Goal: Task Accomplishment & Management: Complete application form

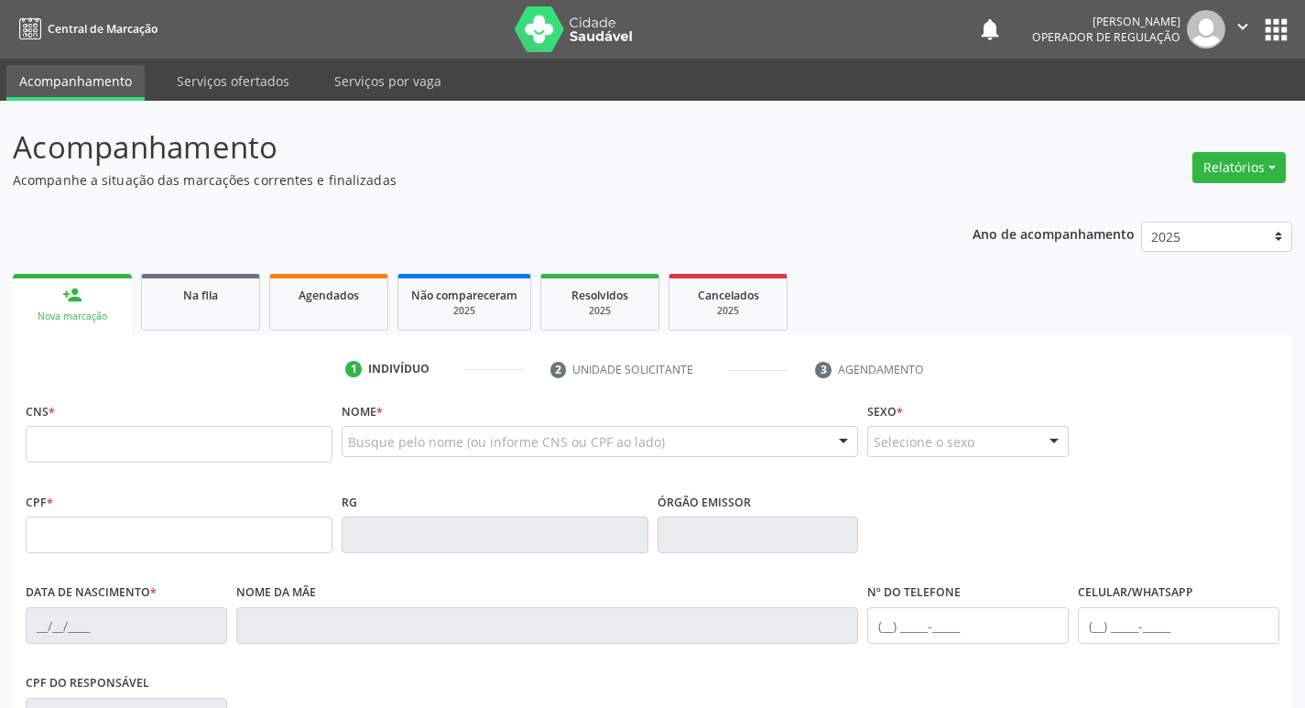
click at [130, 446] on input "text" at bounding box center [179, 444] width 307 height 37
click at [108, 447] on input "text" at bounding box center [179, 444] width 307 height 37
type input "702 0048 0879 9988"
type input "963.940.994-49"
type input "30/12/1963"
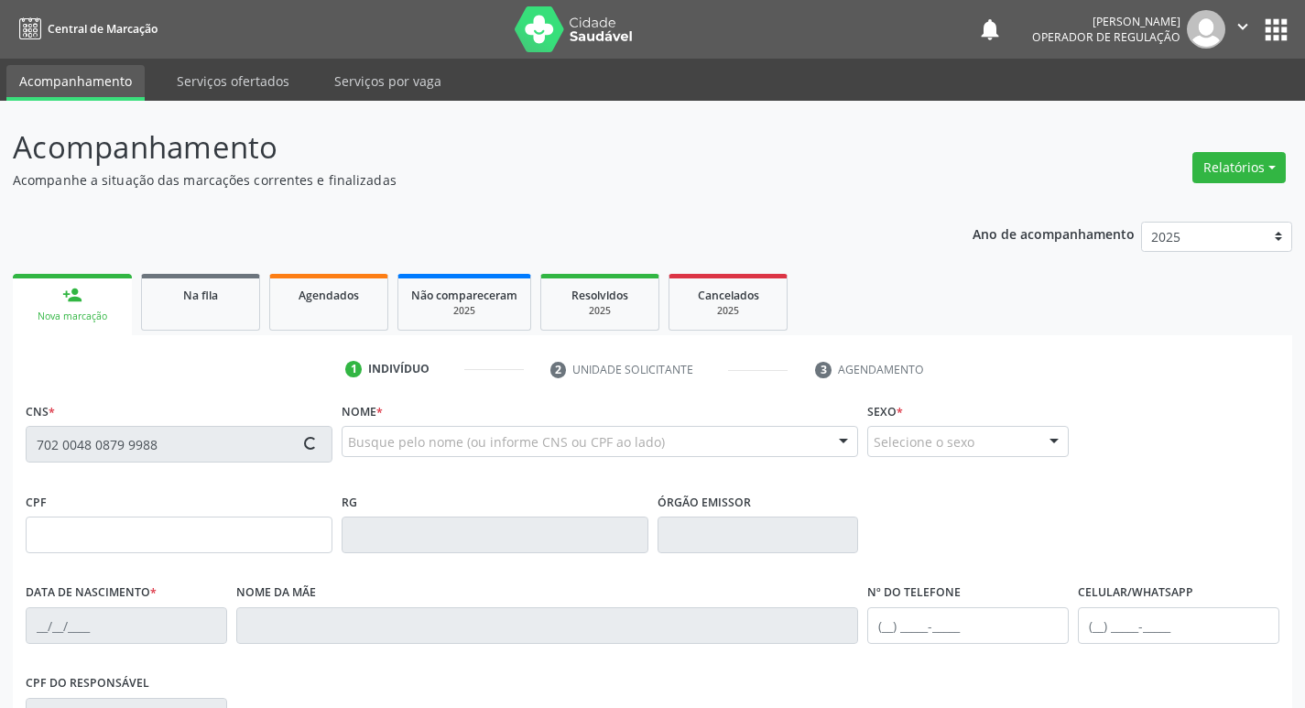
type input "Severina de Lima Souza"
type input "(83) 99373-3023"
type input "98"
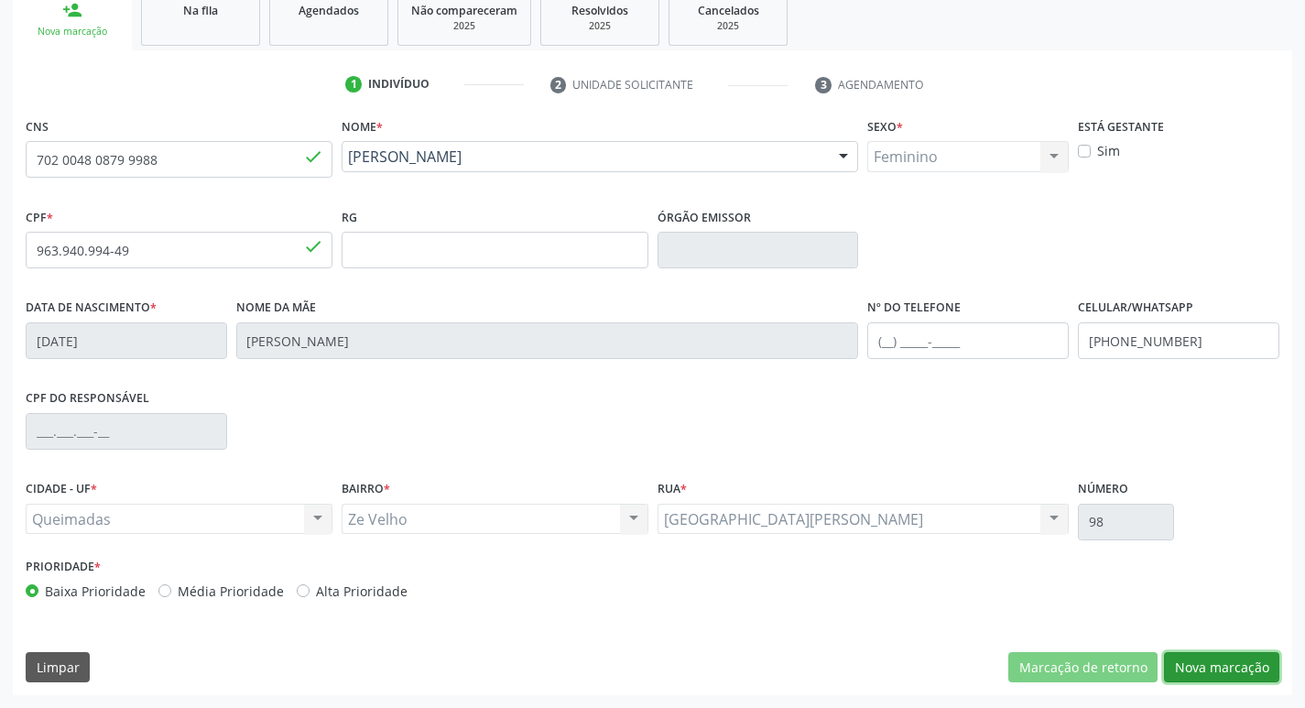
click at [1208, 673] on button "Nova marcação" at bounding box center [1221, 667] width 115 height 31
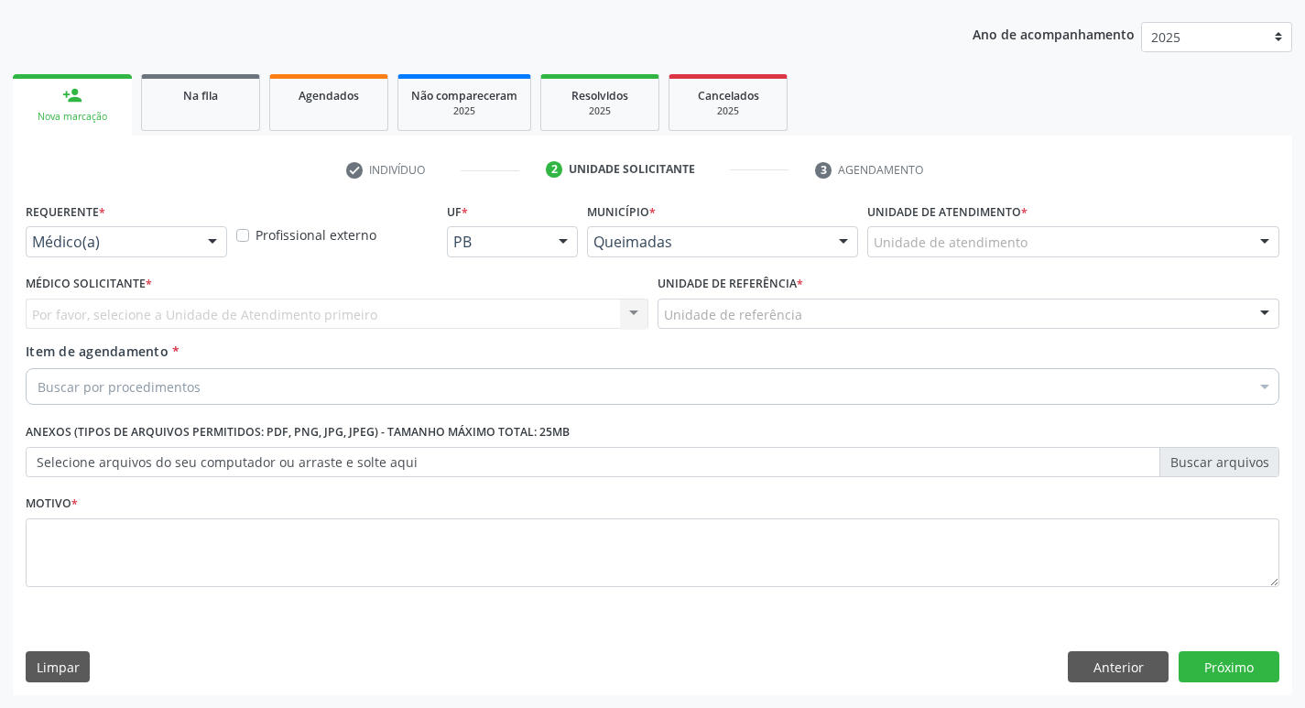
drag, startPoint x: 114, startPoint y: 244, endPoint x: 121, endPoint y: 273, distance: 29.3
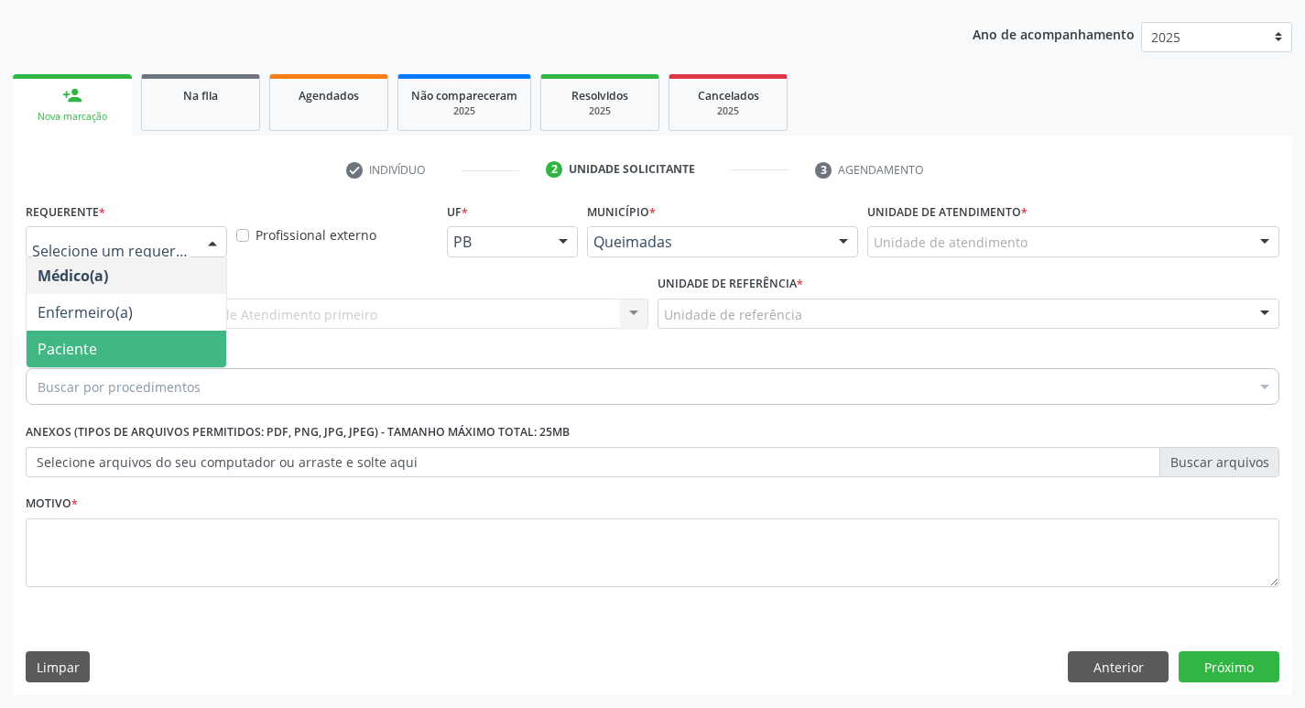
click at [129, 347] on span "Paciente" at bounding box center [127, 349] width 200 height 37
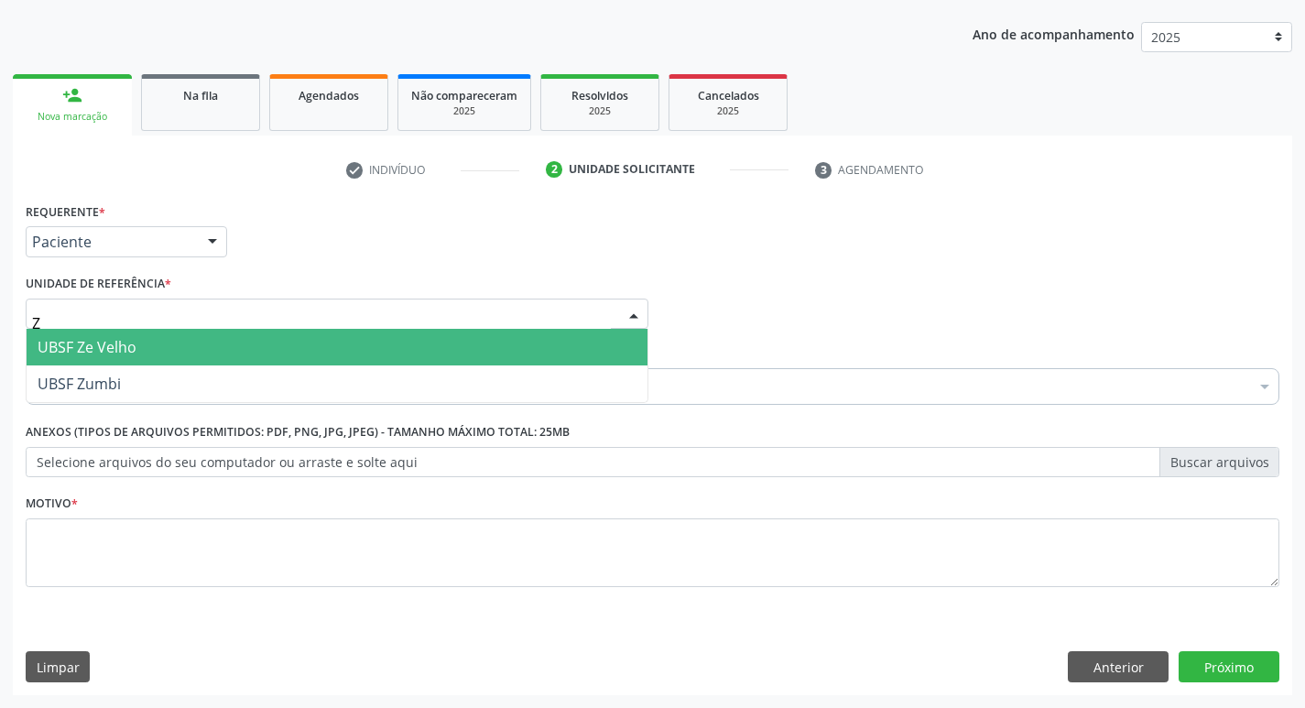
type input "ZE"
click at [108, 344] on span "UBSF Ze Velho" at bounding box center [87, 347] width 99 height 20
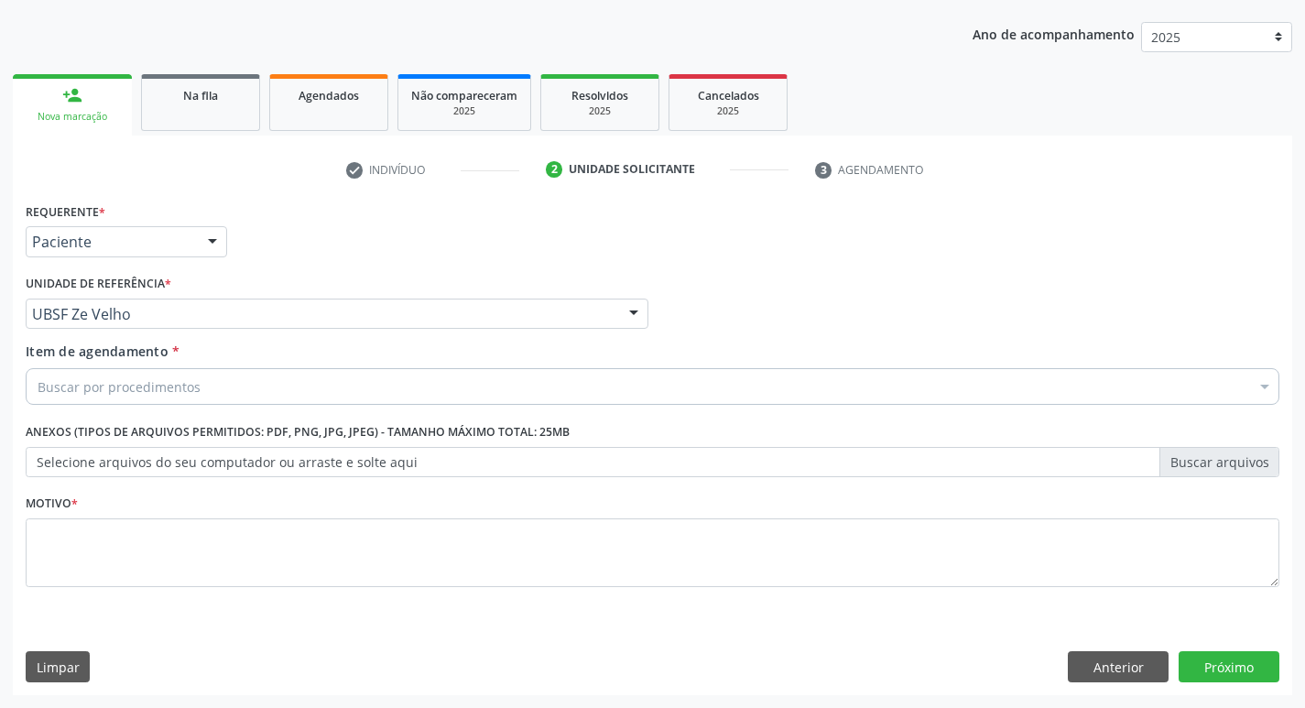
click at [120, 493] on div "Motivo *" at bounding box center [653, 538] width 1254 height 97
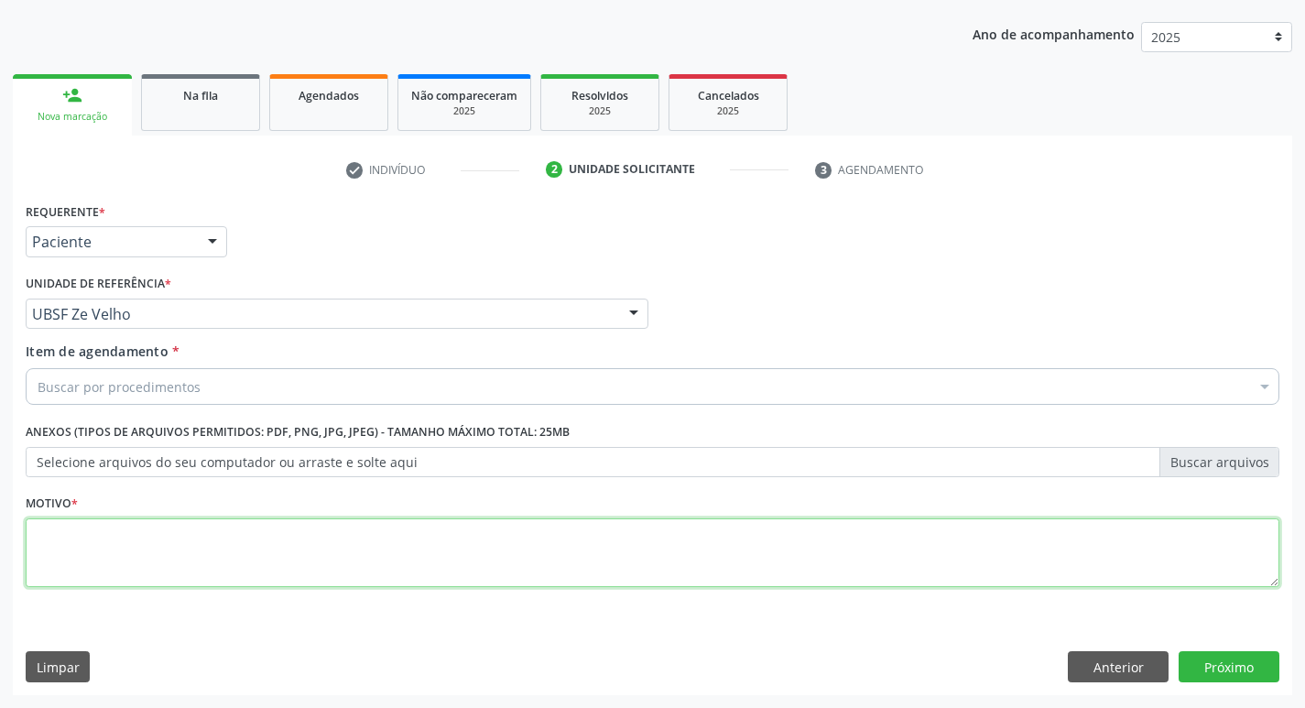
drag, startPoint x: 154, startPoint y: 543, endPoint x: 116, endPoint y: 540, distance: 37.6
click at [116, 540] on textarea at bounding box center [653, 553] width 1254 height 70
type textarea "AVALIACAO"
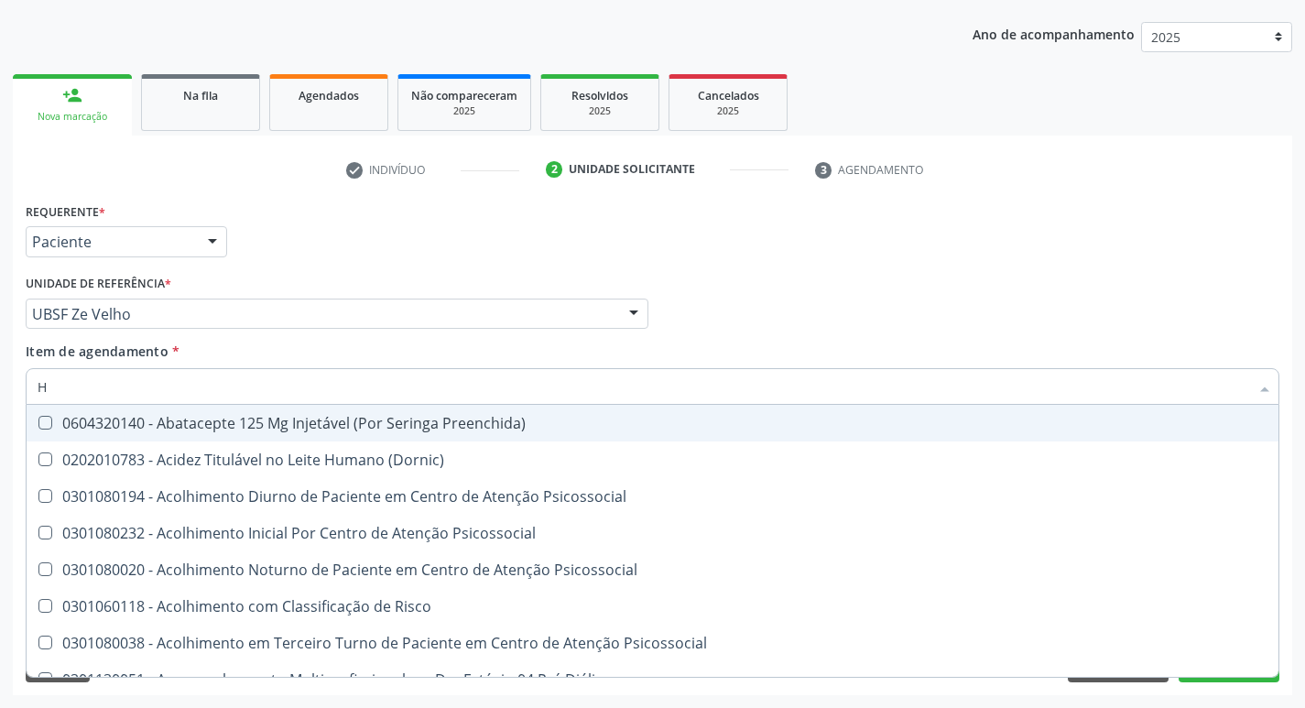
type input "HEMOGLOBINA G"
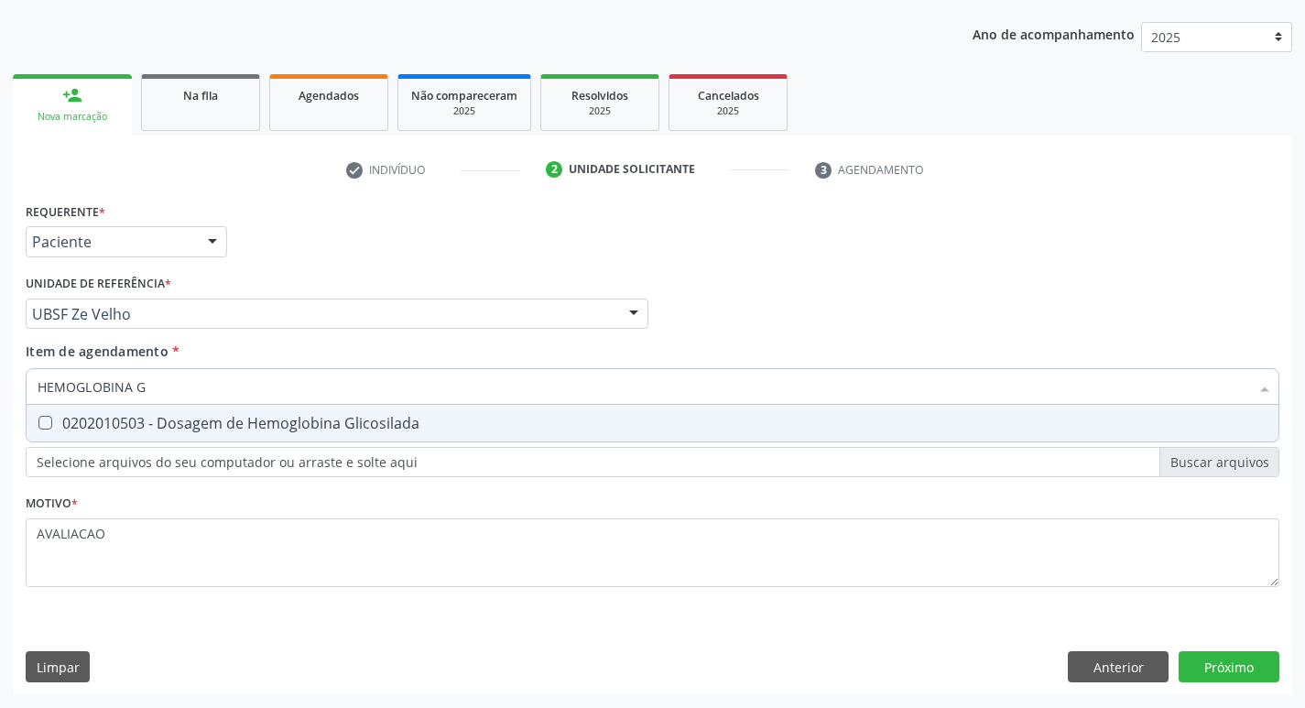
click at [220, 420] on div "0202010503 - Dosagem de Hemoglobina Glicosilada" at bounding box center [653, 423] width 1230 height 15
checkbox Glicosilada "true"
click at [1228, 665] on div "Requerente * Paciente Médico(a) Enfermeiro(a) Paciente Nenhum resultado encontr…" at bounding box center [652, 446] width 1279 height 497
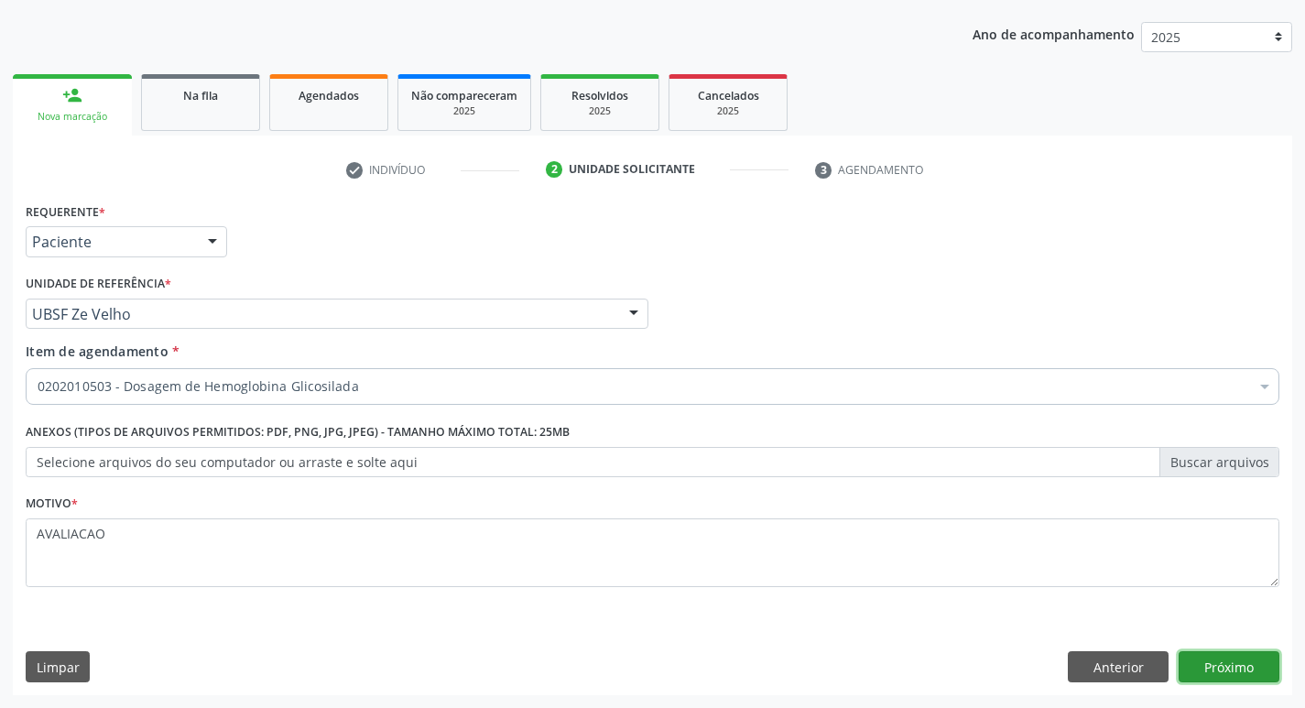
click at [1245, 668] on button "Próximo" at bounding box center [1228, 666] width 101 height 31
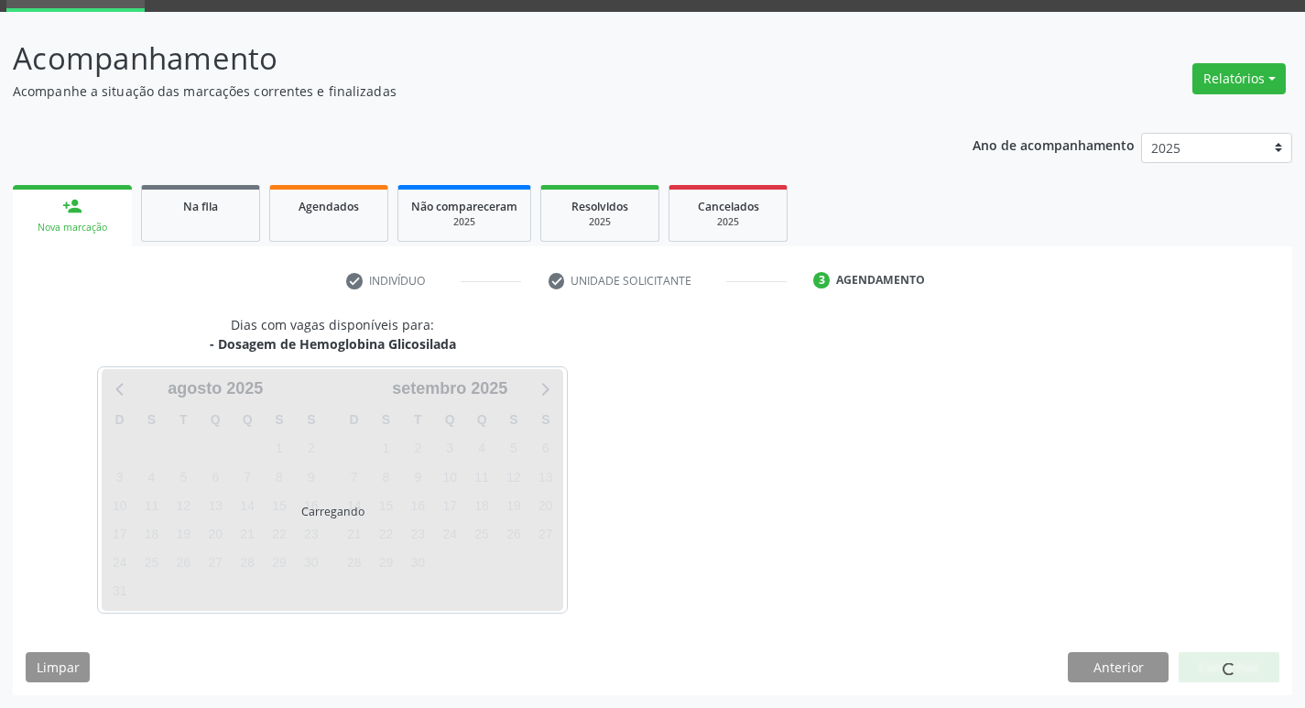
scroll to position [89, 0]
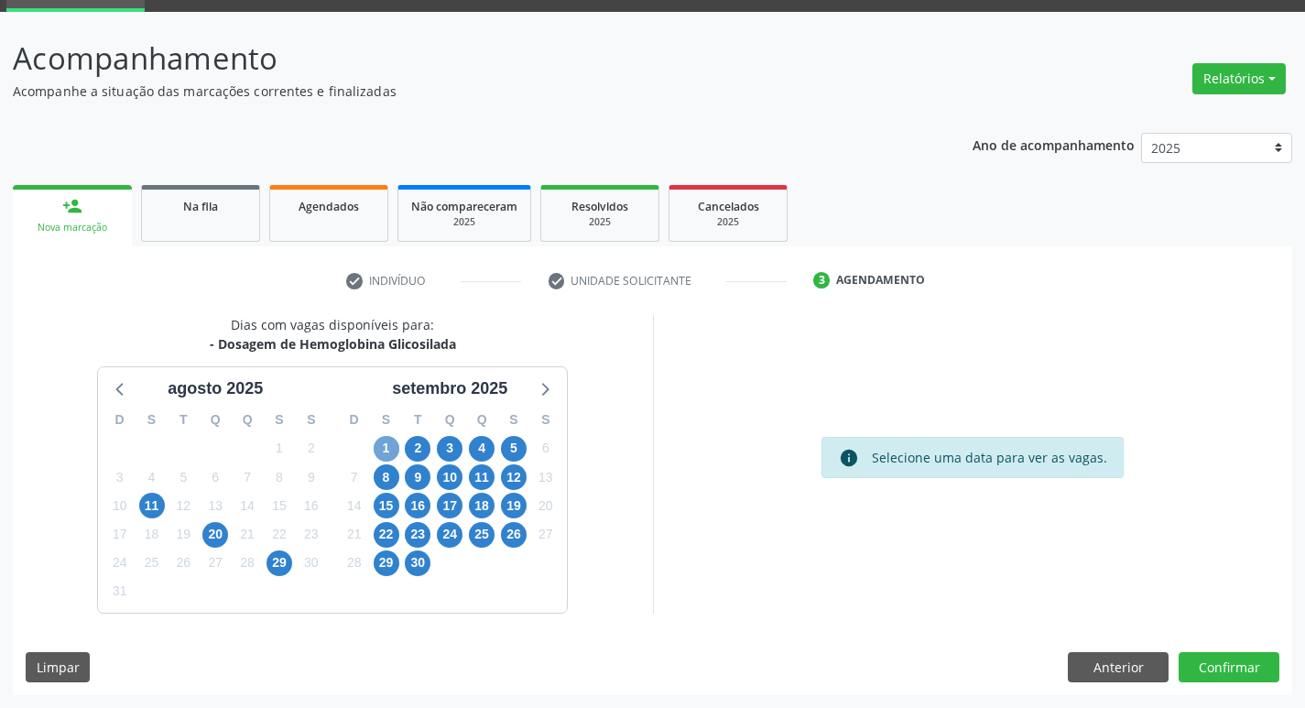
click at [384, 453] on span "1" at bounding box center [387, 449] width 26 height 26
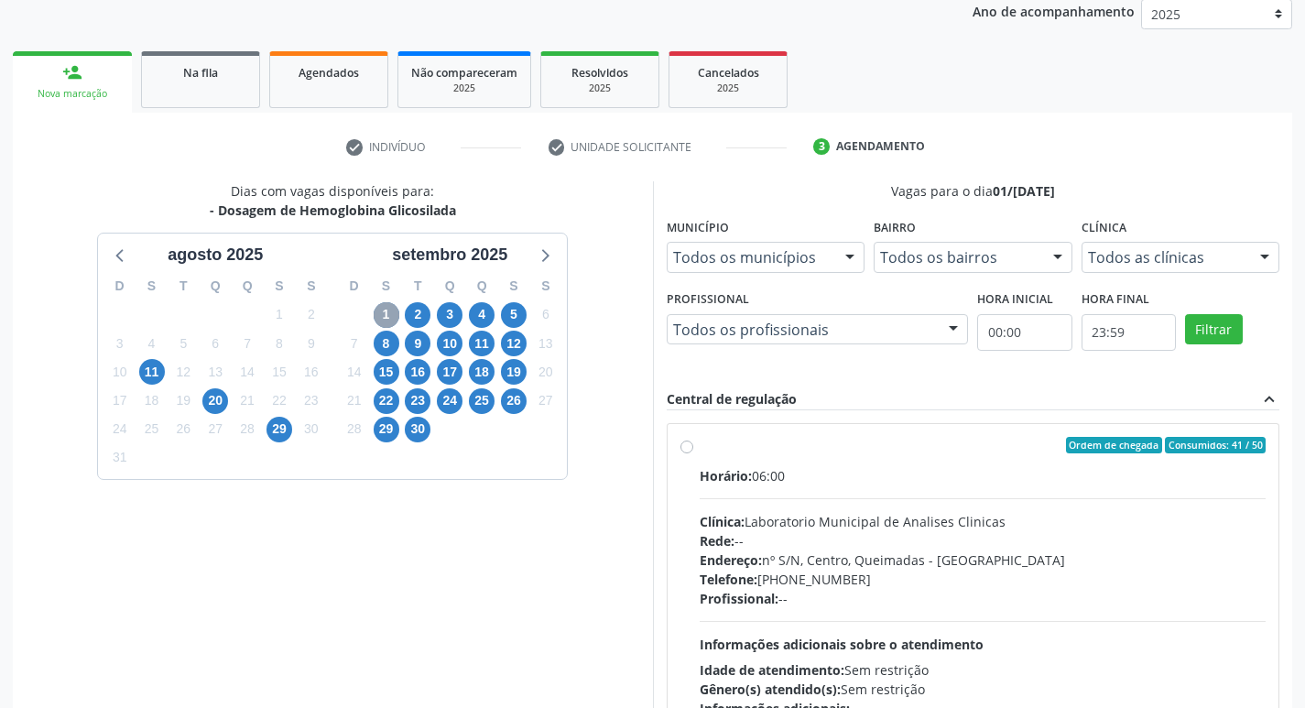
scroll to position [353, 0]
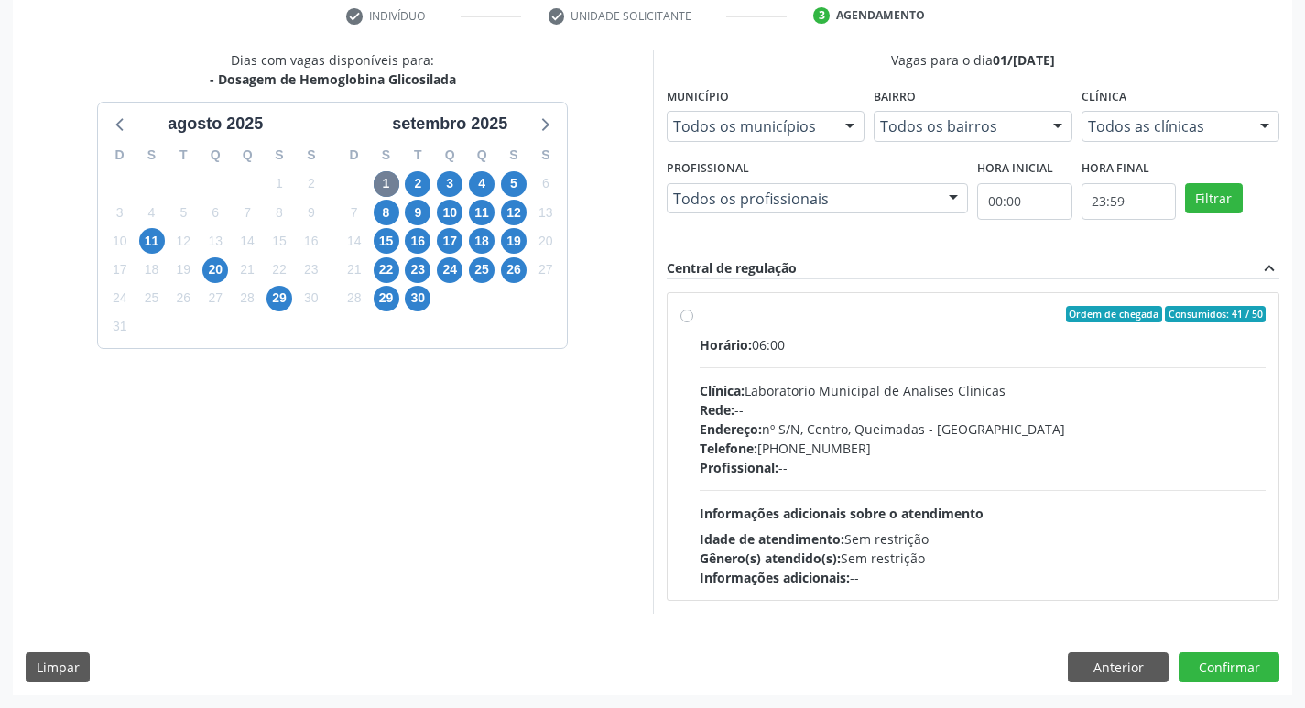
click at [818, 381] on div "Clínica: Laboratorio Municipal de Analises Clinicas" at bounding box center [983, 390] width 567 height 19
click at [693, 322] on input "Ordem de chegada Consumidos: 41 / 50 Horário: 06:00 Clínica: Laboratorio Munici…" at bounding box center [686, 314] width 13 height 16
radio input "true"
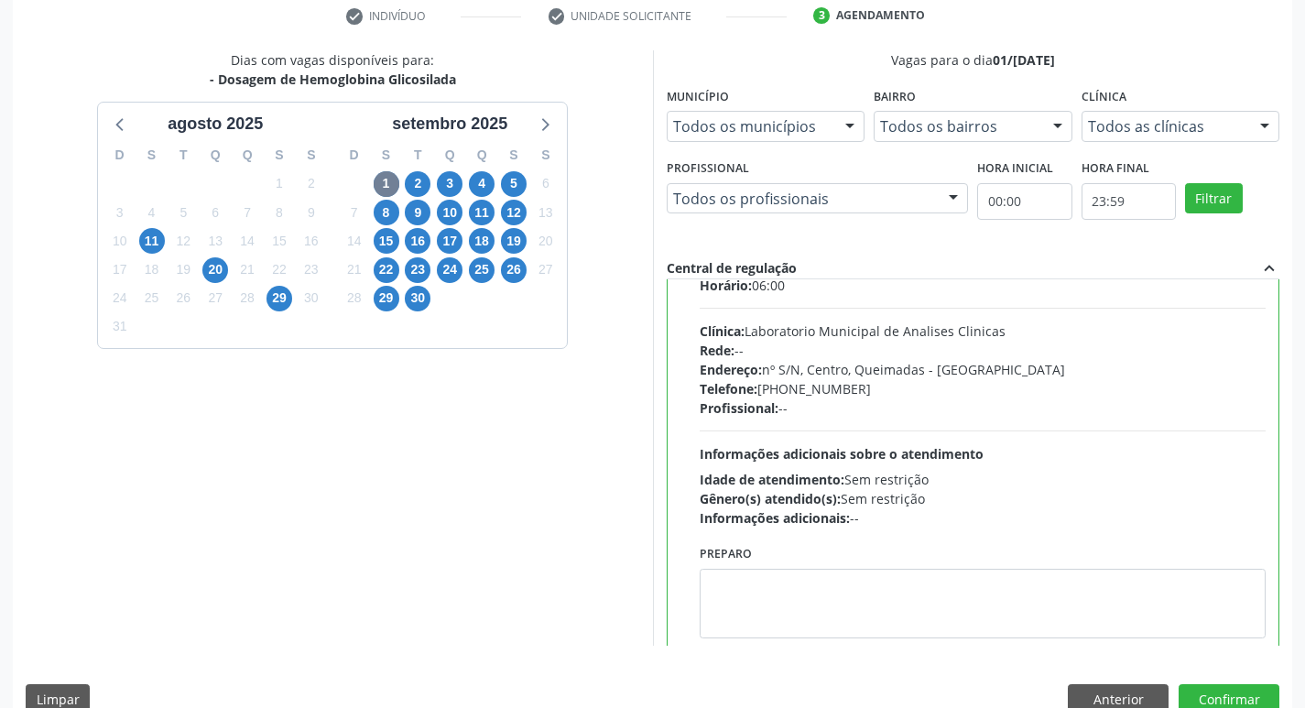
scroll to position [91, 0]
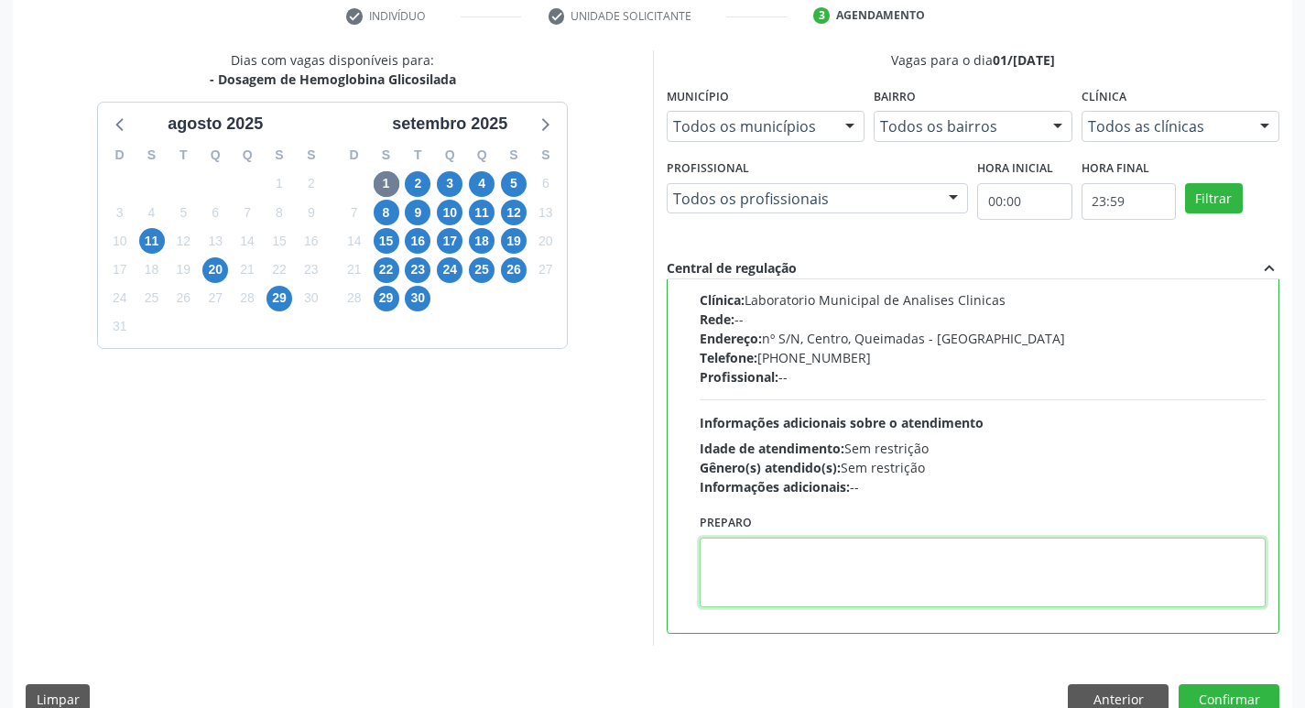
click at [776, 571] on textarea at bounding box center [983, 572] width 567 height 70
paste textarea "IR EM [GEOGRAPHIC_DATA]"
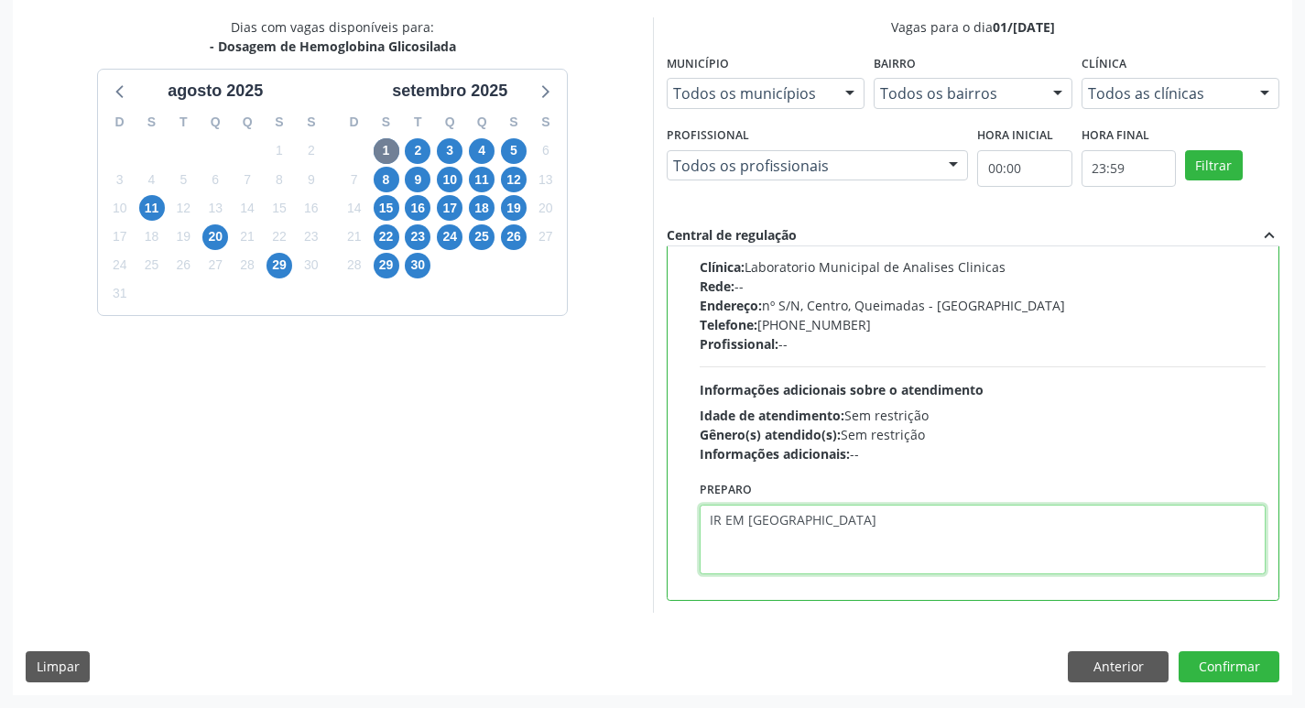
type textarea "IR EM [GEOGRAPHIC_DATA]"
click at [1209, 650] on div "Dias com vagas disponíveis para: - Dosagem de Hemoglobina Glicosilada agosto 20…" at bounding box center [652, 355] width 1279 height 677
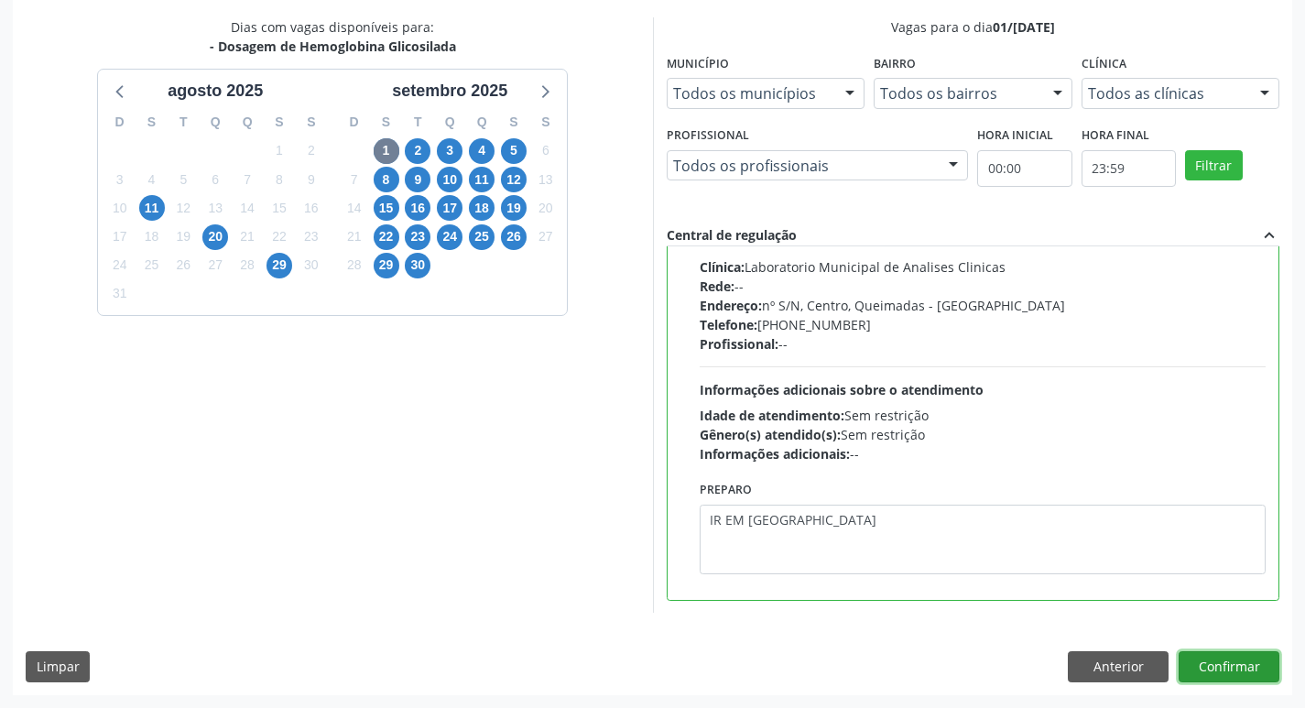
click at [1223, 662] on button "Confirmar" at bounding box center [1228, 666] width 101 height 31
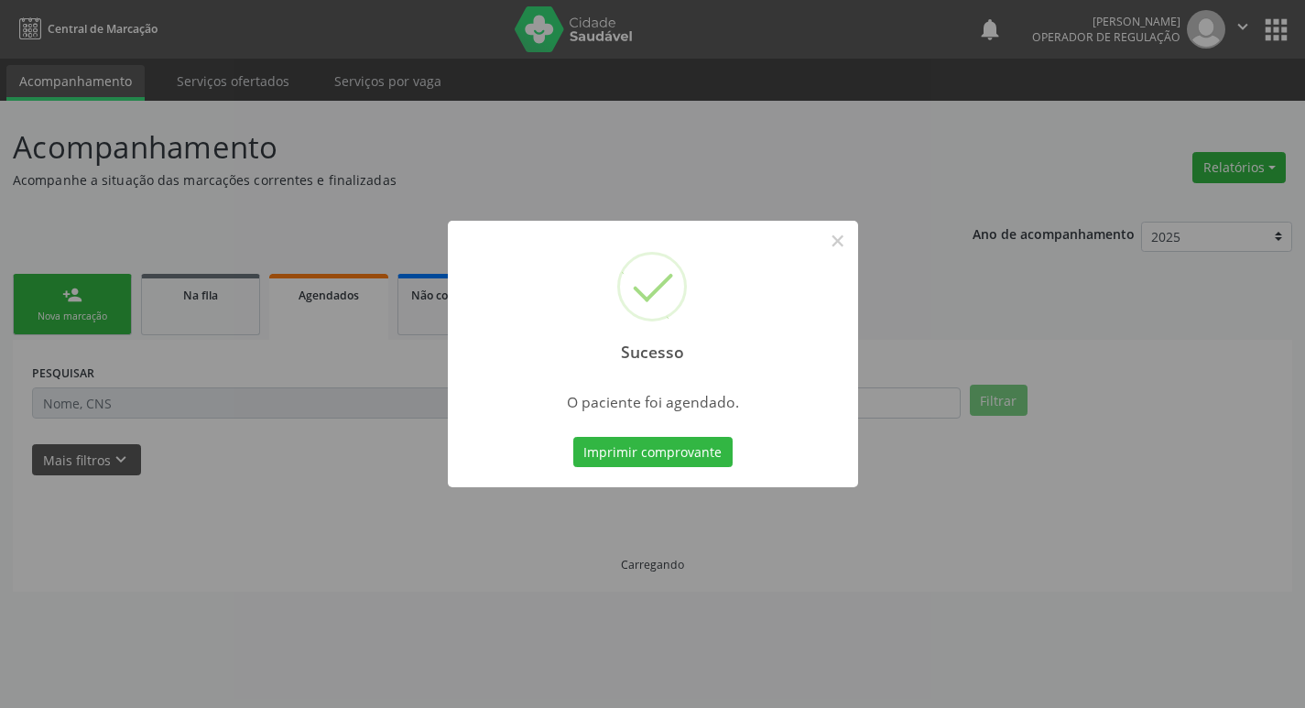
scroll to position [0, 0]
click at [647, 442] on button "Imprimir comprovante" at bounding box center [659, 452] width 159 height 31
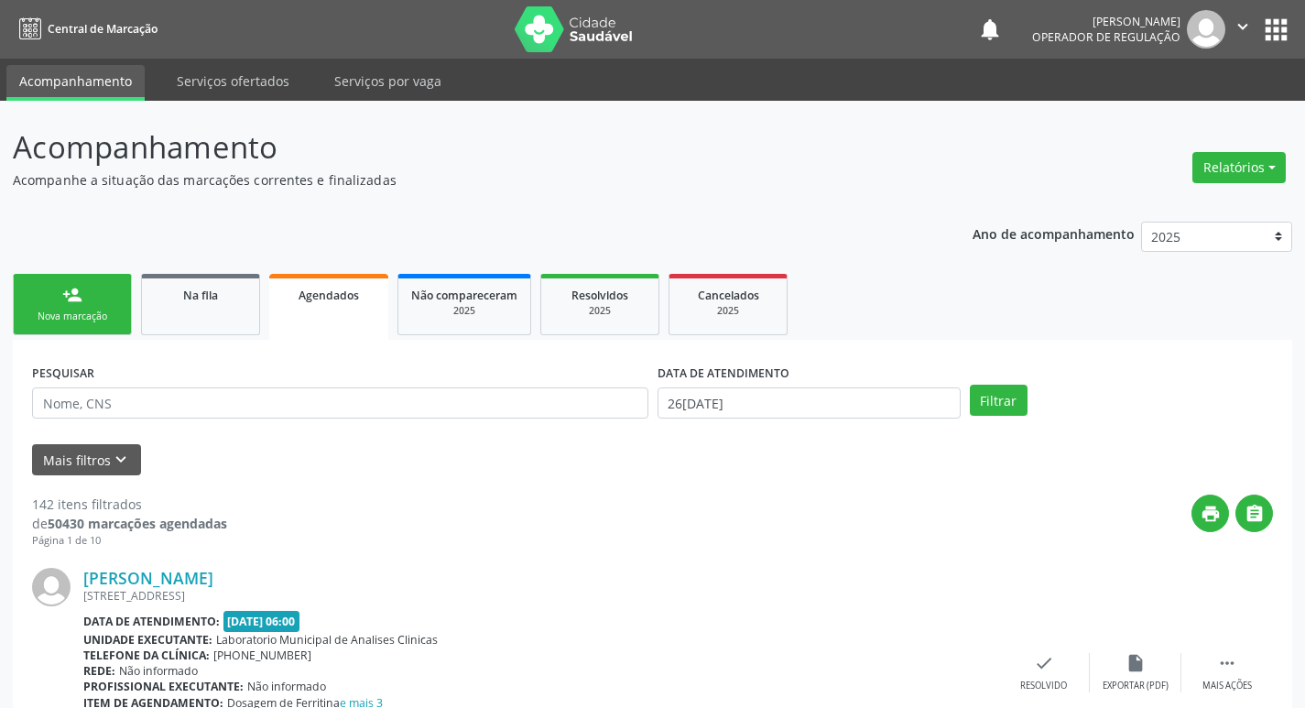
click at [101, 320] on div "Nova marcação" at bounding box center [73, 316] width 92 height 14
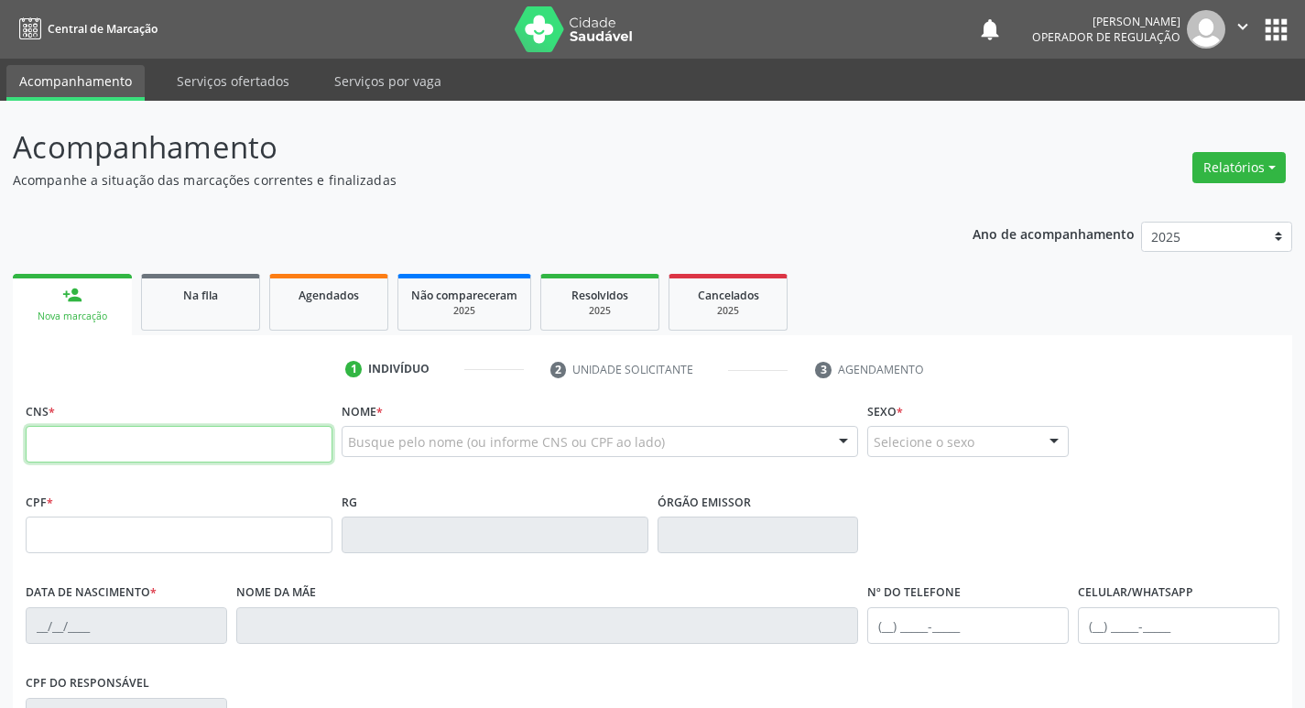
click at [175, 440] on input "text" at bounding box center [179, 444] width 307 height 37
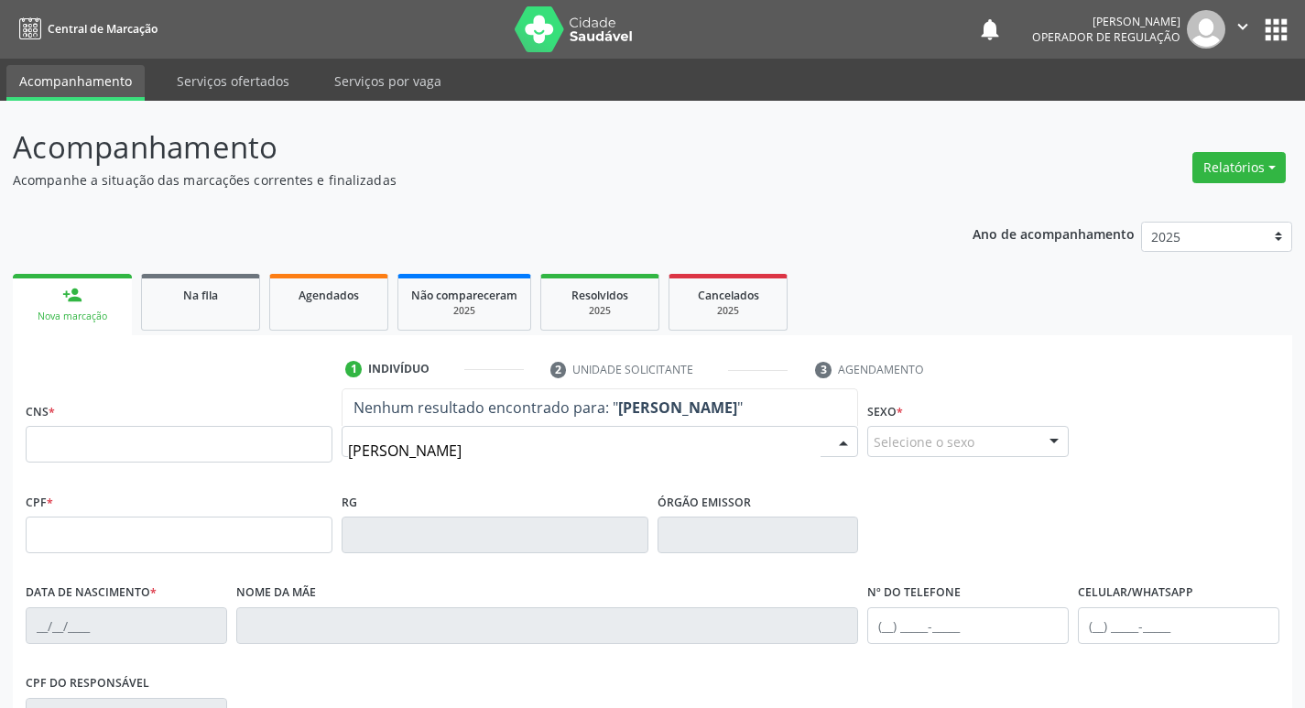
type input "JOSEFA ALEXANDRE"
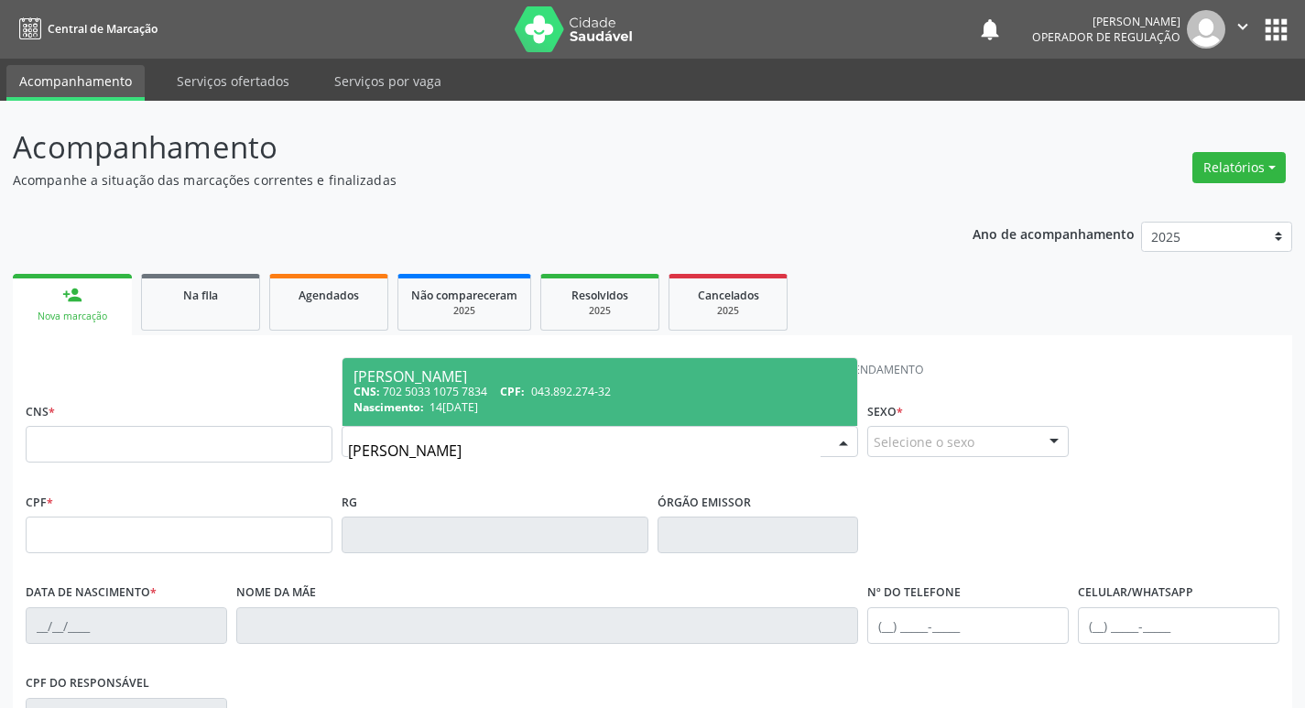
click at [486, 419] on span "Josefa Alexandre Ferreira CNS: 702 5033 1075 7834 CPF: 043.892.274-32 Nasciment…" at bounding box center [600, 392] width 516 height 68
type input "702 5033 1075 7834"
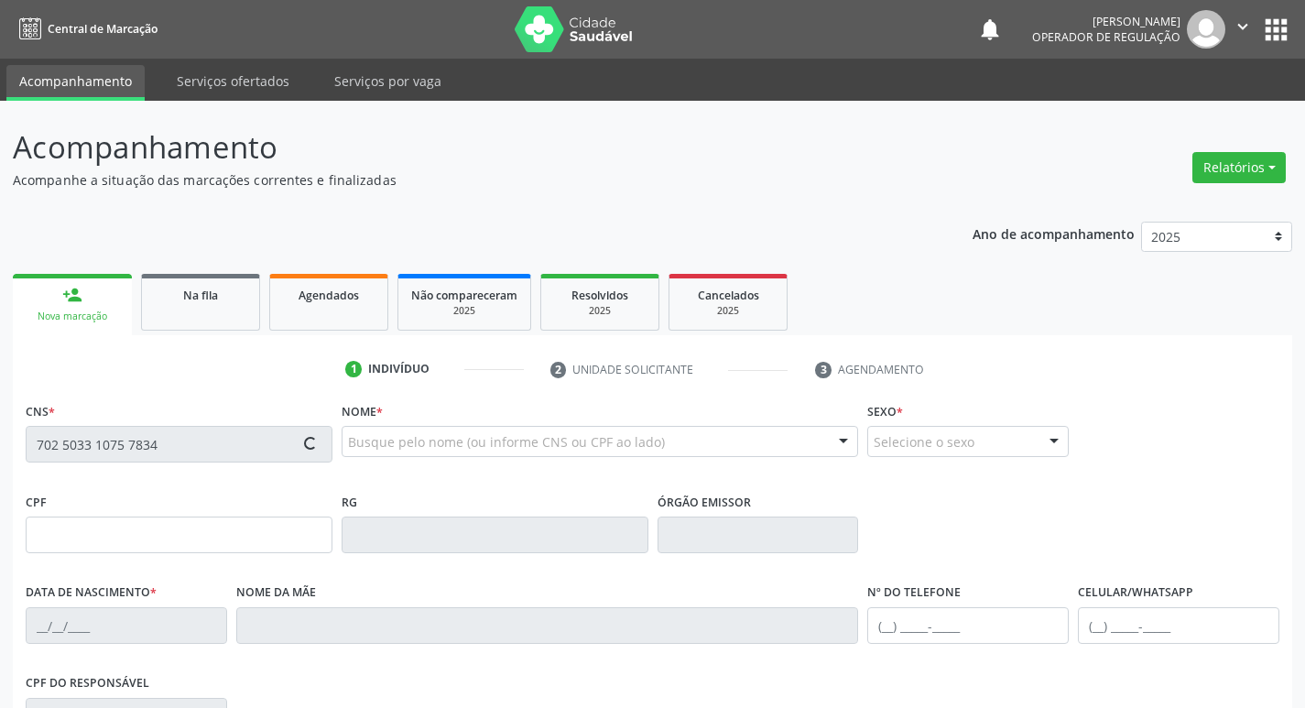
type input "043.892.274-32"
type input "14/12/1957"
type input "Creuzalina Gomes Alexandre"
type input "(83) 99382-9433"
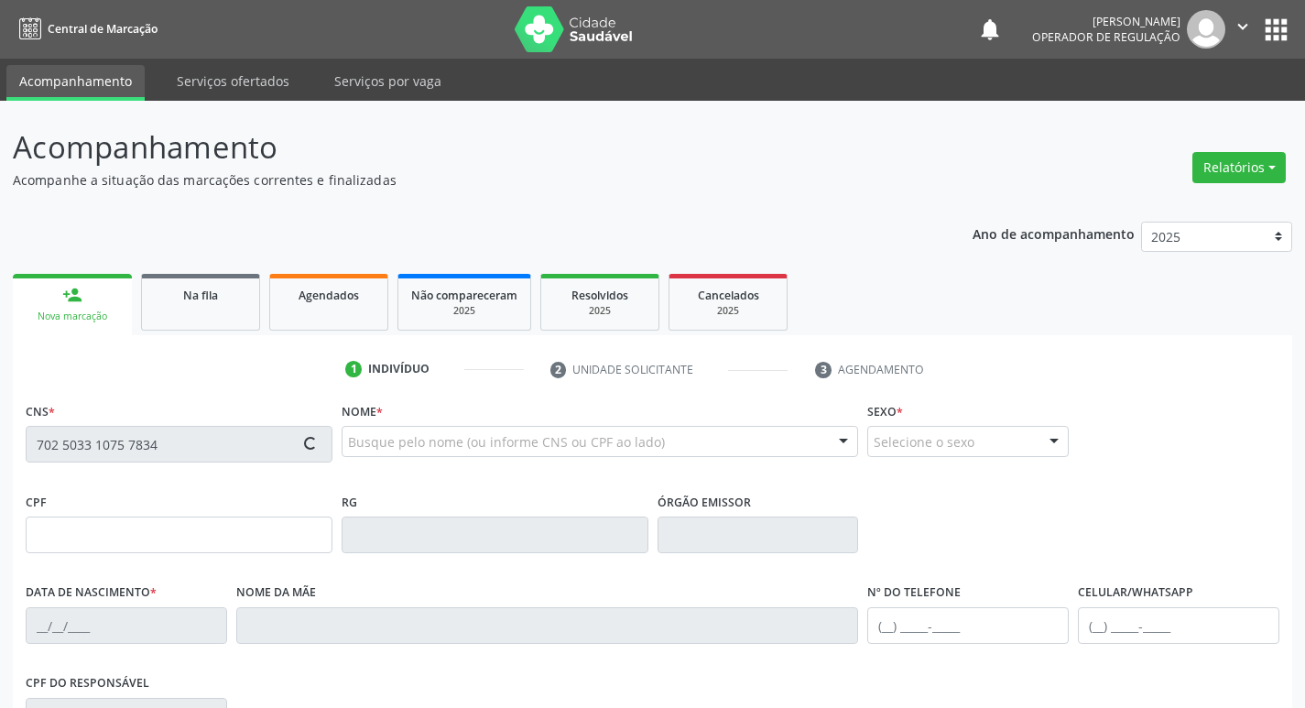
type input "S/N"
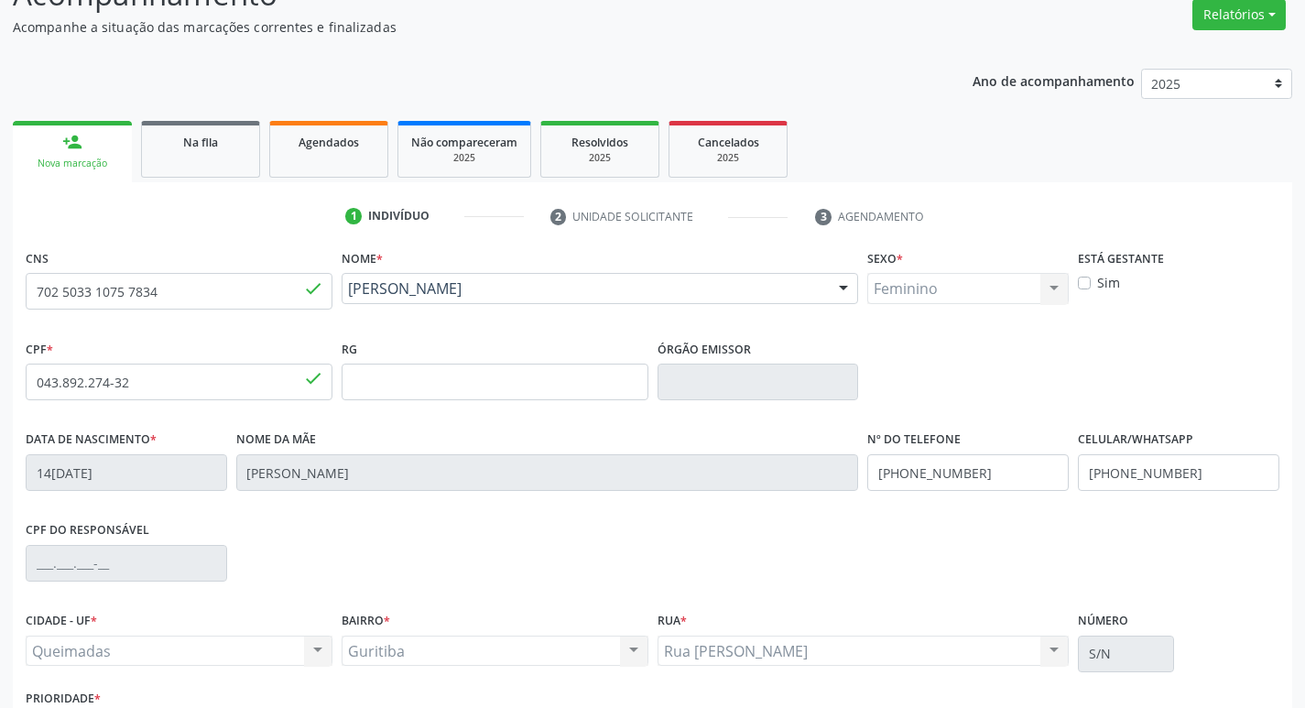
scroll to position [285, 0]
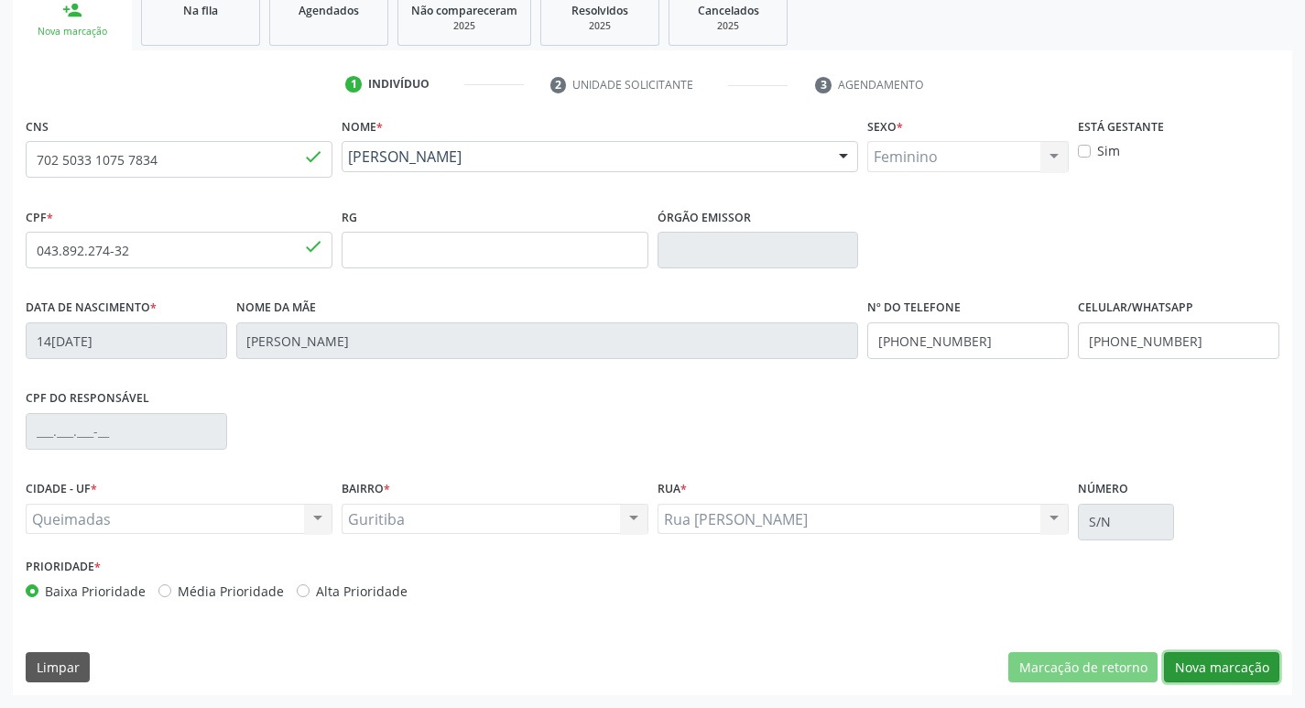
click at [1210, 662] on button "Nova marcação" at bounding box center [1221, 667] width 115 height 31
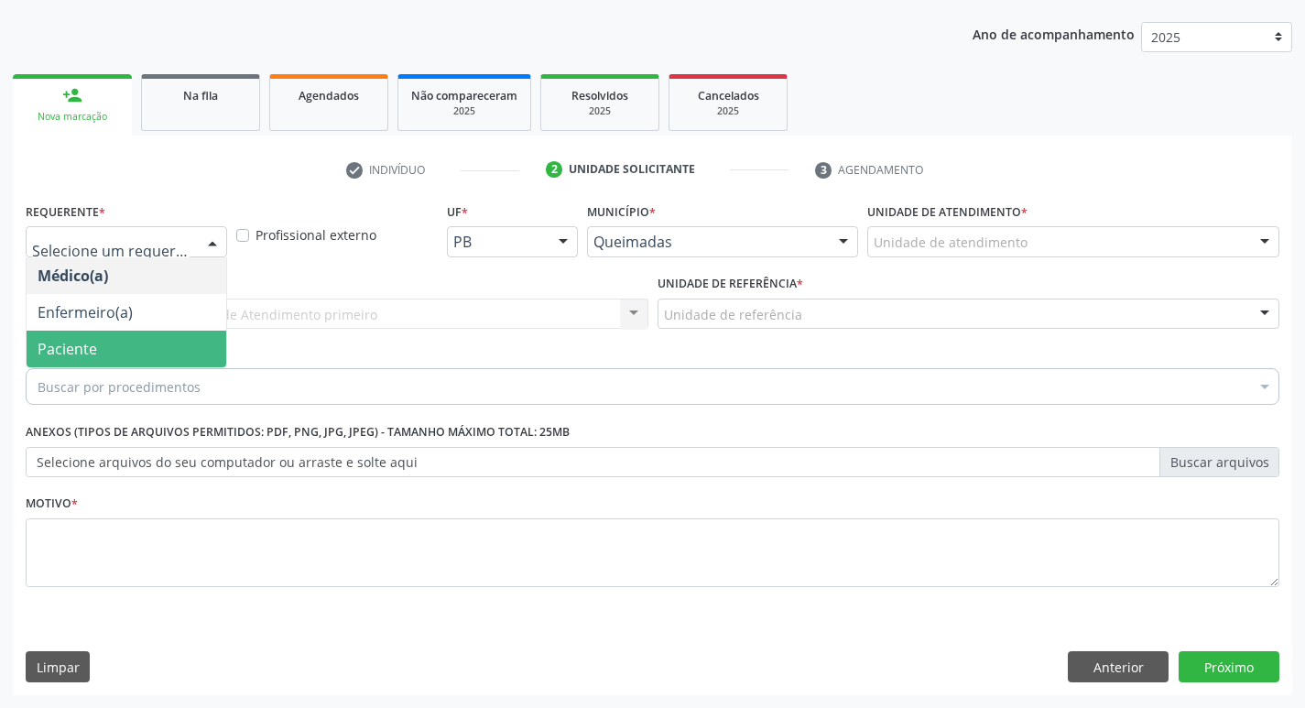
click at [132, 358] on span "Paciente" at bounding box center [127, 349] width 200 height 37
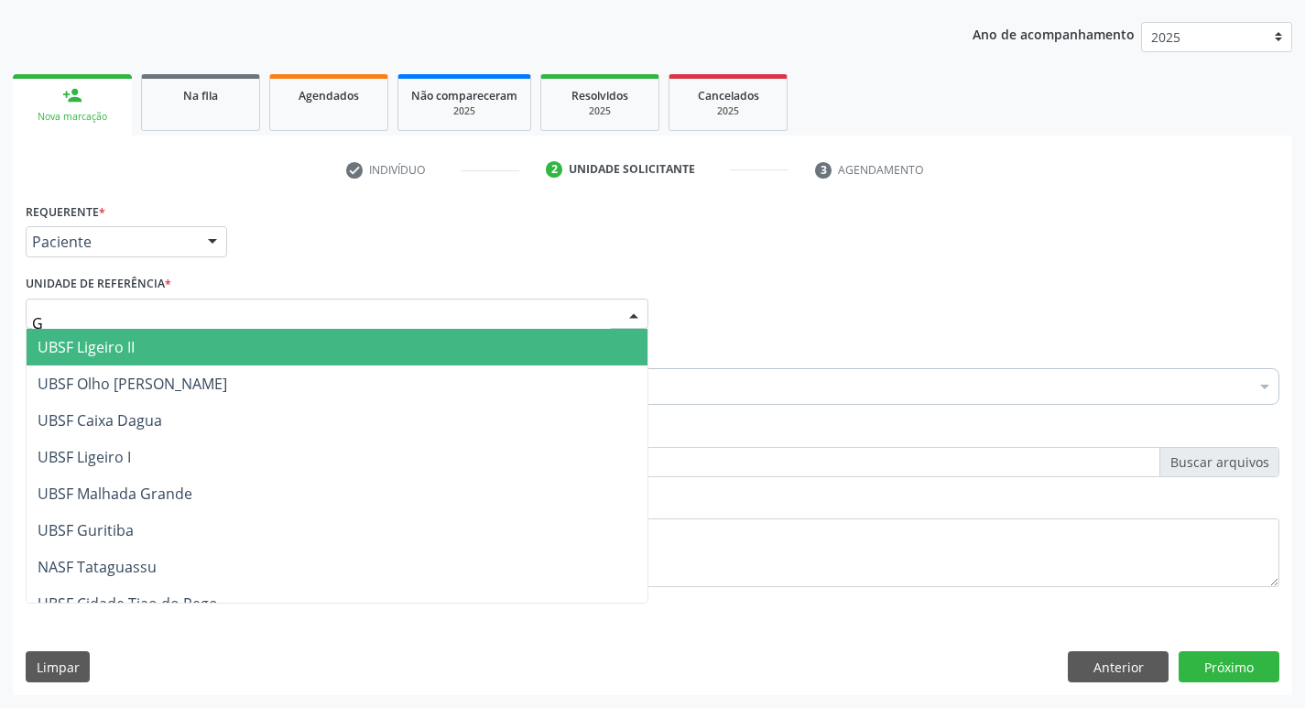
type input "GU"
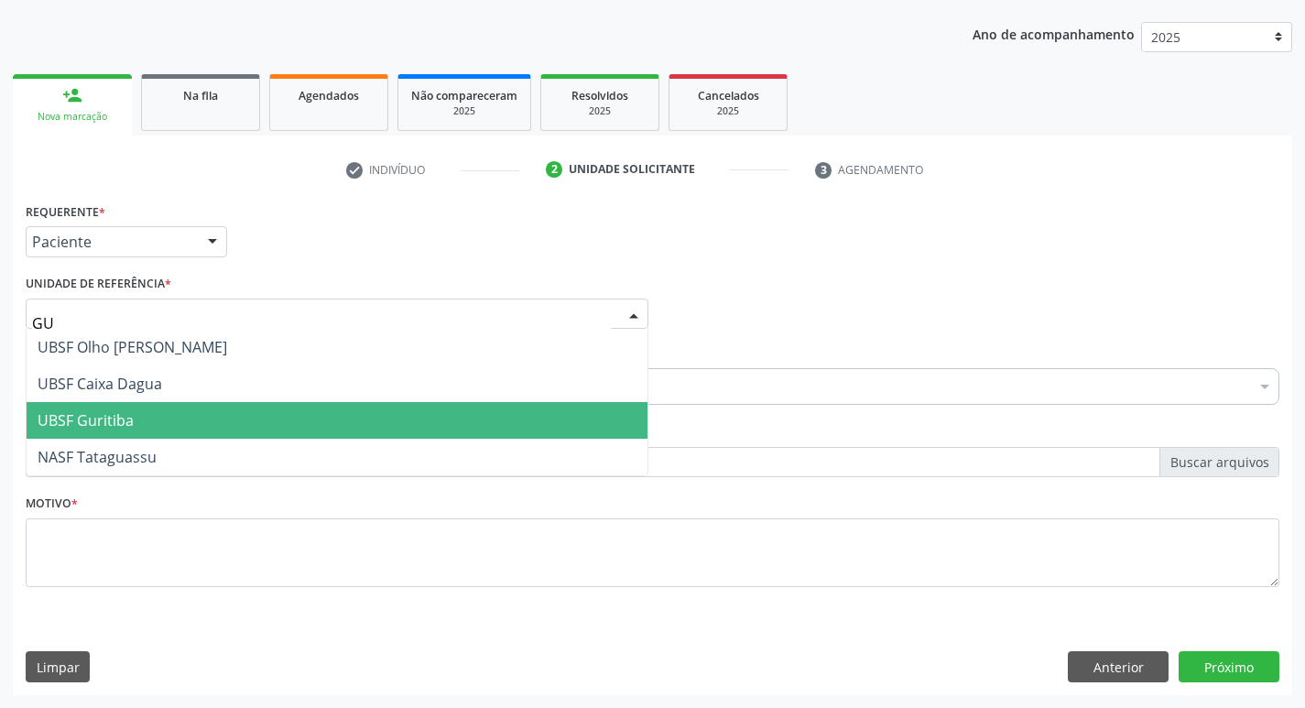
click at [147, 411] on span "UBSF Guritiba" at bounding box center [337, 420] width 621 height 37
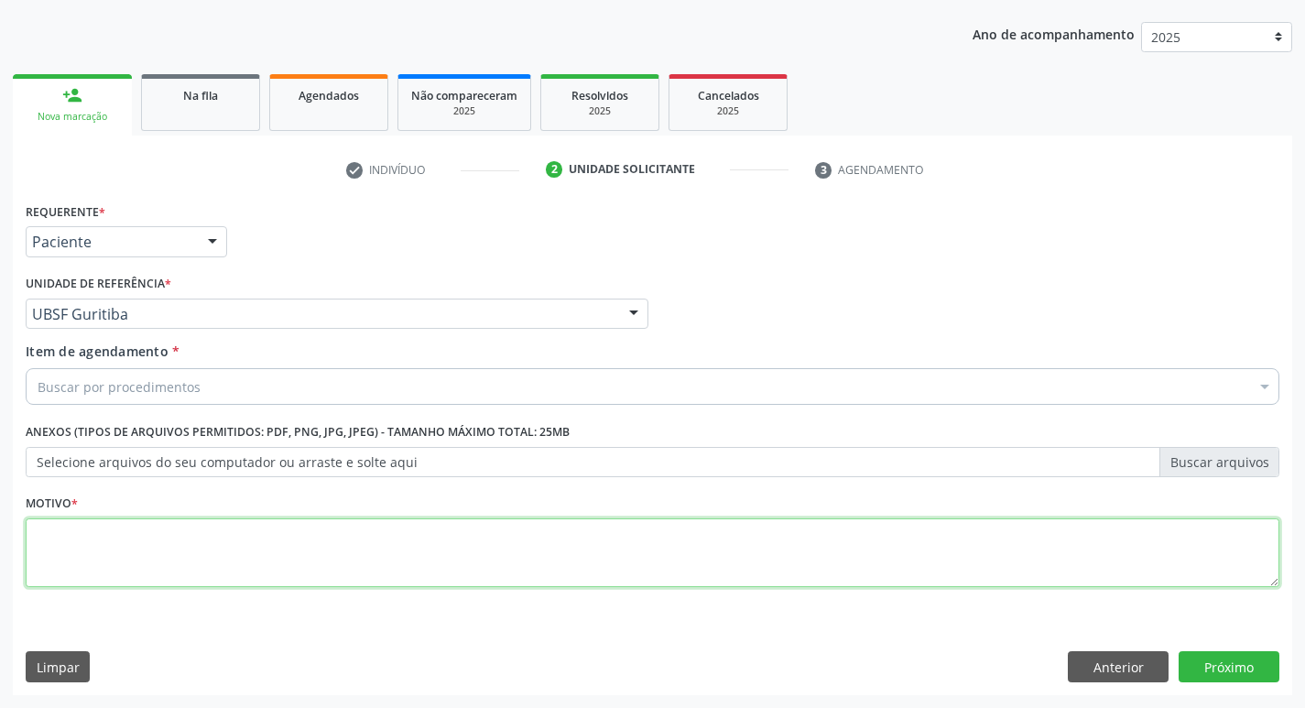
drag, startPoint x: 147, startPoint y: 580, endPoint x: 146, endPoint y: 540, distance: 39.4
click at [143, 576] on textarea at bounding box center [653, 553] width 1254 height 70
type textarea "RETORNO"
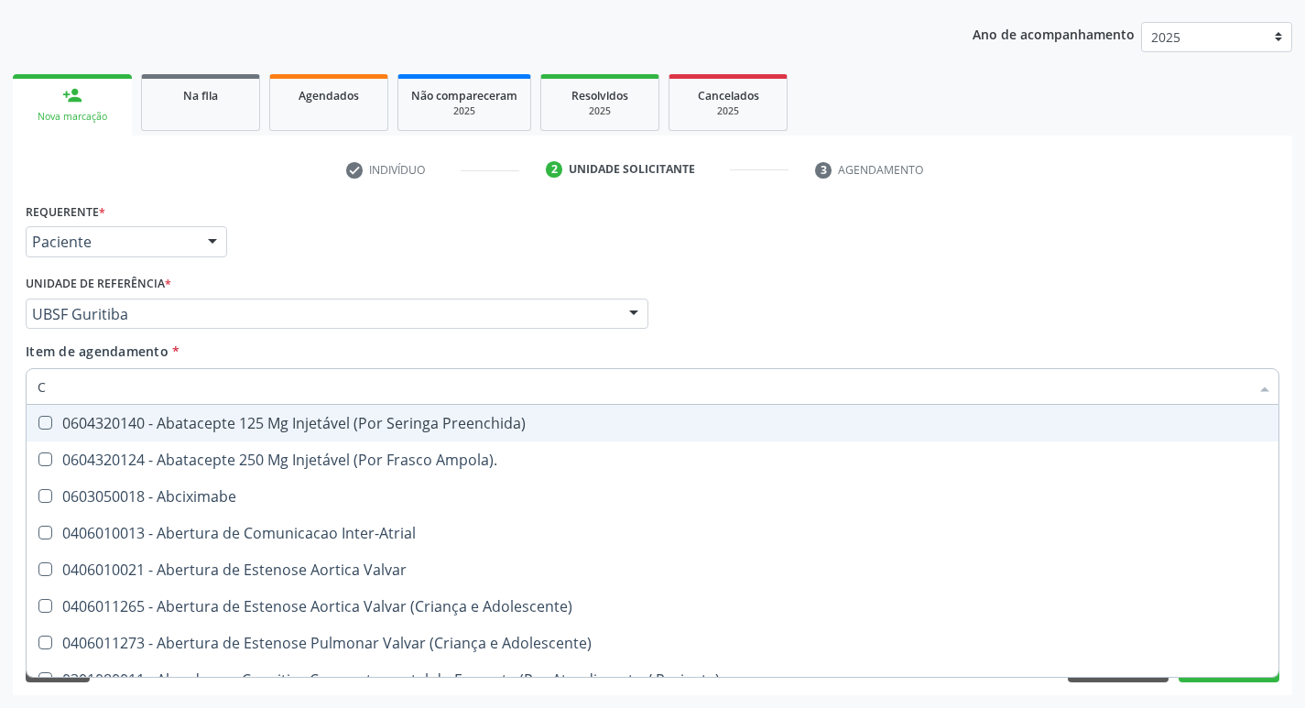
type input "CARDIOLO"
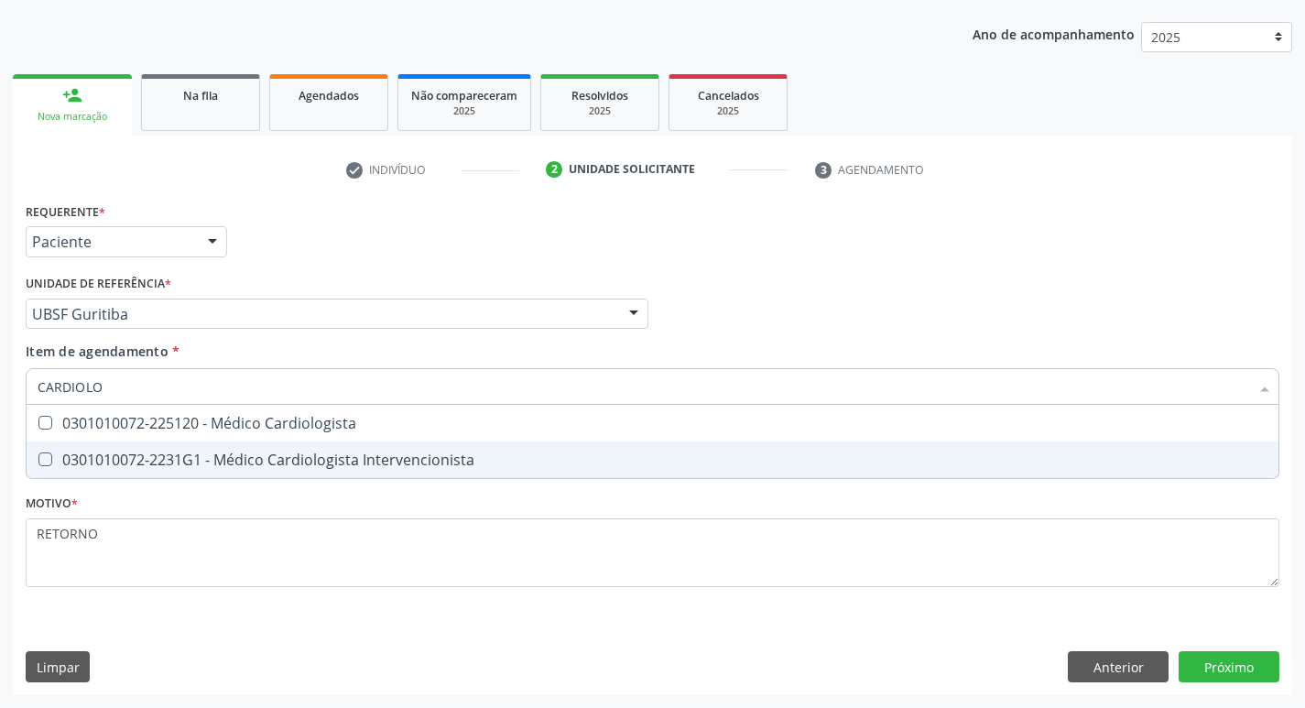
click at [337, 460] on div "0301010072-2231G1 - Médico Cardiologista Intervencionista" at bounding box center [653, 459] width 1230 height 15
checkbox Intervencionista "true"
click at [1233, 659] on div "Requerente * Paciente Médico(a) Enfermeiro(a) Paciente Nenhum resultado encontr…" at bounding box center [652, 446] width 1279 height 497
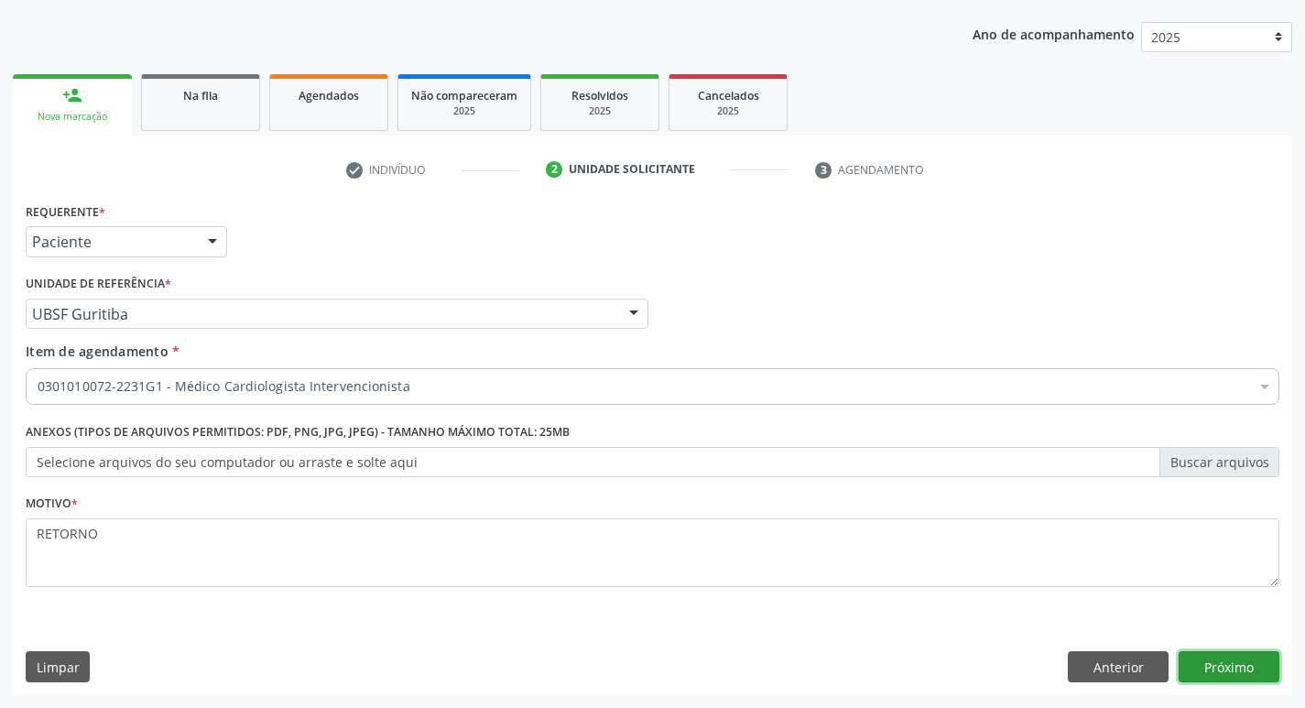
click at [1237, 657] on button "Próximo" at bounding box center [1228, 666] width 101 height 31
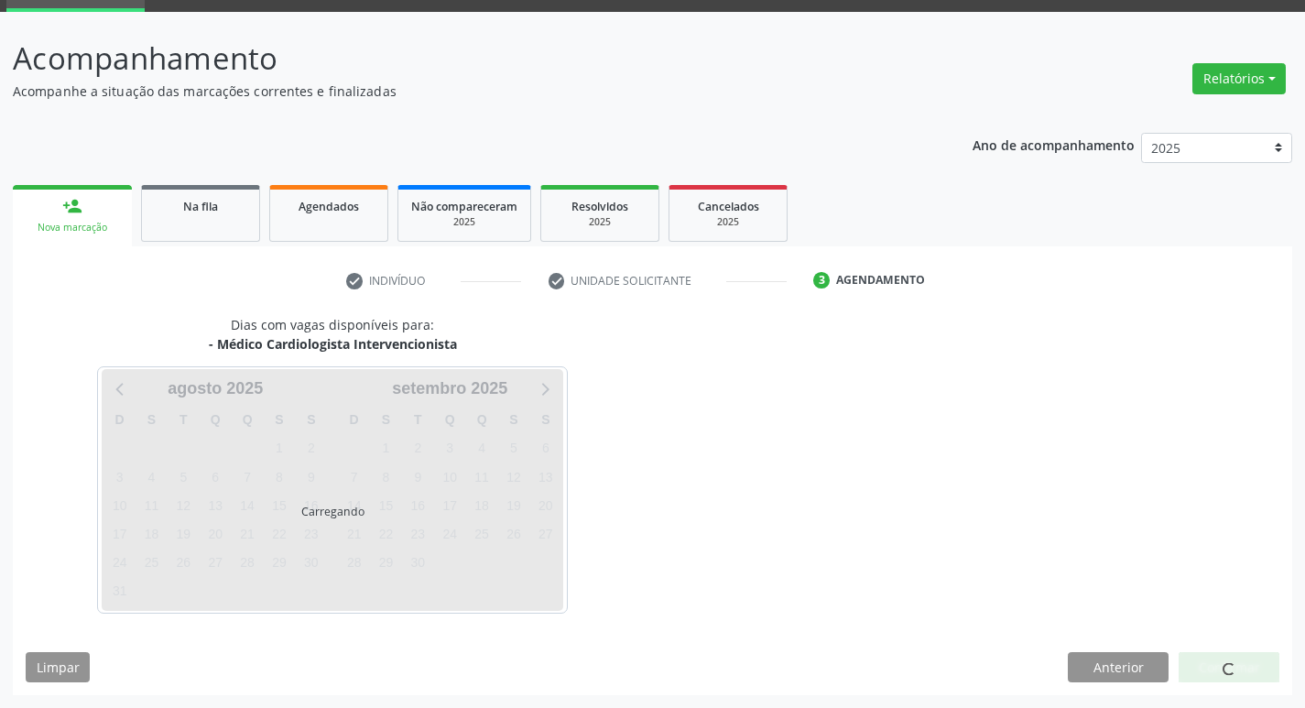
scroll to position [89, 0]
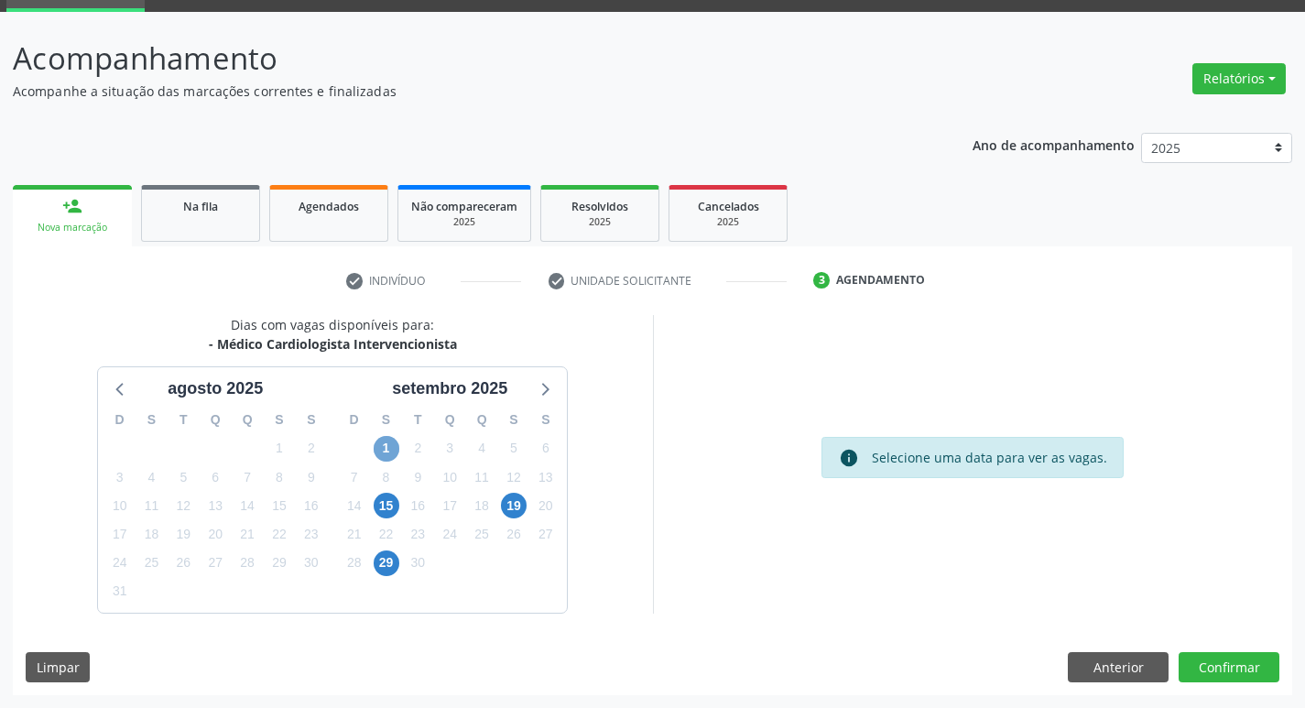
click at [383, 448] on span "1" at bounding box center [387, 449] width 26 height 26
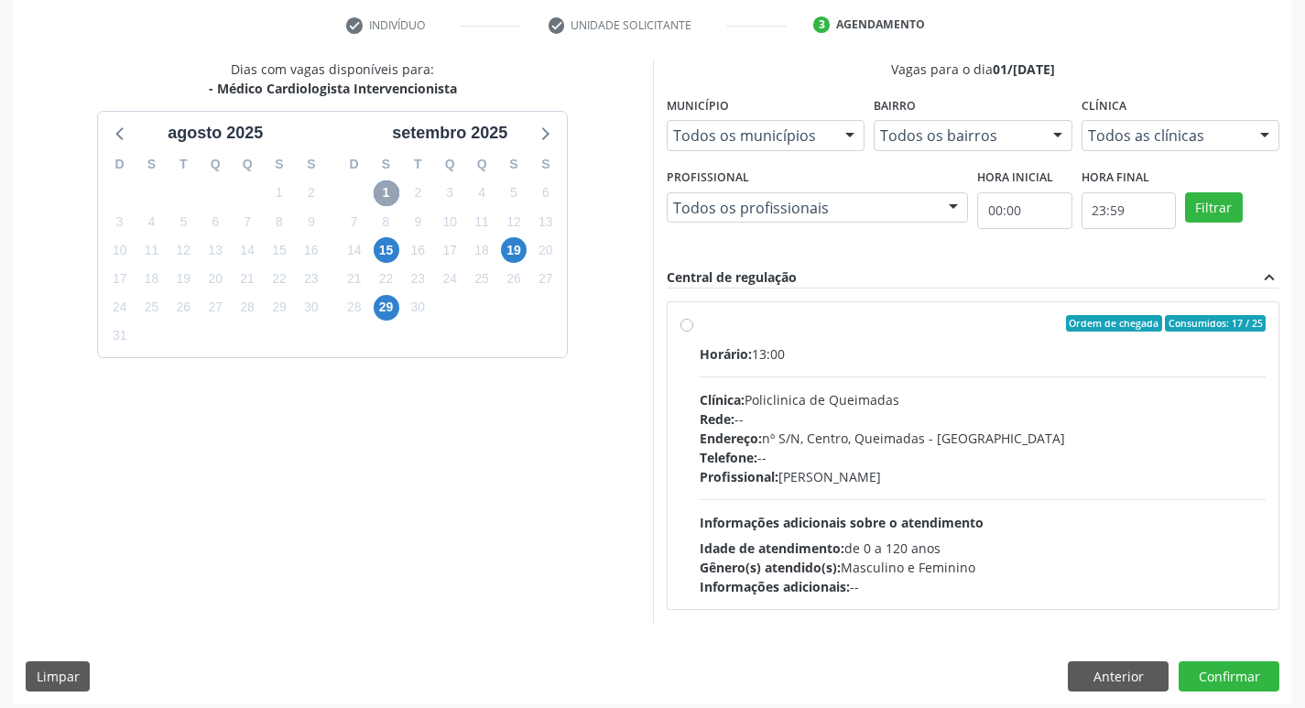
scroll to position [353, 0]
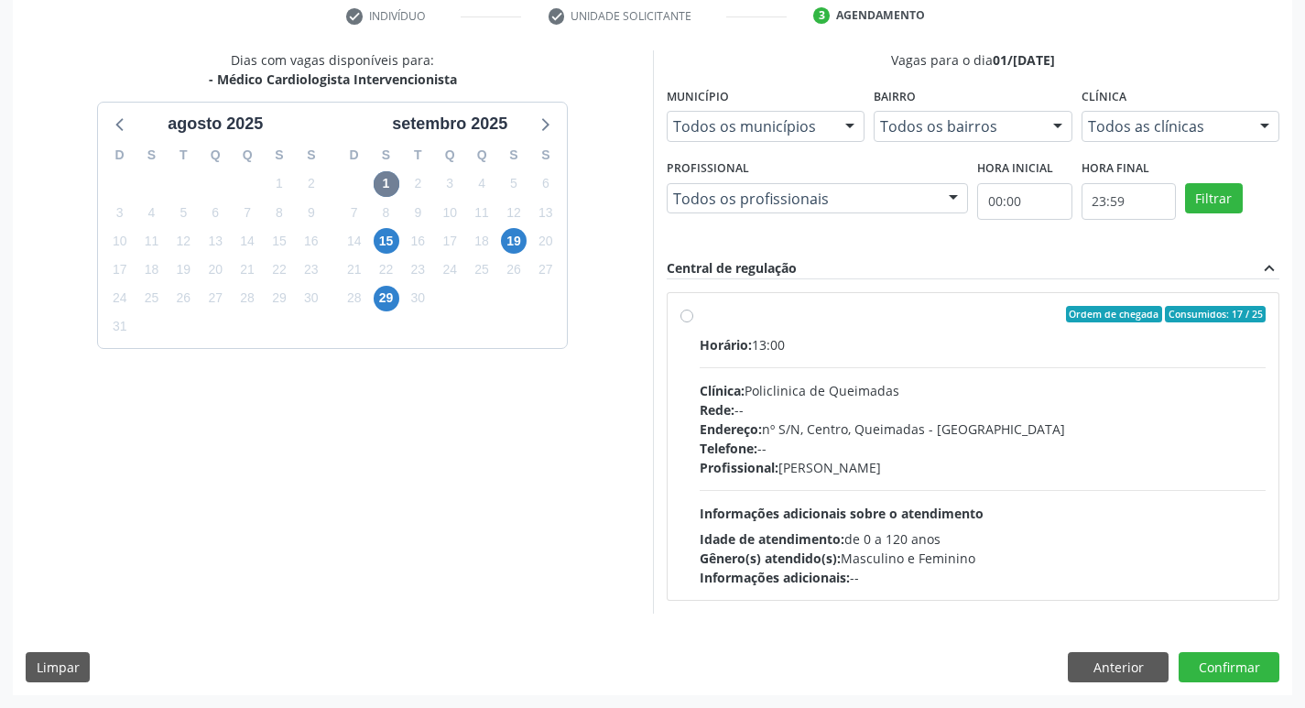
click at [926, 440] on div "Telefone: --" at bounding box center [983, 448] width 567 height 19
click at [693, 322] on input "Ordem de chegada Consumidos: 17 / 25 Horário: 13:00 Clínica: Policlinica de Que…" at bounding box center [686, 314] width 13 height 16
radio input "true"
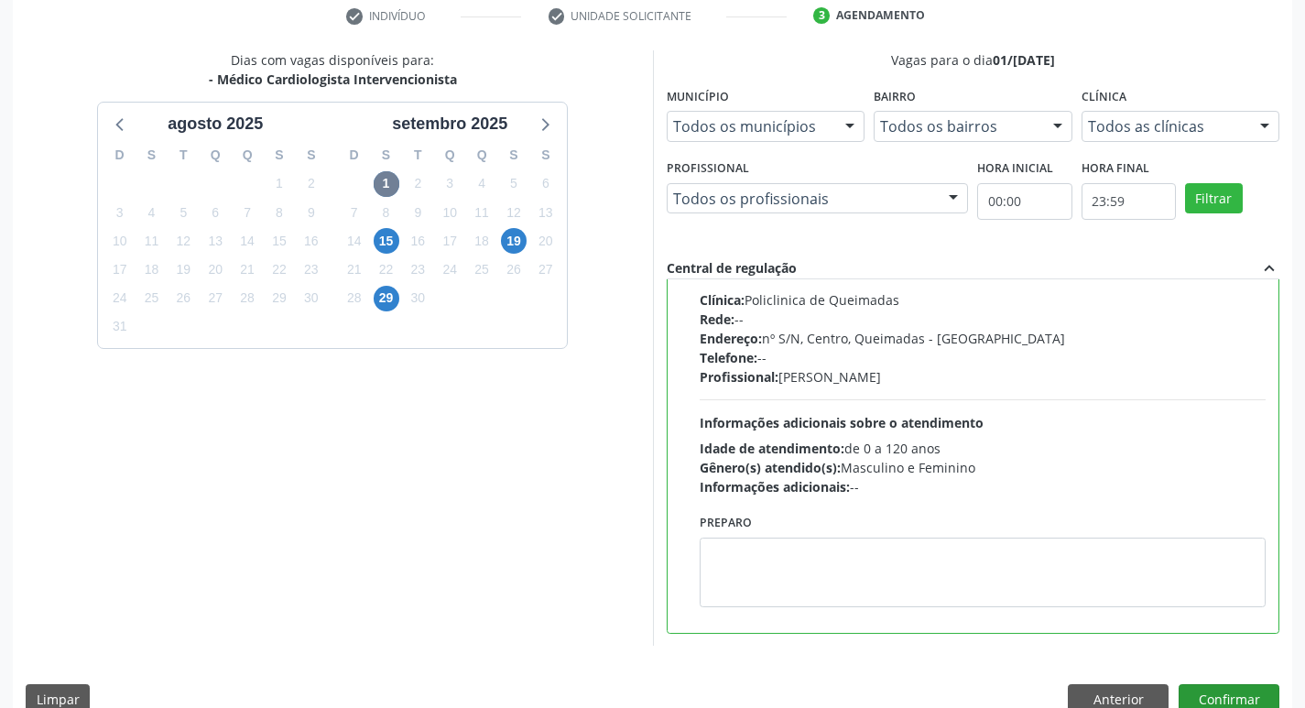
scroll to position [386, 0]
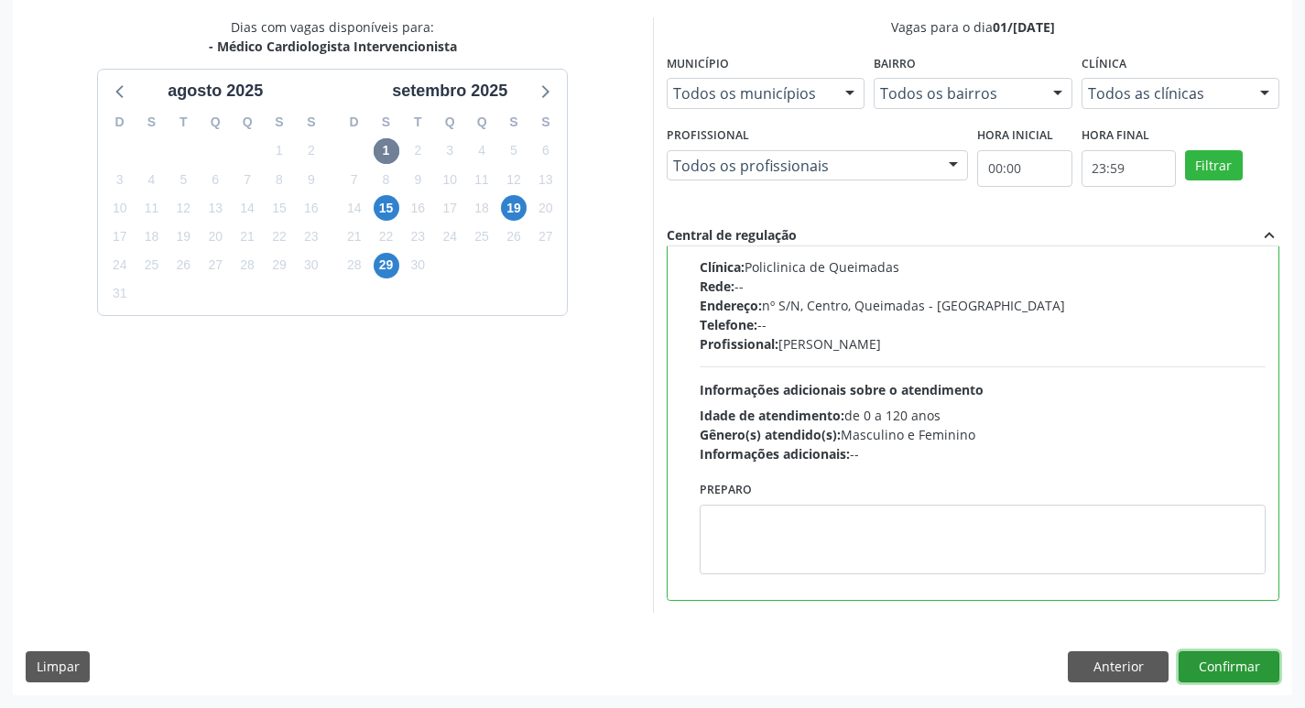
click at [1225, 653] on button "Confirmar" at bounding box center [1228, 666] width 101 height 31
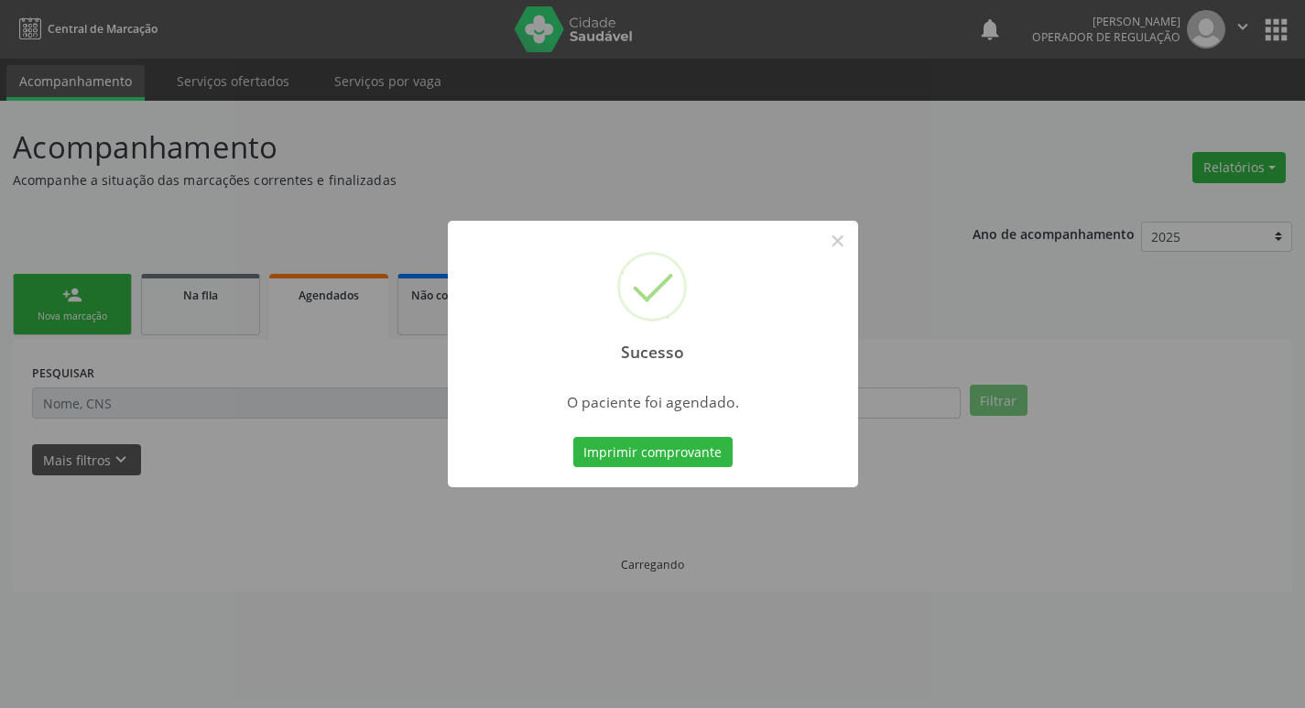
scroll to position [0, 0]
click at [696, 456] on button "Imprimir comprovante" at bounding box center [659, 452] width 159 height 31
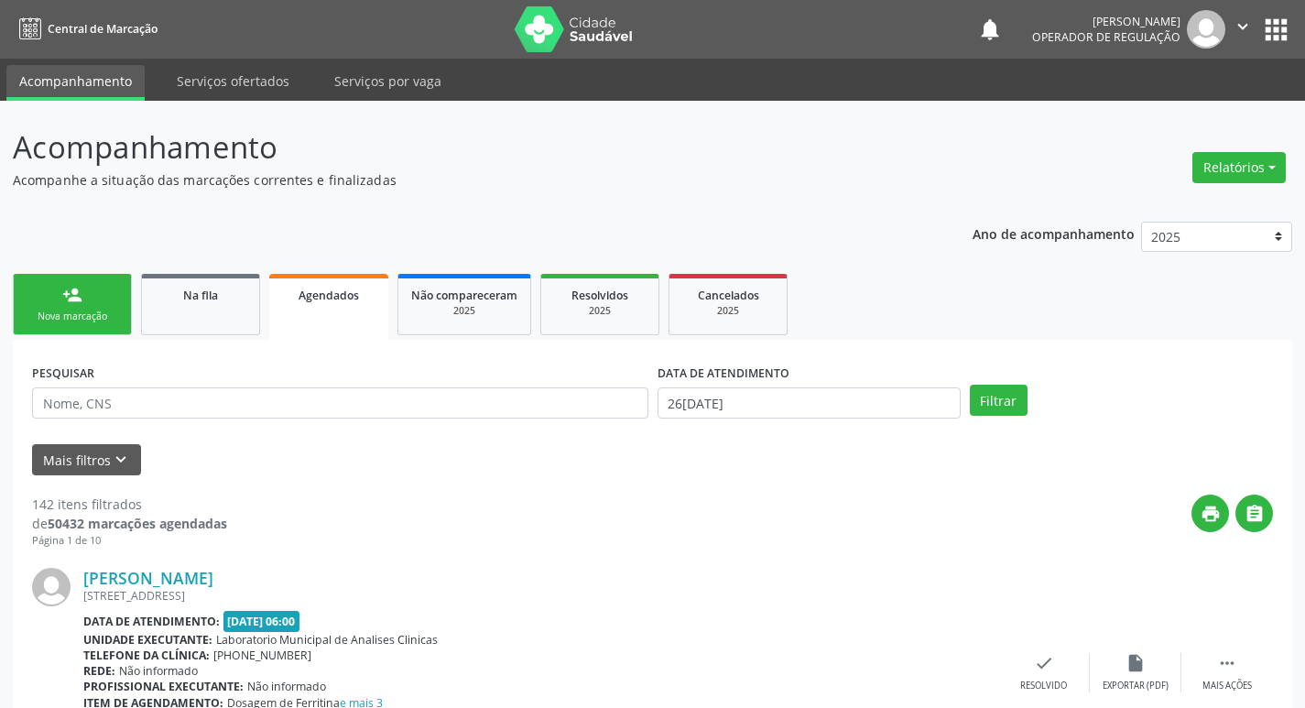
click at [57, 317] on div "Nova marcação" at bounding box center [73, 316] width 92 height 14
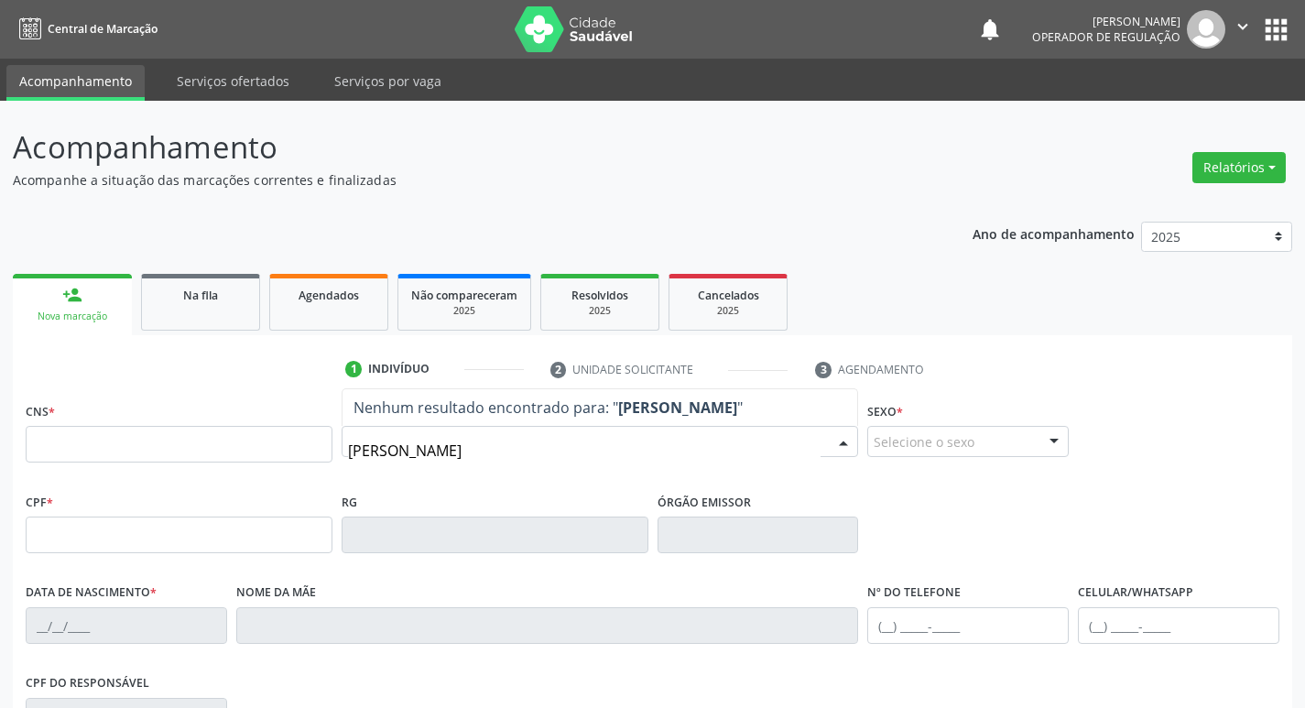
type input "JOSE GOMES BAR"
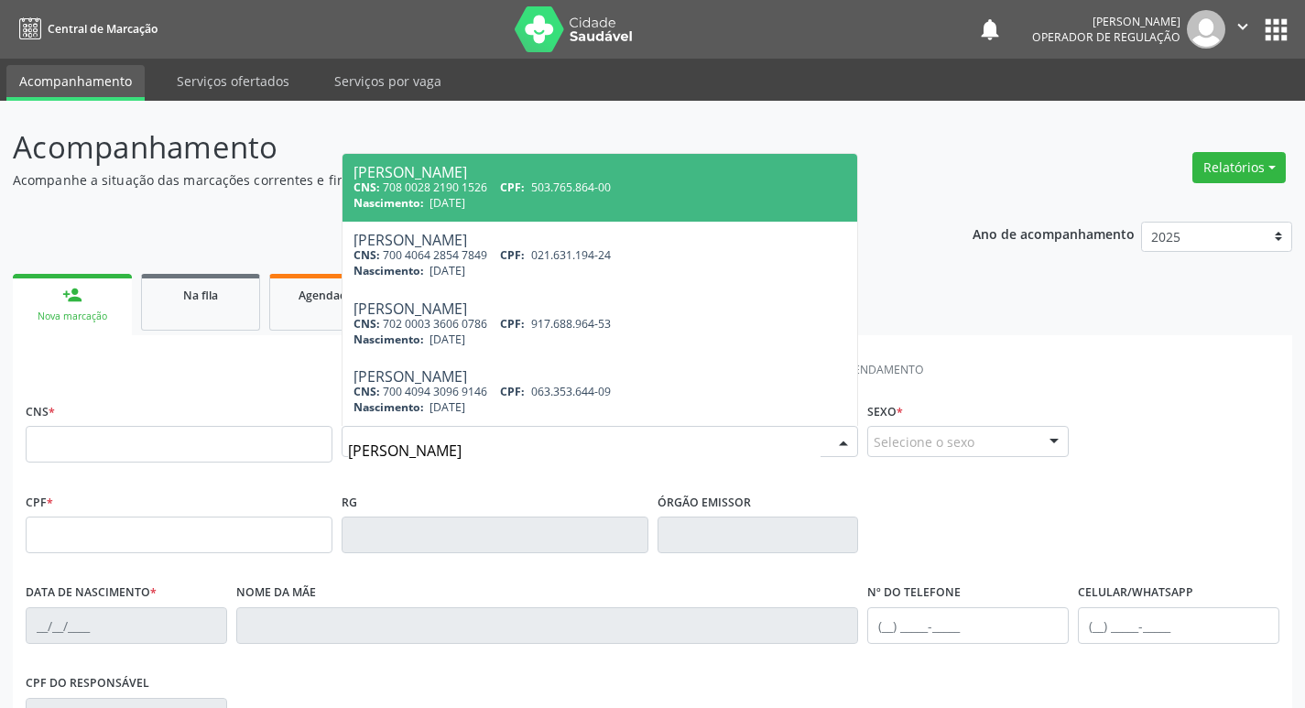
click at [518, 205] on div "Nascimento: 22/03/1965" at bounding box center [600, 203] width 494 height 16
type input "708 0028 2190 1526"
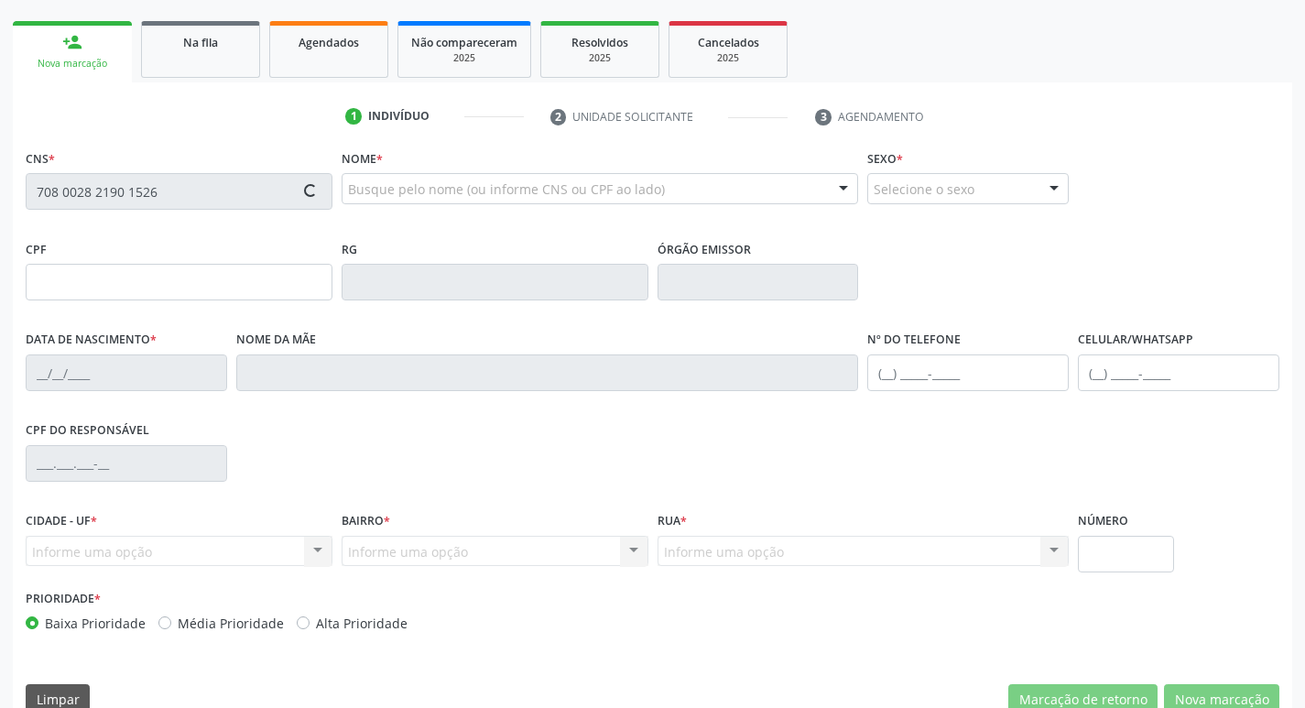
scroll to position [285, 0]
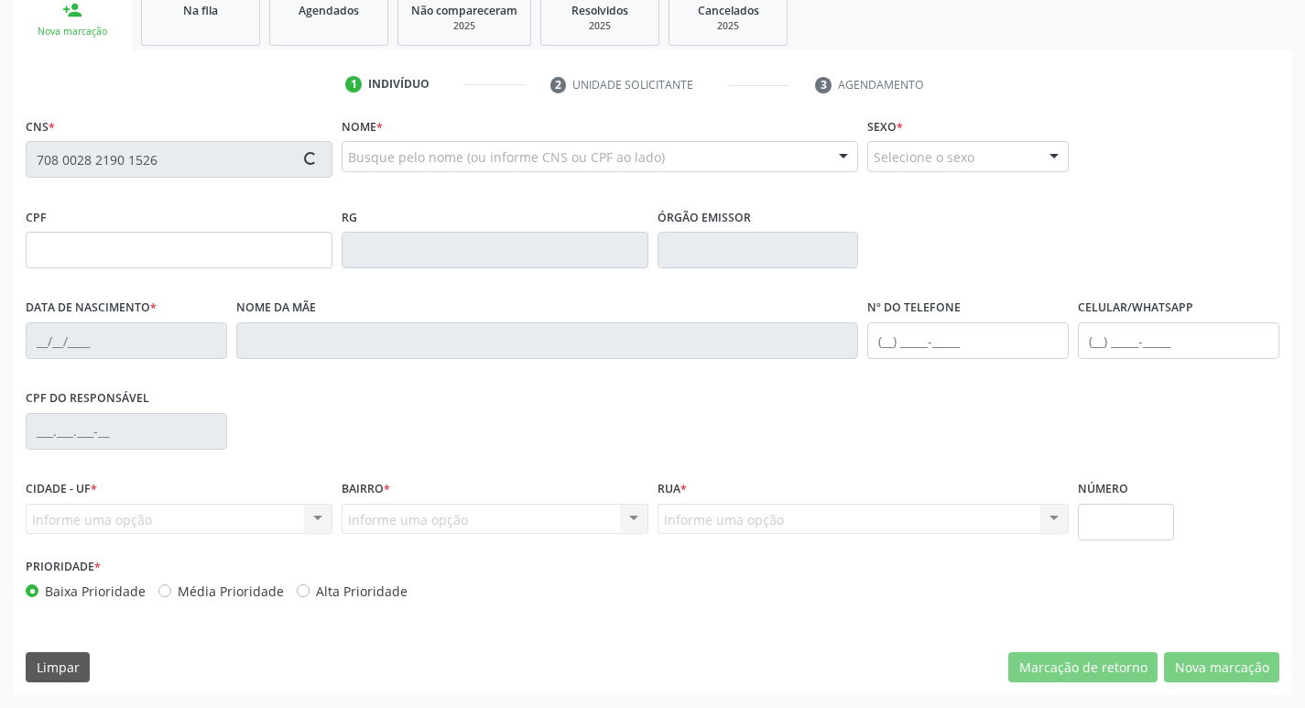
type input "503.765.864-00"
type input "22/03/1965"
type input "Josefa Maria Barbosa"
type input "(83) 99102-3414"
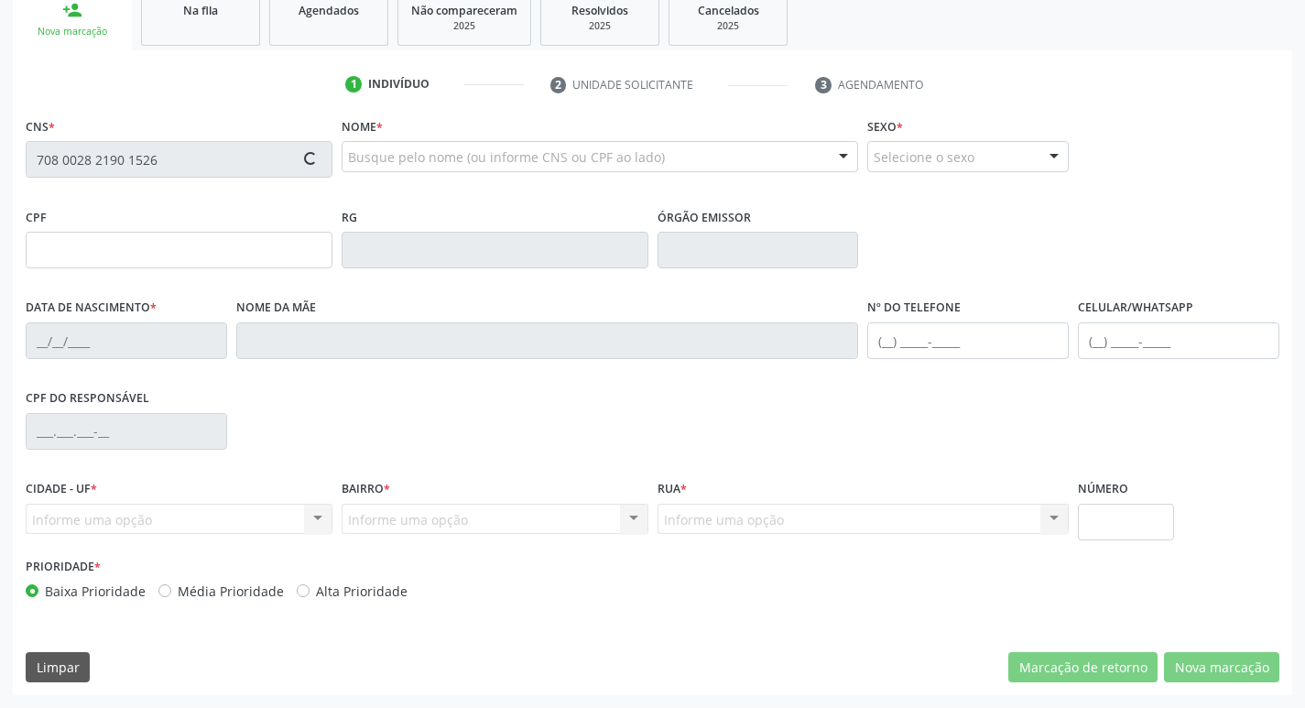
type input "048.980.724-02"
type input "947"
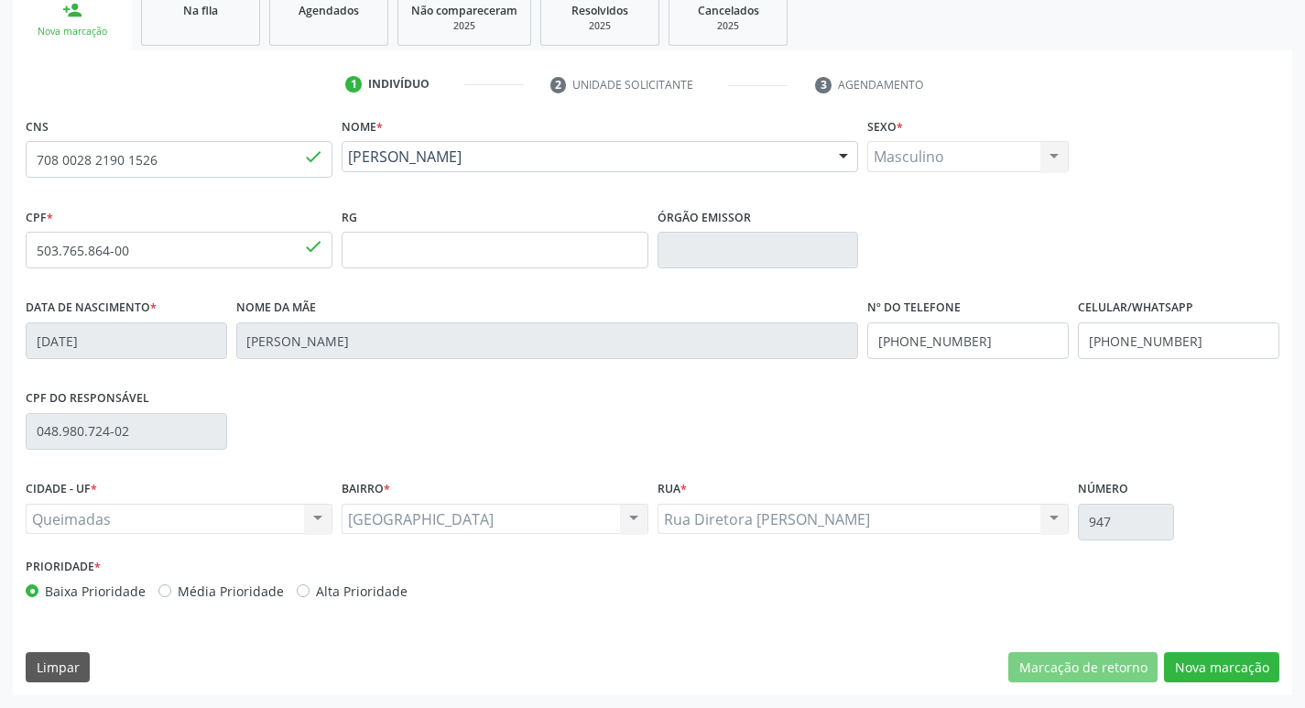
click at [190, 183] on fieldset "CNS 708 0028 2190 1526 done" at bounding box center [179, 152] width 307 height 78
click at [182, 153] on input "708 0028 2190 1526" at bounding box center [179, 159] width 307 height 37
type input "7"
click at [182, 153] on input "text" at bounding box center [179, 159] width 307 height 37
click at [213, 189] on fieldset "CNS" at bounding box center [179, 152] width 307 height 78
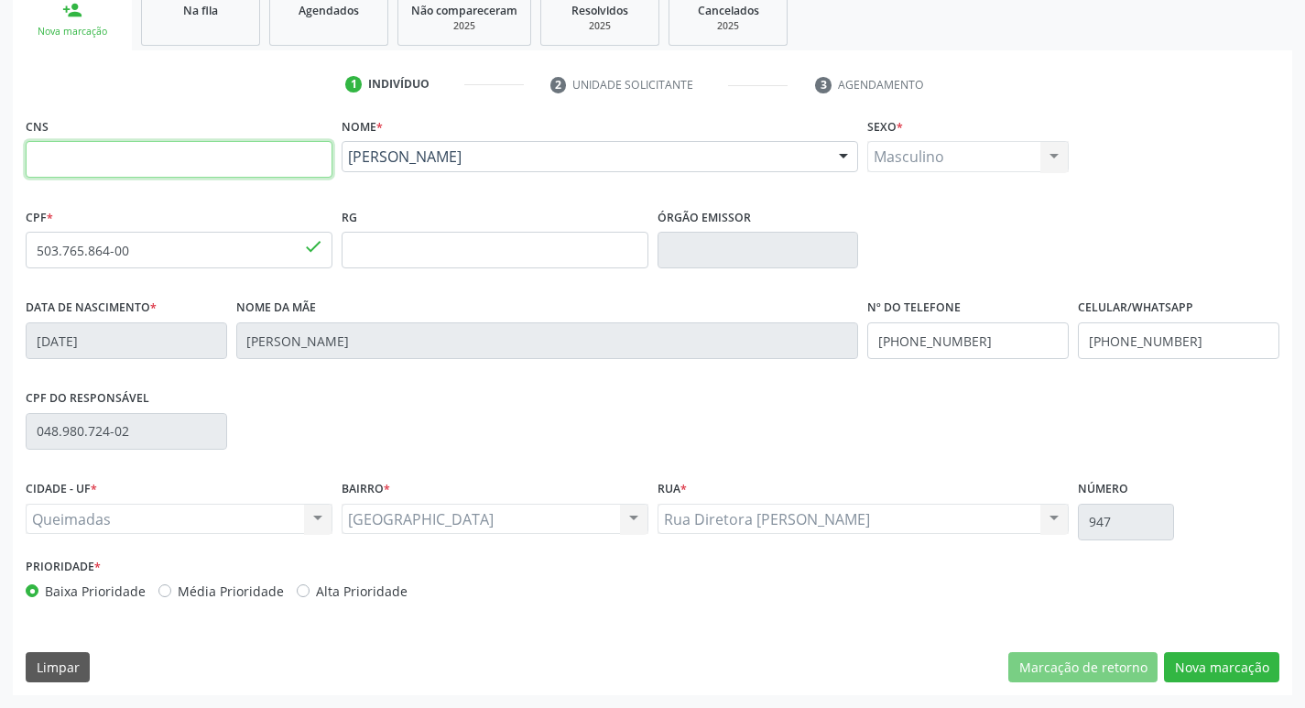
click at [224, 155] on input "text" at bounding box center [179, 159] width 307 height 37
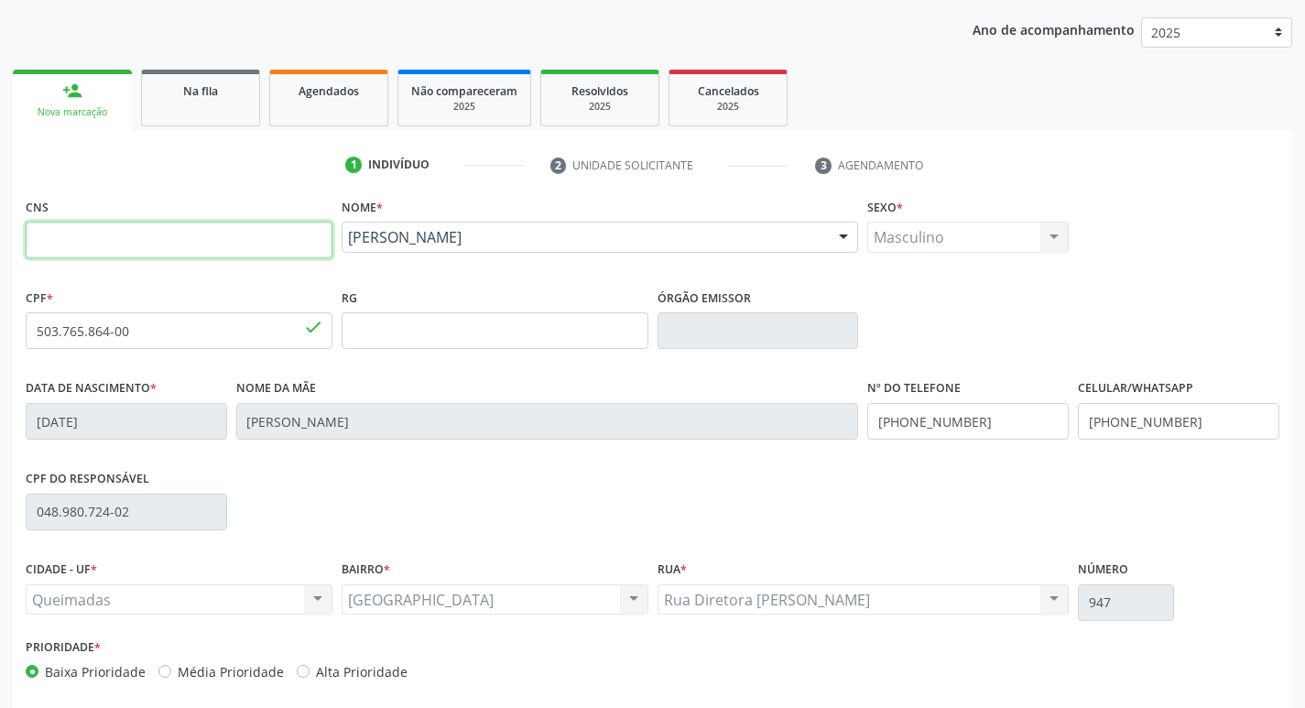
scroll to position [10, 0]
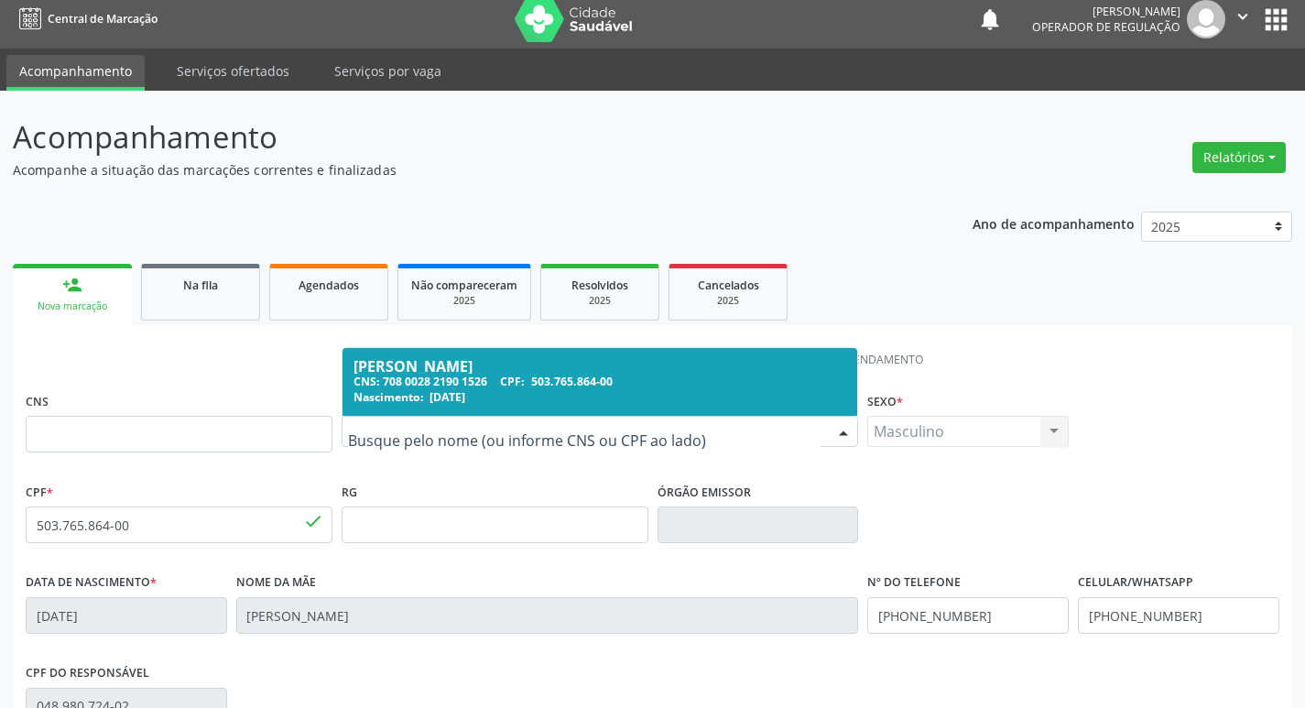
click at [514, 428] on input "text" at bounding box center [584, 440] width 473 height 37
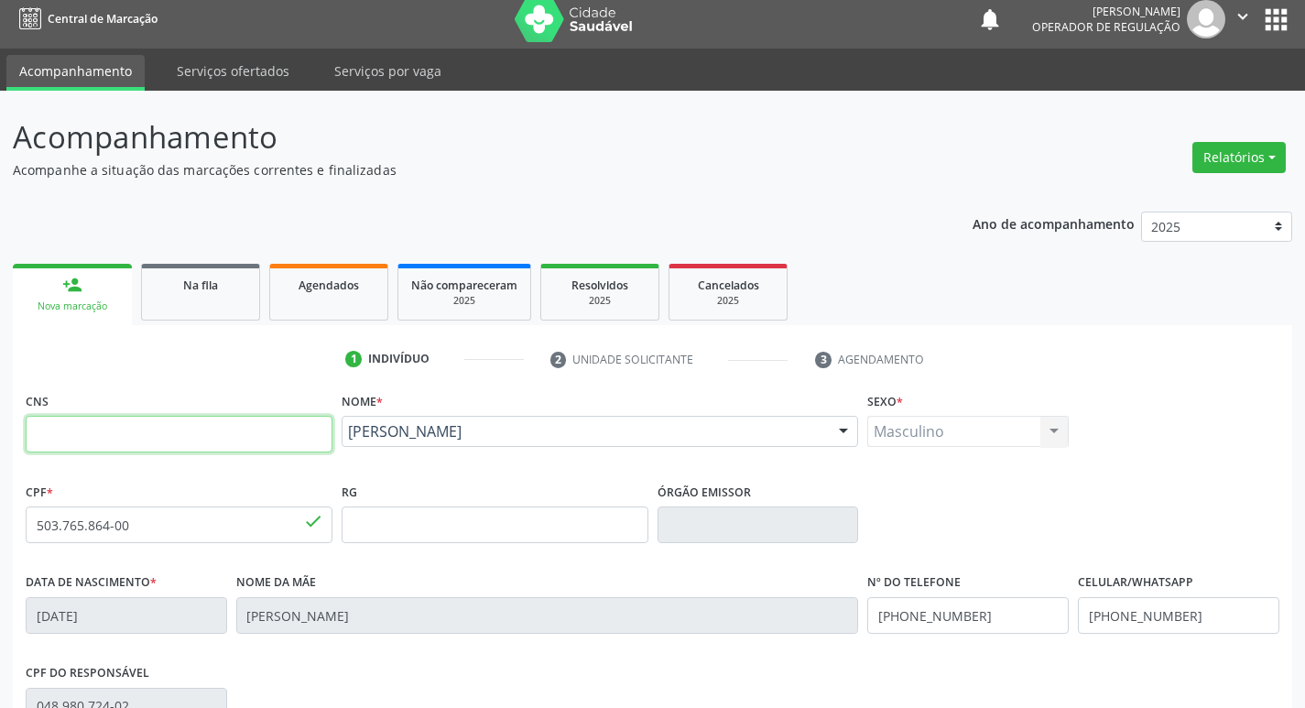
click at [271, 435] on input "text" at bounding box center [179, 434] width 307 height 37
type input "700 6074 6624 6868"
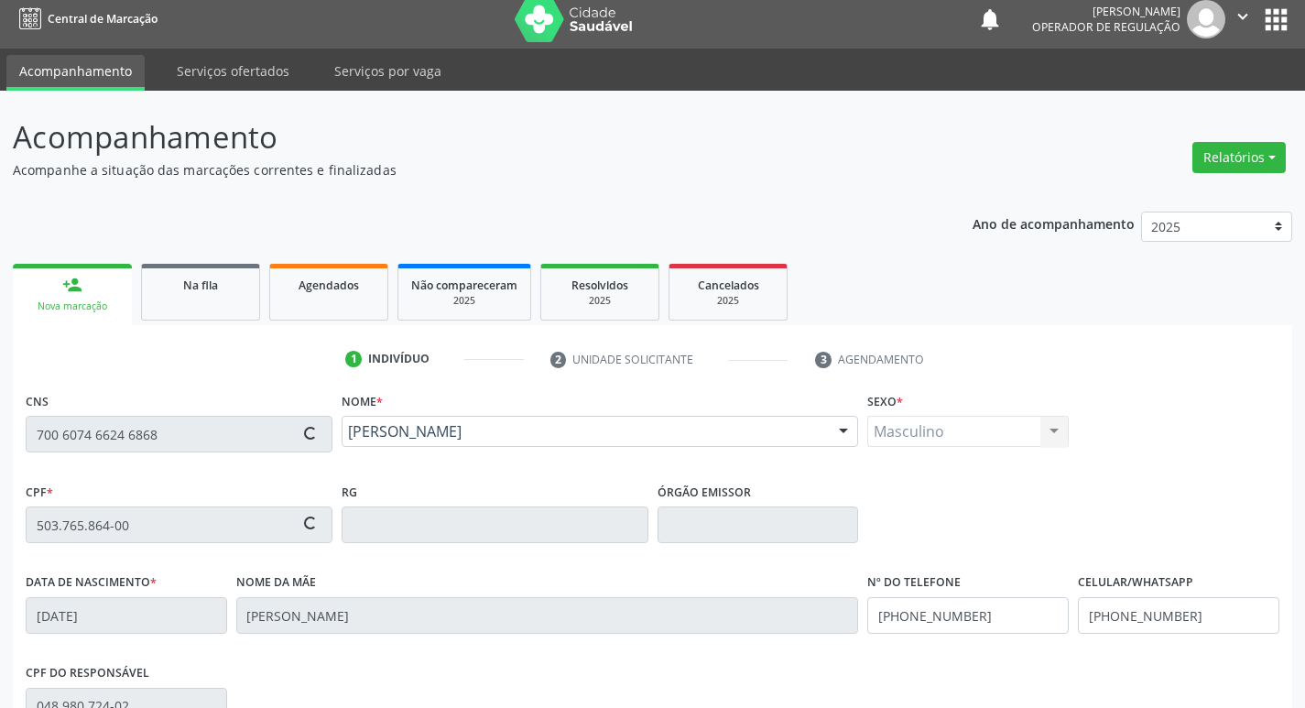
type input "114.952.797-82"
type input "09/01/1987"
type input "Rosilene da Silva de Souza"
type input "(83) 99372-6712"
type input "S/N"
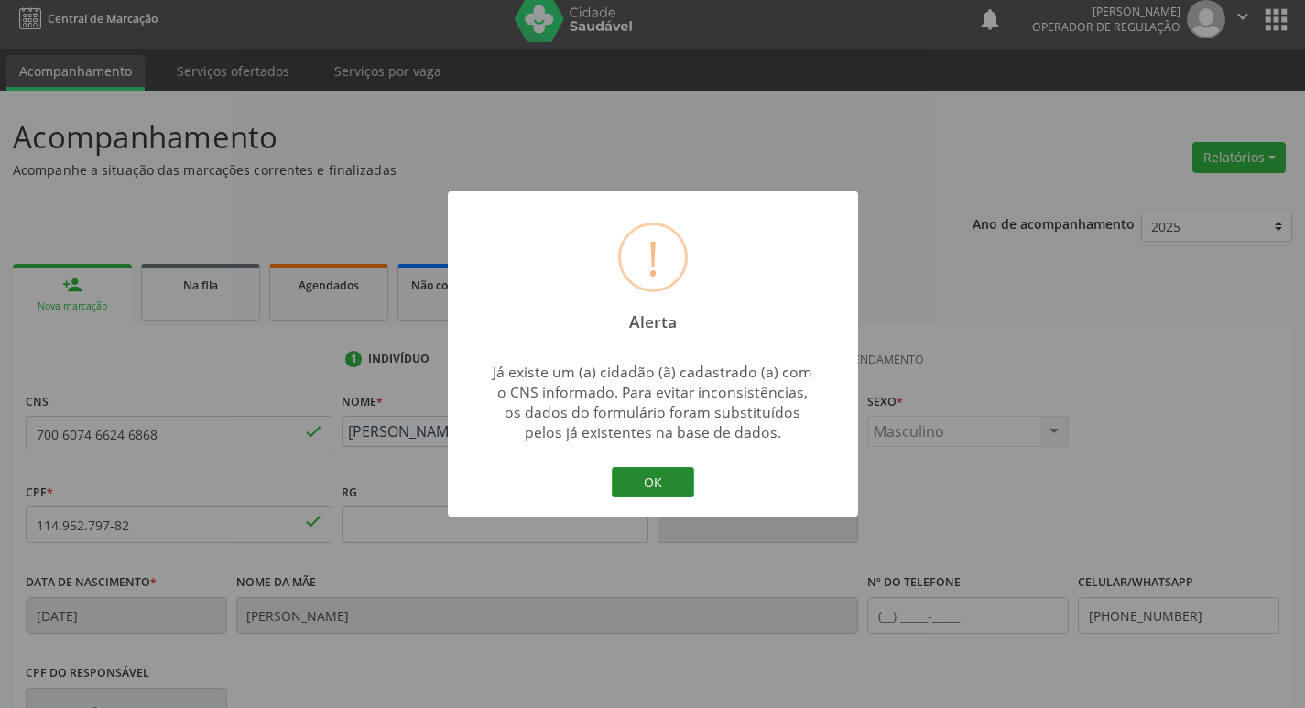
click at [647, 472] on button "OK" at bounding box center [653, 482] width 82 height 31
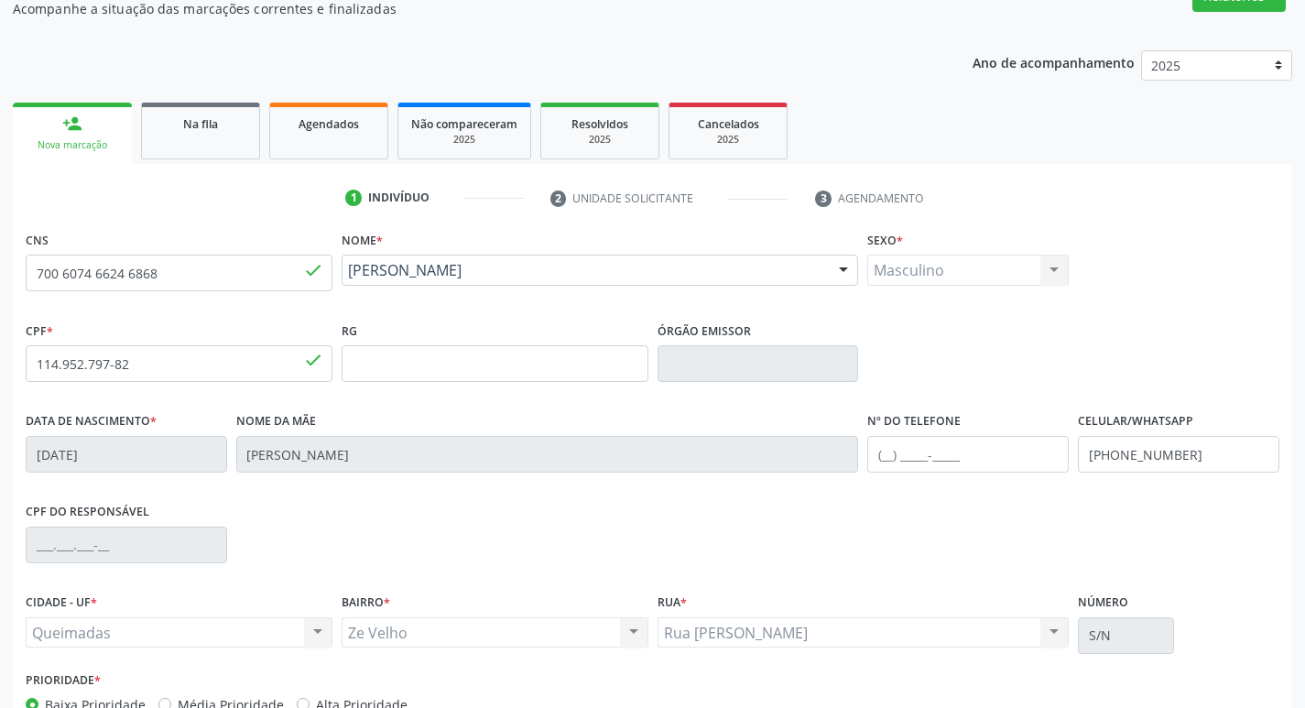
scroll to position [285, 0]
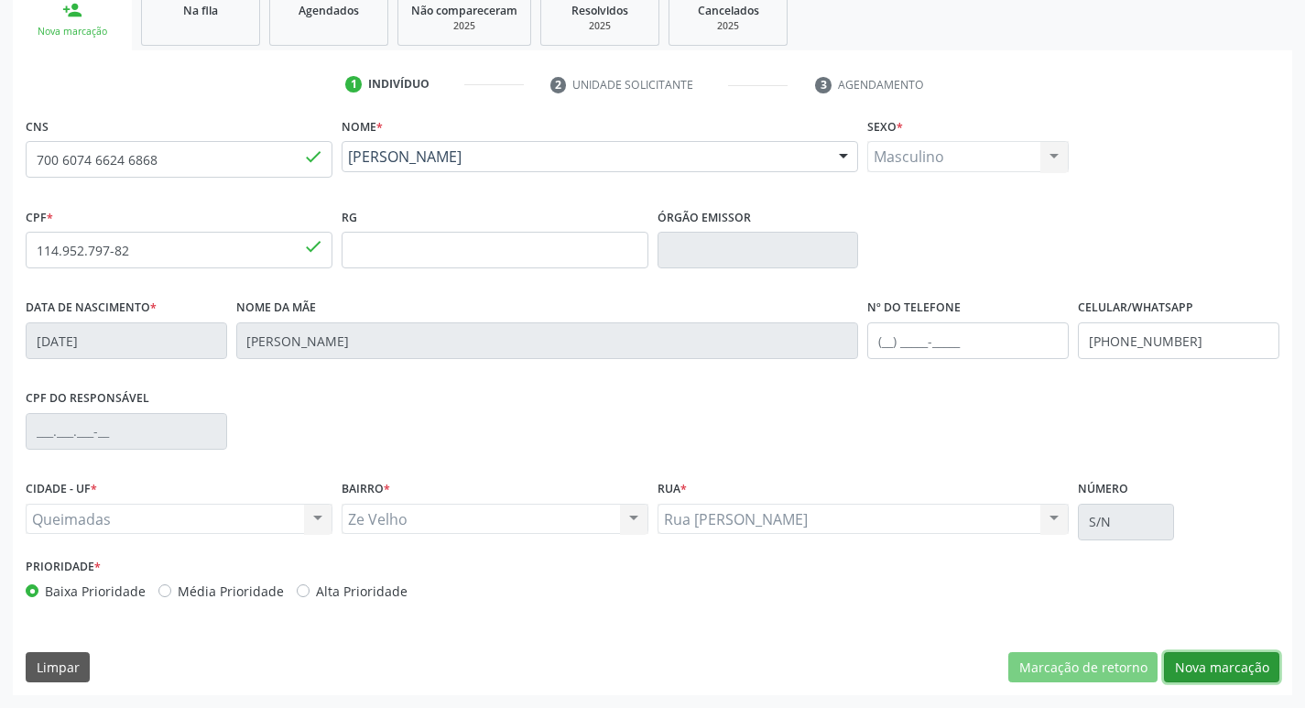
click at [1222, 667] on button "Nova marcação" at bounding box center [1221, 667] width 115 height 31
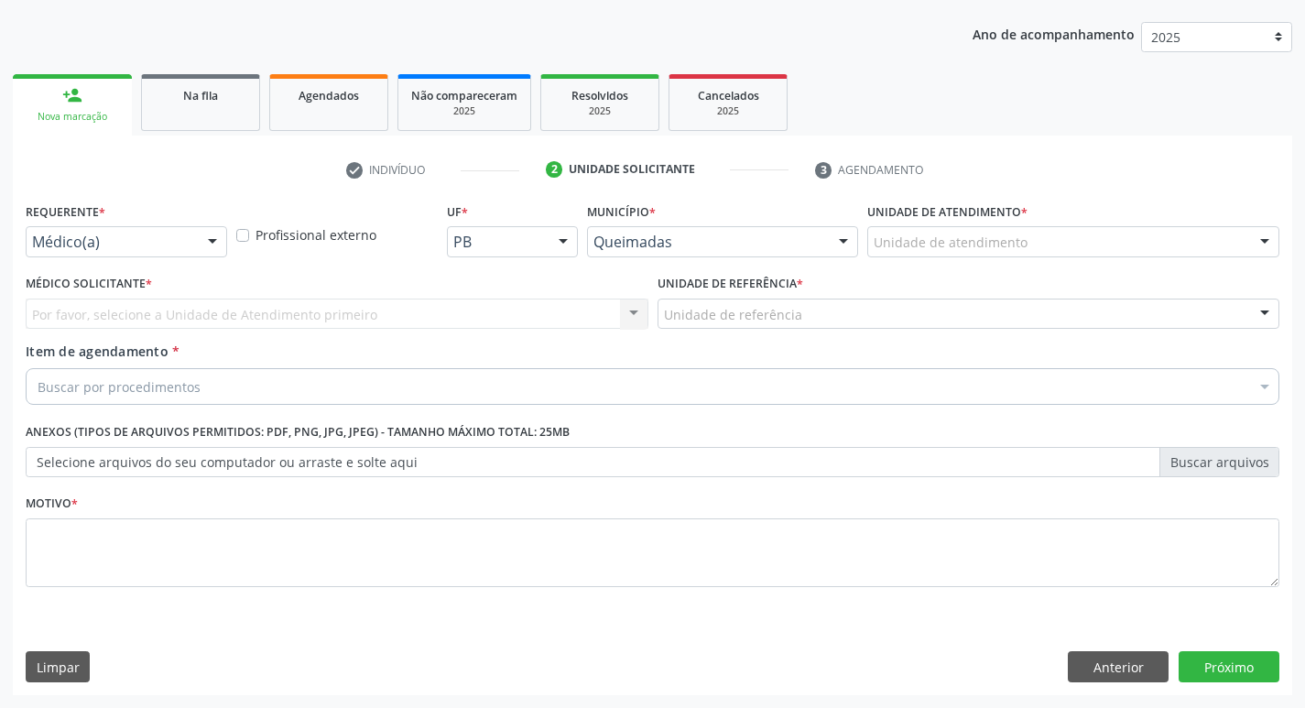
scroll to position [200, 0]
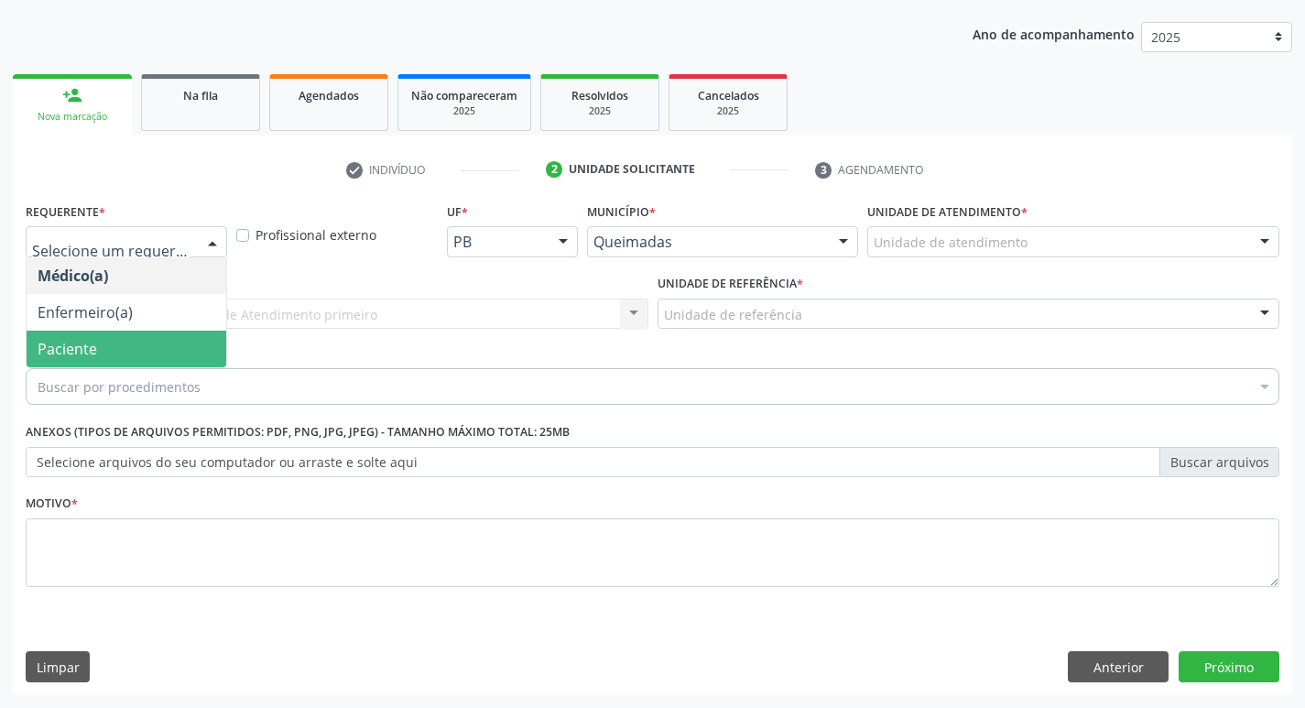
click at [103, 364] on span "Paciente" at bounding box center [127, 349] width 200 height 37
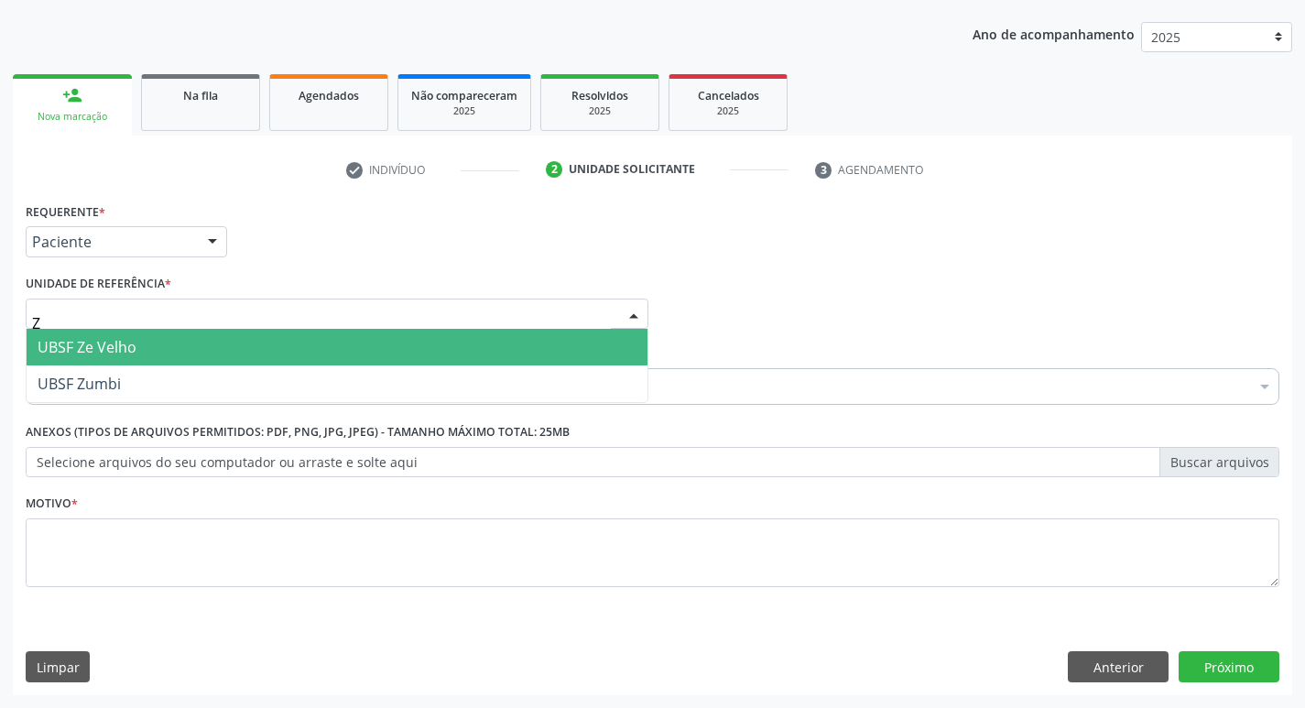
type input "ZE"
click at [84, 357] on span "UBSF Ze Velho" at bounding box center [87, 347] width 99 height 20
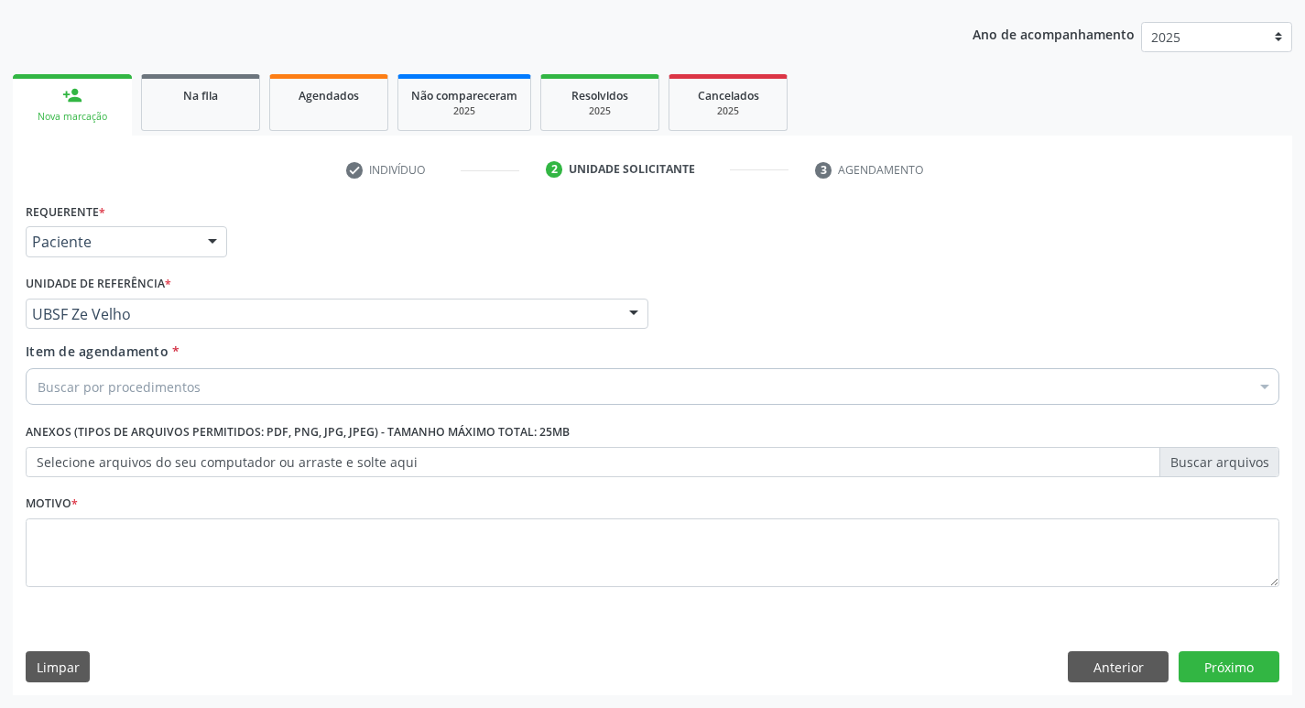
click at [158, 504] on div "Motivo *" at bounding box center [653, 538] width 1254 height 97
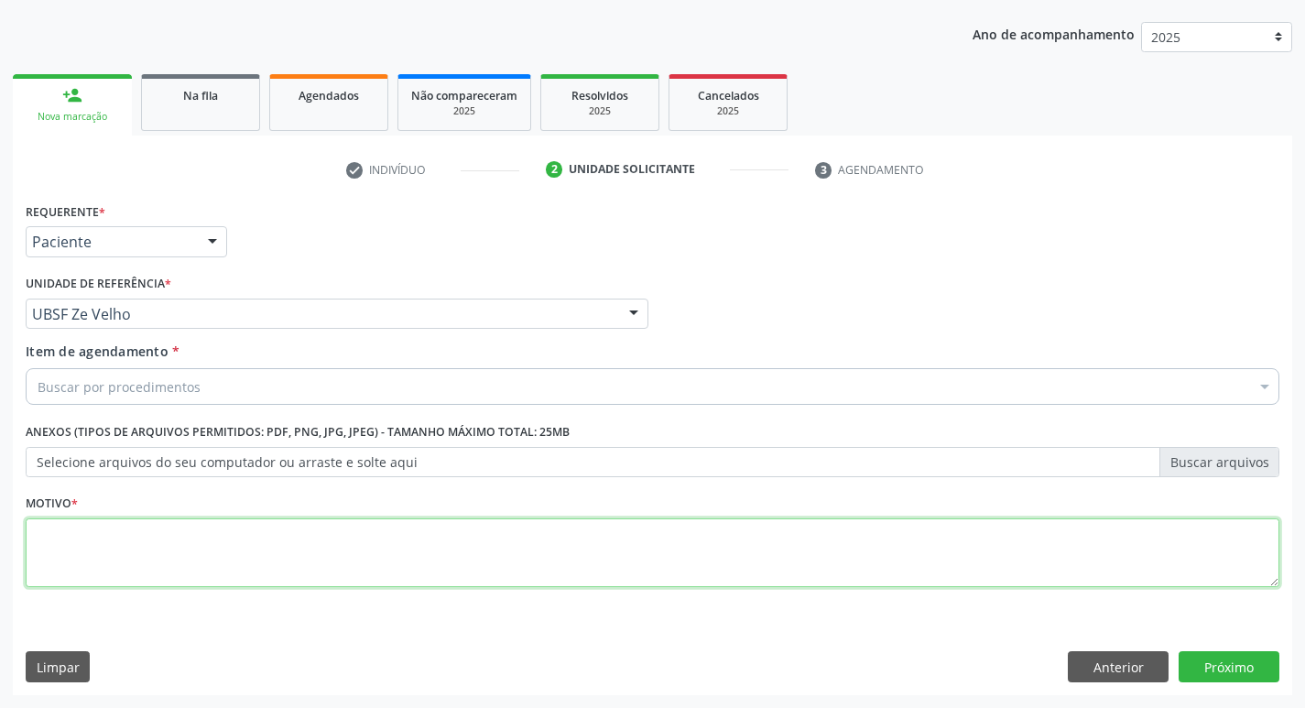
click at [211, 561] on textarea at bounding box center [653, 553] width 1254 height 70
type textarea "AVALIACAO"
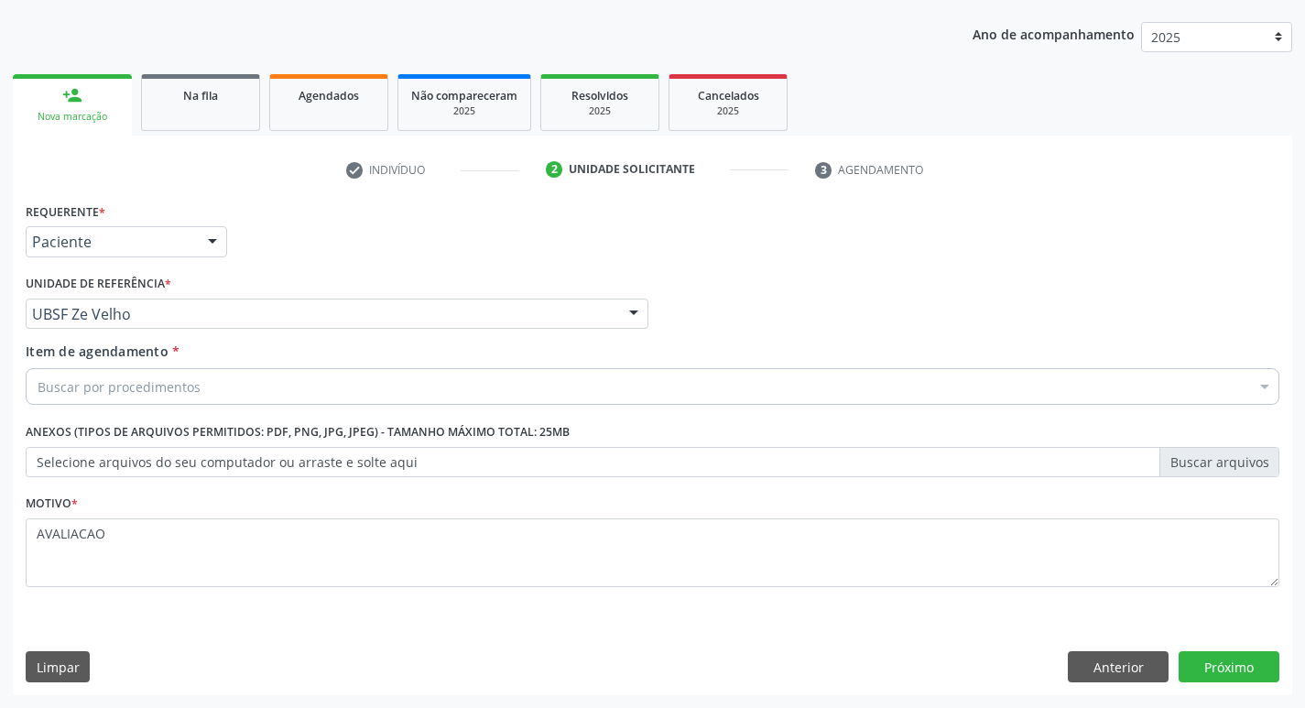
click at [219, 379] on div "Buscar por procedimentos" at bounding box center [653, 386] width 1254 height 37
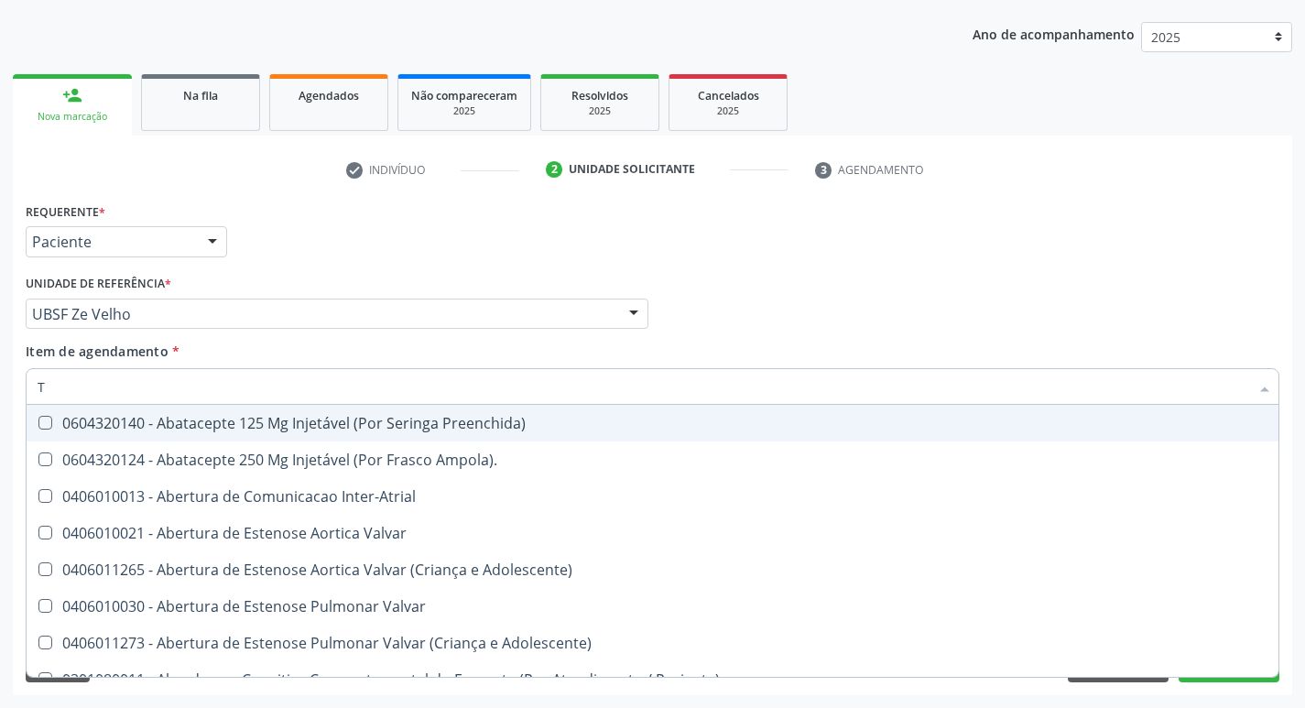
type input "TEMPO DE C"
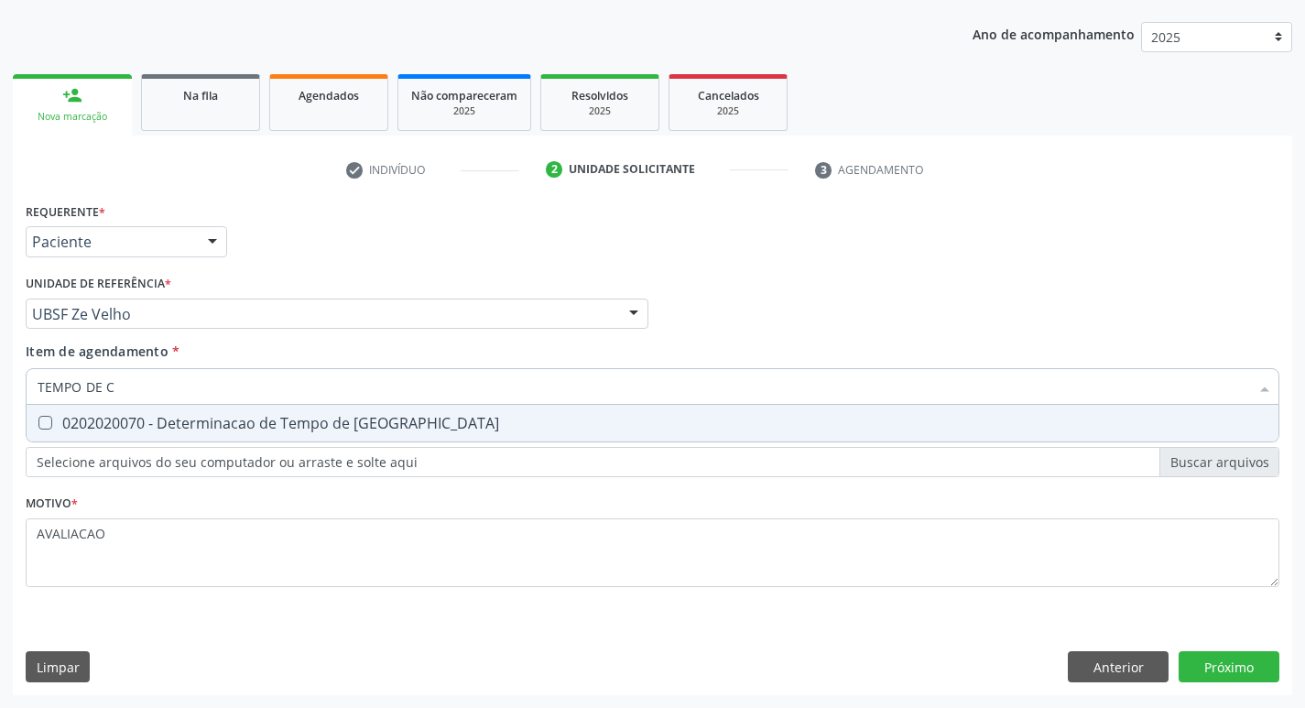
click at [380, 419] on div "0202020070 - Determinacao de Tempo de Coagulacao" at bounding box center [653, 423] width 1230 height 15
checkbox Coagulacao "true"
click at [1232, 687] on div "Requerente * Paciente Médico(a) Enfermeiro(a) Paciente Nenhum resultado encontr…" at bounding box center [652, 446] width 1279 height 497
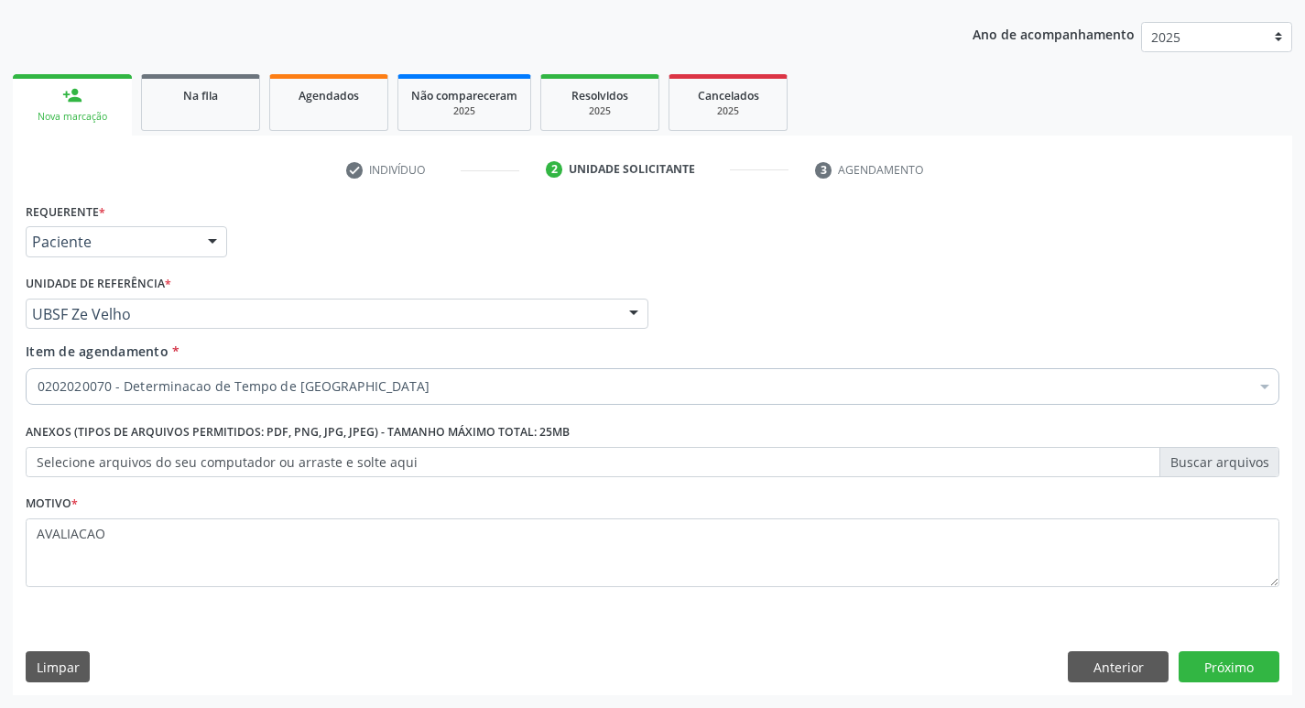
scroll to position [0, 0]
click at [1239, 669] on button "Próximo" at bounding box center [1228, 666] width 101 height 31
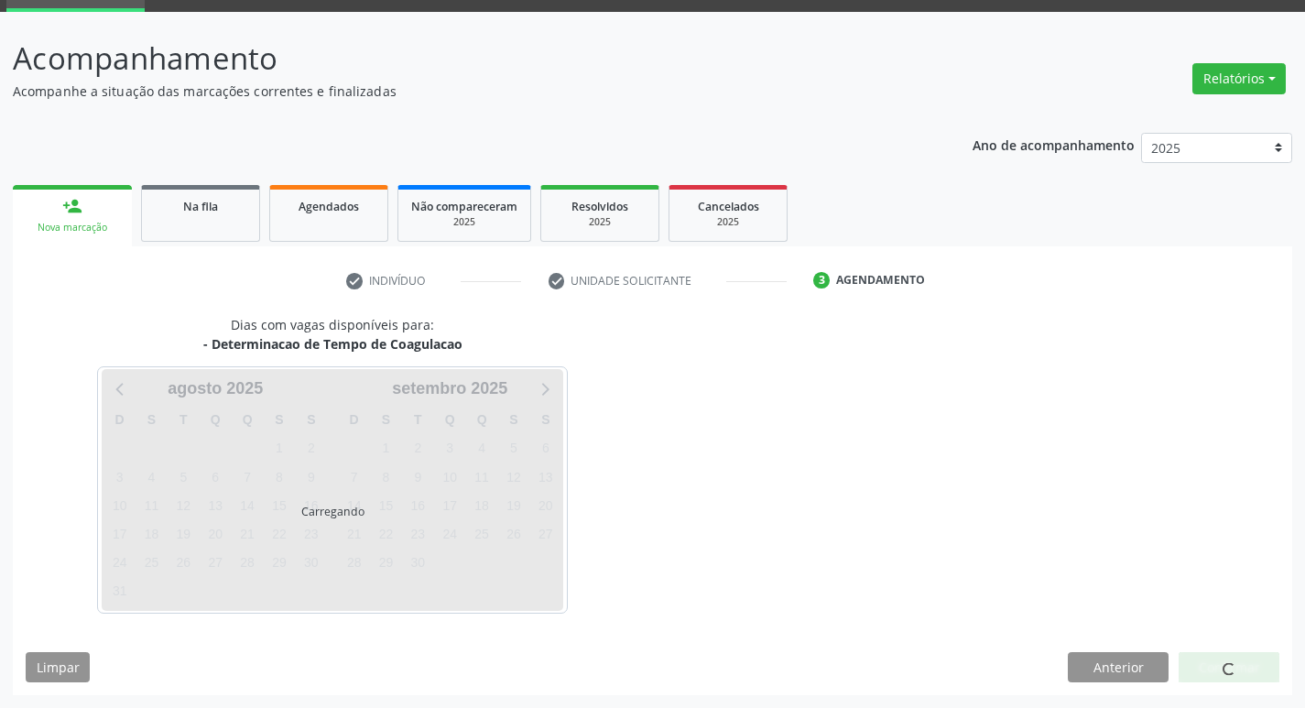
scroll to position [89, 0]
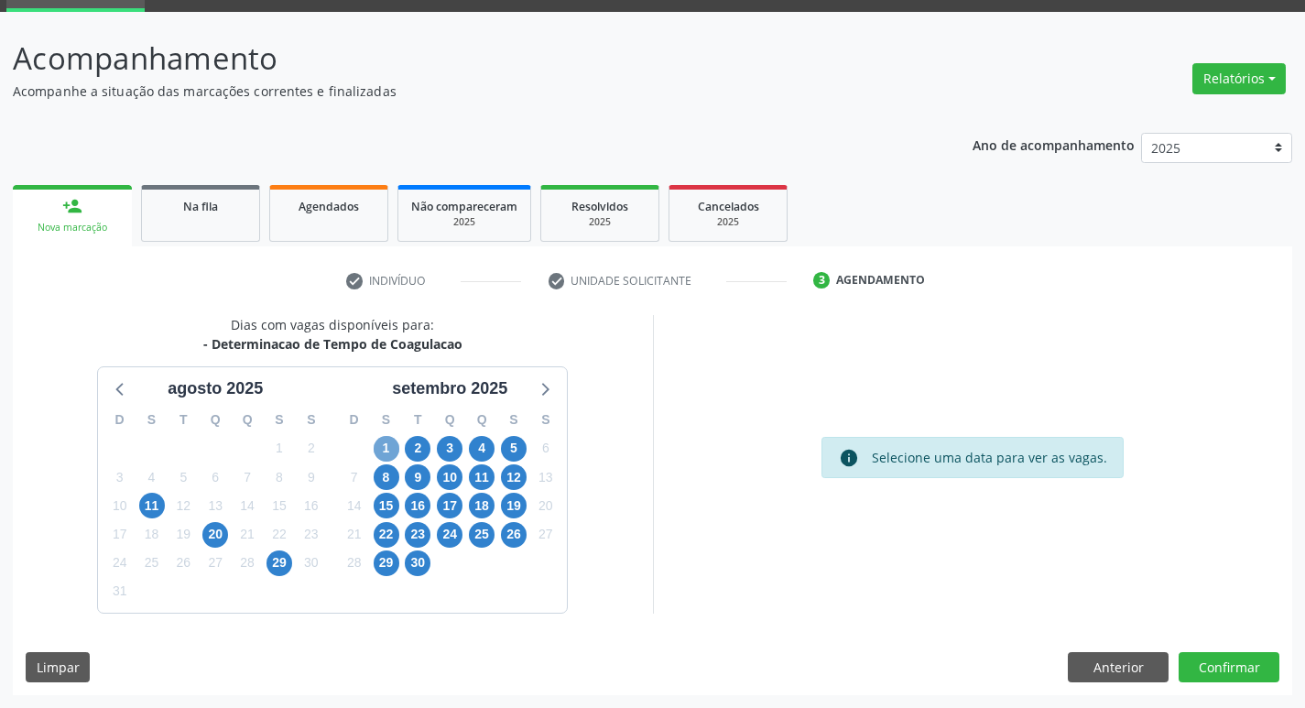
click at [378, 446] on span "1" at bounding box center [387, 449] width 26 height 26
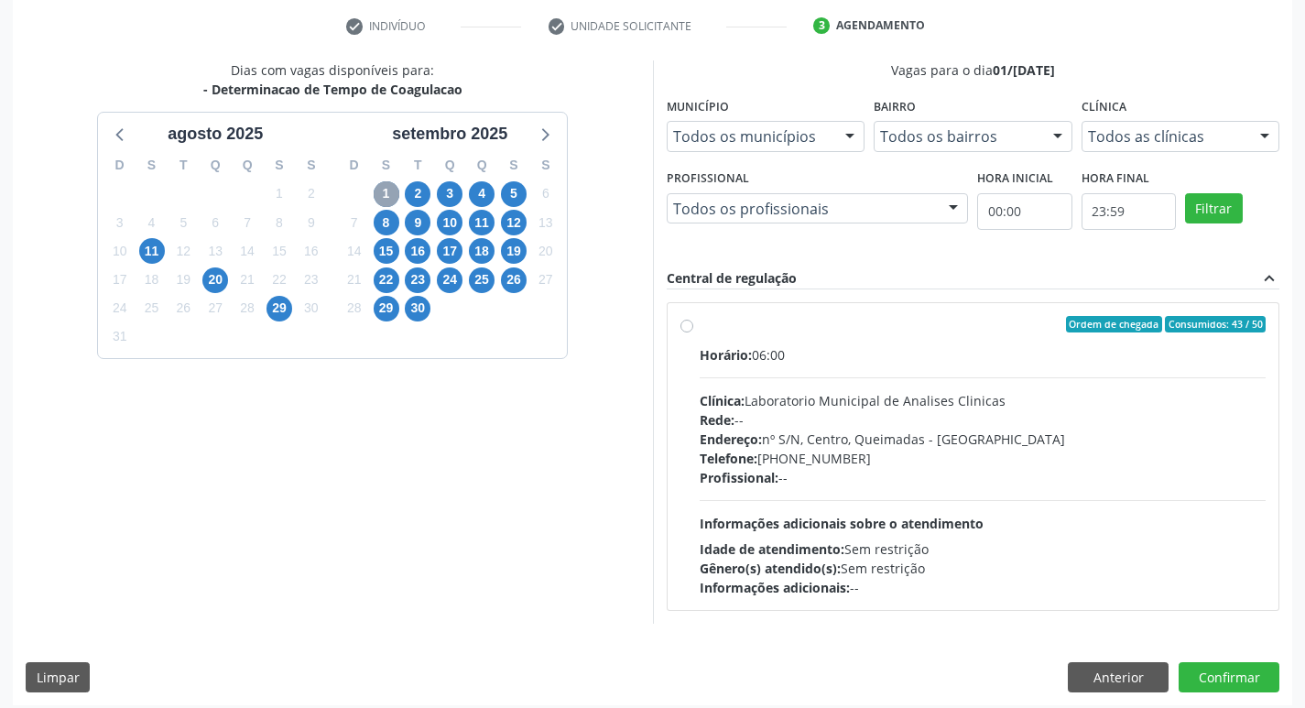
scroll to position [353, 0]
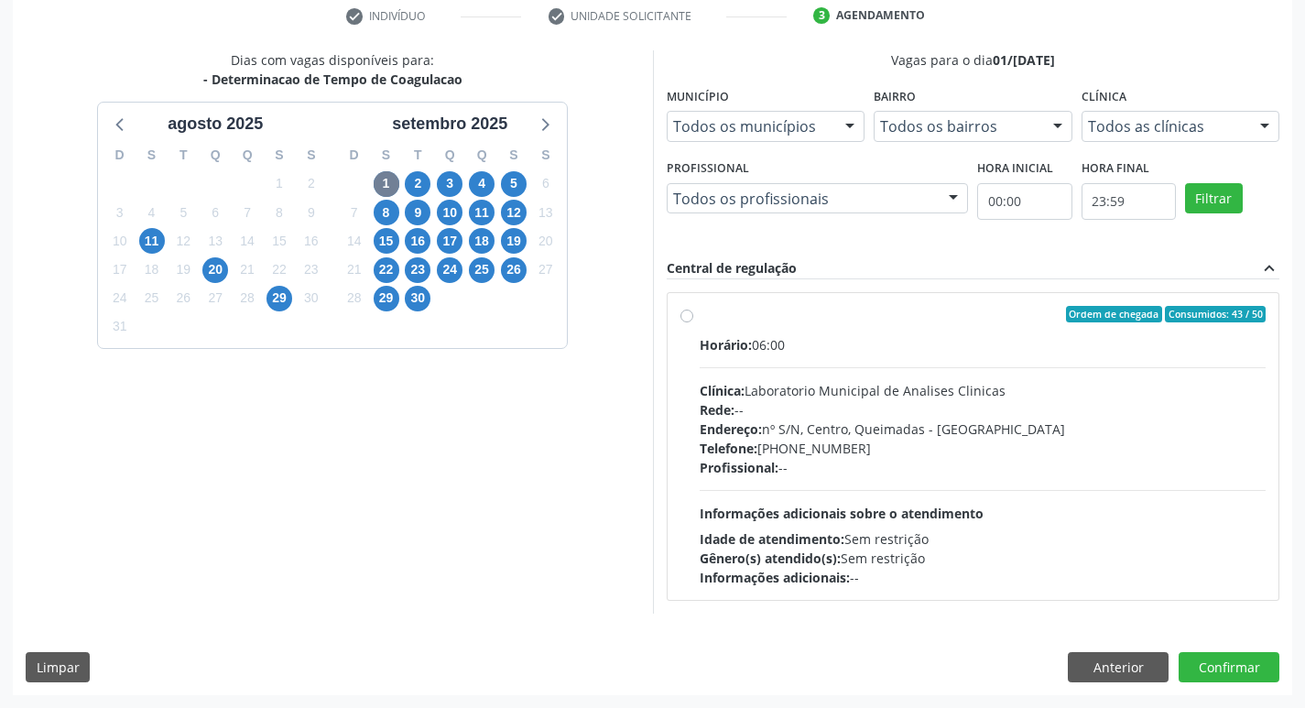
click at [852, 401] on div "Rede: --" at bounding box center [983, 409] width 567 height 19
click at [693, 322] on input "Ordem de chegada Consumidos: 43 / 50 Horário: 06:00 Clínica: Laboratorio Munici…" at bounding box center [686, 314] width 13 height 16
radio input "true"
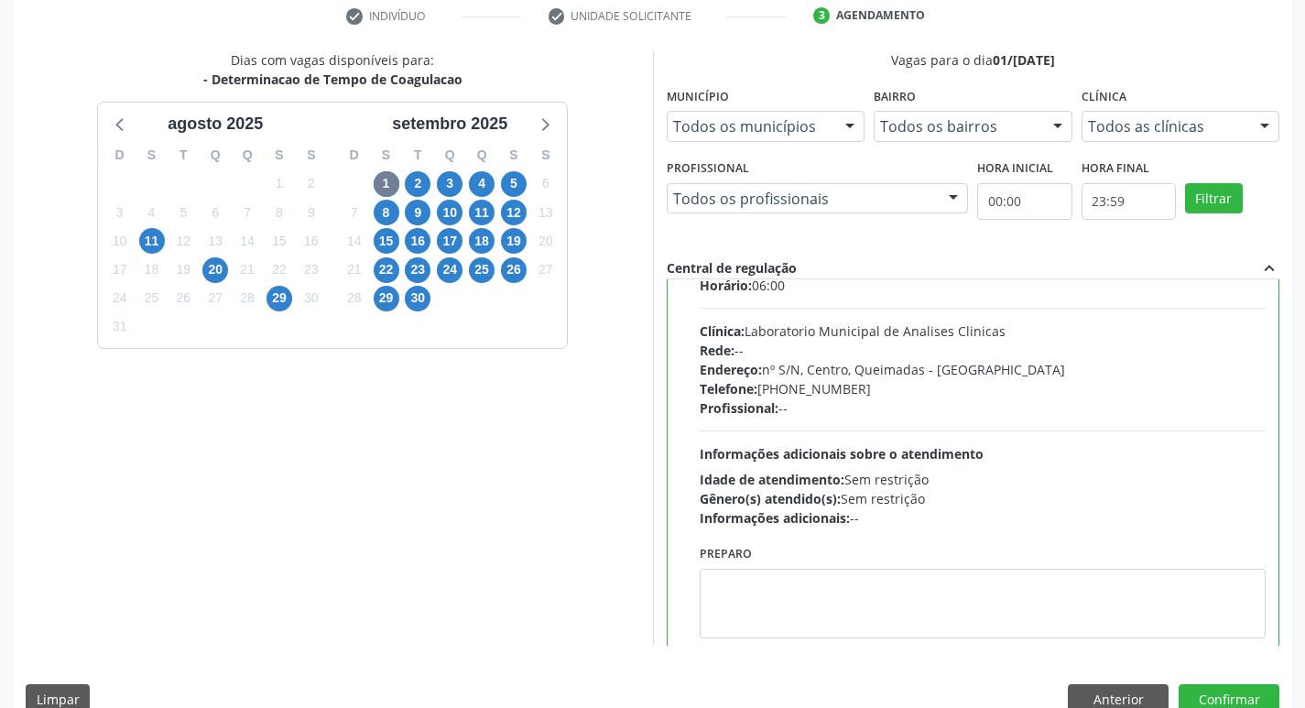
scroll to position [91, 0]
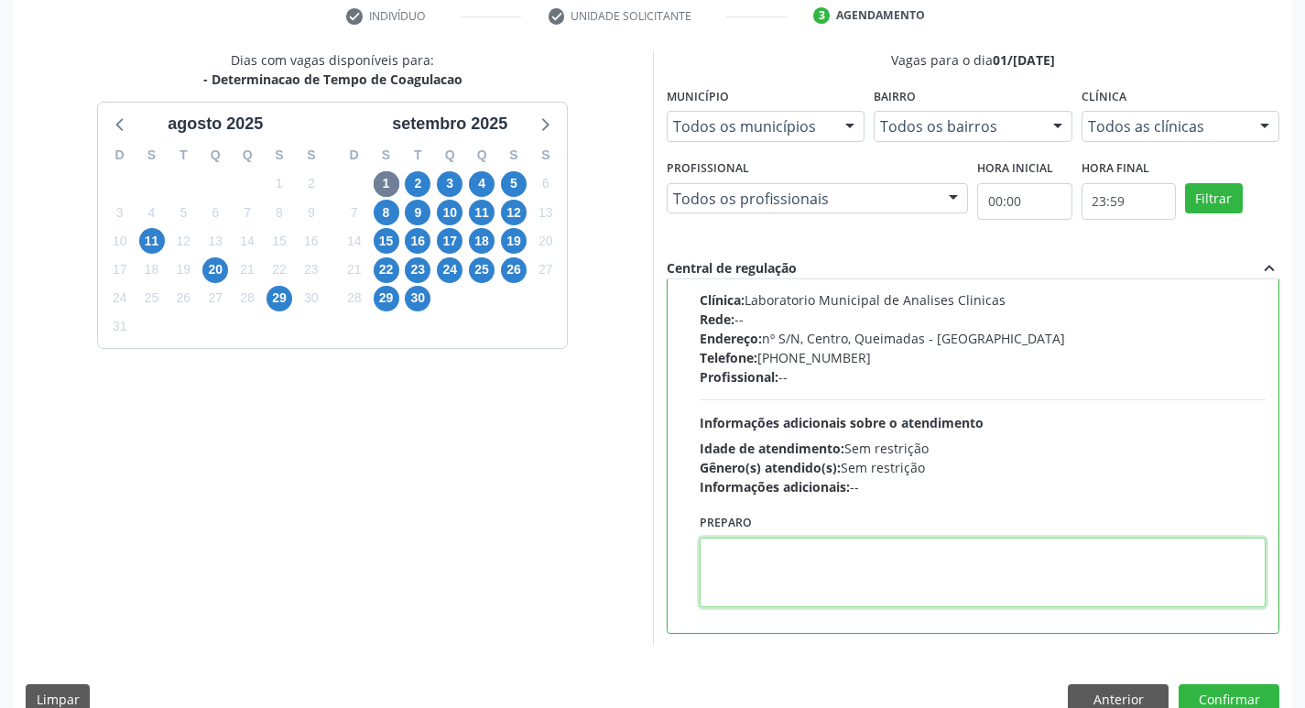
click at [811, 538] on textarea at bounding box center [983, 572] width 567 height 70
paste textarea "IR EM [GEOGRAPHIC_DATA]"
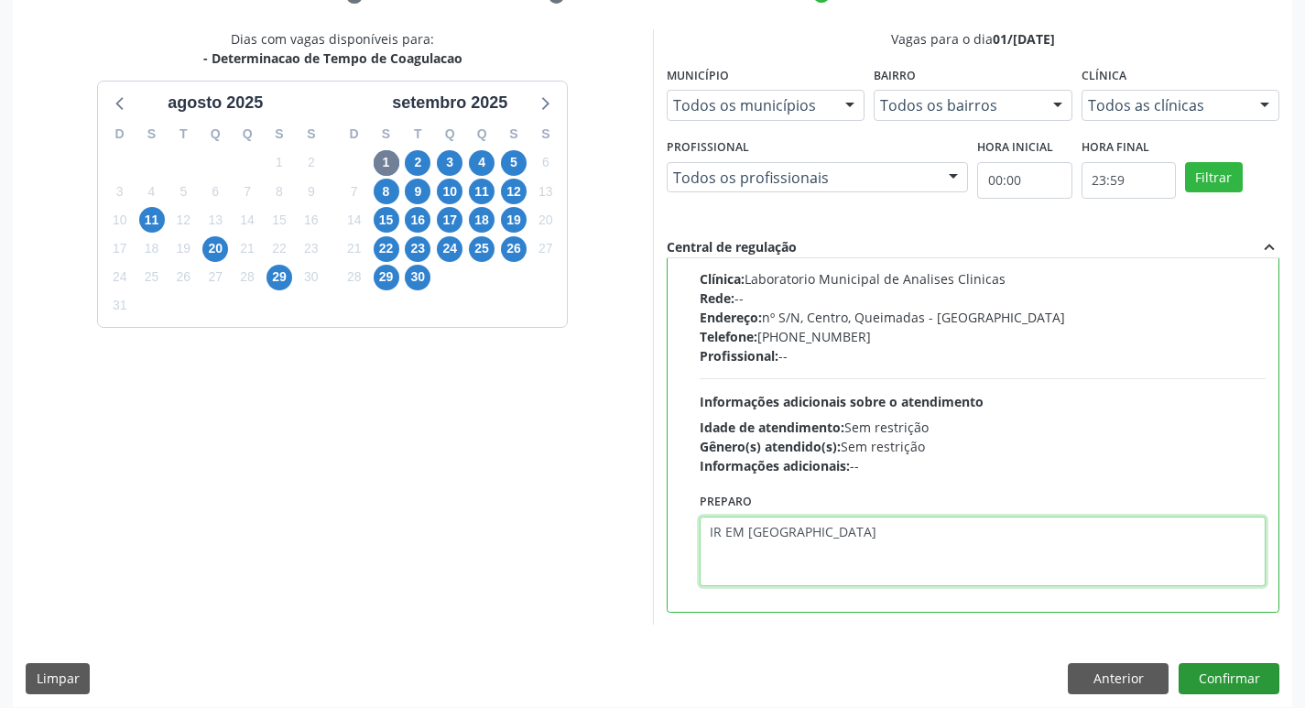
scroll to position [386, 0]
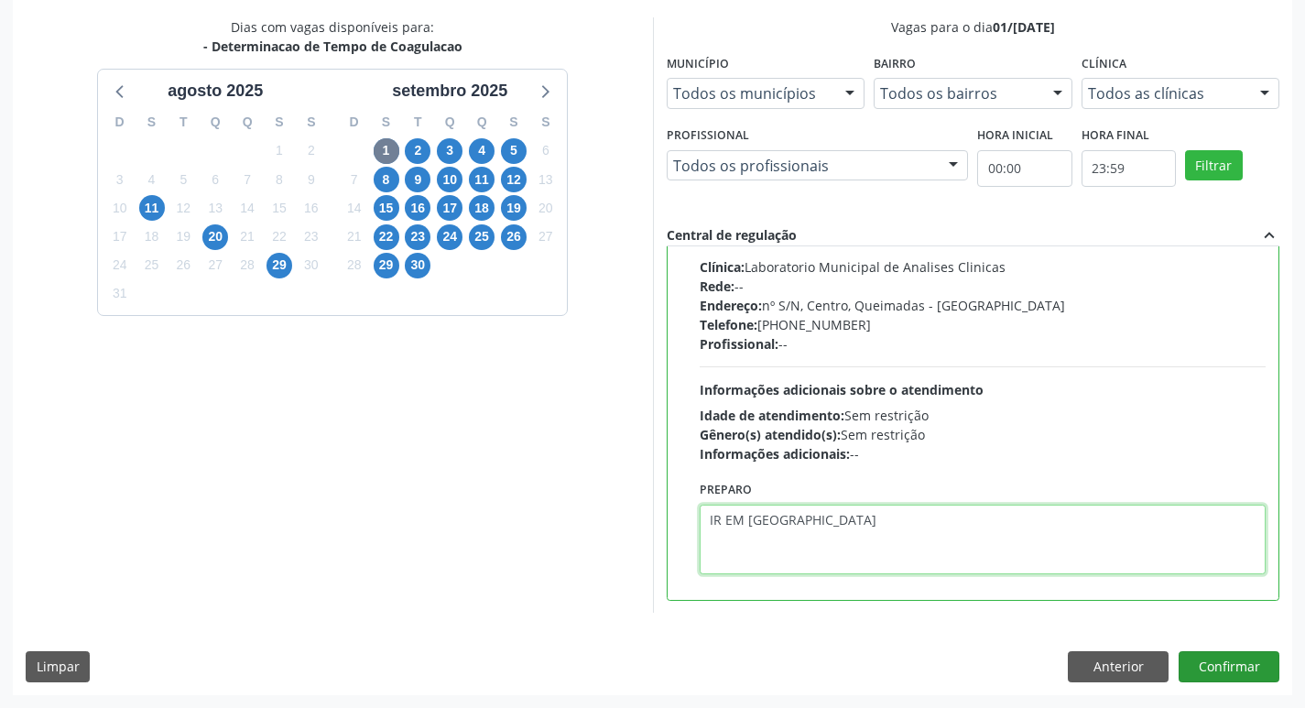
type textarea "IR EM [GEOGRAPHIC_DATA]"
click at [1240, 666] on button "Confirmar" at bounding box center [1228, 666] width 101 height 31
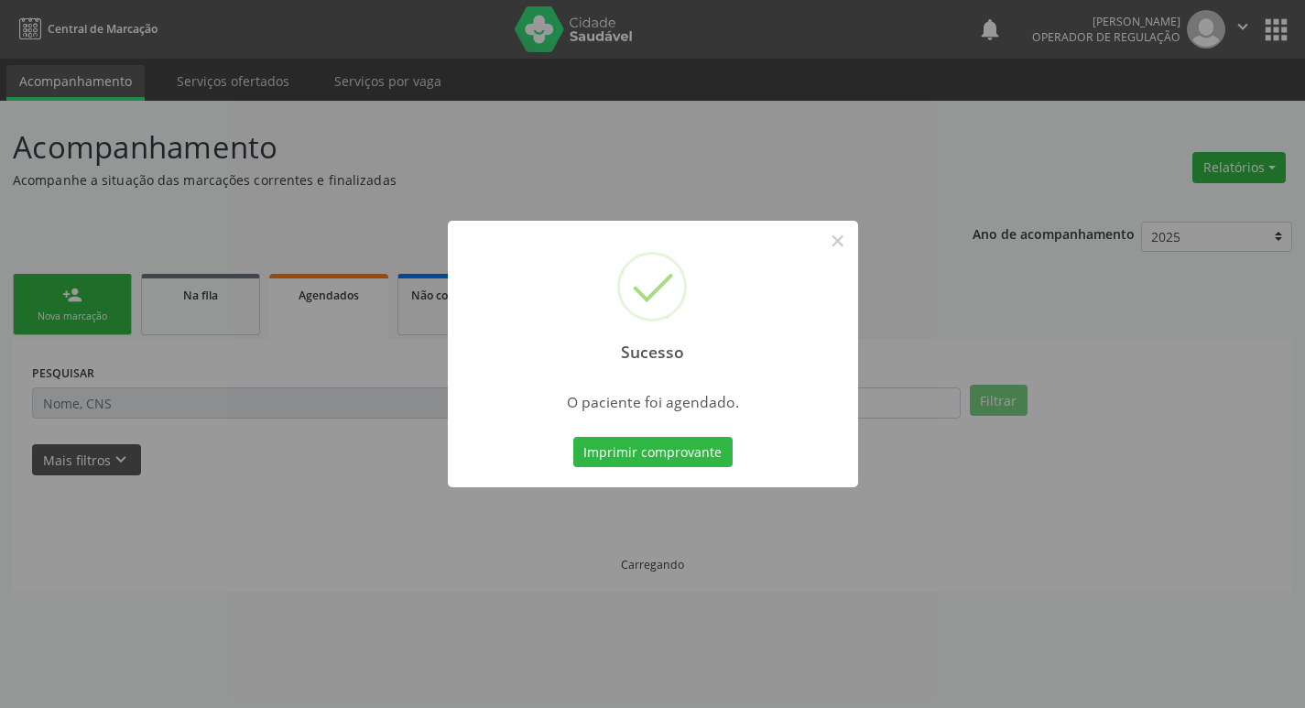
scroll to position [0, 0]
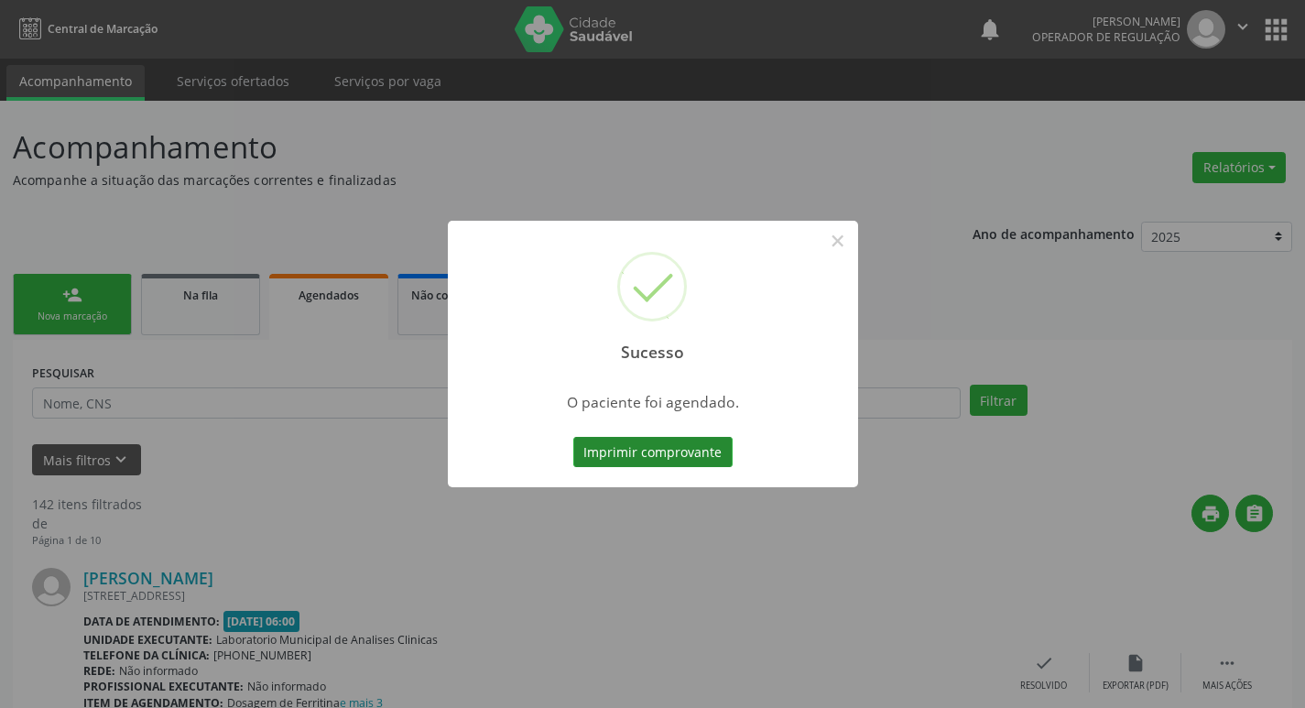
click at [690, 445] on button "Imprimir comprovante" at bounding box center [652, 452] width 159 height 31
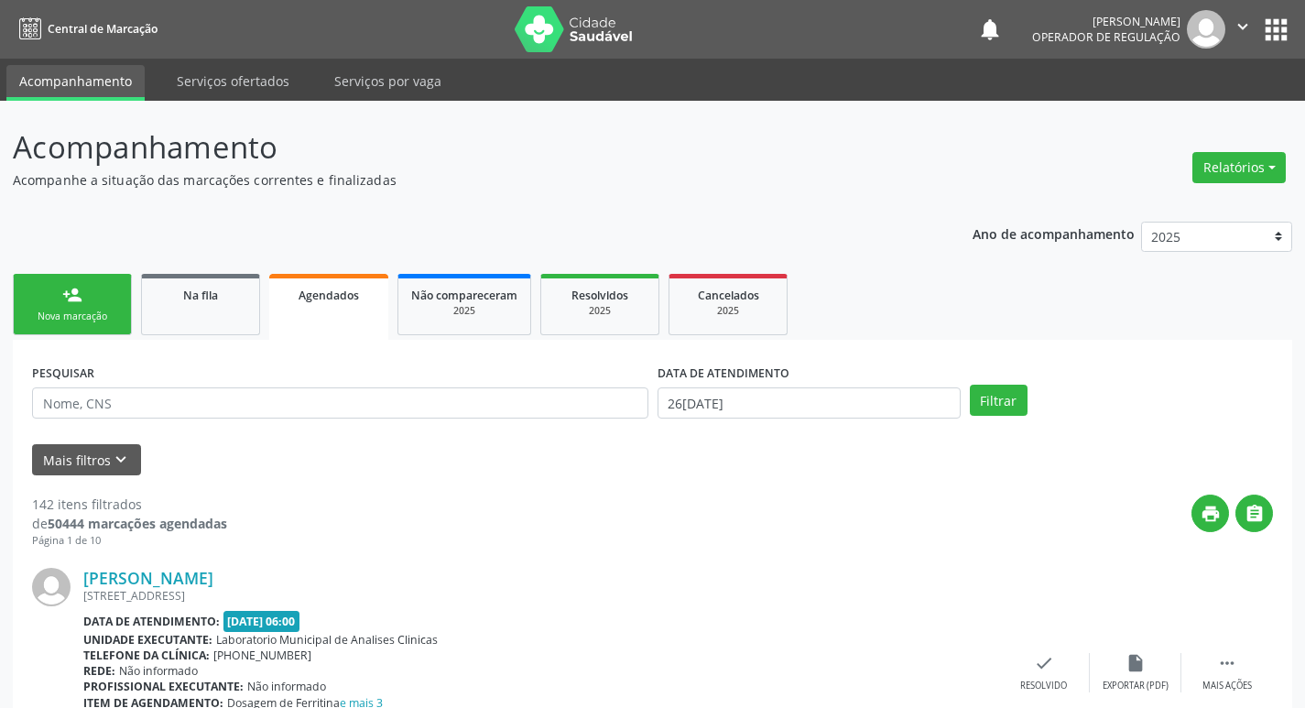
click at [96, 291] on link "person_add Nova marcação" at bounding box center [72, 304] width 119 height 61
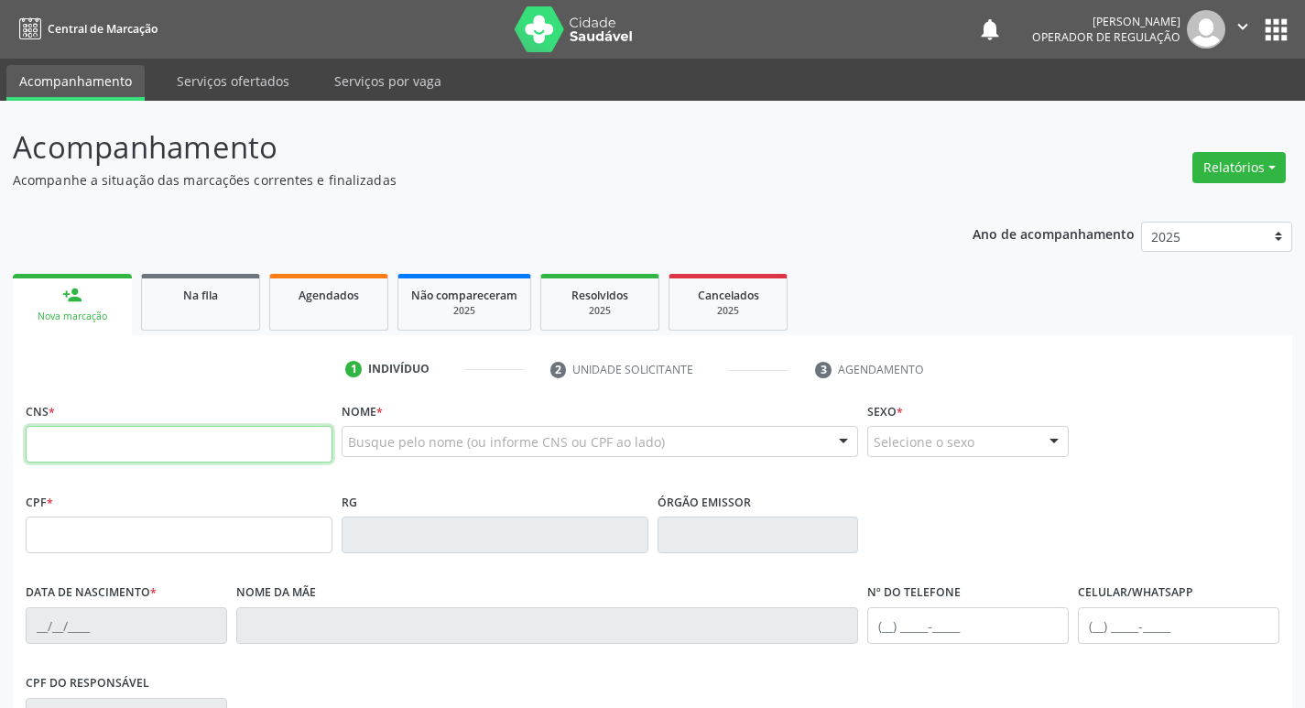
click at [93, 440] on input "text" at bounding box center [179, 444] width 307 height 37
type input "706 4056 2755 6684"
type input "068.682.964-60"
type input "30/03/1988"
type input "Maria Joselma Barbosa"
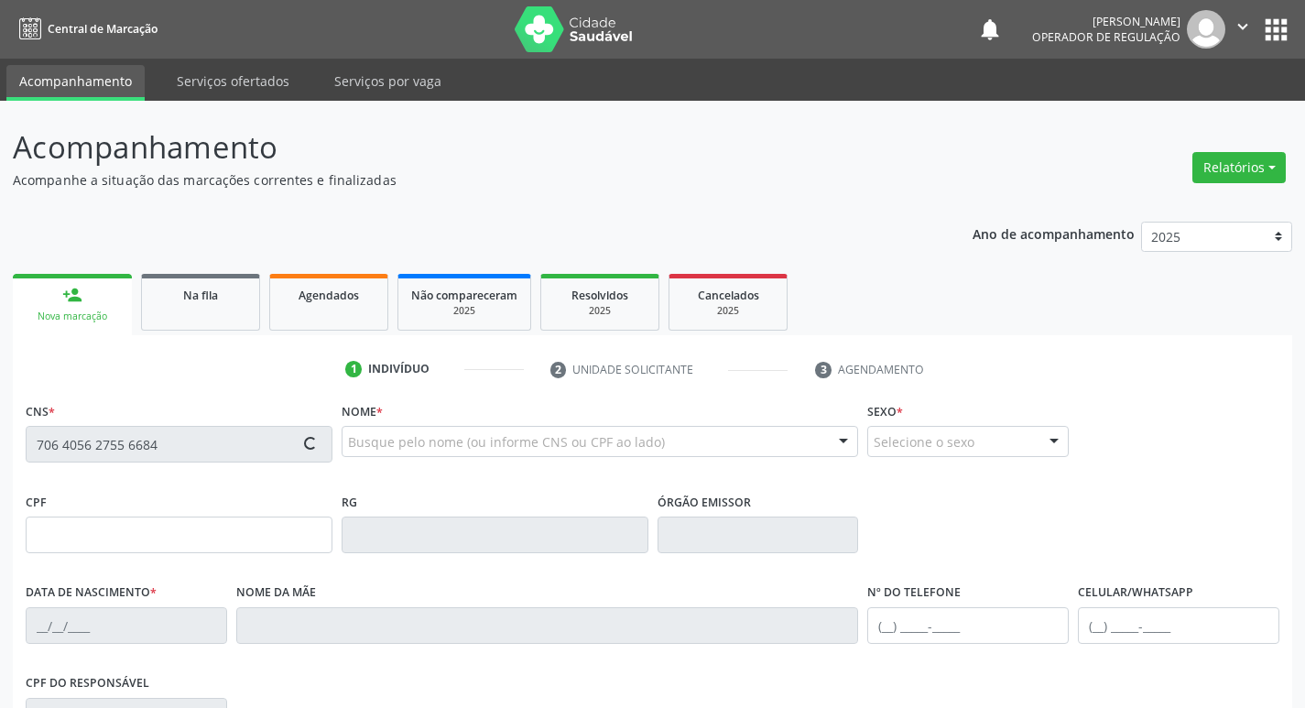
type input "(83) 99313-2113"
type input "48"
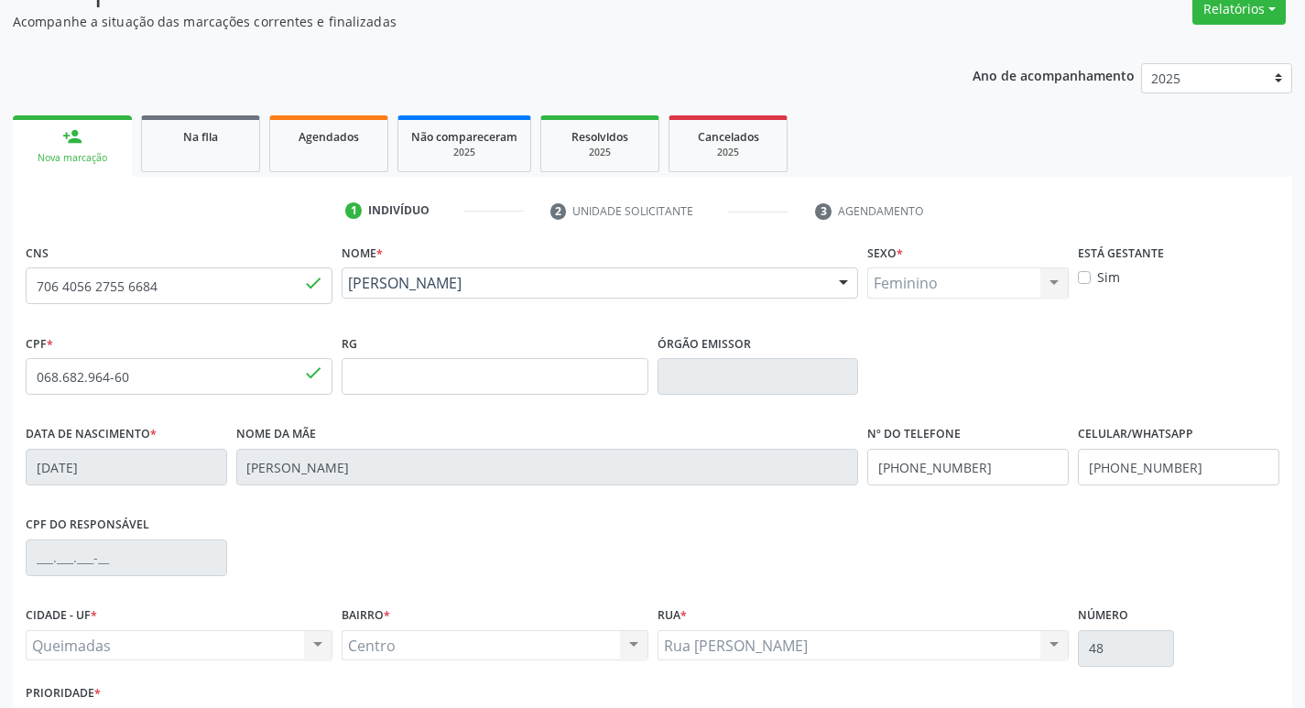
scroll to position [285, 0]
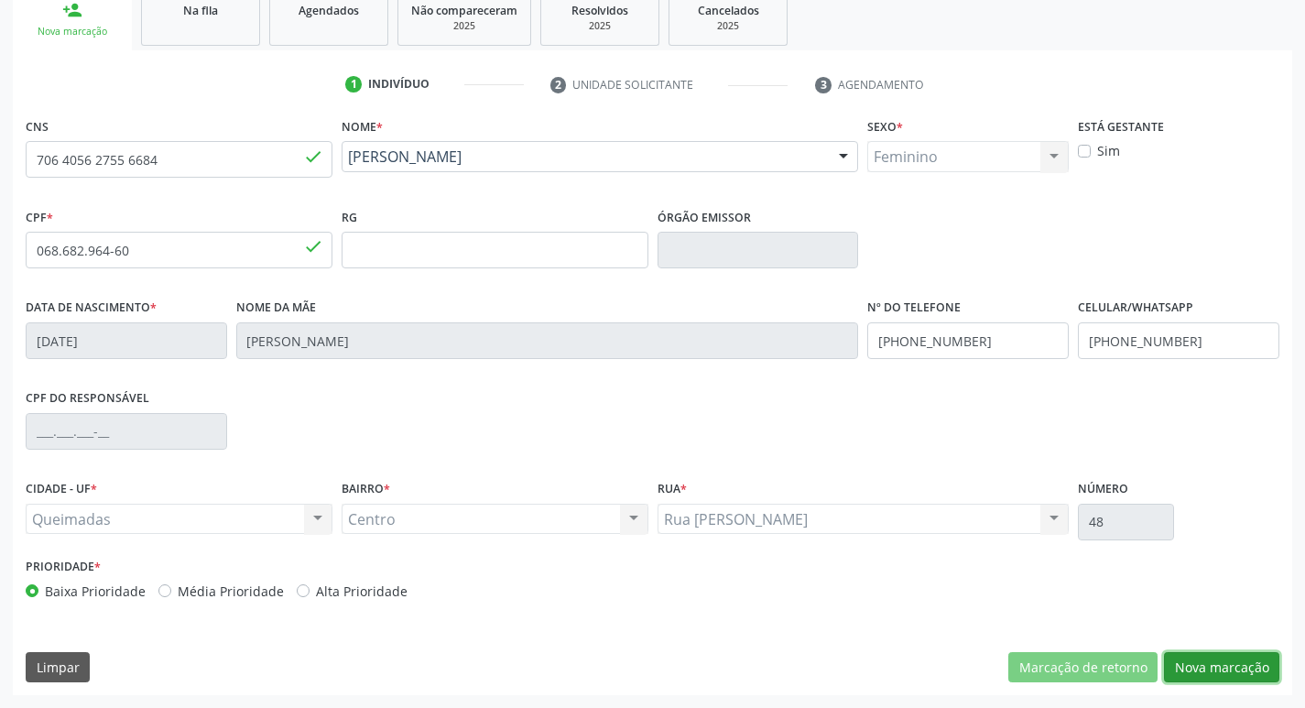
click at [1241, 673] on button "Nova marcação" at bounding box center [1221, 667] width 115 height 31
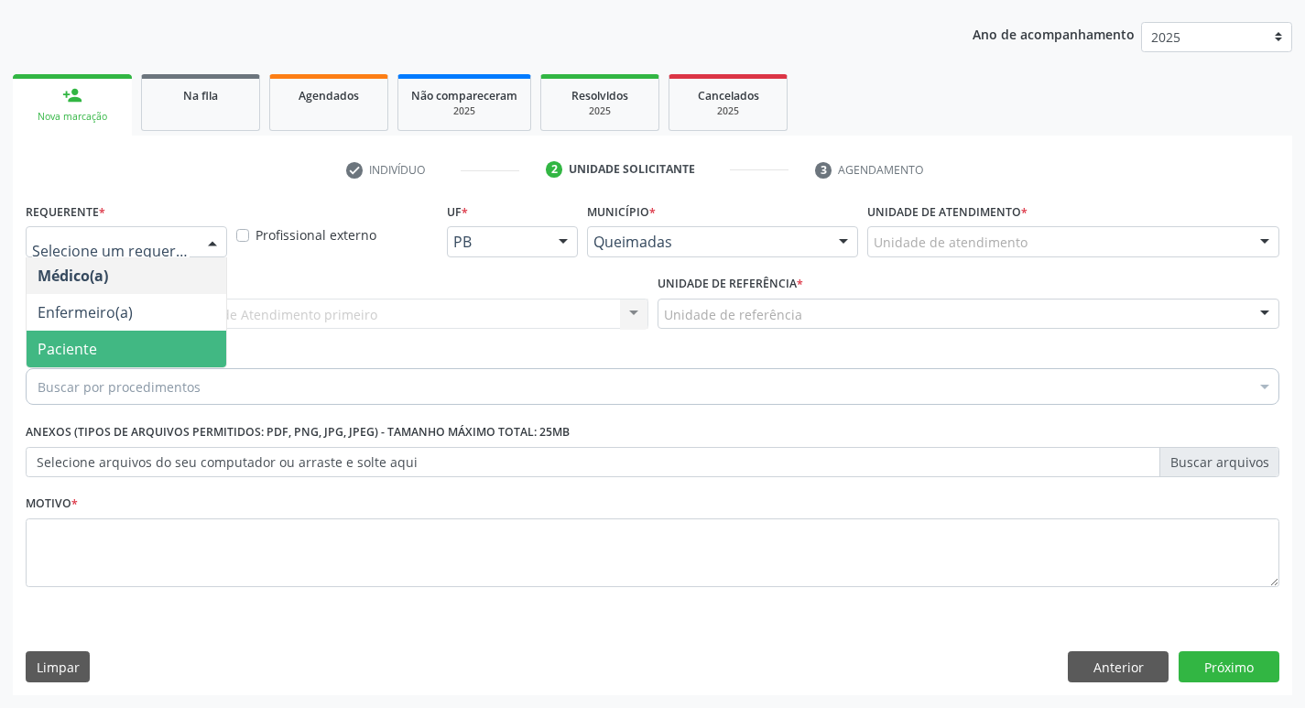
click at [154, 338] on span "Paciente" at bounding box center [127, 349] width 200 height 37
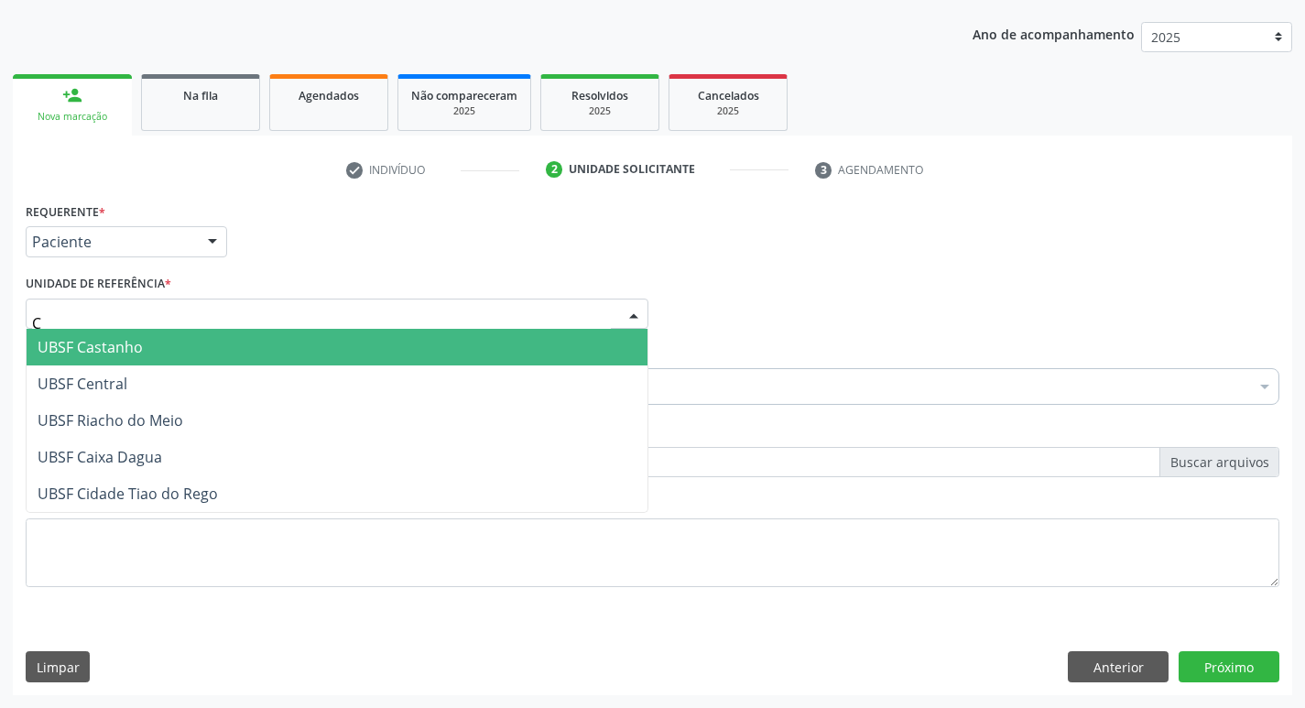
type input "CE"
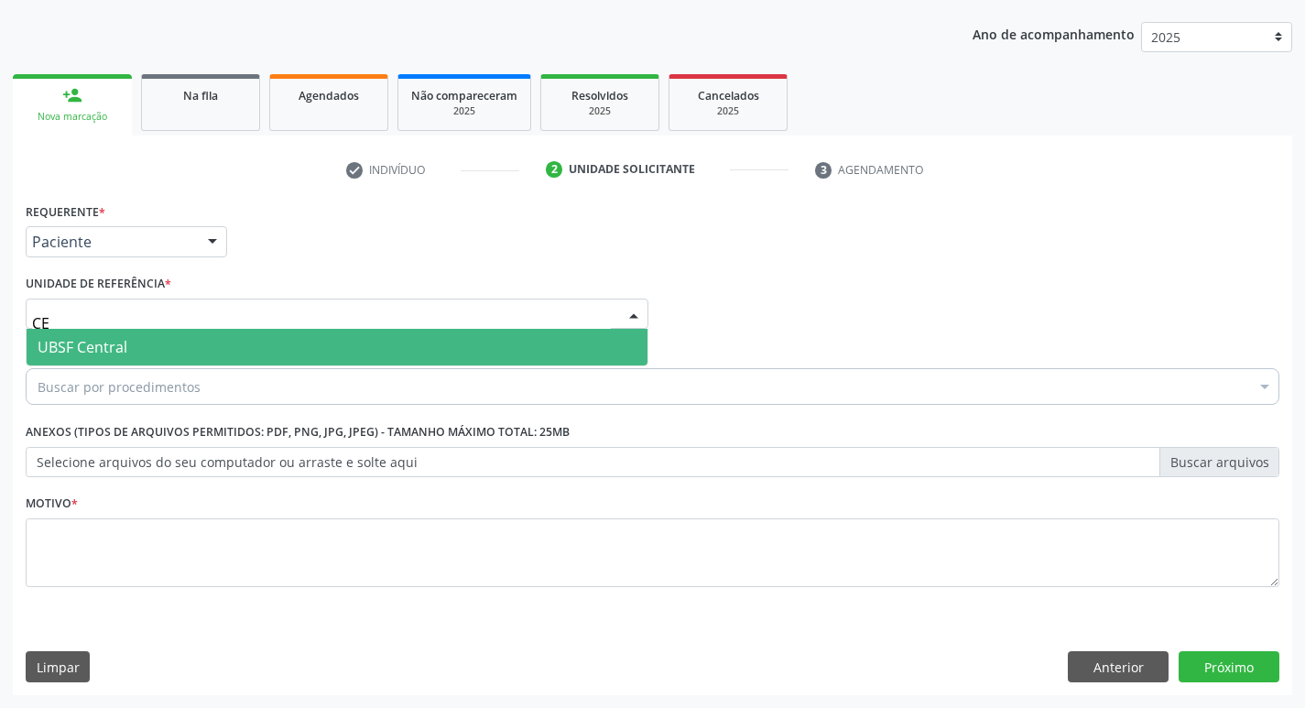
click at [134, 342] on span "UBSF Central" at bounding box center [337, 347] width 621 height 37
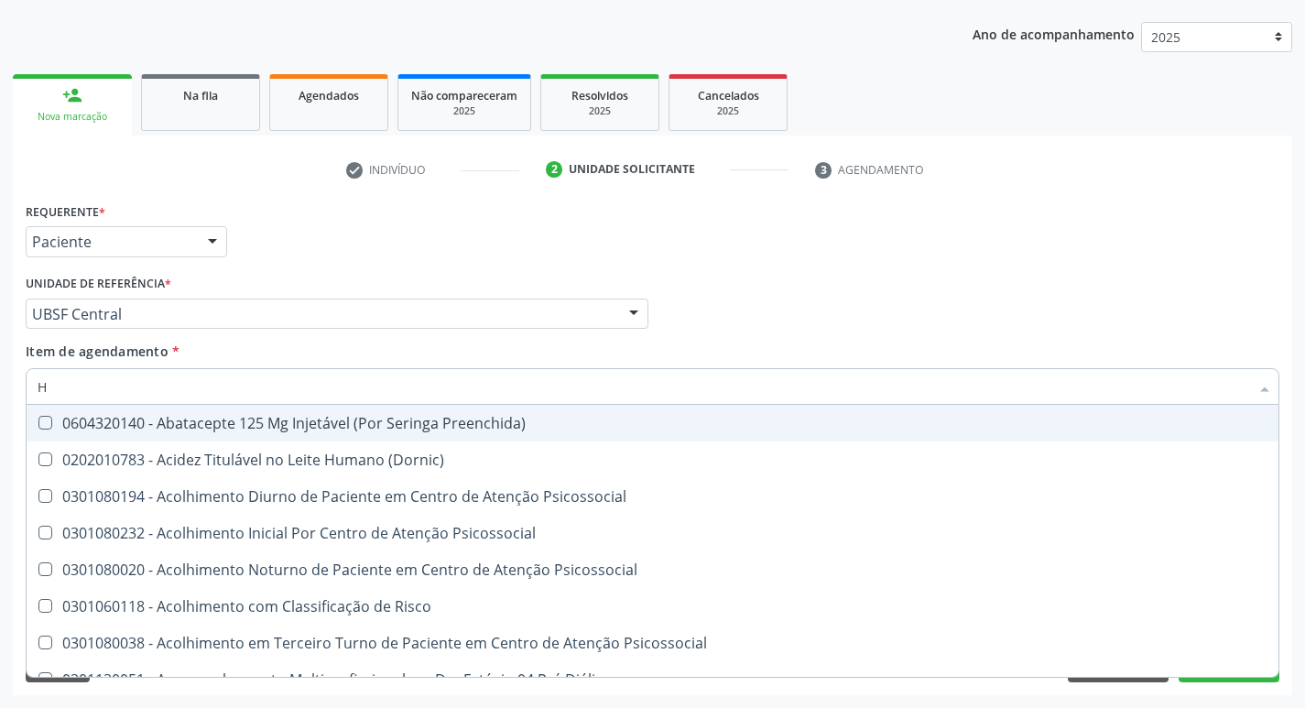
type input "HEMOGR"
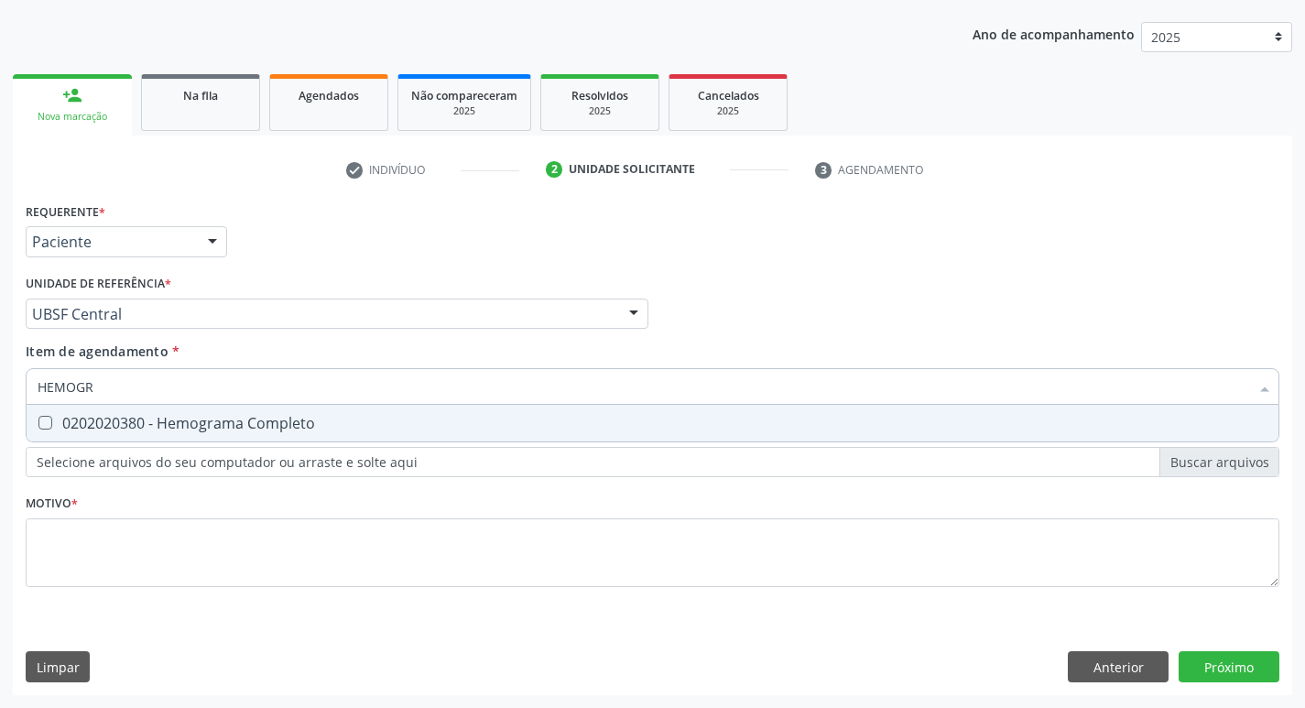
click at [194, 427] on div "0202020380 - Hemograma Completo" at bounding box center [653, 423] width 1230 height 15
checkbox Completo "true"
type input "HEMOG"
checkbox Completo "false"
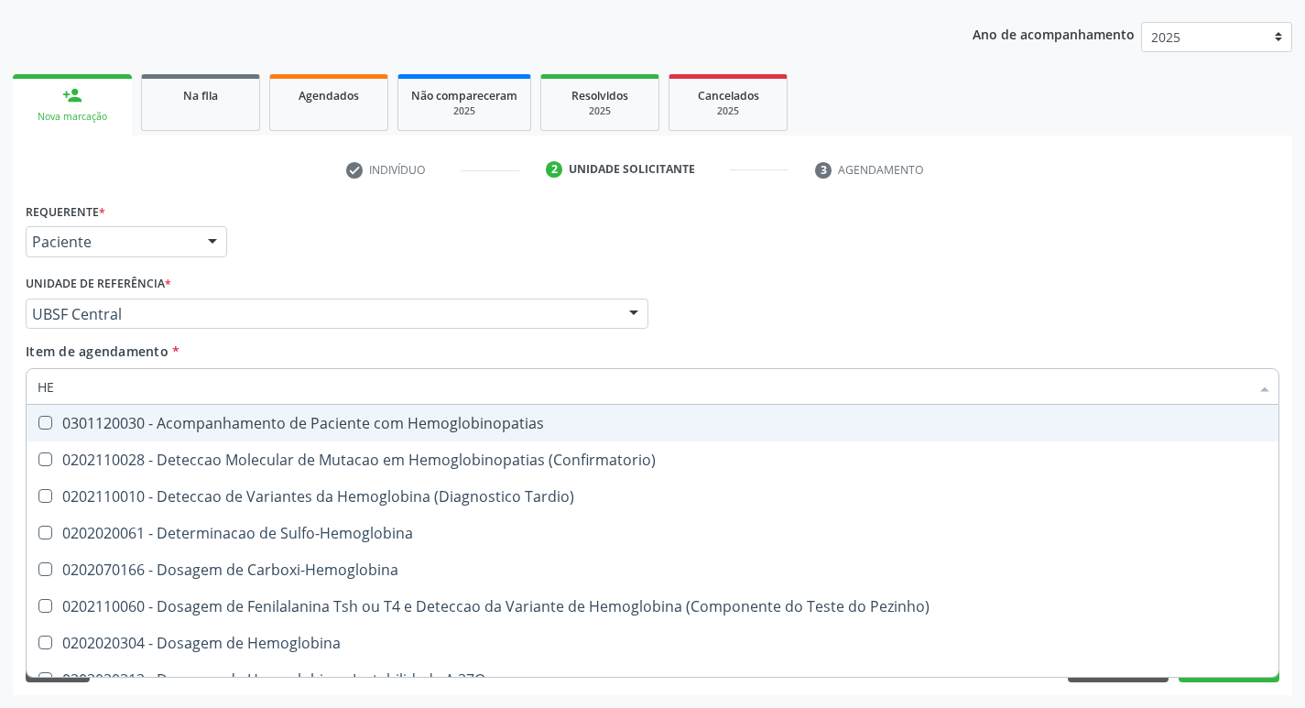
type input "H"
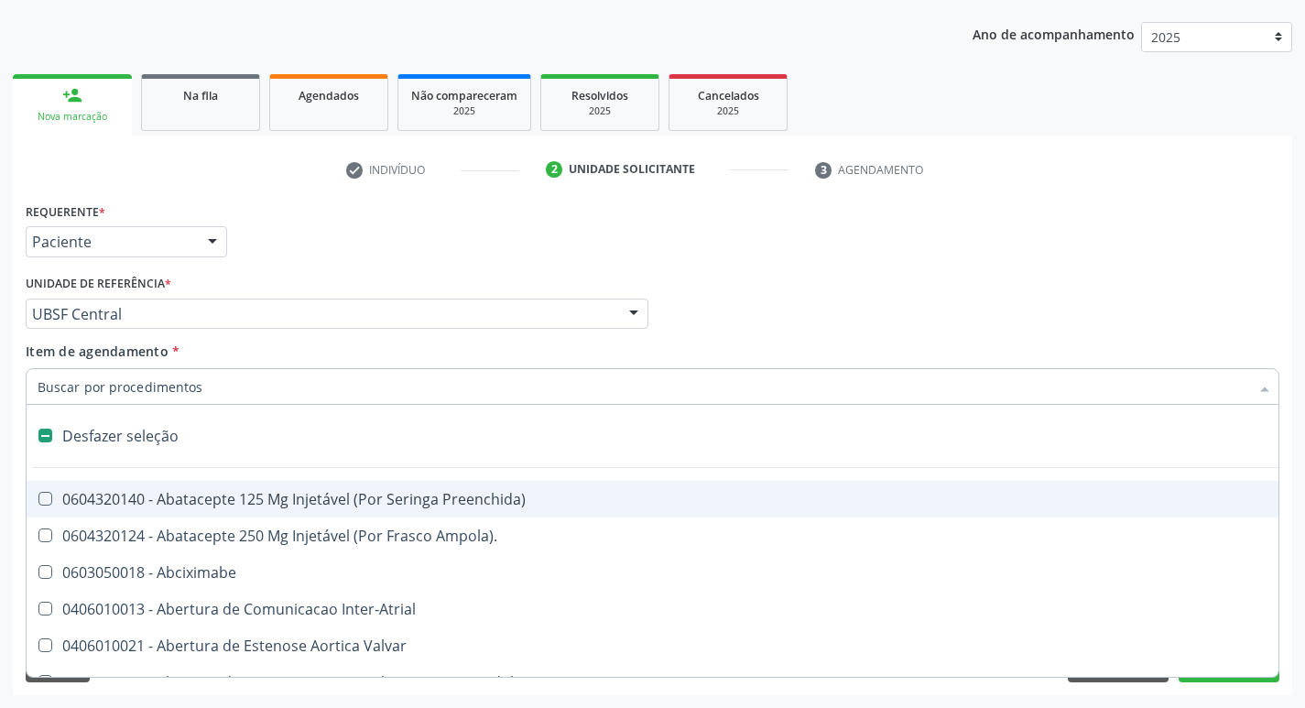
checkbox Capsula\) "false"
type input "G"
checkbox Persistente "true"
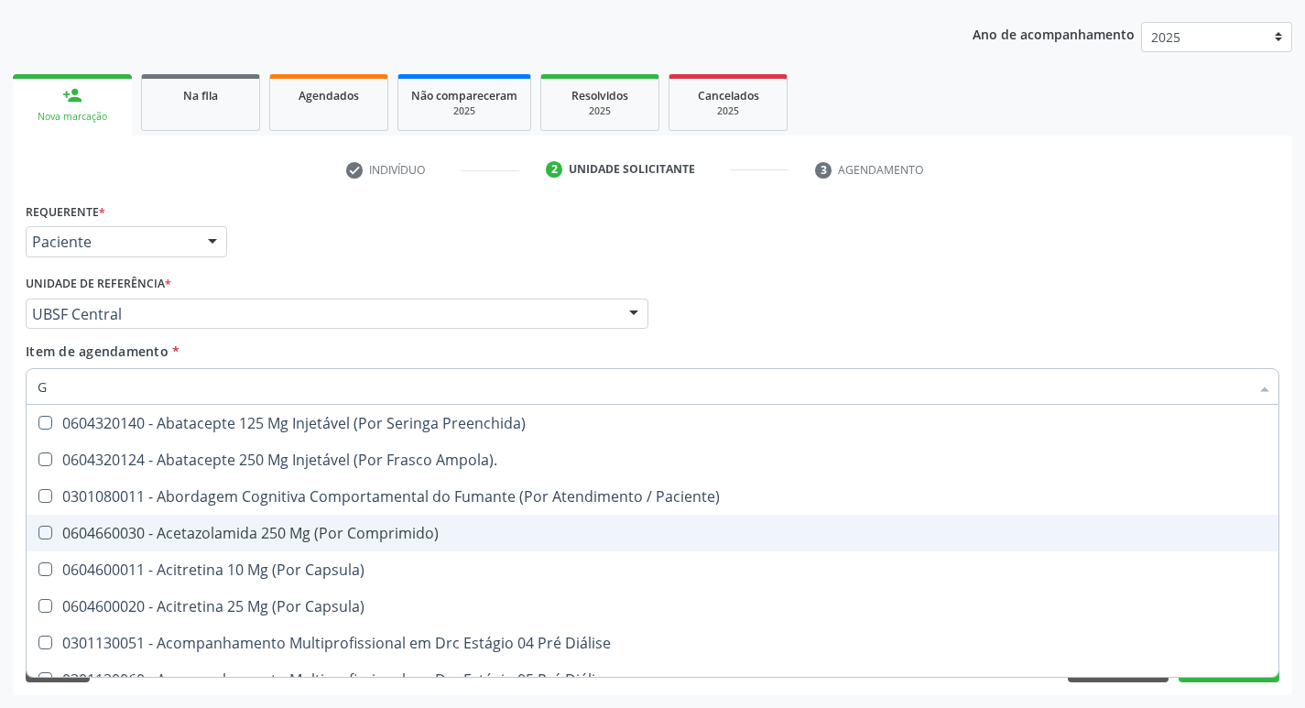
type input "GLICOSE"
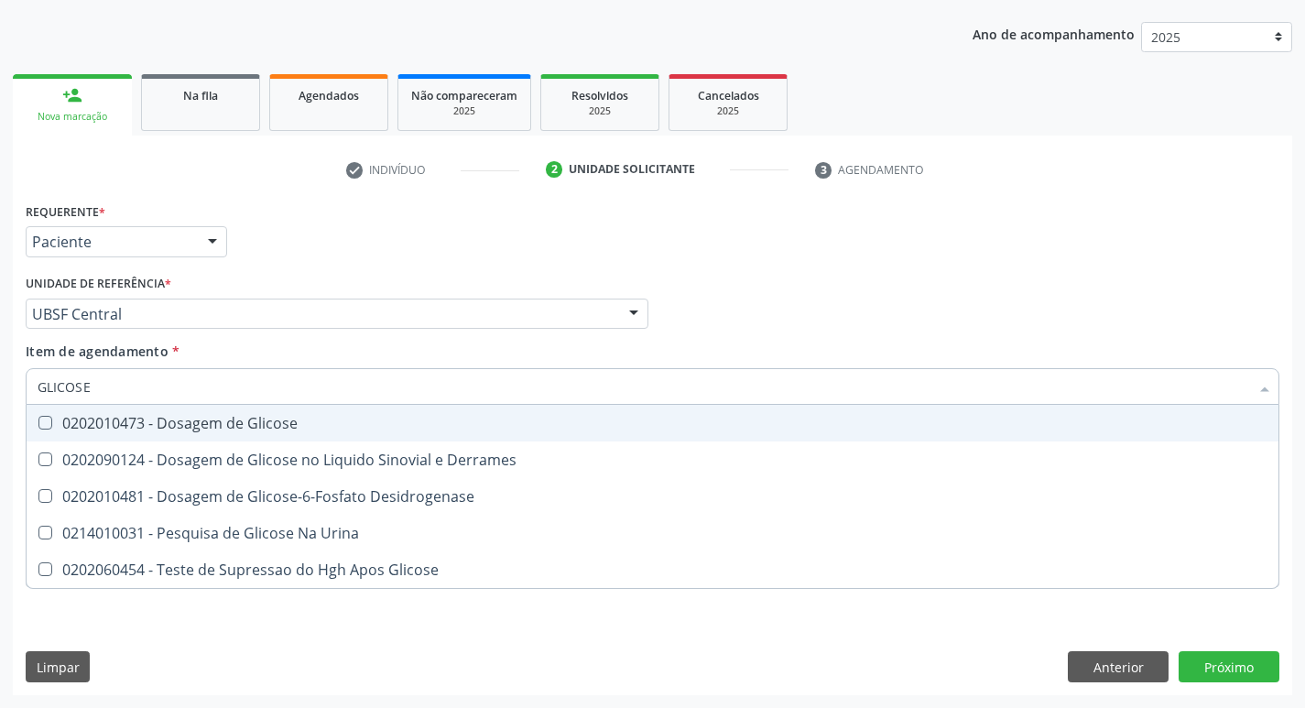
click at [252, 427] on div "0202010473 - Dosagem de Glicose" at bounding box center [653, 423] width 1230 height 15
checkbox Glicose "true"
type input "GLICOS"
checkbox Glicose "false"
checkbox Derrames "true"
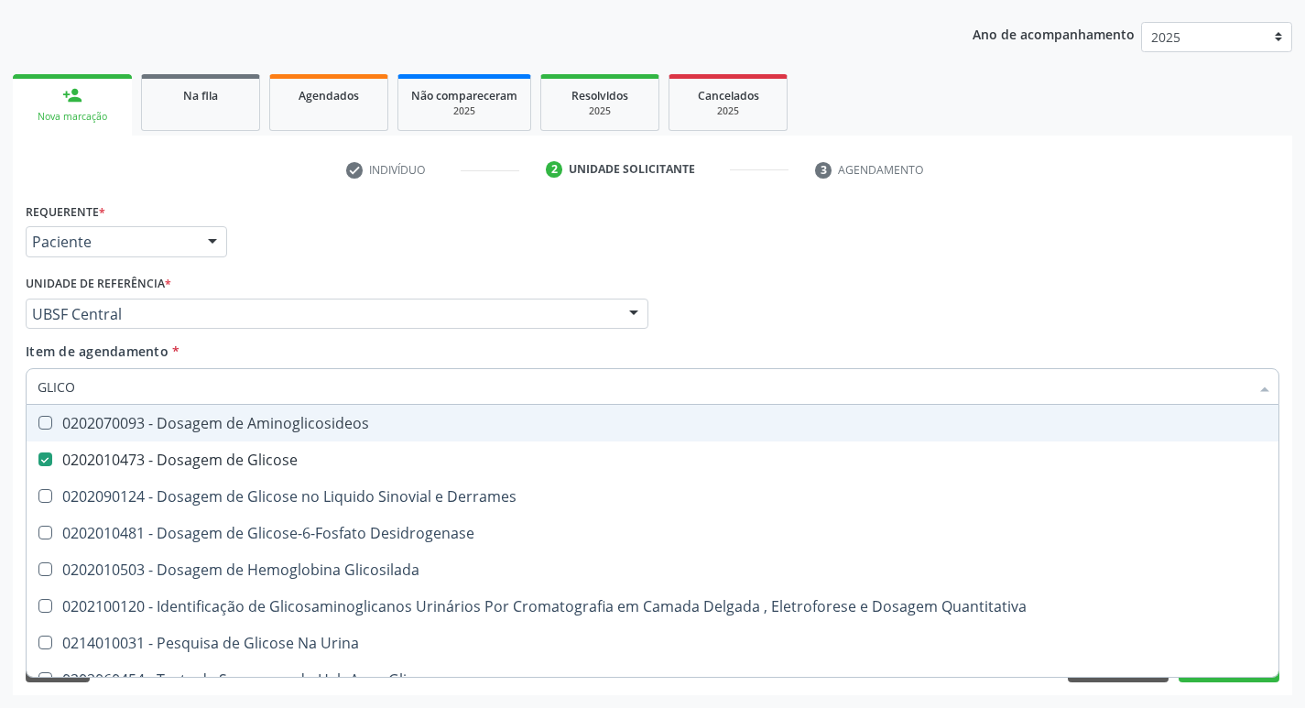
type input "GLIC"
checkbox Glicose "false"
checkbox Derrames "false"
type input "G"
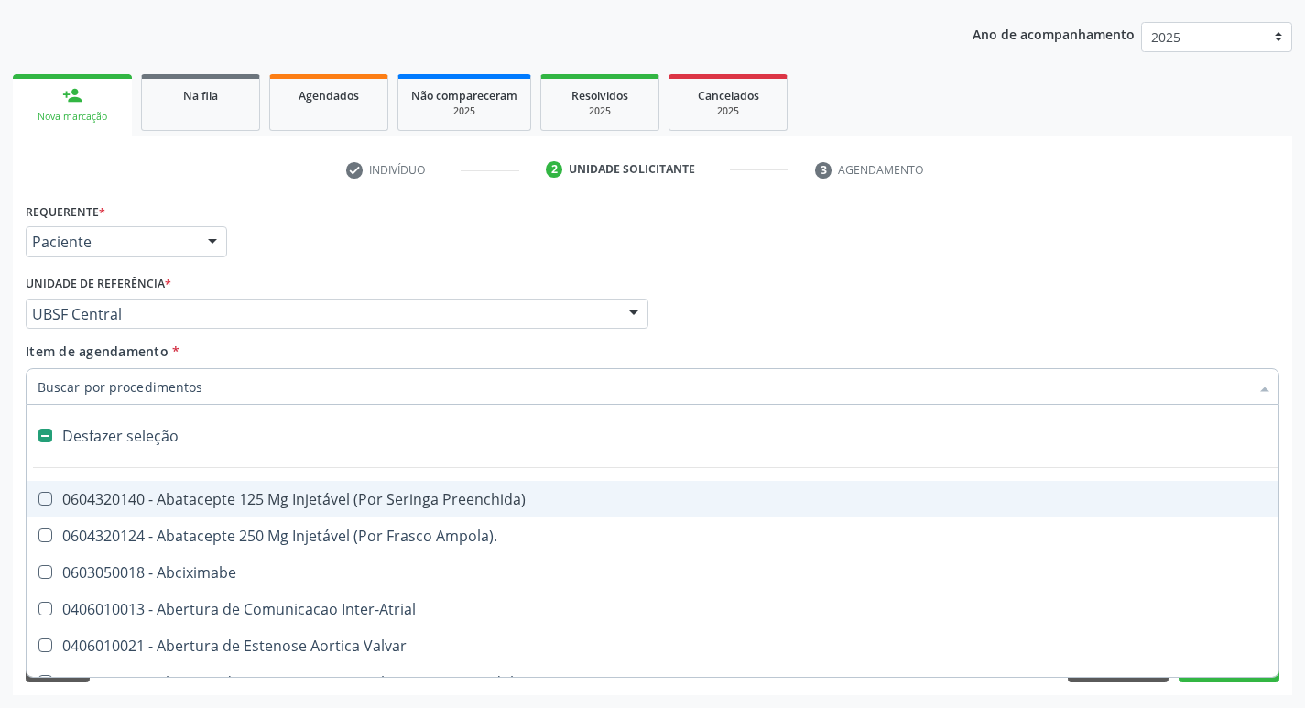
type input "H"
checkbox Convencional\) "true"
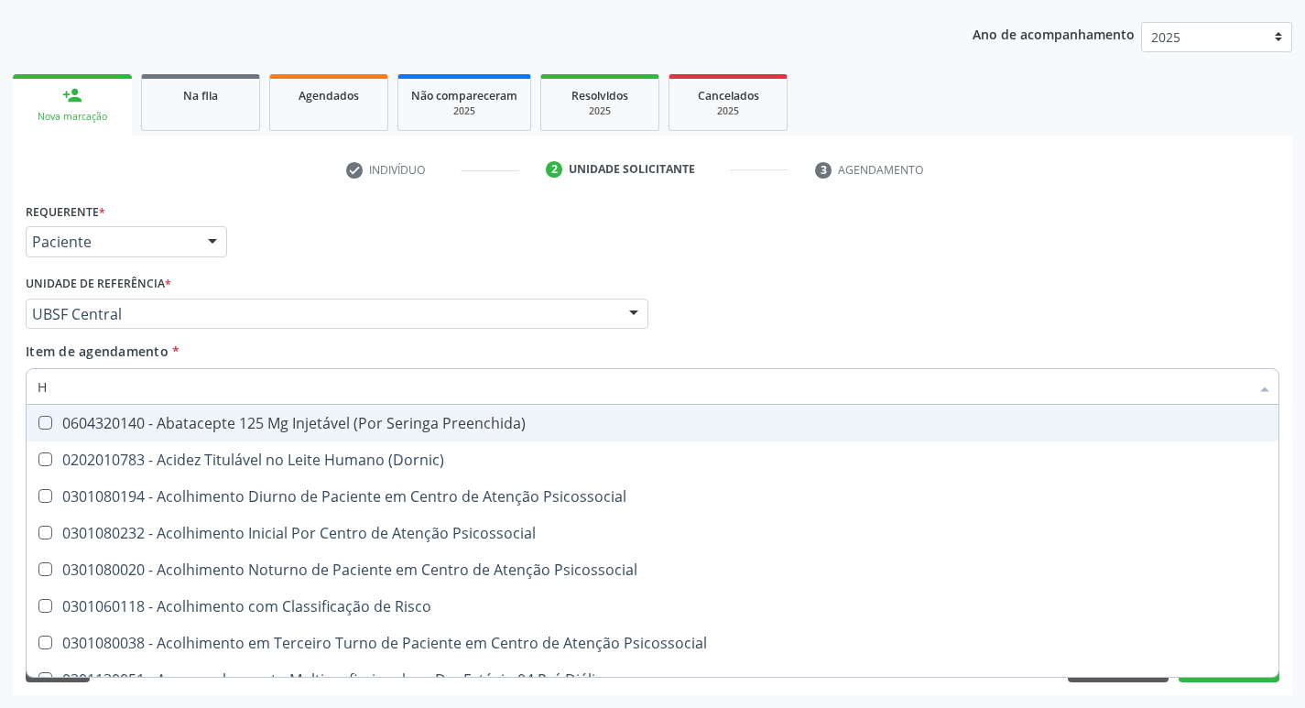
type input "HEMOGLOBINA G"
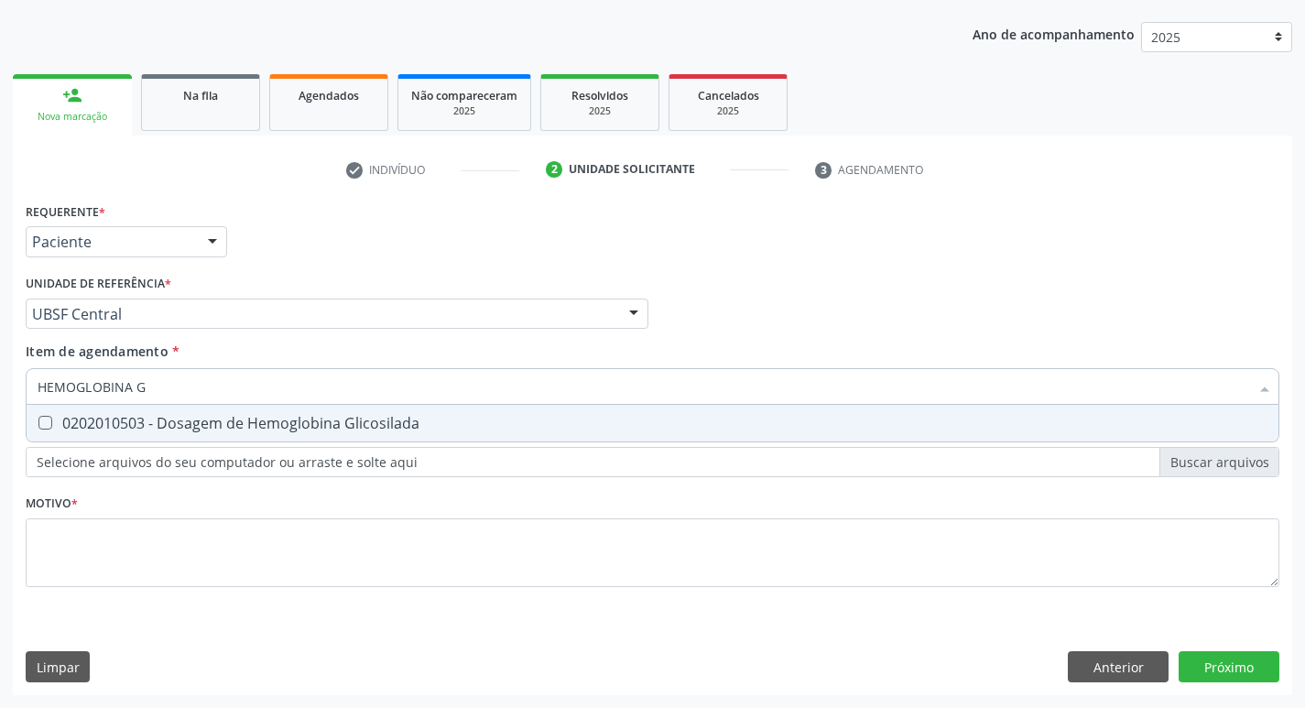
click at [259, 426] on div "0202010503 - Dosagem de Hemoglobina Glicosilada" at bounding box center [653, 423] width 1230 height 15
checkbox Glicosilada "true"
type input "HEMOGLOBINA"
checkbox Glicosilada "false"
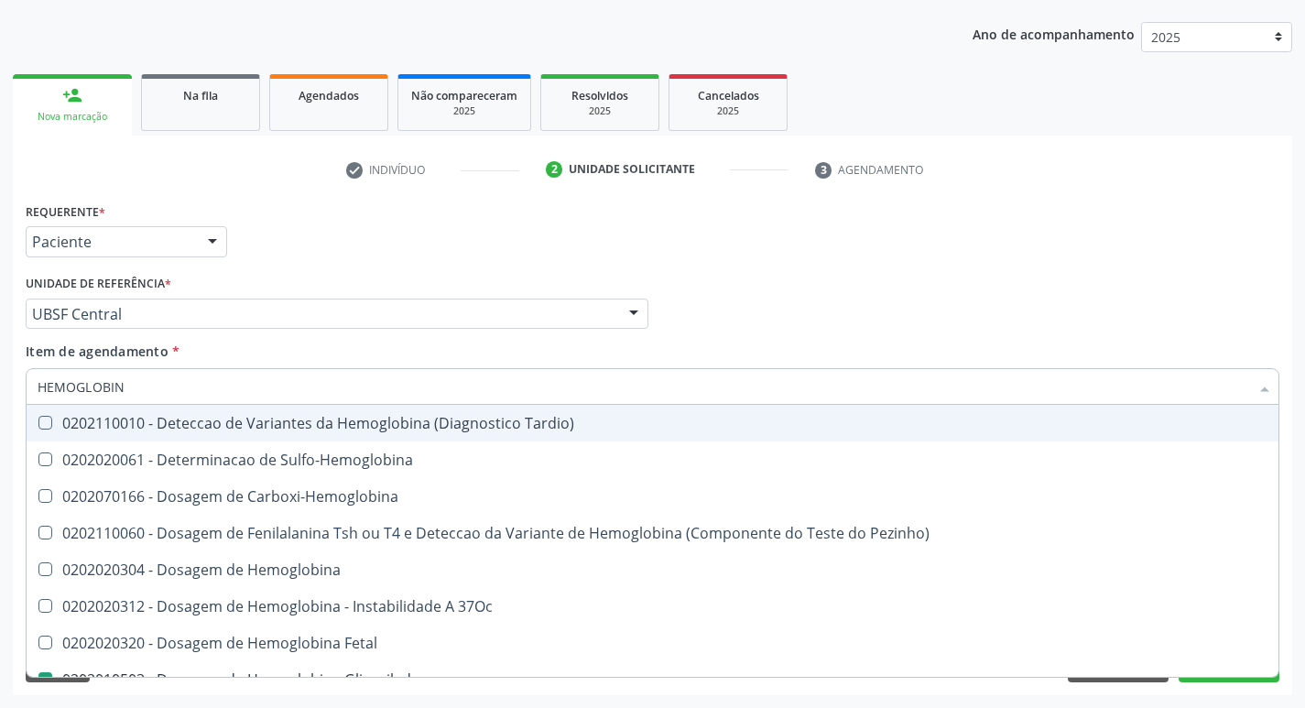
type input "HEMOGLOBI"
checkbox Glicosilada "false"
checkbox Hemoglobina "true"
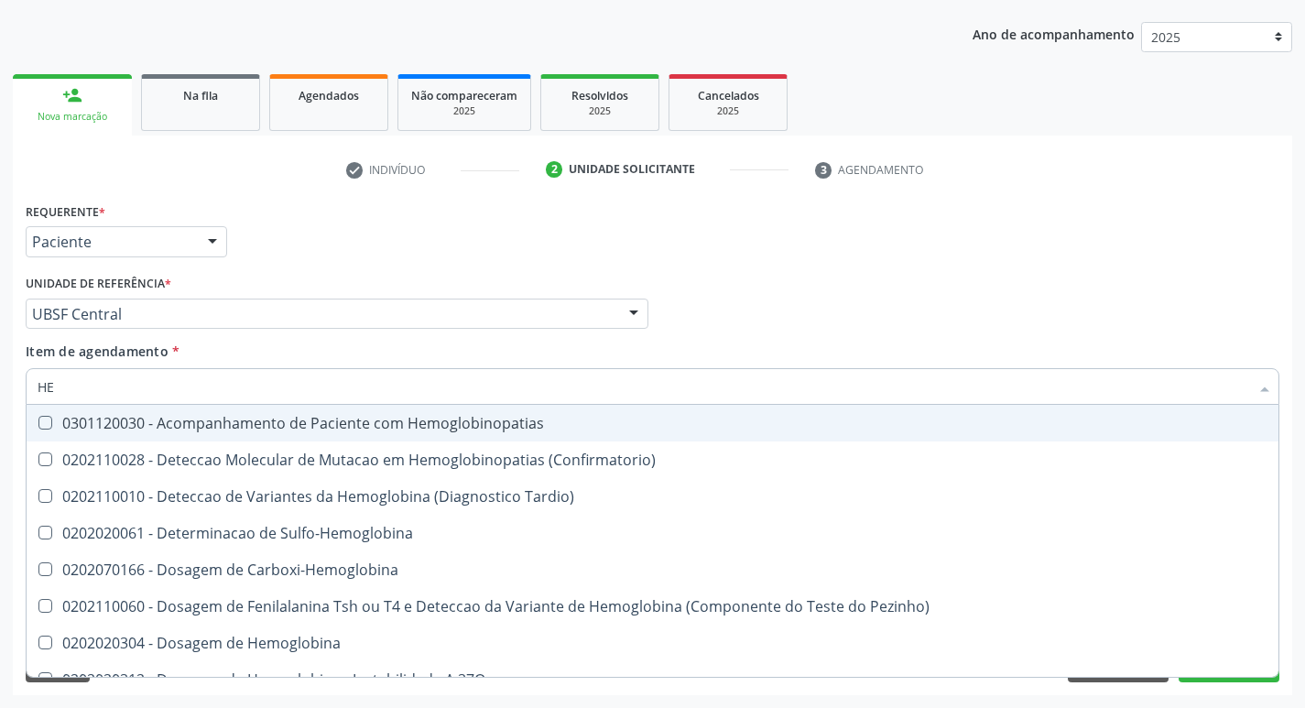
type input "H"
checkbox Glicosilada "false"
checkbox Completo "false"
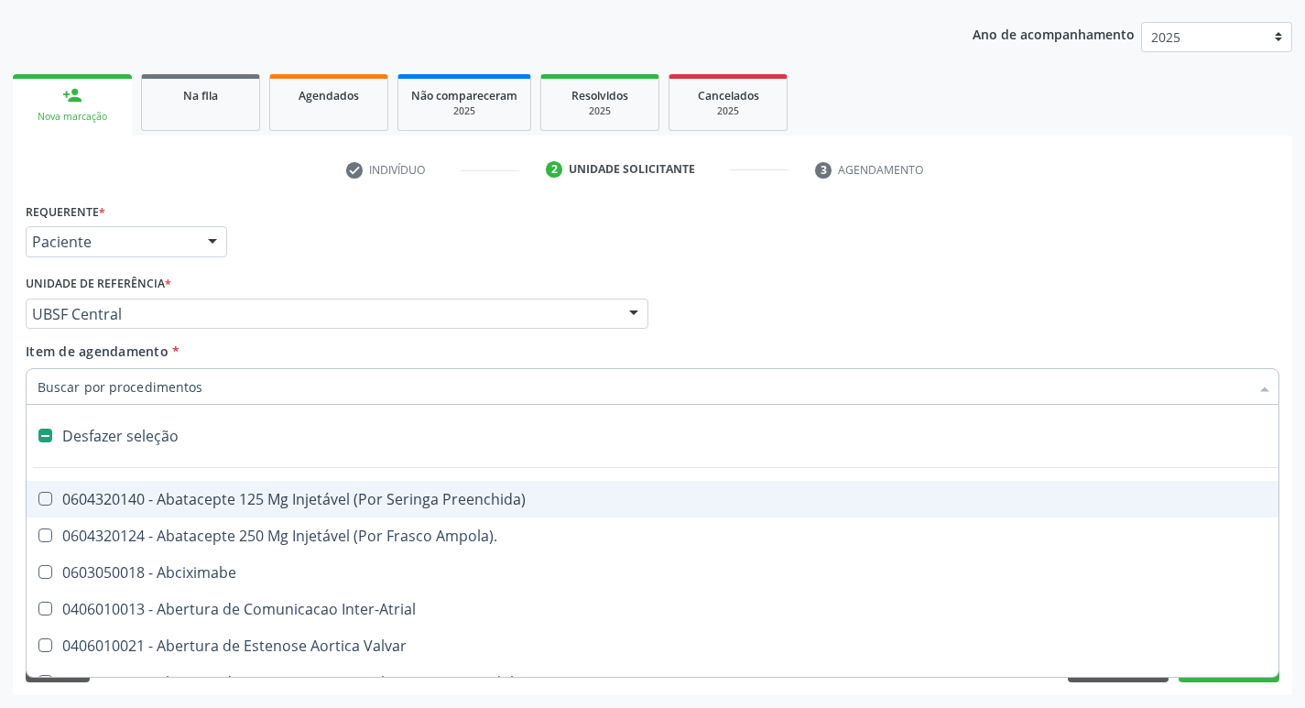
type input "H"
checkbox A "true"
checkbox Convencional\) "true"
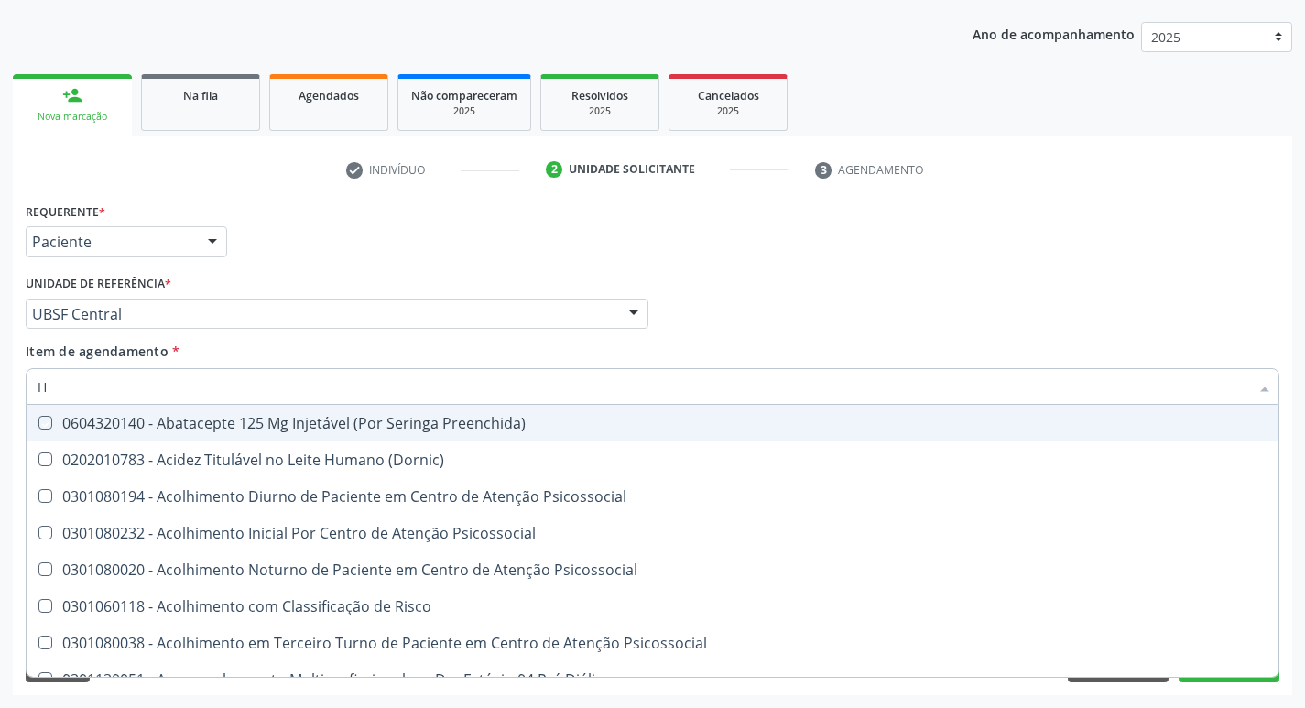
type input "HEMOGLOBINA G"
checkbox Preenchida\) "true"
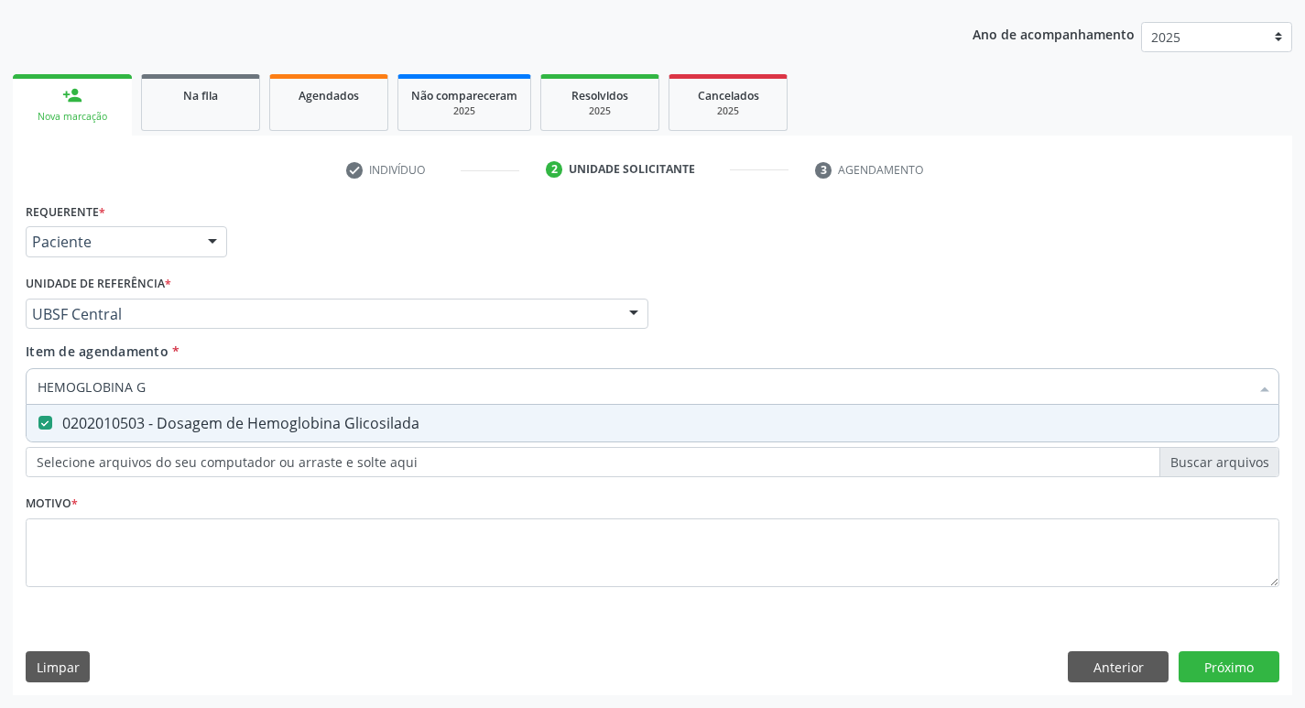
type input "HEMOGLOBINA"
checkbox Glicosilada "false"
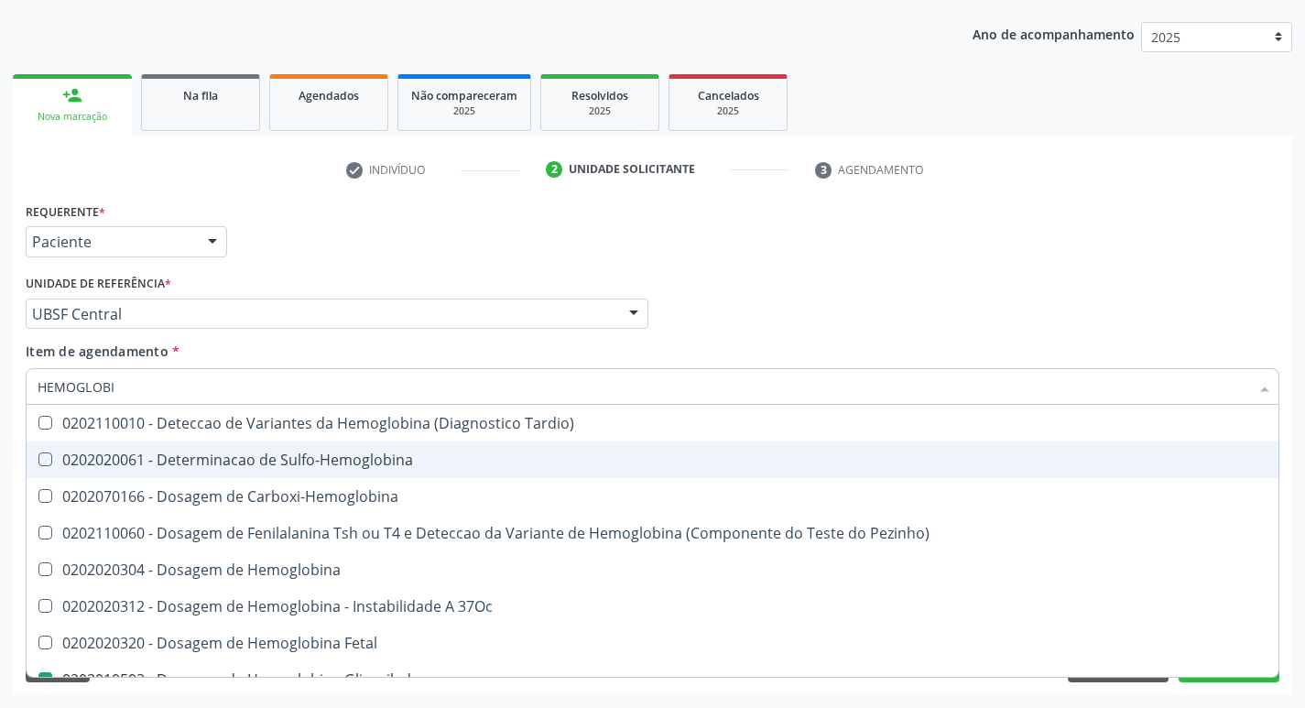
type input "HEMOGLOB"
checkbox Glicosilada "false"
checkbox Hemoglobina "true"
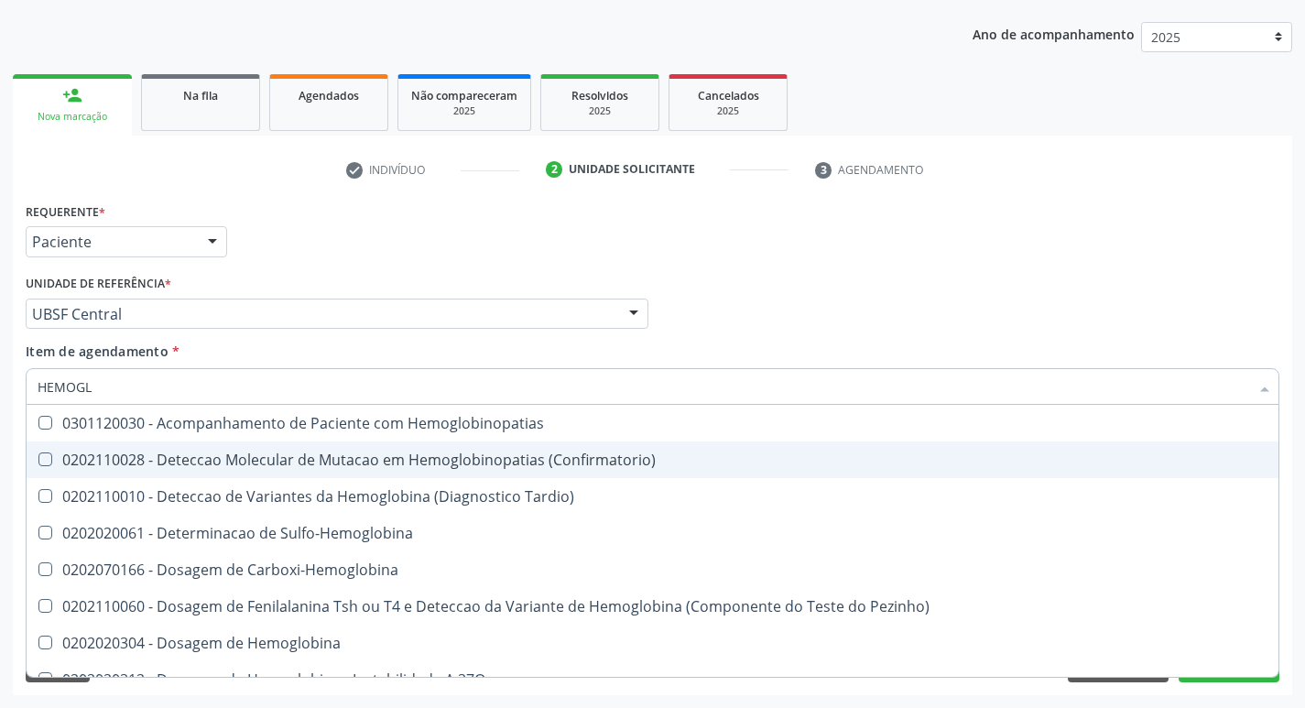
type input "HEMOG"
checkbox S "true"
type input "H"
type input "C"
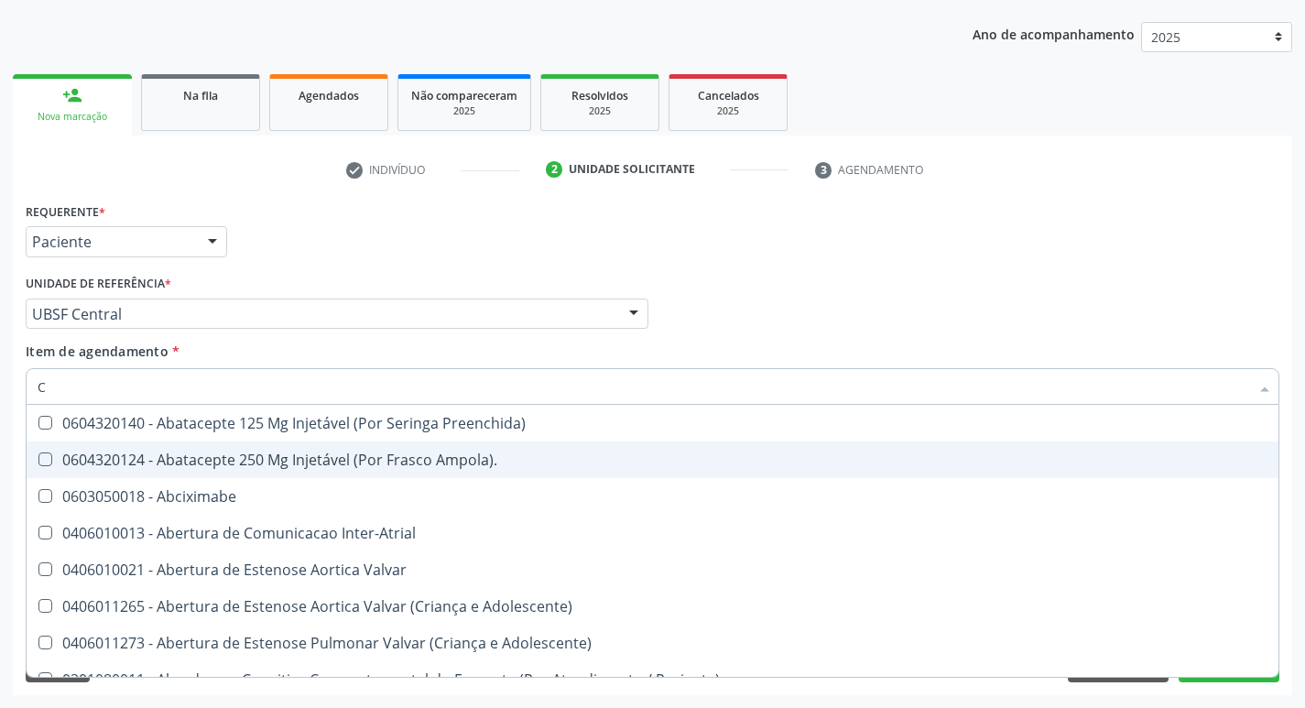
checkbox Comprimido\) "false"
checkbox Capsula\) "false"
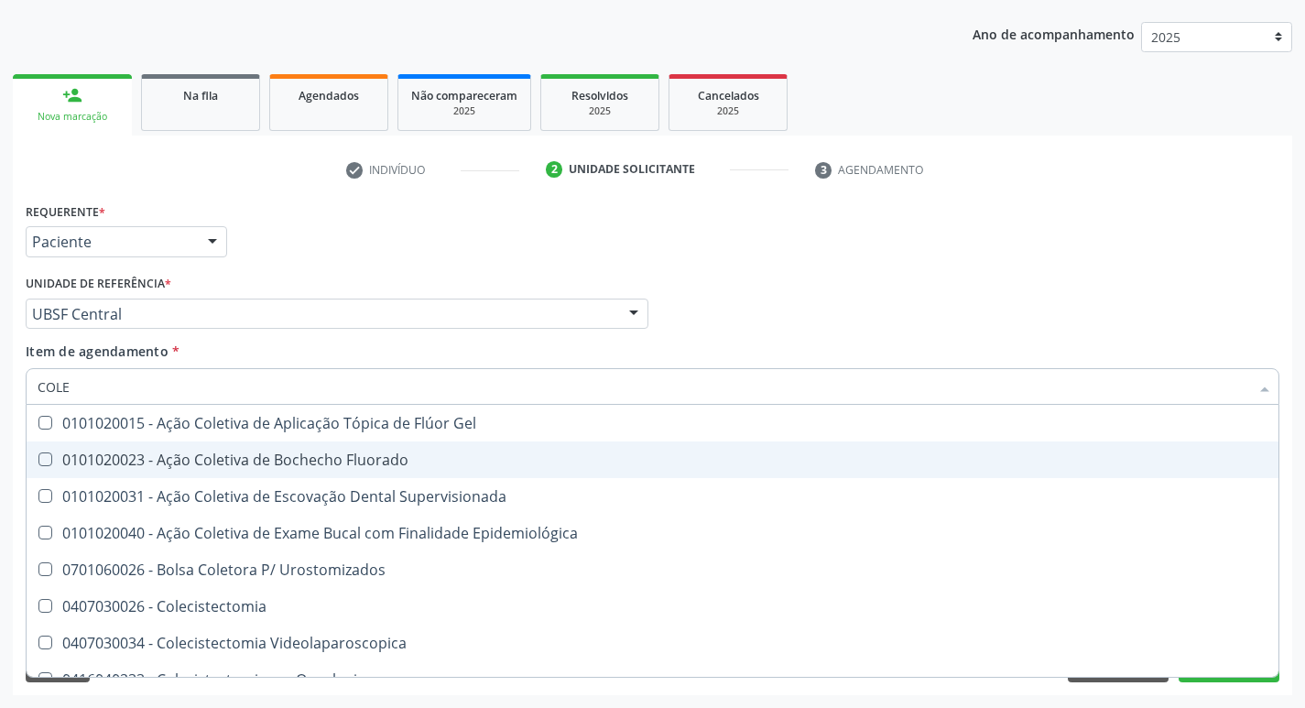
type input "COLES"
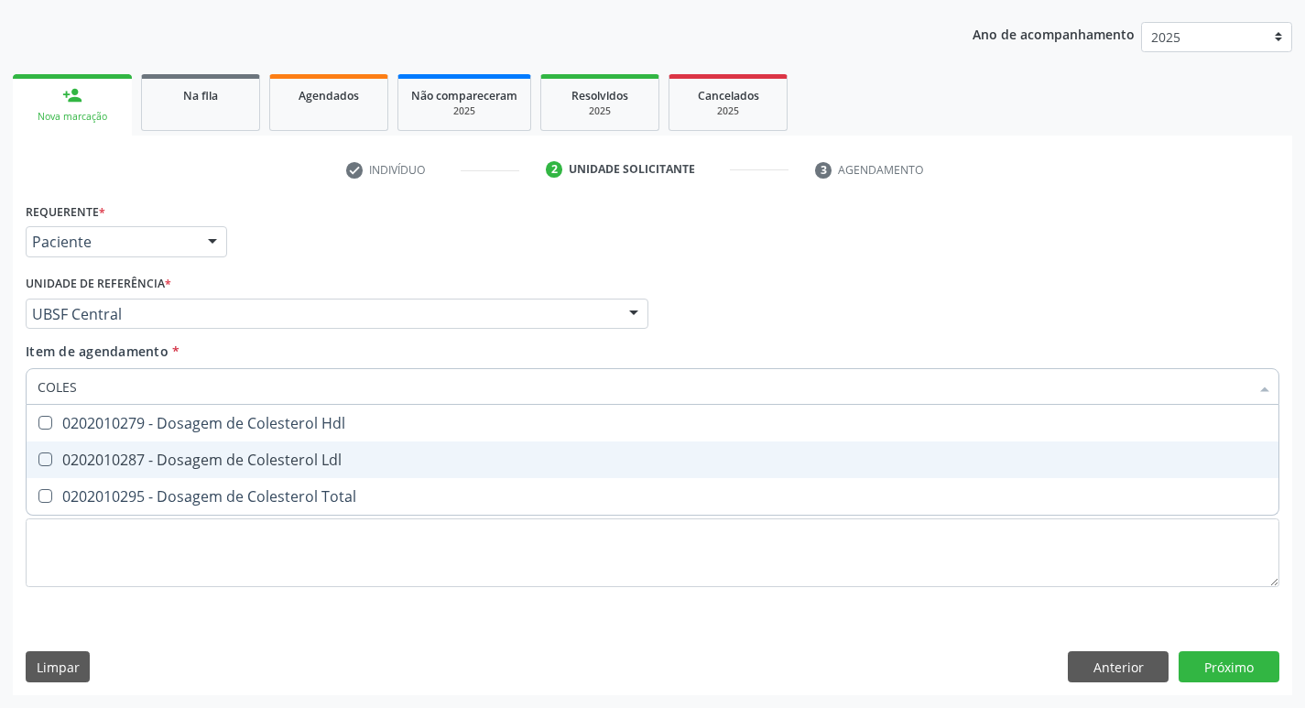
click at [244, 444] on span "0202010287 - Dosagem de Colesterol Ldl" at bounding box center [653, 459] width 1252 height 37
click at [255, 458] on div "0202010287 - Dosagem de Colesterol Ldl" at bounding box center [653, 459] width 1230 height 15
drag, startPoint x: 255, startPoint y: 458, endPoint x: 250, endPoint y: 431, distance: 26.9
click at [253, 458] on div "0202010287 - Dosagem de Colesterol Ldl" at bounding box center [653, 459] width 1230 height 15
checkbox Ldl "true"
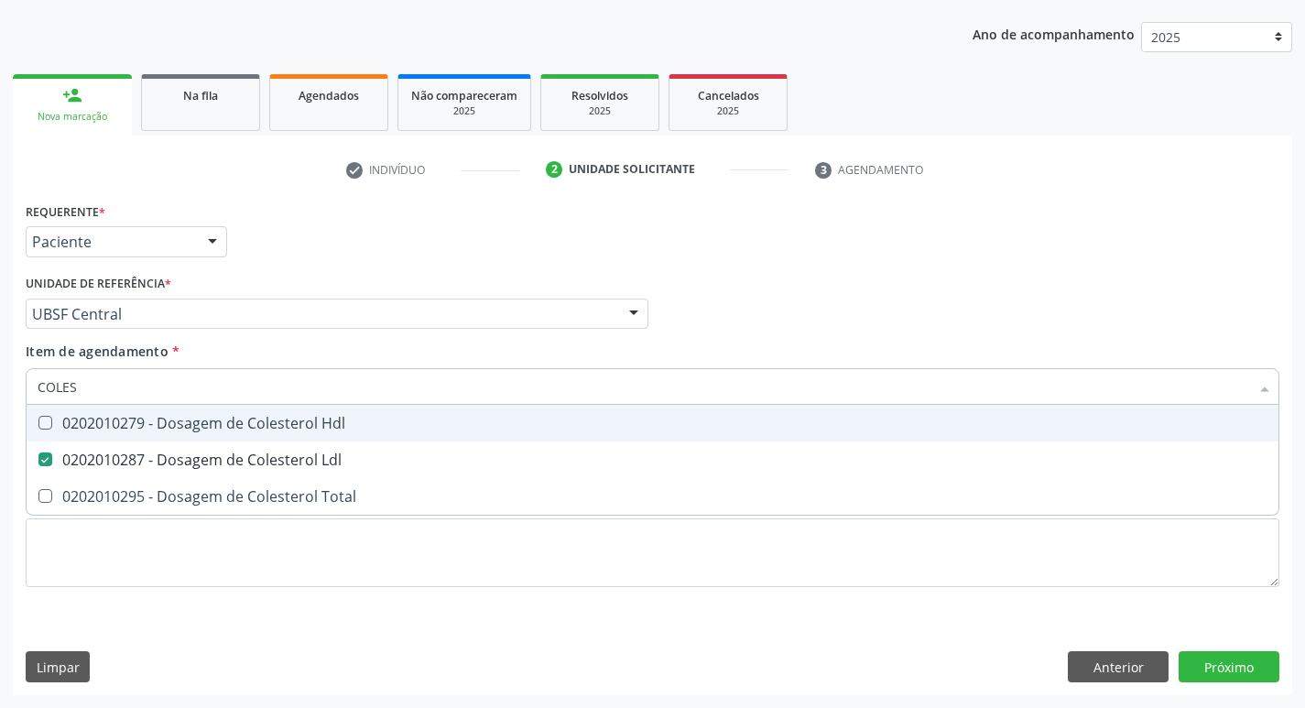
click at [247, 429] on div "0202010279 - Dosagem de Colesterol Hdl" at bounding box center [653, 423] width 1230 height 15
checkbox Hdl "true"
type input "COLE"
checkbox Hdl "false"
checkbox Ldl "false"
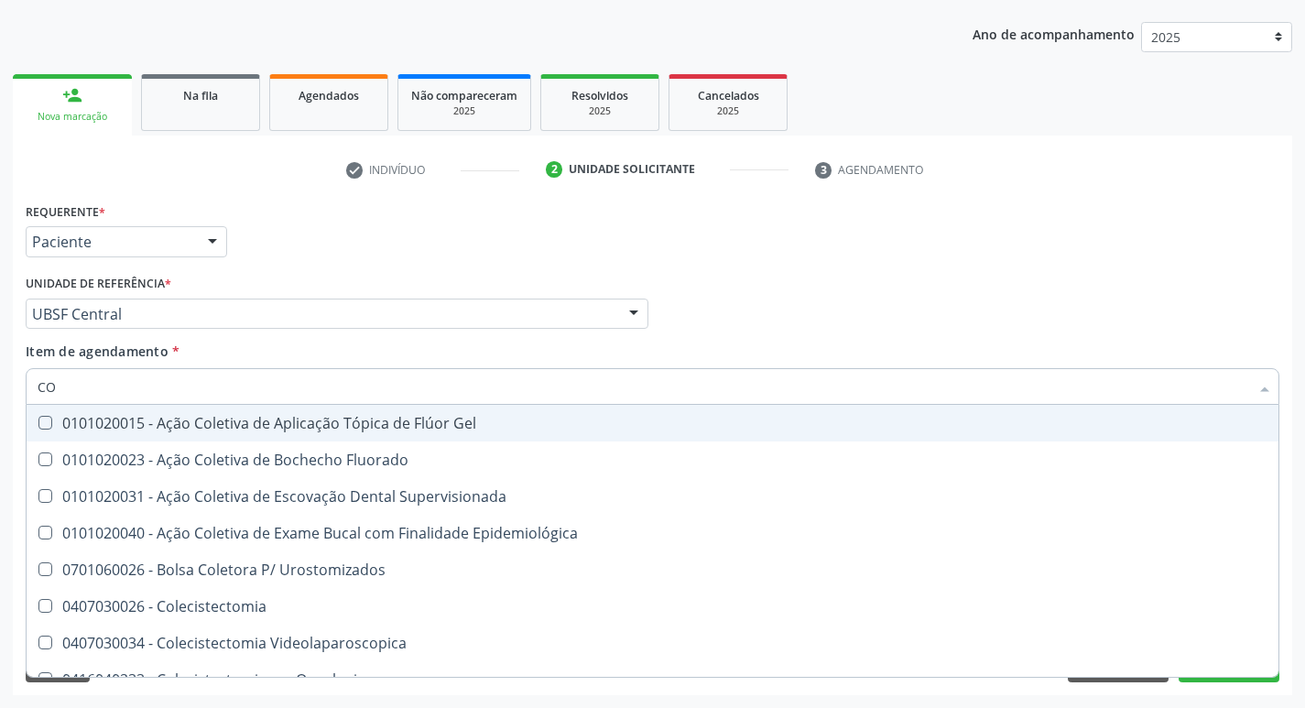
type input "C"
checkbox Hdl "false"
checkbox Ldl "false"
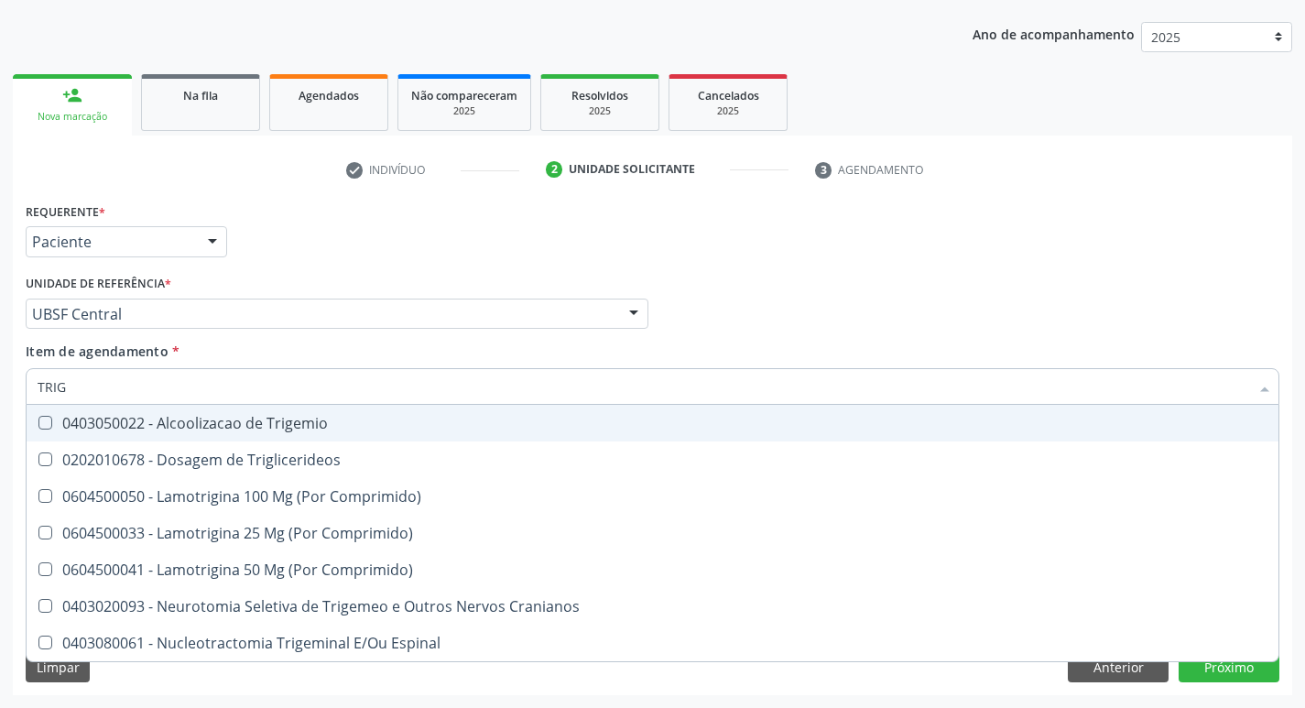
type input "TRIGL"
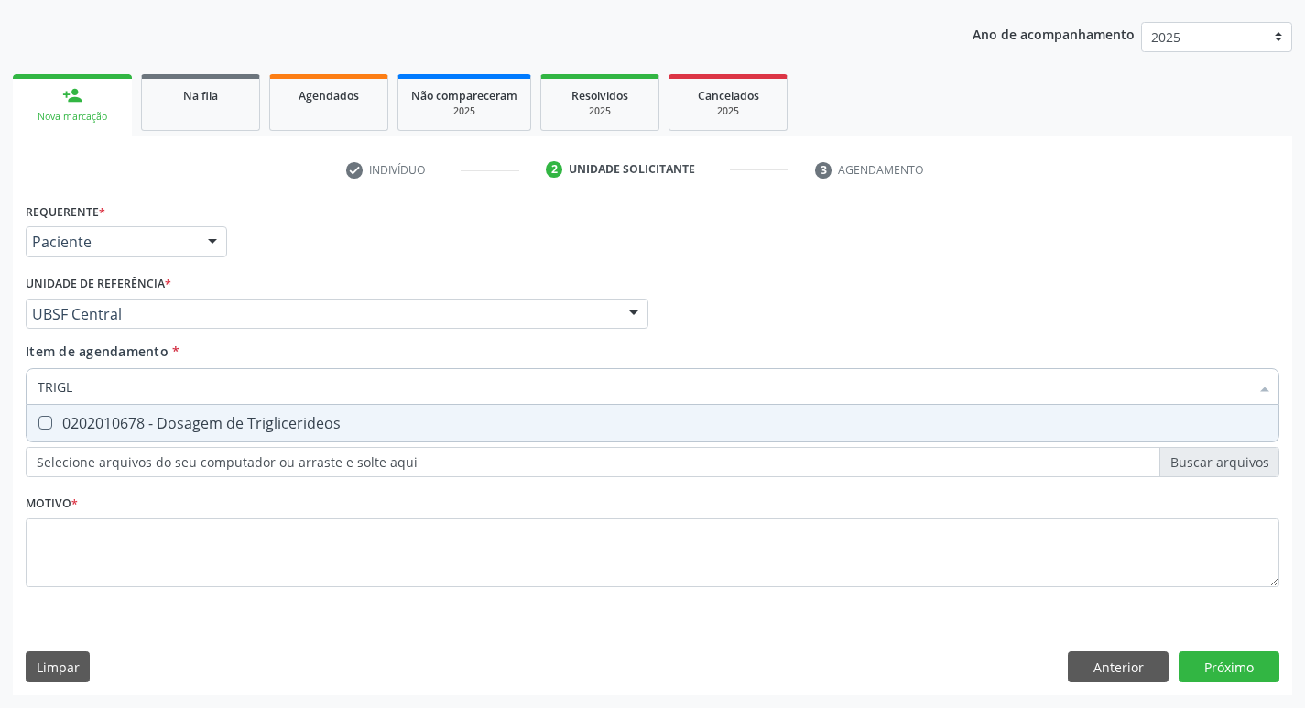
click at [247, 429] on div "0202010678 - Dosagem de Triglicerideos" at bounding box center [653, 423] width 1230 height 15
checkbox Triglicerideos "true"
type input "TRIG"
checkbox Triglicerideos "false"
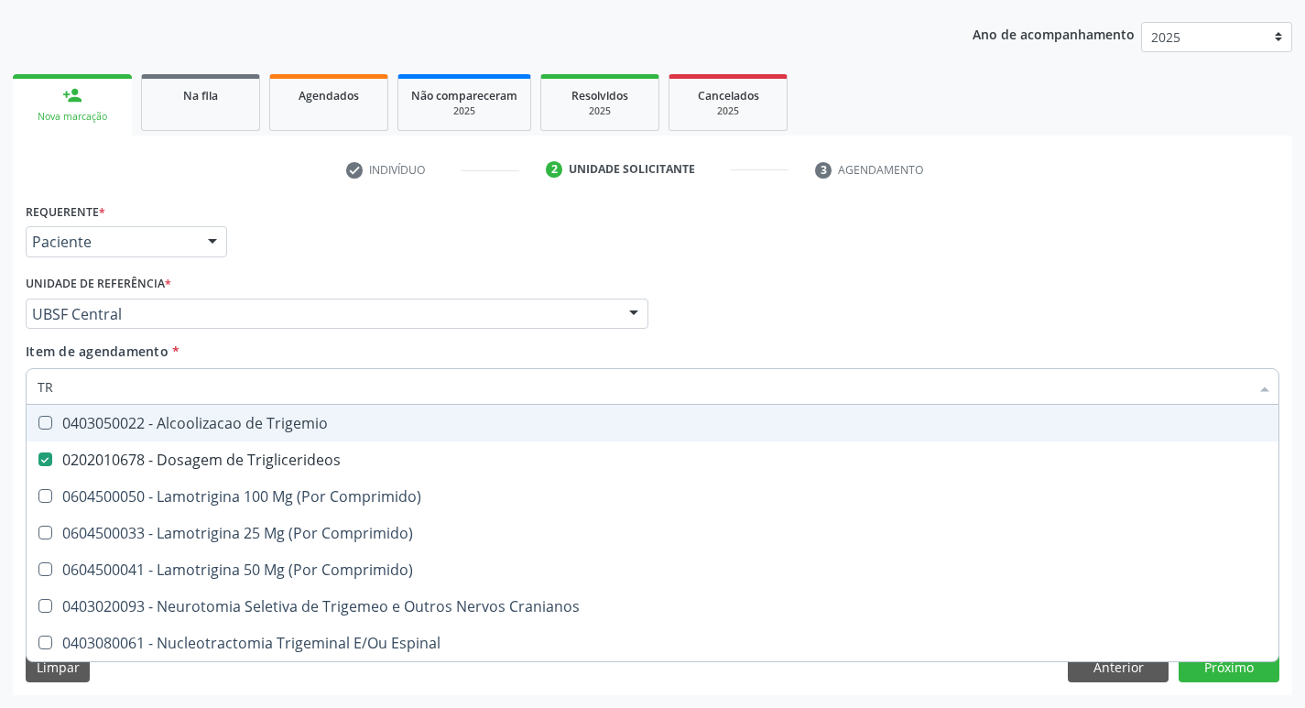
type input "T"
checkbox Triglicerideos "false"
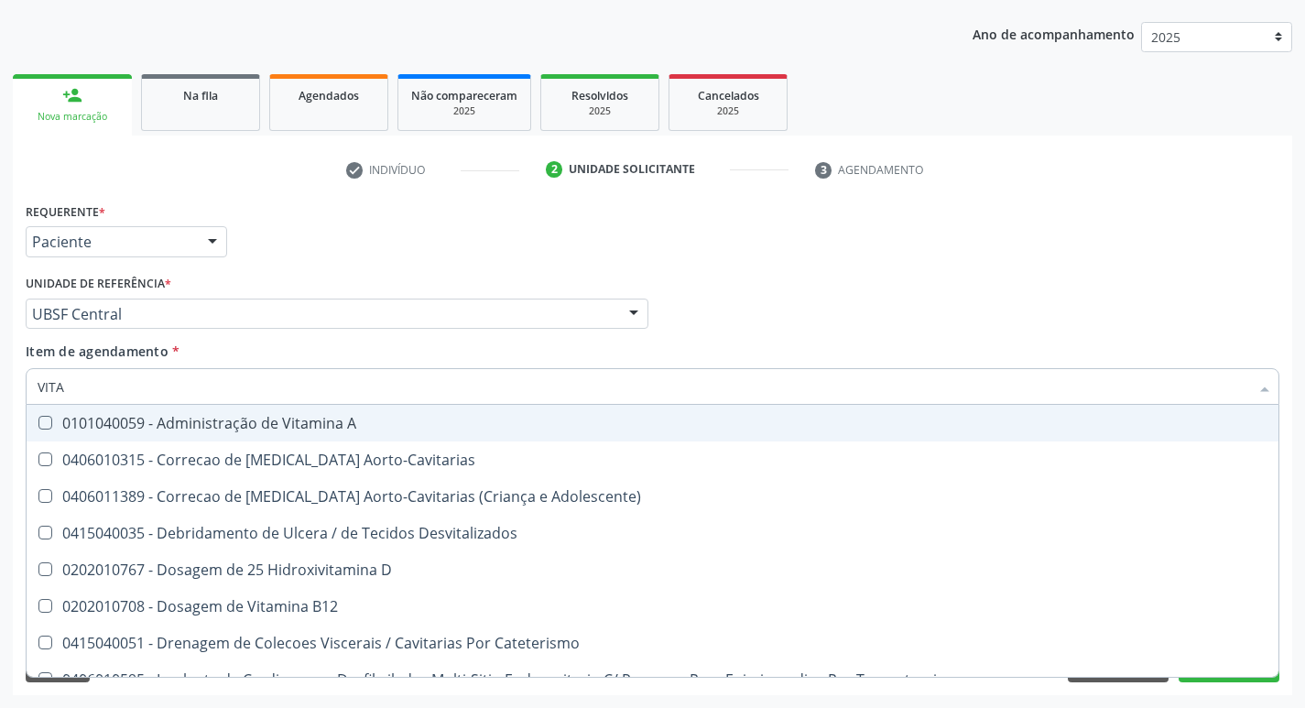
type input "VITAM"
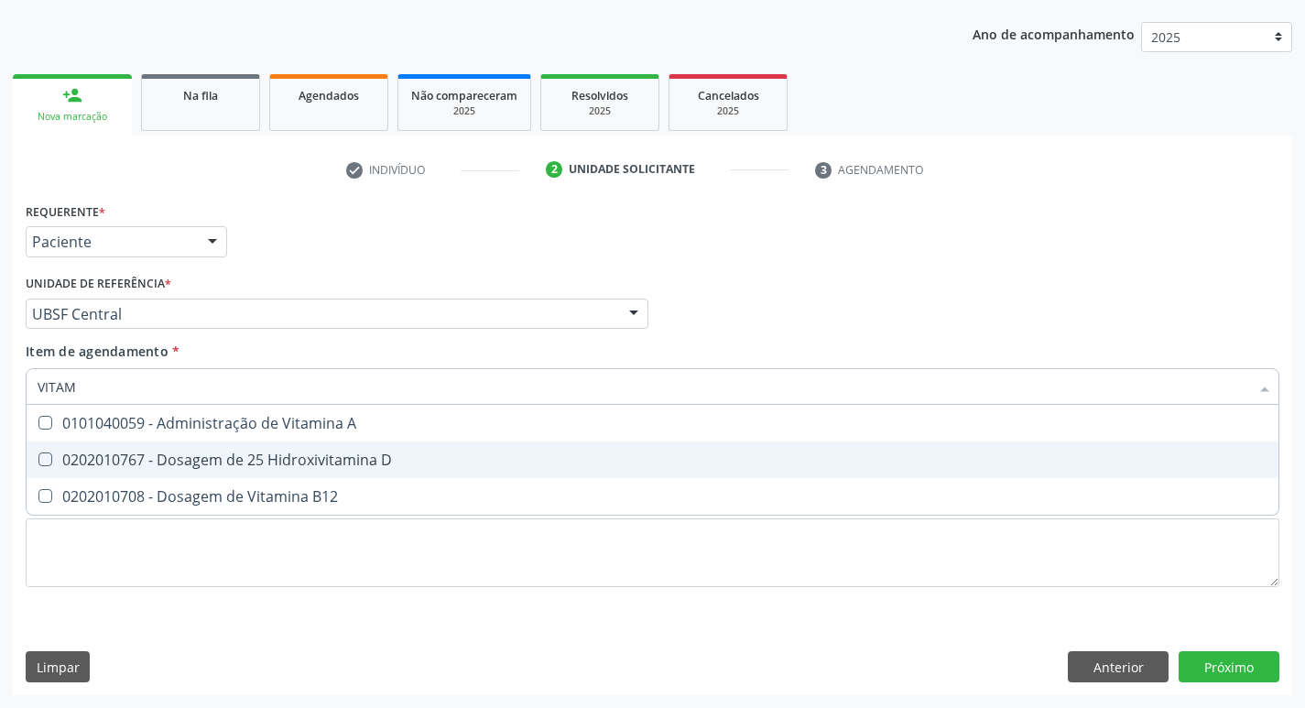
click at [301, 467] on div "0202010767 - Dosagem de 25 Hidroxivitamina D" at bounding box center [653, 459] width 1230 height 15
checkbox D "true"
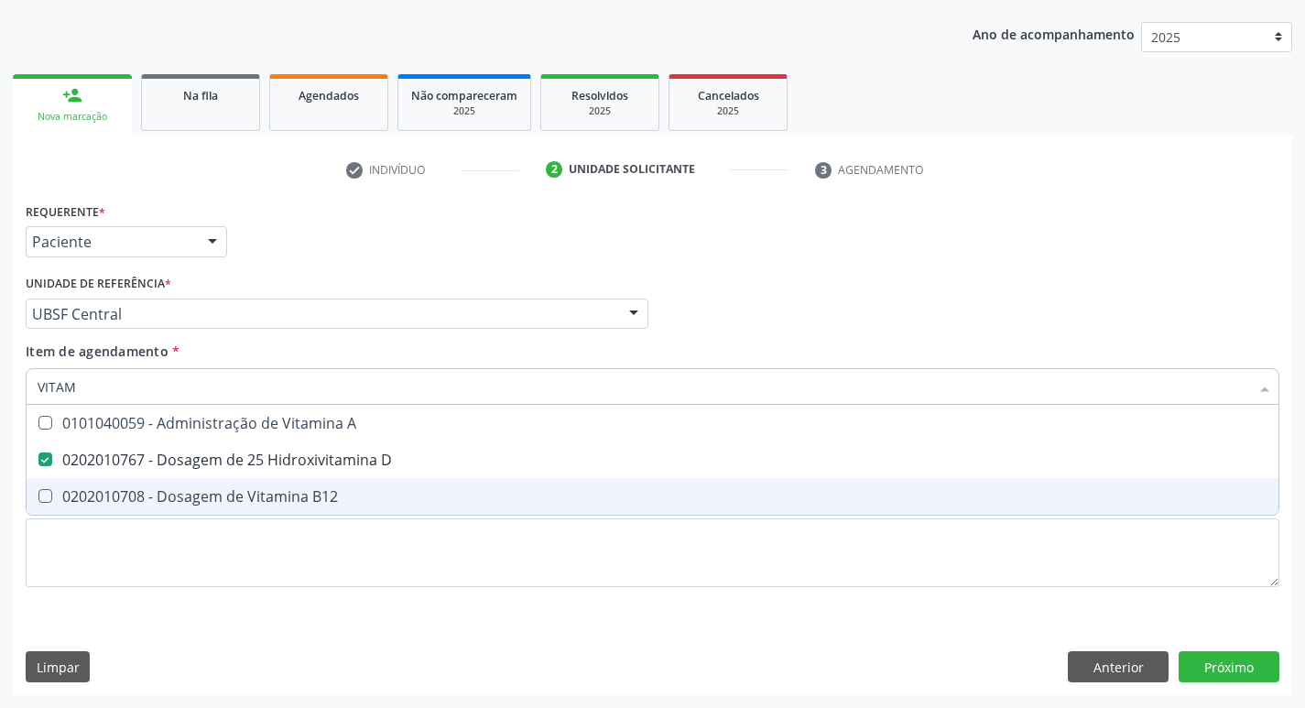
click at [326, 490] on div "0202010708 - Dosagem de Vitamina B12" at bounding box center [653, 496] width 1230 height 15
checkbox B12 "true"
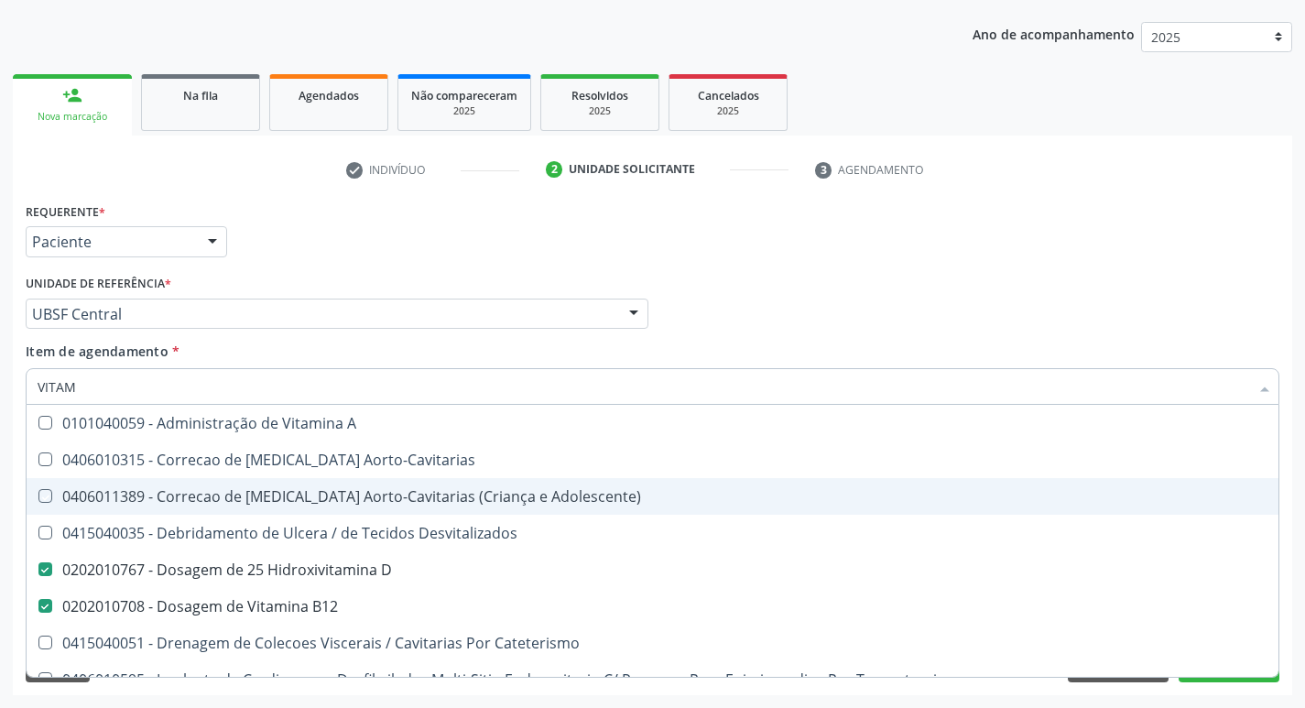
type input "VITA"
checkbox Aorto-Cavitarias "false"
checkbox Adolescente\) "false"
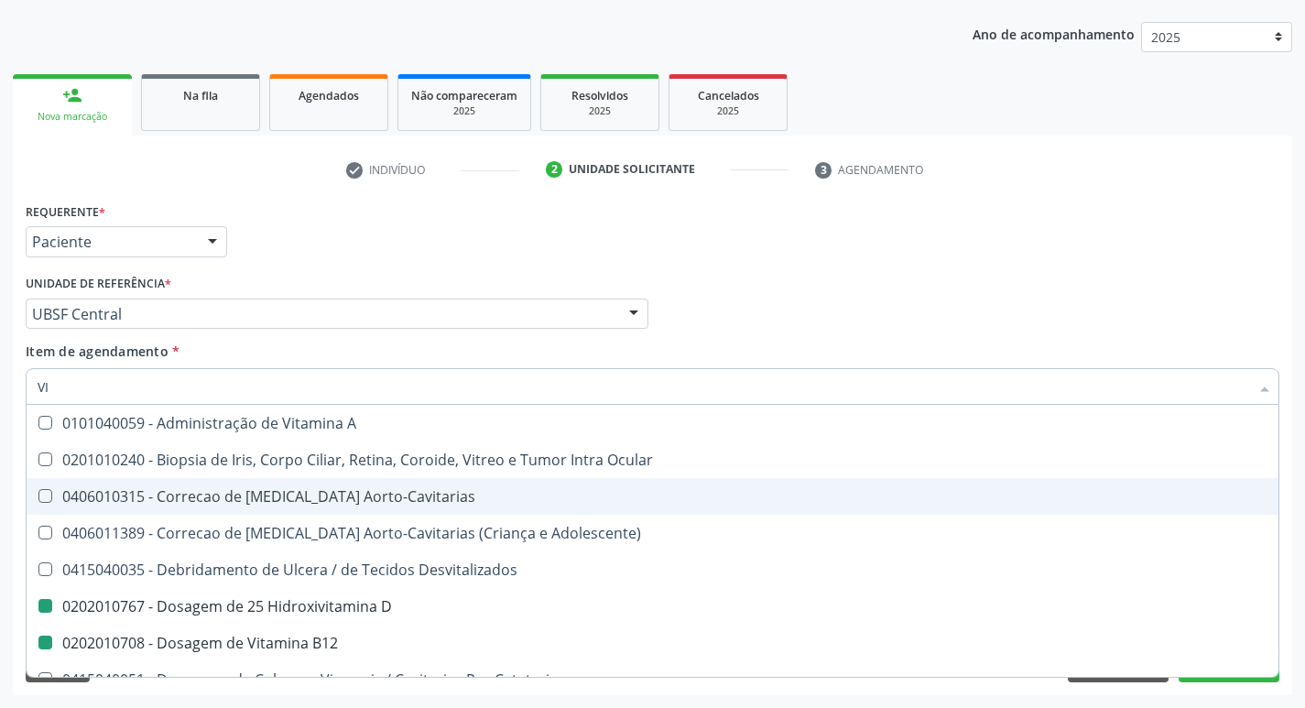
type input "V"
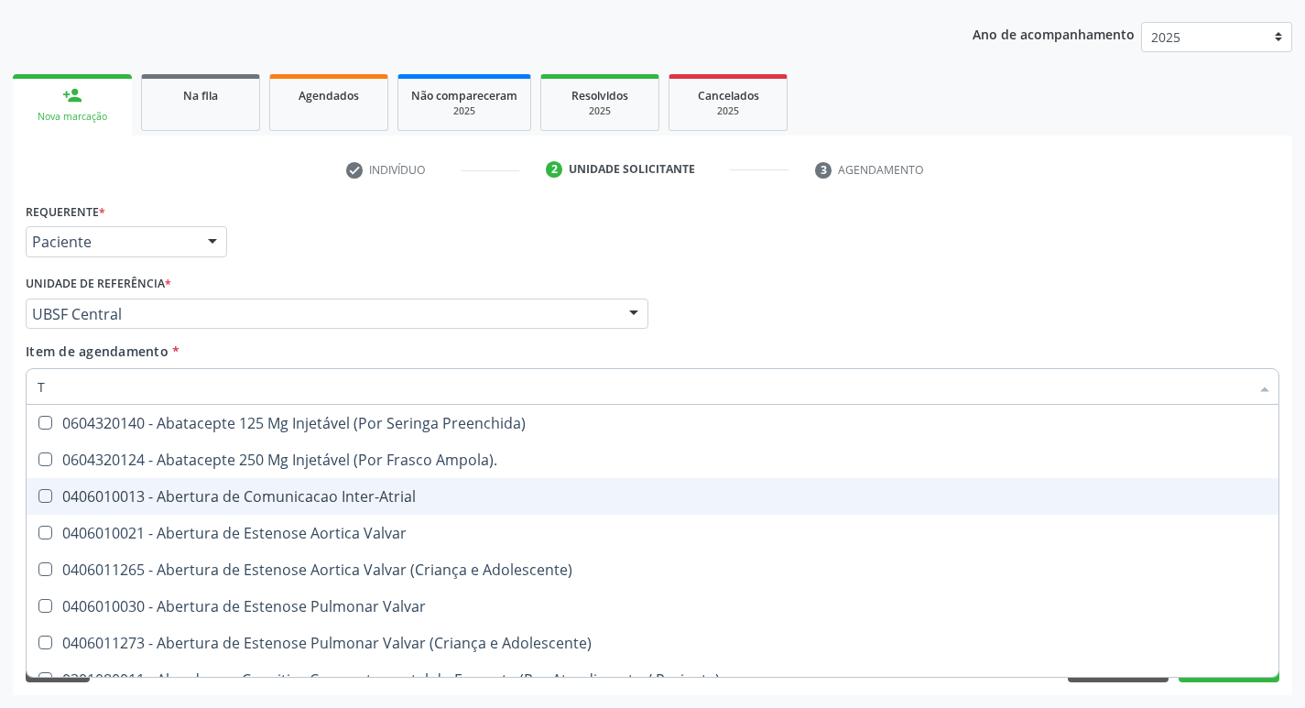
type input "TG"
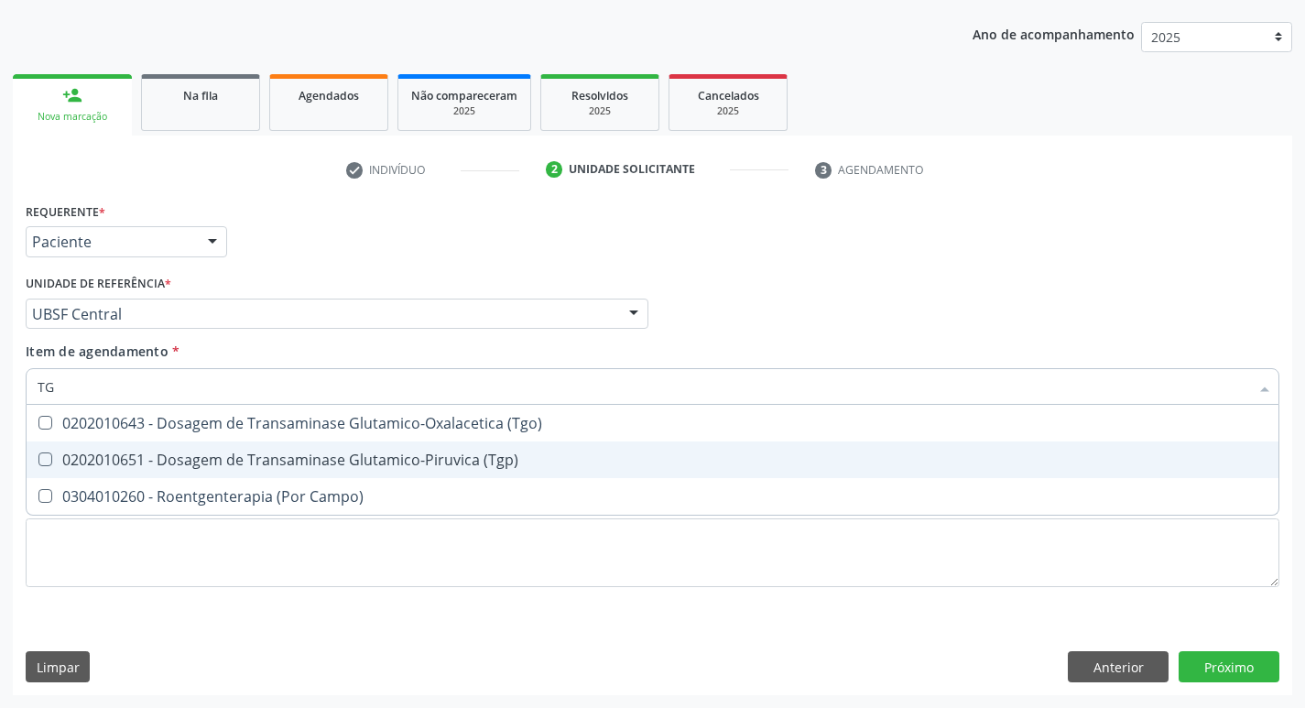
click at [374, 444] on span "0202010651 - Dosagem de Transaminase Glutamico-Piruvica (Tgp)" at bounding box center [653, 459] width 1252 height 37
checkbox \(Tgp\) "true"
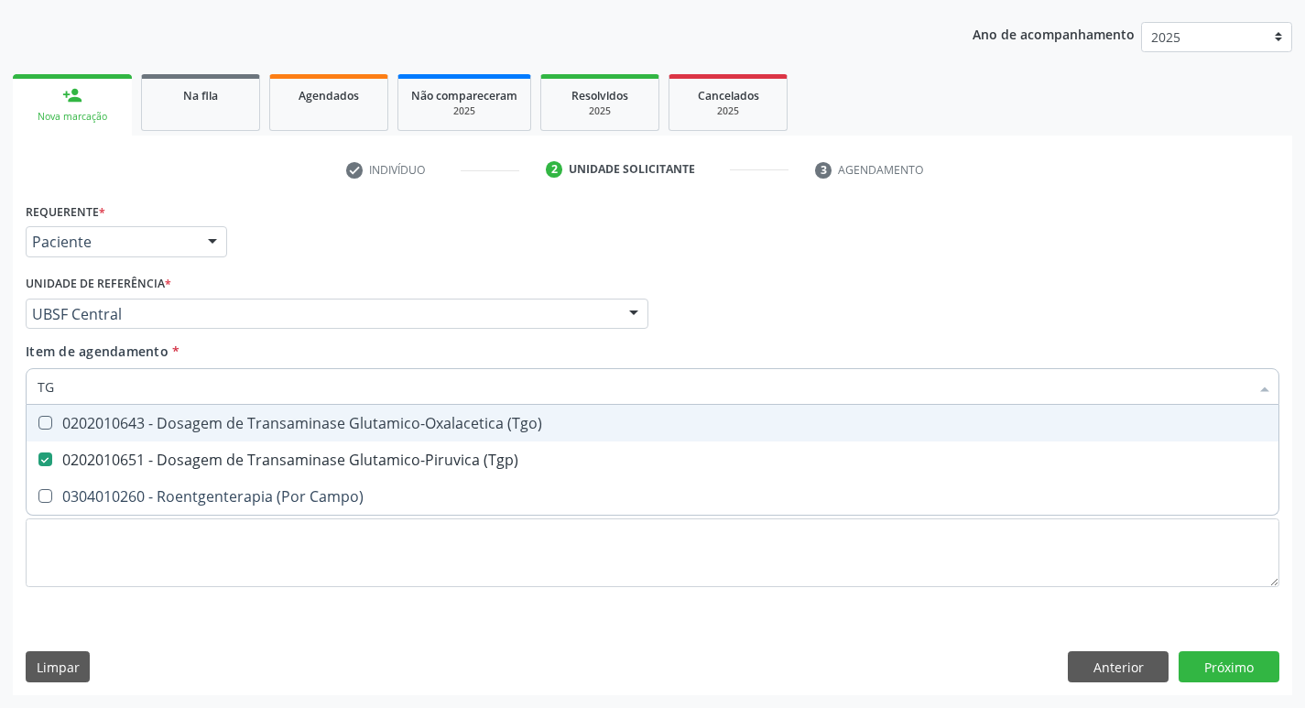
click at [375, 428] on div "0202010643 - Dosagem de Transaminase Glutamico-Oxalacetica (Tgo)" at bounding box center [653, 423] width 1230 height 15
checkbox \(Tgo\) "true"
type input "T"
checkbox \(Tgo\) "false"
checkbox \(Tgp\) "false"
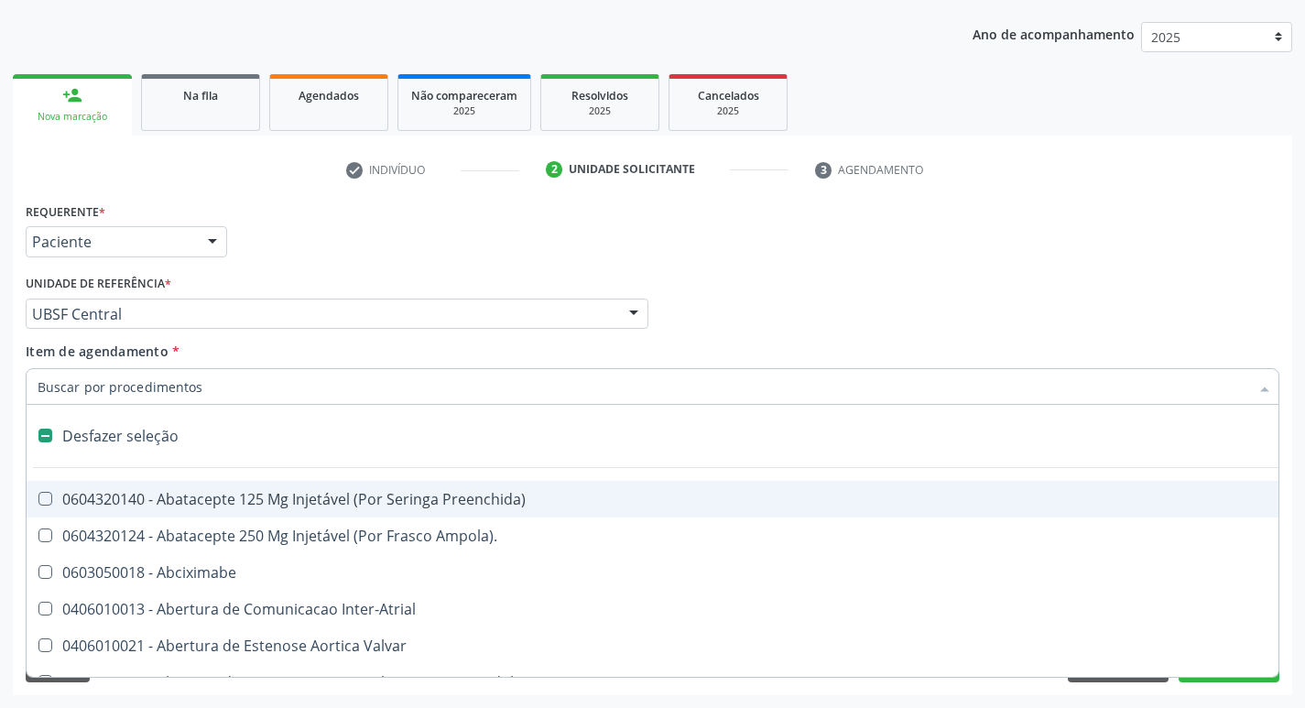
type input "2"
checkbox Total "true"
checkbox Monopolar "true"
checkbox Quadril "true"
checkbox Vagina "true"
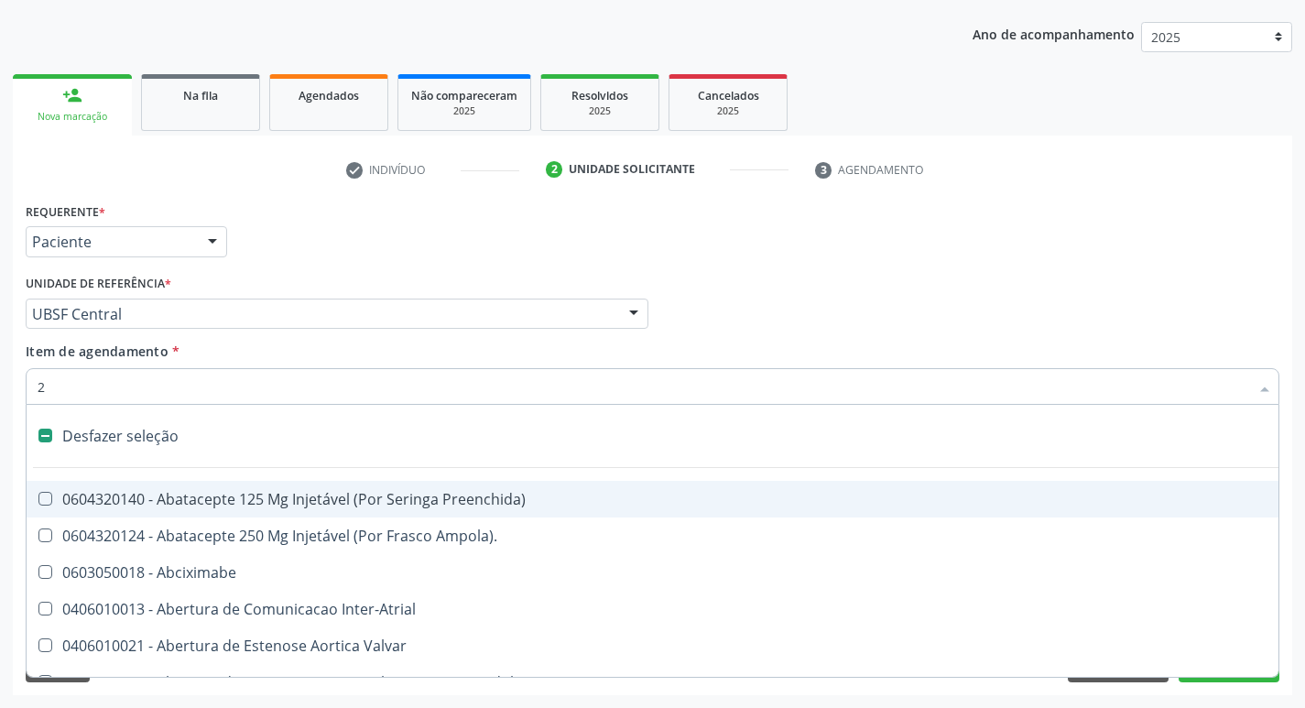
checkbox Puerperal "true"
checkbox Congenita "true"
checkbox Adolescente\) "true"
checkbox Aorto-Cavitarias "true"
checkbox Adolescente\) "true"
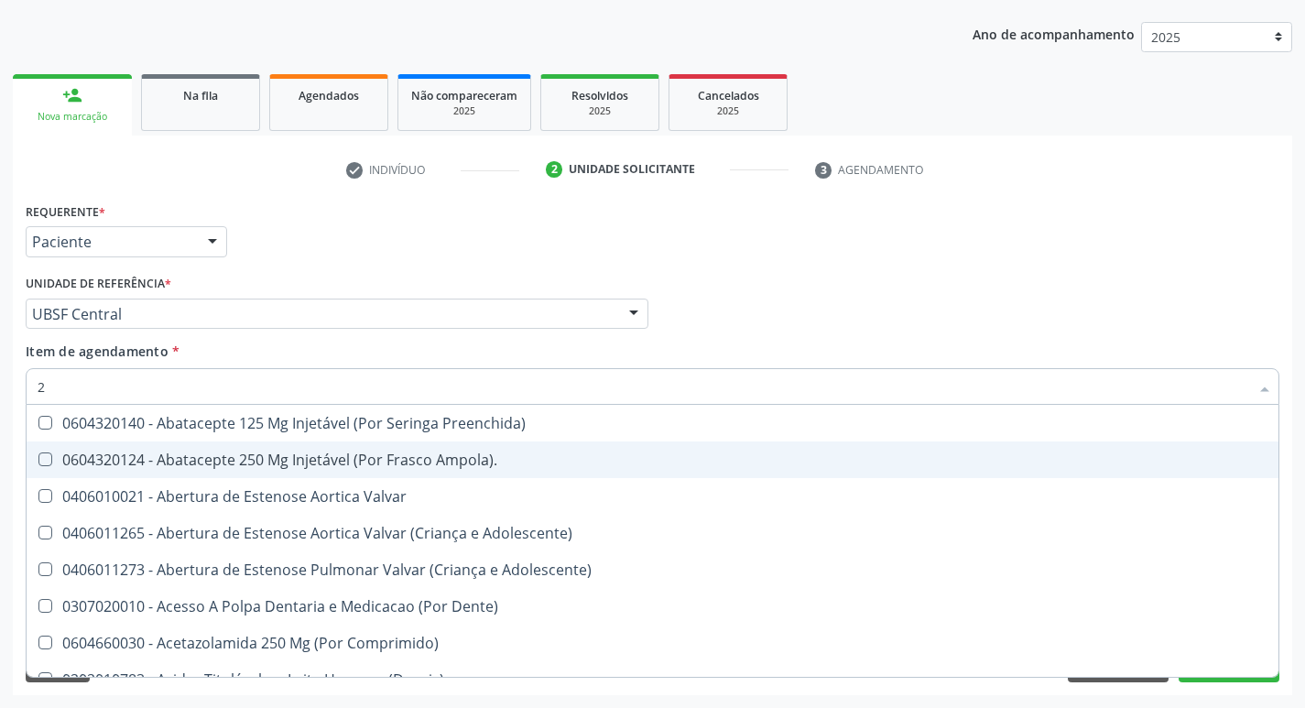
type input "20205001"
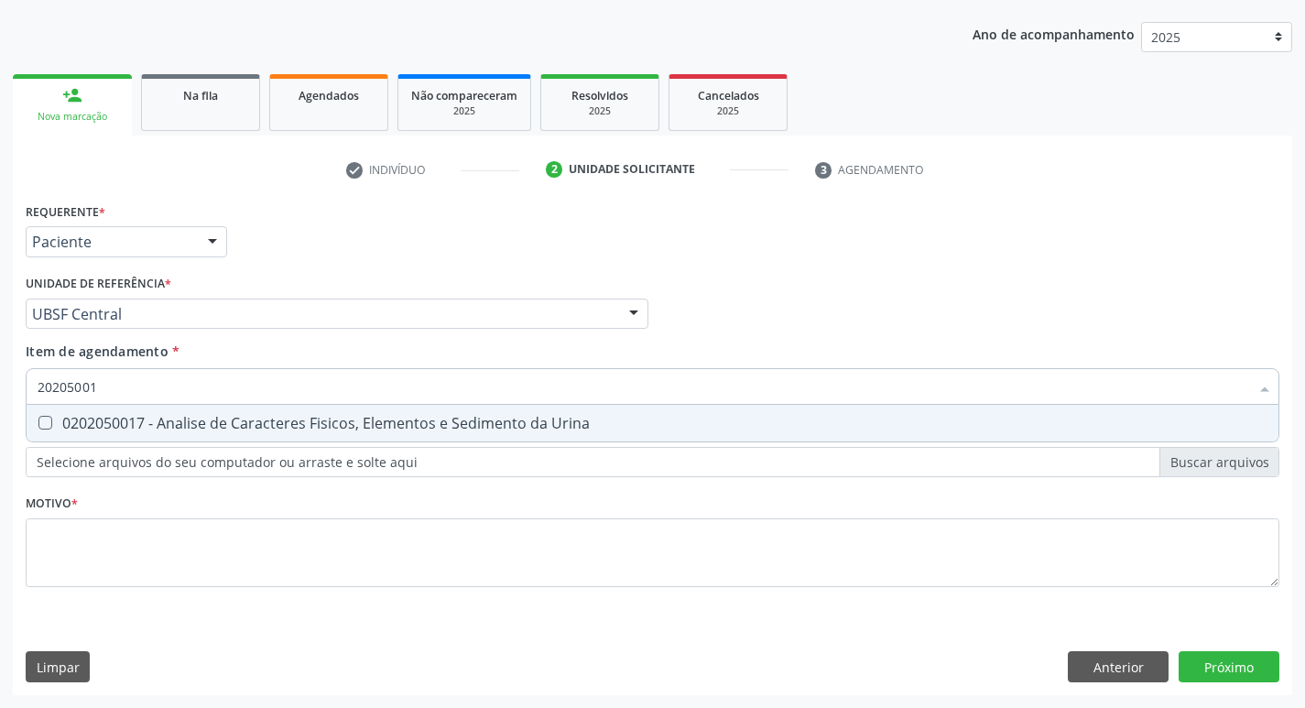
click at [289, 423] on div "0202050017 - Analise de Caracteres Fisicos, Elementos e Sedimento da Urina" at bounding box center [653, 423] width 1230 height 15
checkbox Urina "true"
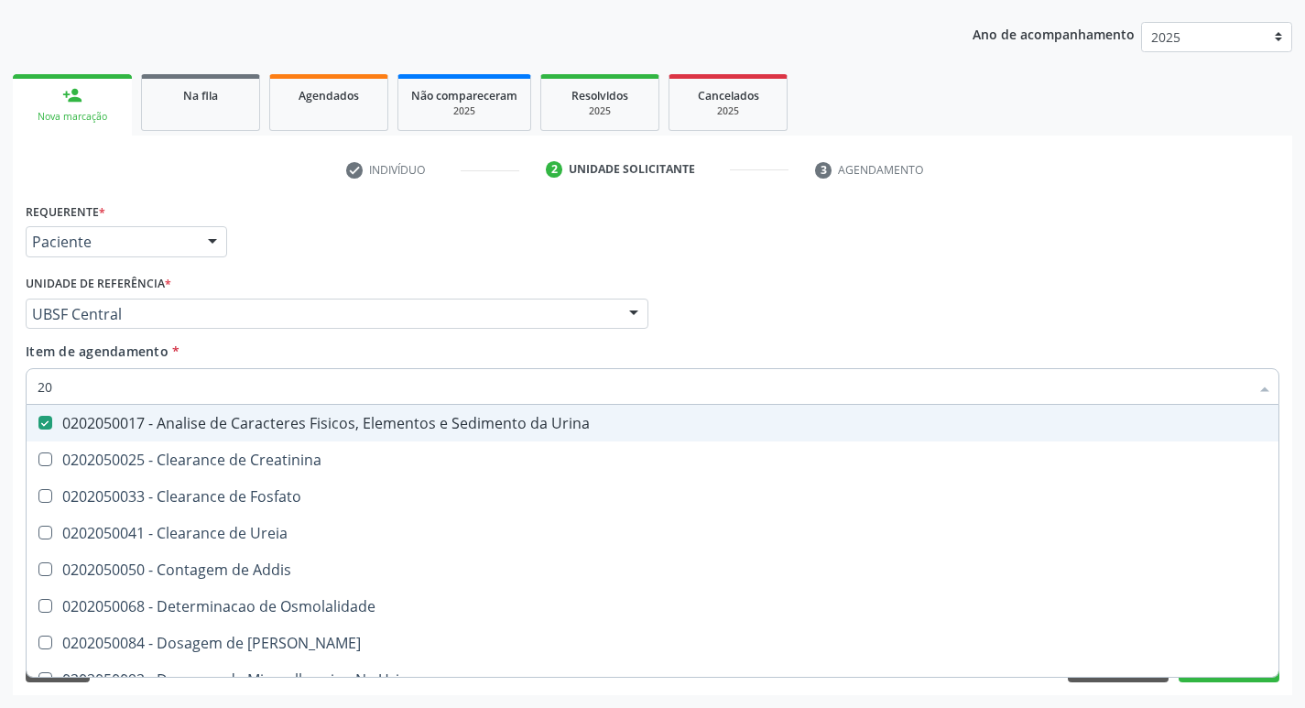
type input "2"
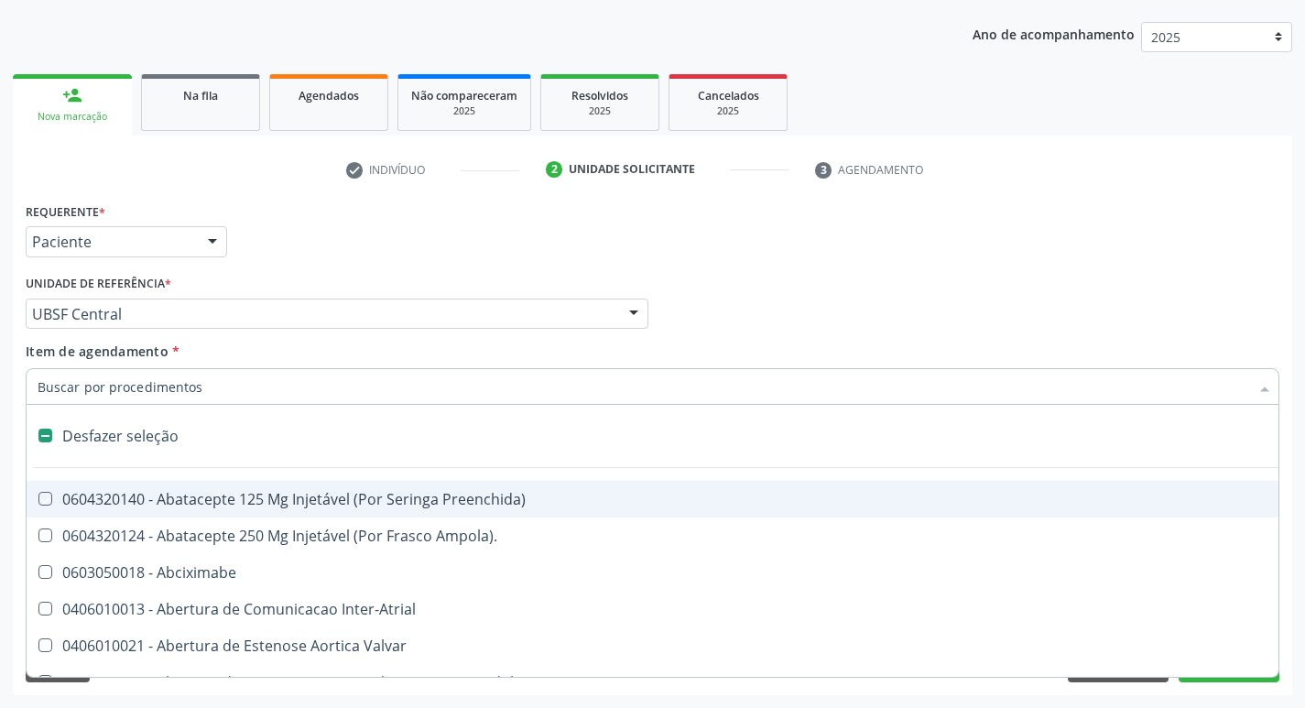
checkbox Preenchida\) "false"
checkbox Inter-Atrial "false"
type input "C"
checkbox Dedo "true"
checkbox Urina "false"
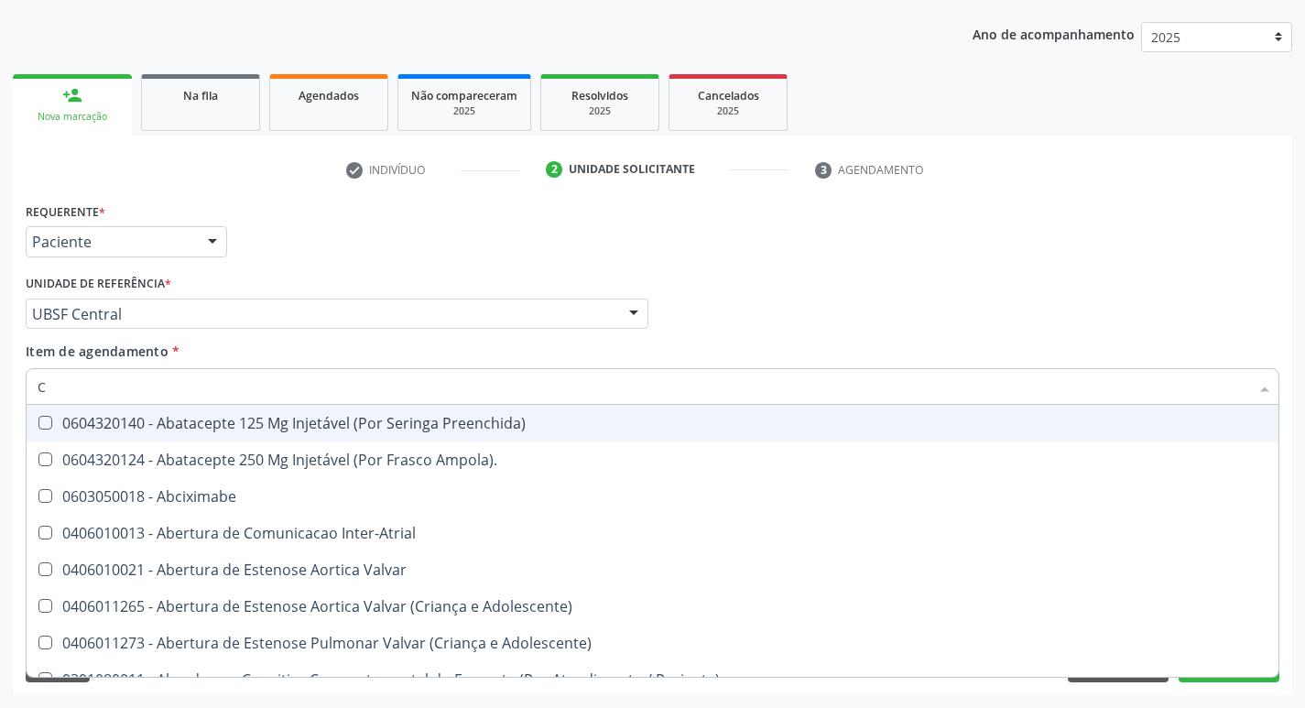
type input "CULTURA"
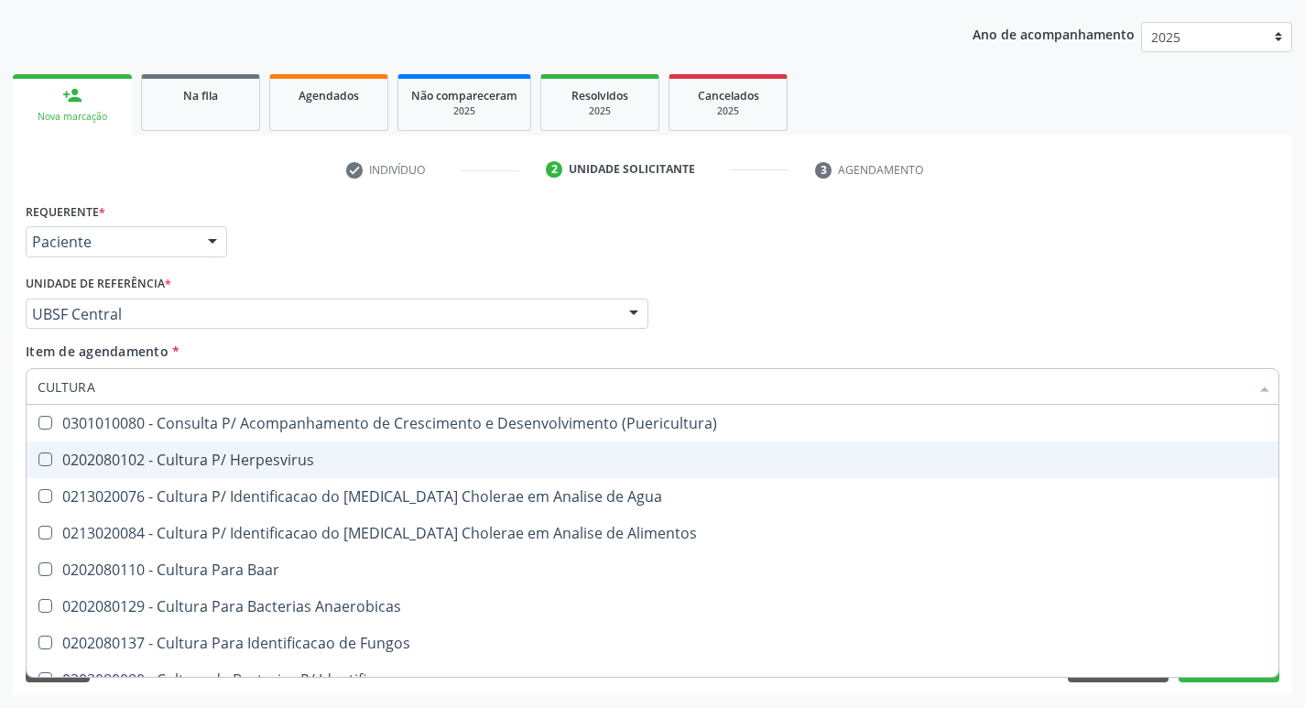
scroll to position [131, 0]
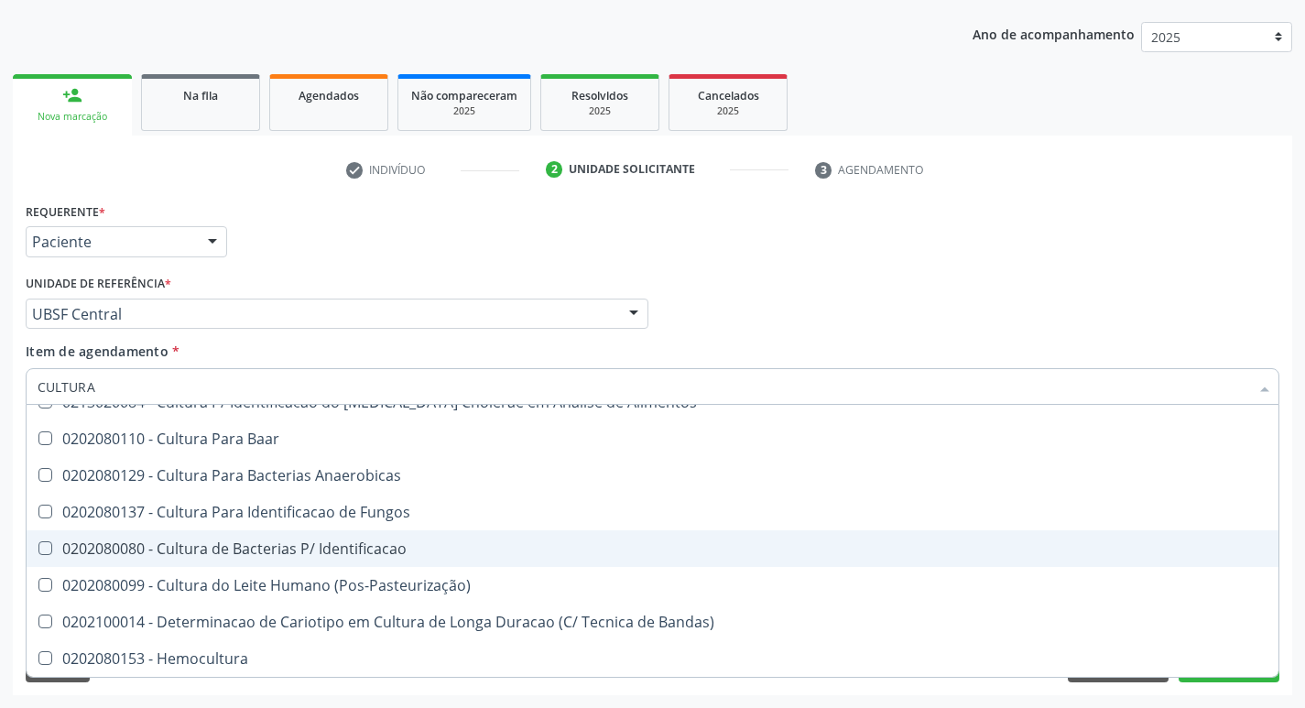
click at [297, 543] on div "0202080080 - Cultura de Bacterias P/ Identificacao" at bounding box center [653, 548] width 1230 height 15
checkbox Identificacao "true"
type input "C"
checkbox Identificacao "false"
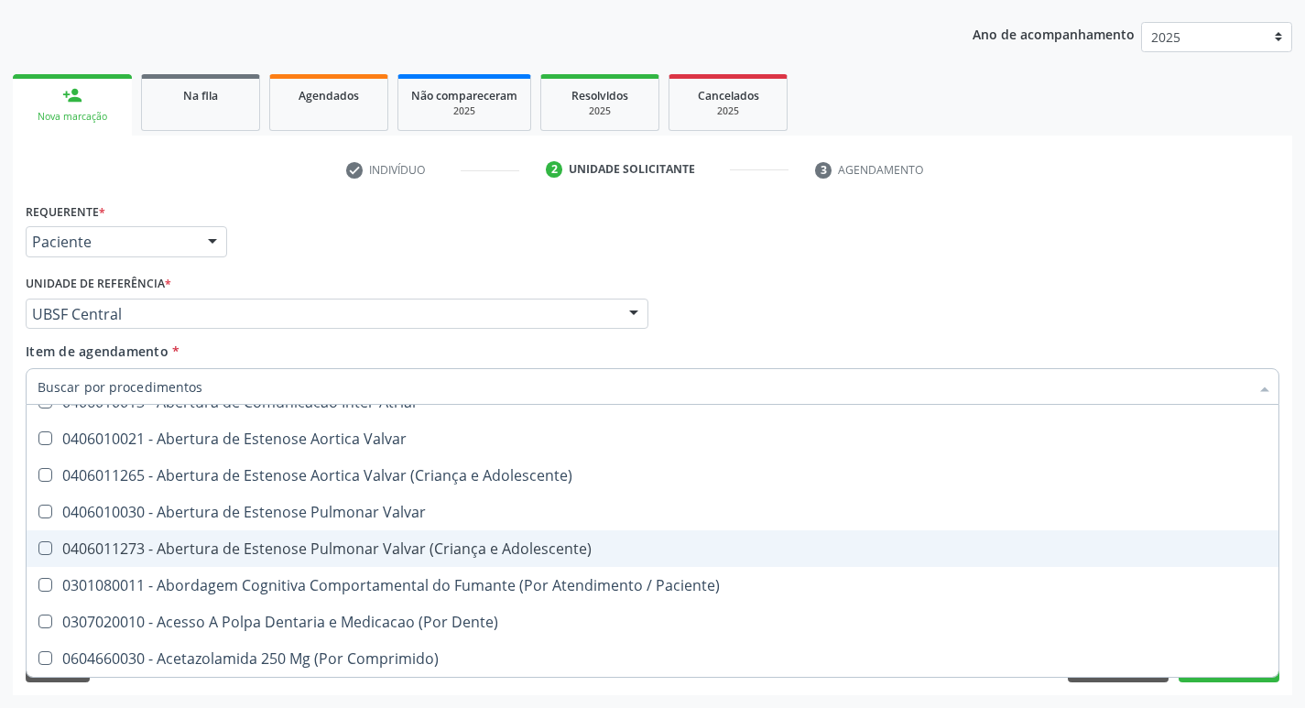
type input "T"
checkbox Dedo "true"
checkbox Urina "false"
checkbox Oro-Sinusal "true"
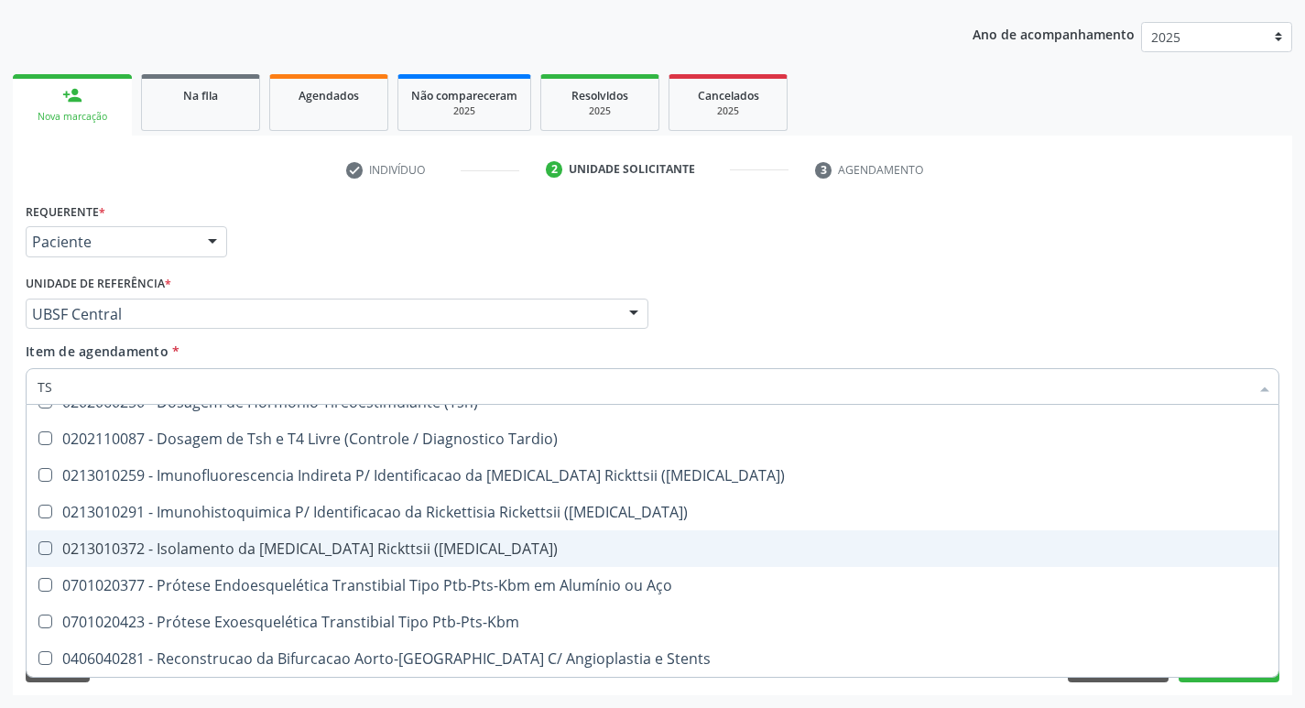
type input "TSH"
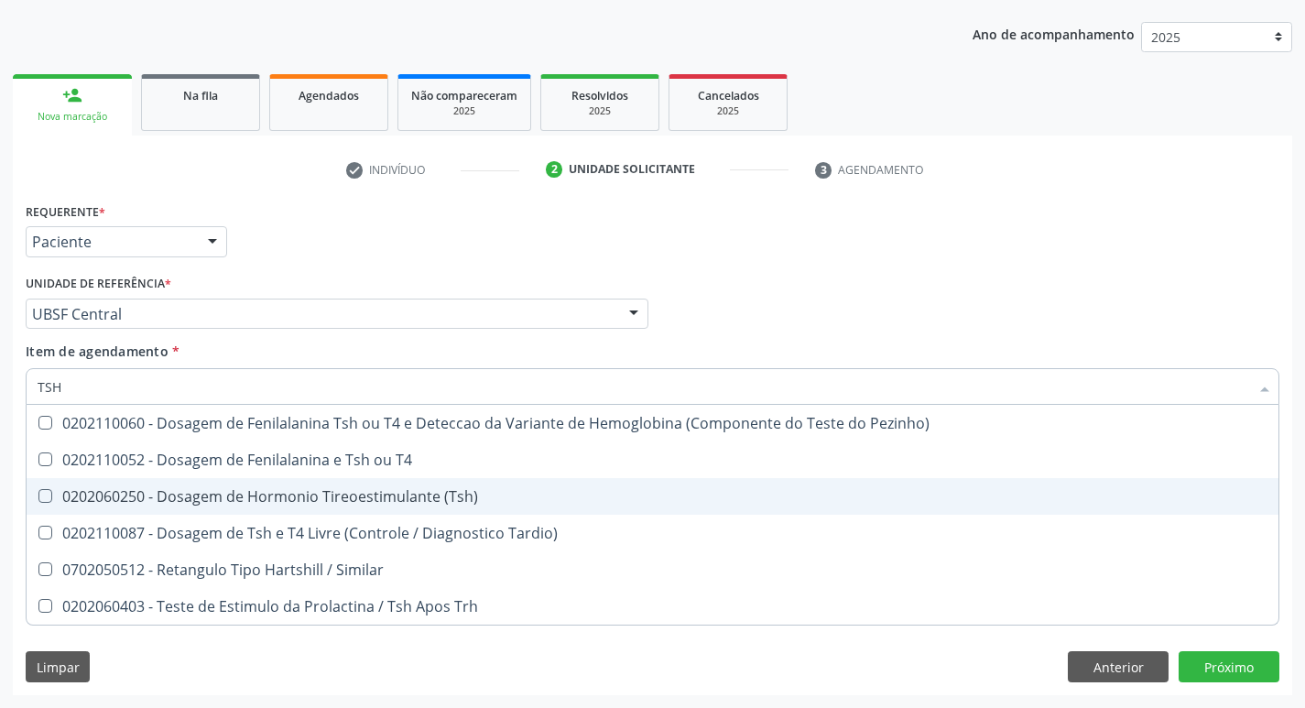
click at [398, 491] on div "0202060250 - Dosagem de Hormonio Tireoestimulante (Tsh)" at bounding box center [653, 496] width 1230 height 15
checkbox \(Tsh\) "true"
type input "TS"
checkbox \(Tsh\) "false"
checkbox Tardio\) "true"
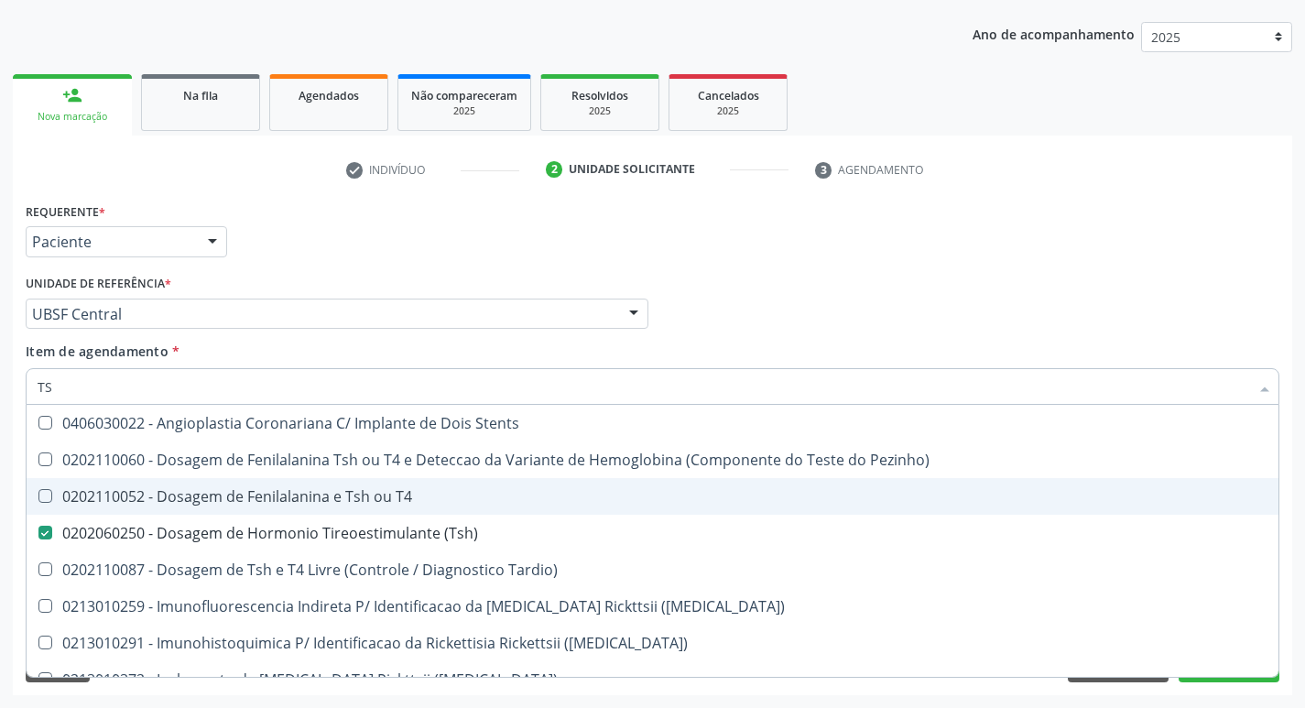
type input "T"
checkbox \(Tsh\) "false"
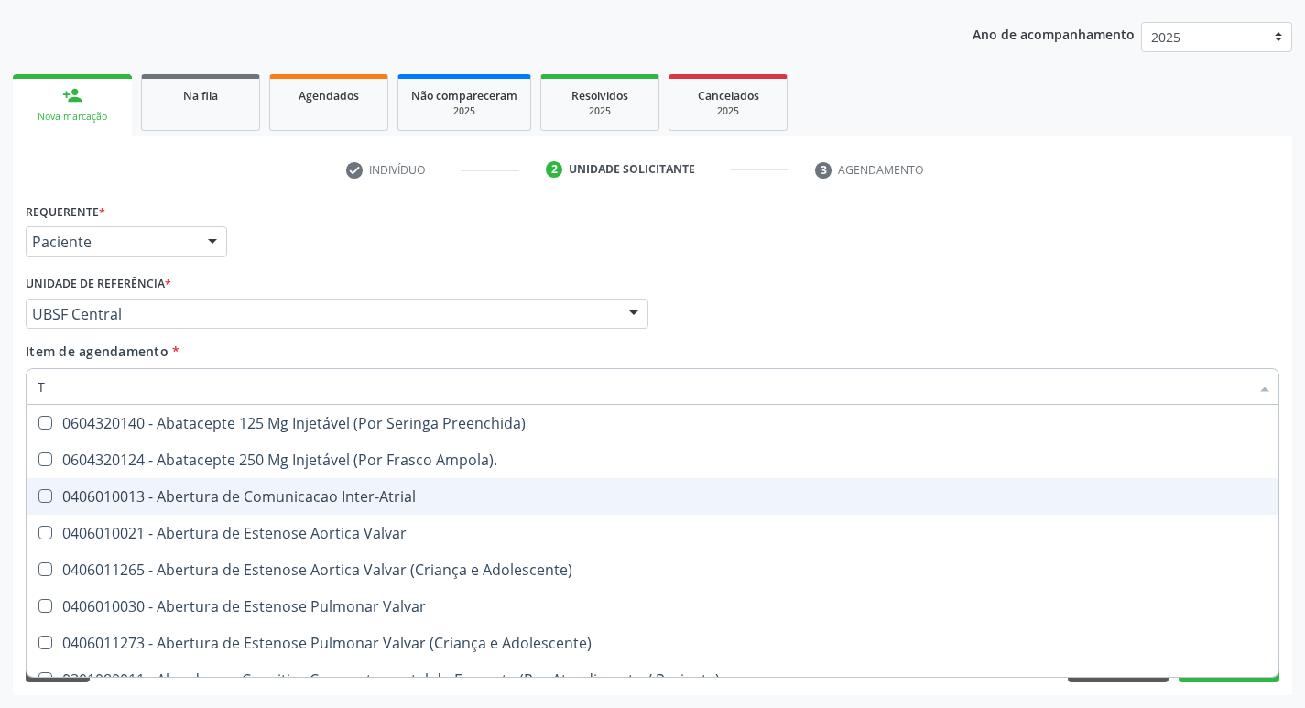
type input "T4"
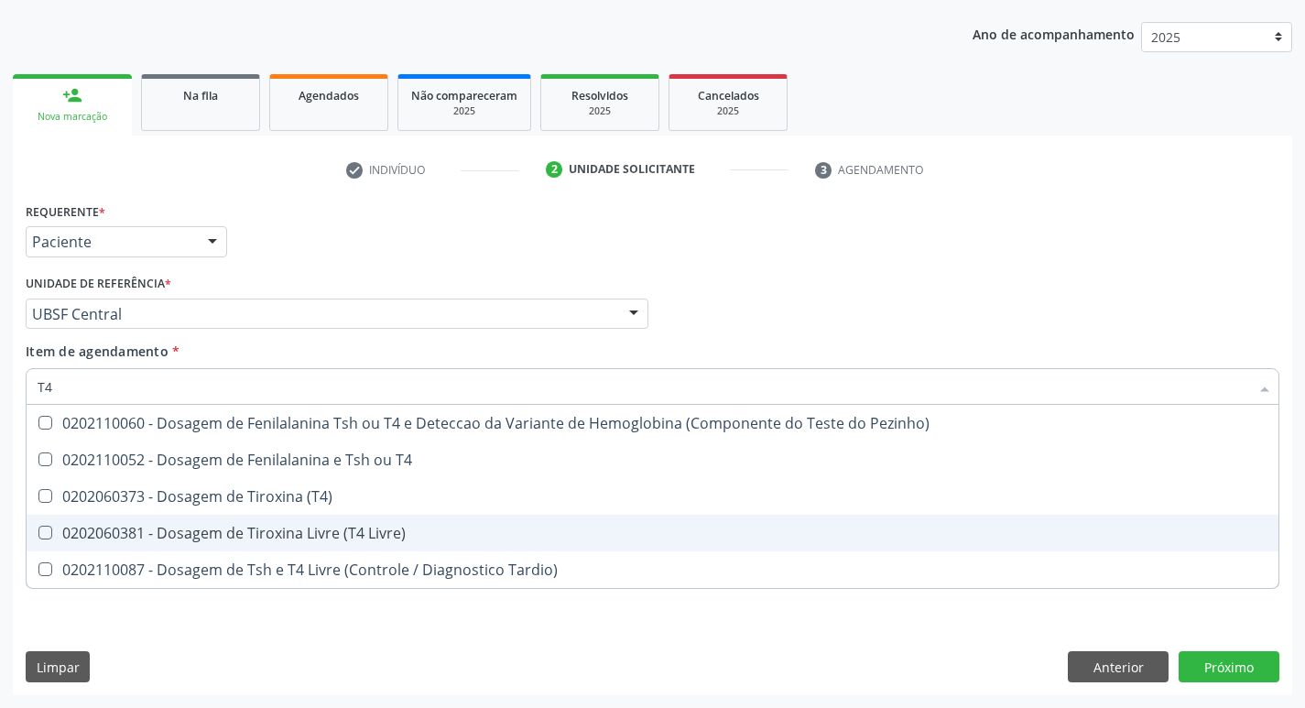
click at [299, 533] on div "0202060381 - Dosagem de Tiroxina Livre (T4 Livre)" at bounding box center [653, 533] width 1230 height 15
checkbox Livre\) "true"
type input "T"
checkbox Livre\) "false"
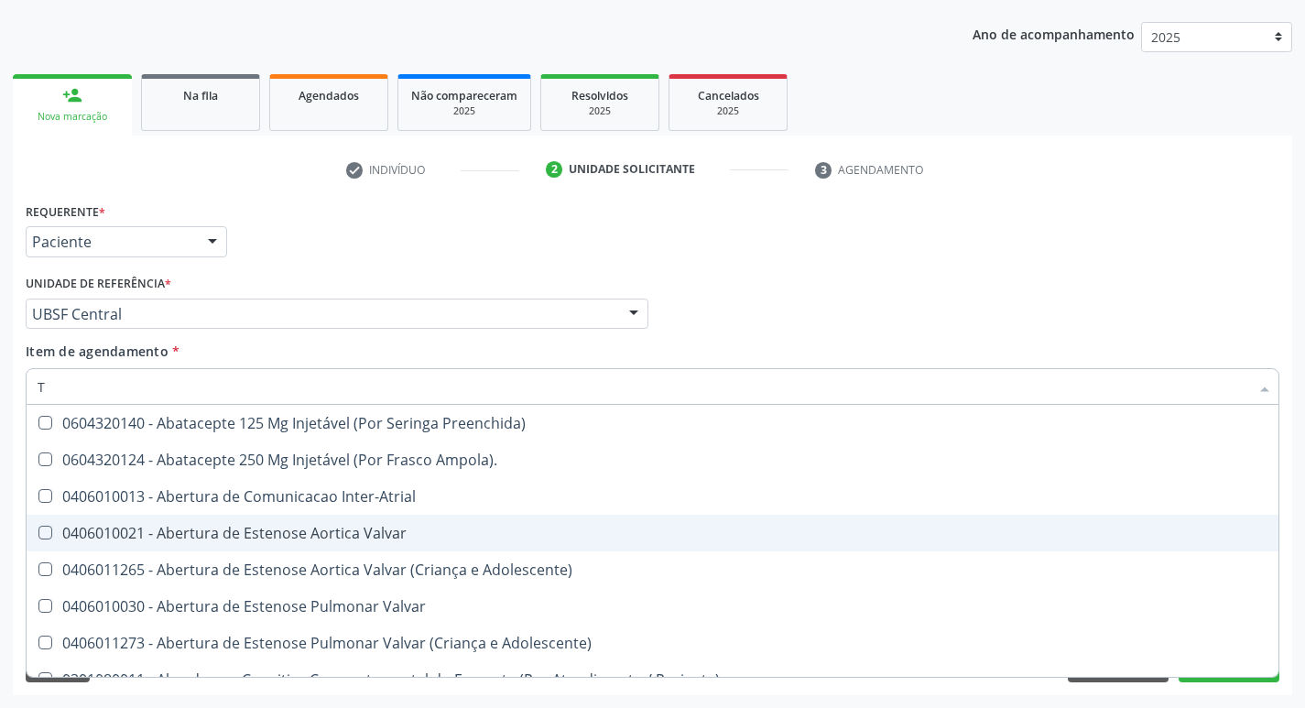
type input "T3"
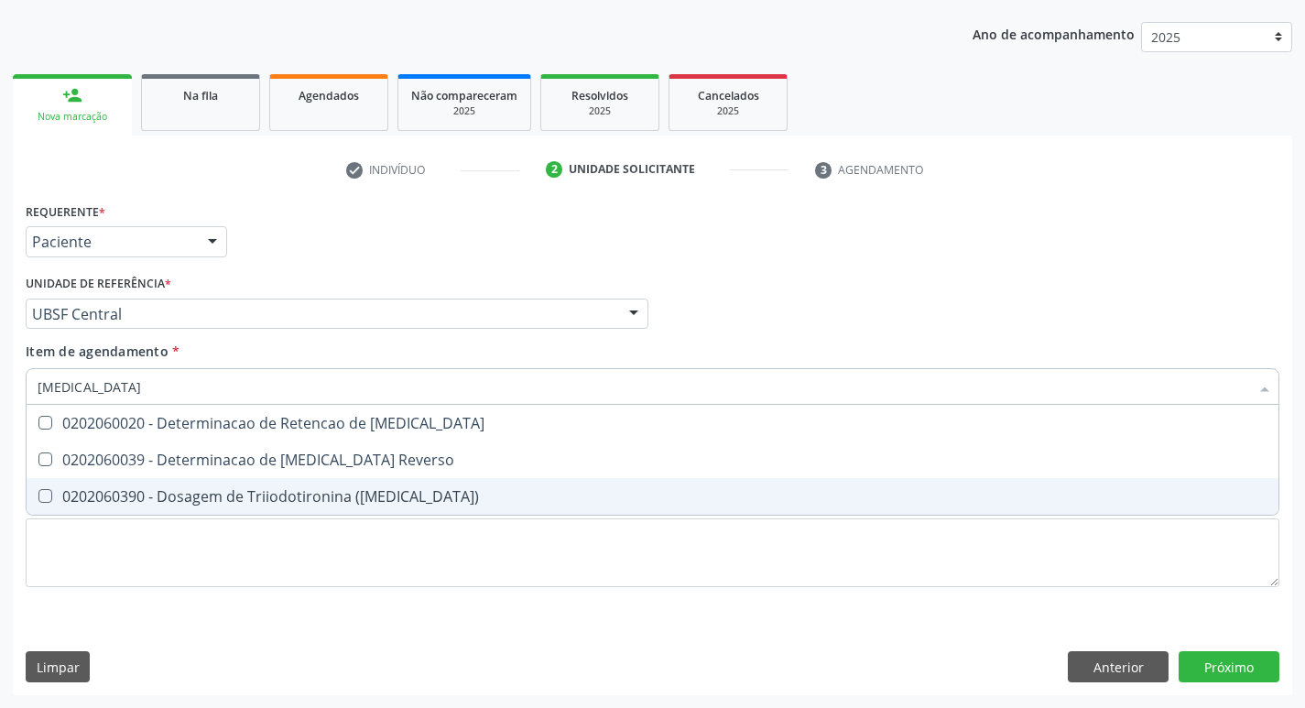
click at [319, 510] on span "0202060390 - Dosagem de Triiodotironina (T3)" at bounding box center [653, 496] width 1252 height 37
checkbox \(T3\) "true"
type input "T"
checkbox \(T3\) "false"
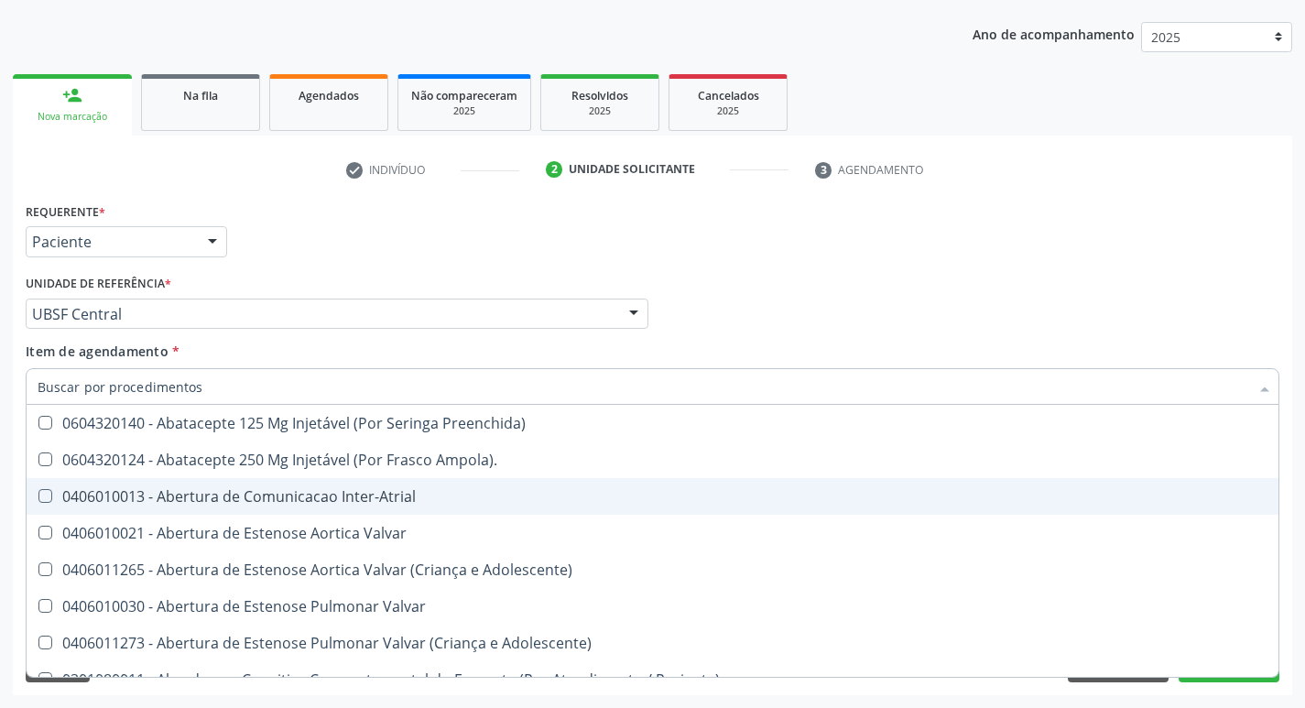
checkbox Urina "false"
checkbox Central "true"
checkbox Identificacao "false"
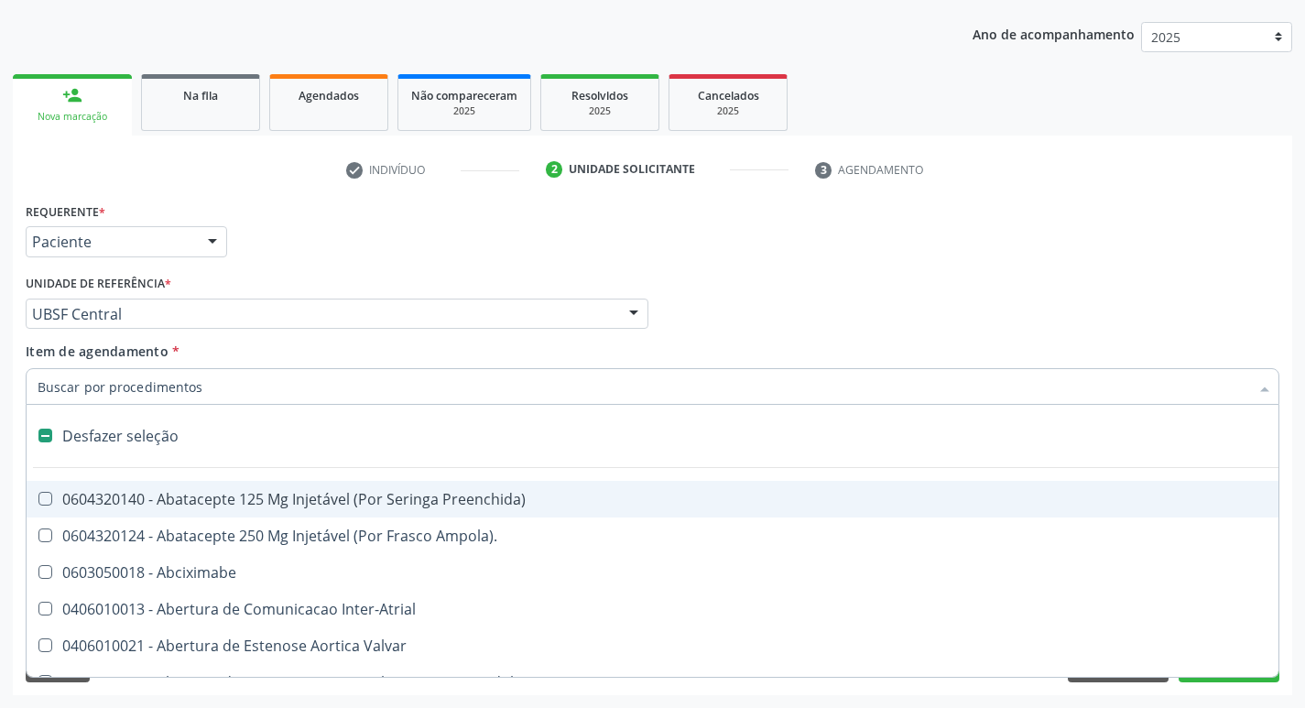
type input "2"
checkbox Hepático "true"
checkbox Urina "false"
checkbox Preenchida\) "true"
checkbox Total "true"
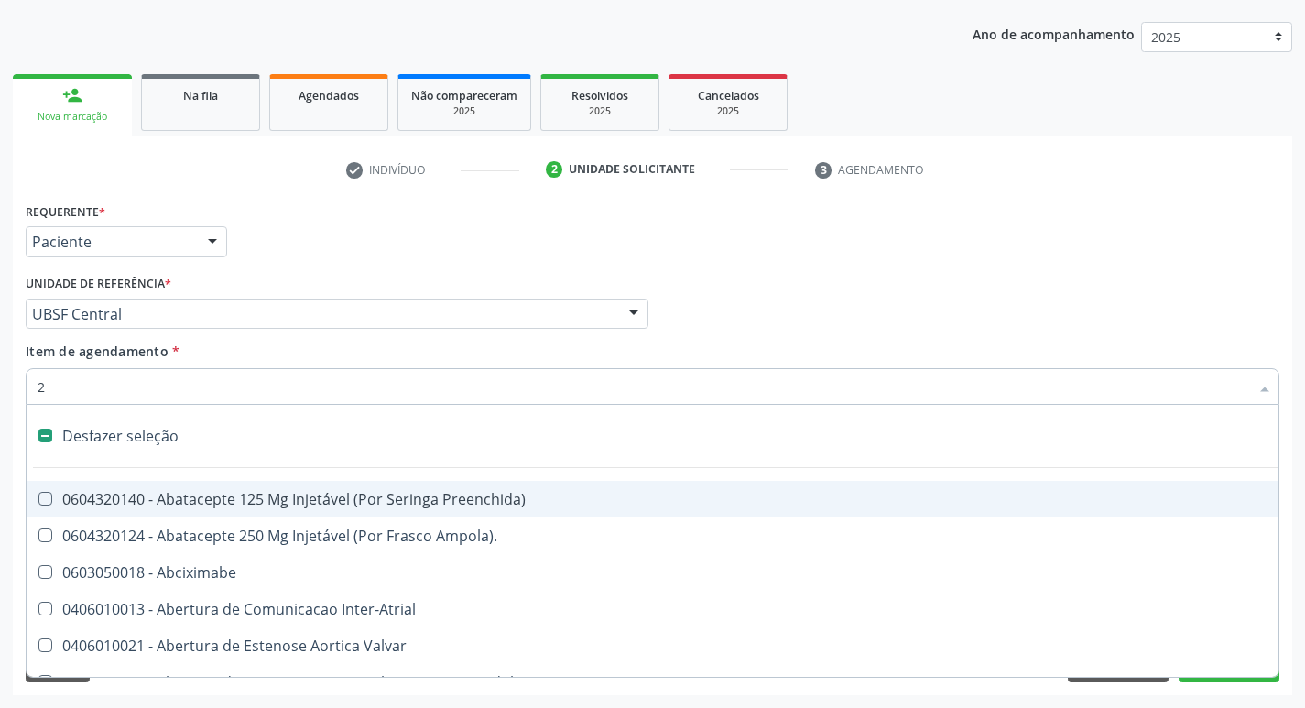
checkbox Monopolar "true"
checkbox Quadril "true"
checkbox Vagina "true"
checkbox Puerperal "true"
checkbox Internado "true"
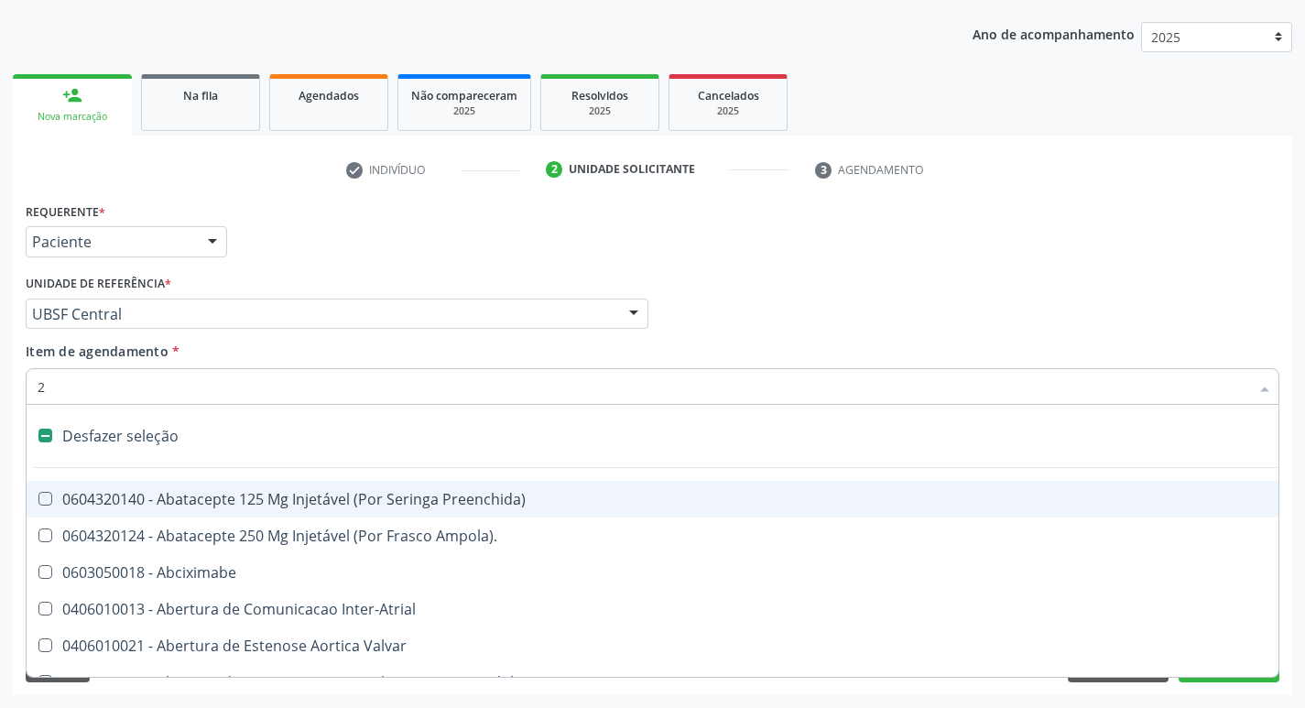
checkbox Anos\) "true"
checkbox Congenita "true"
checkbox Adolescente\) "true"
checkbox Aorto-Cavitarias "true"
checkbox Adolescente\) "true"
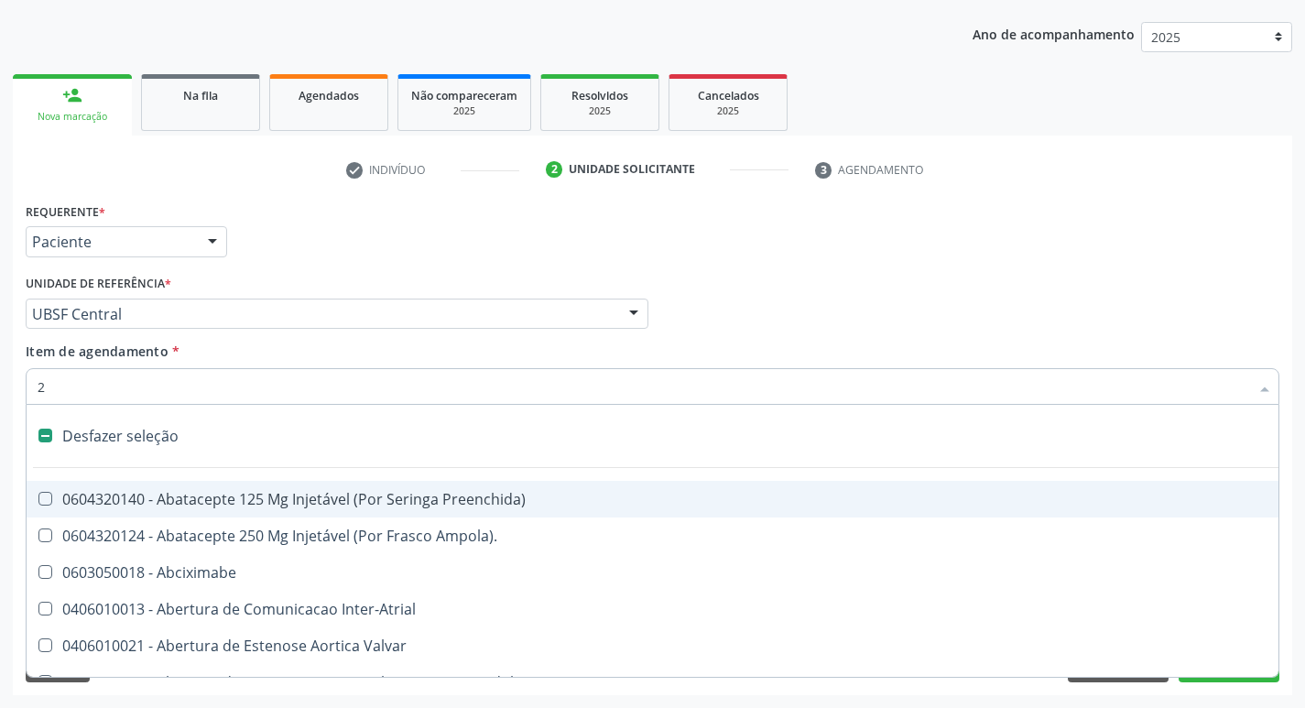
checkbox Adolescente\) "true"
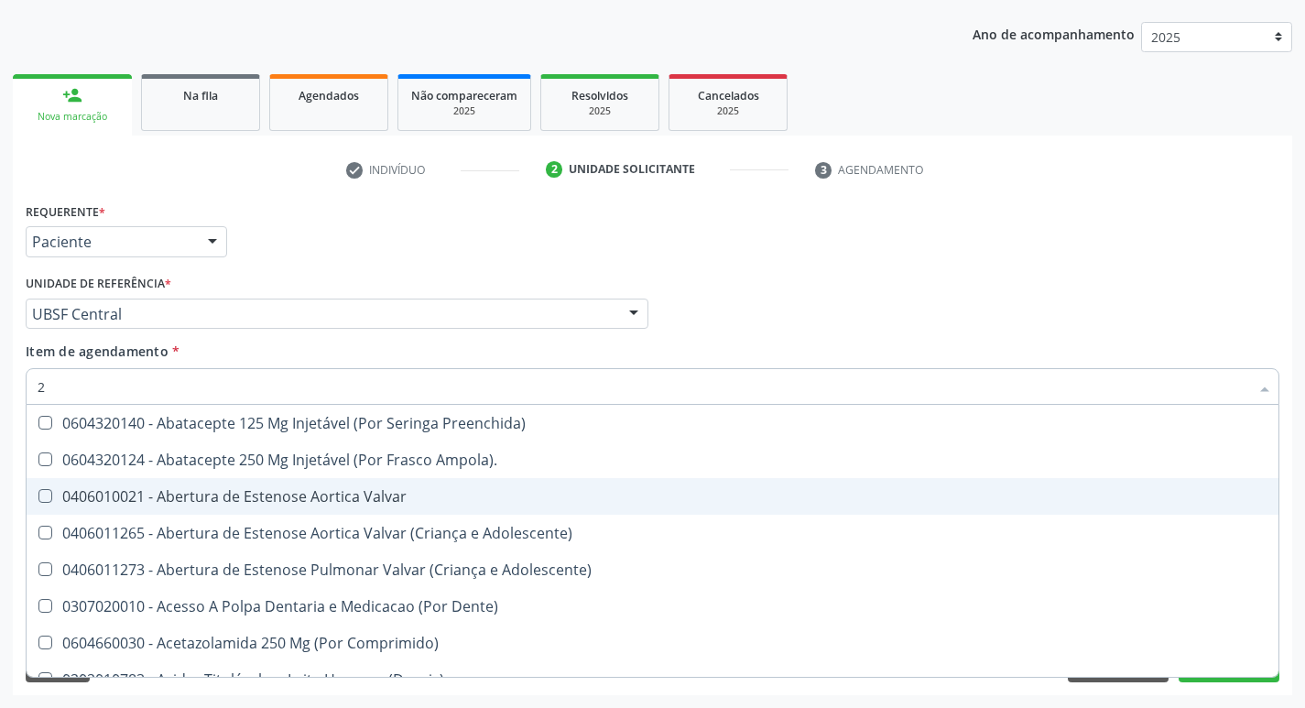
type input "20204003"
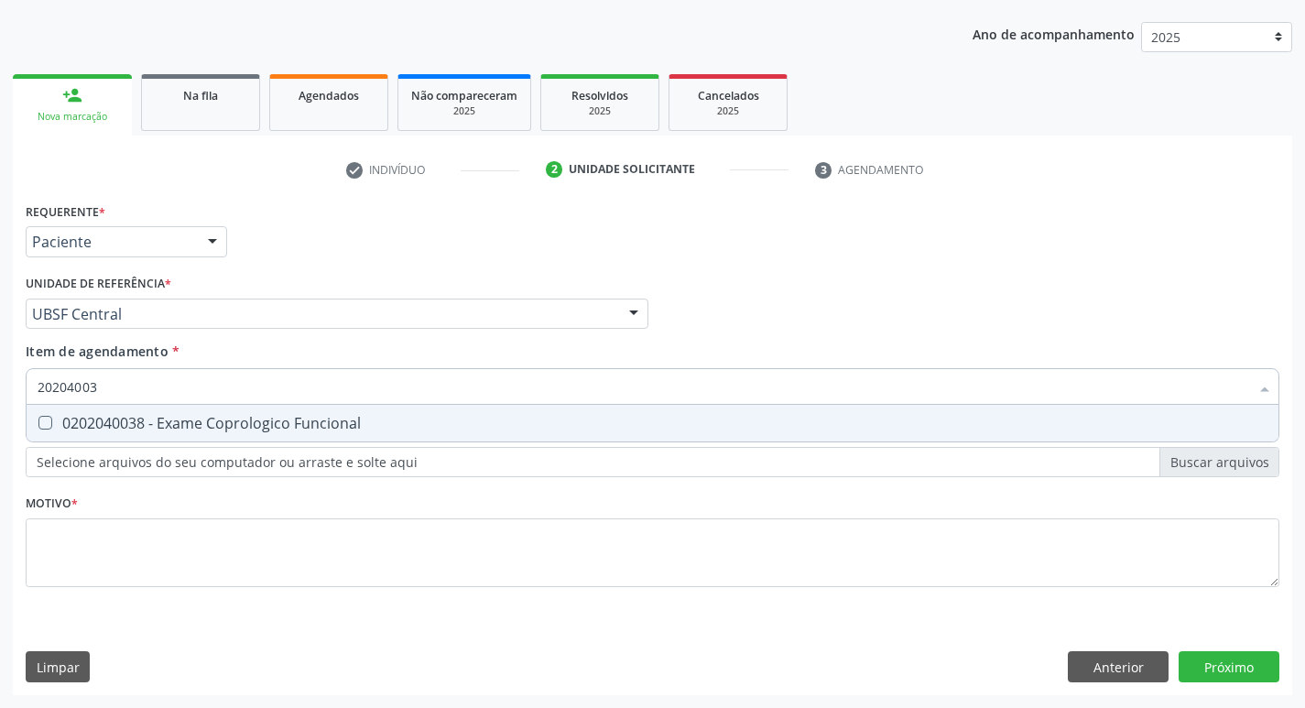
click at [365, 429] on div "0202040038 - Exame Coprologico Funcional" at bounding box center [653, 423] width 1230 height 15
checkbox Funcional "true"
click at [1221, 666] on div "Requerente * Paciente Médico(a) Enfermeiro(a) Paciente Nenhum resultado encontr…" at bounding box center [652, 446] width 1279 height 497
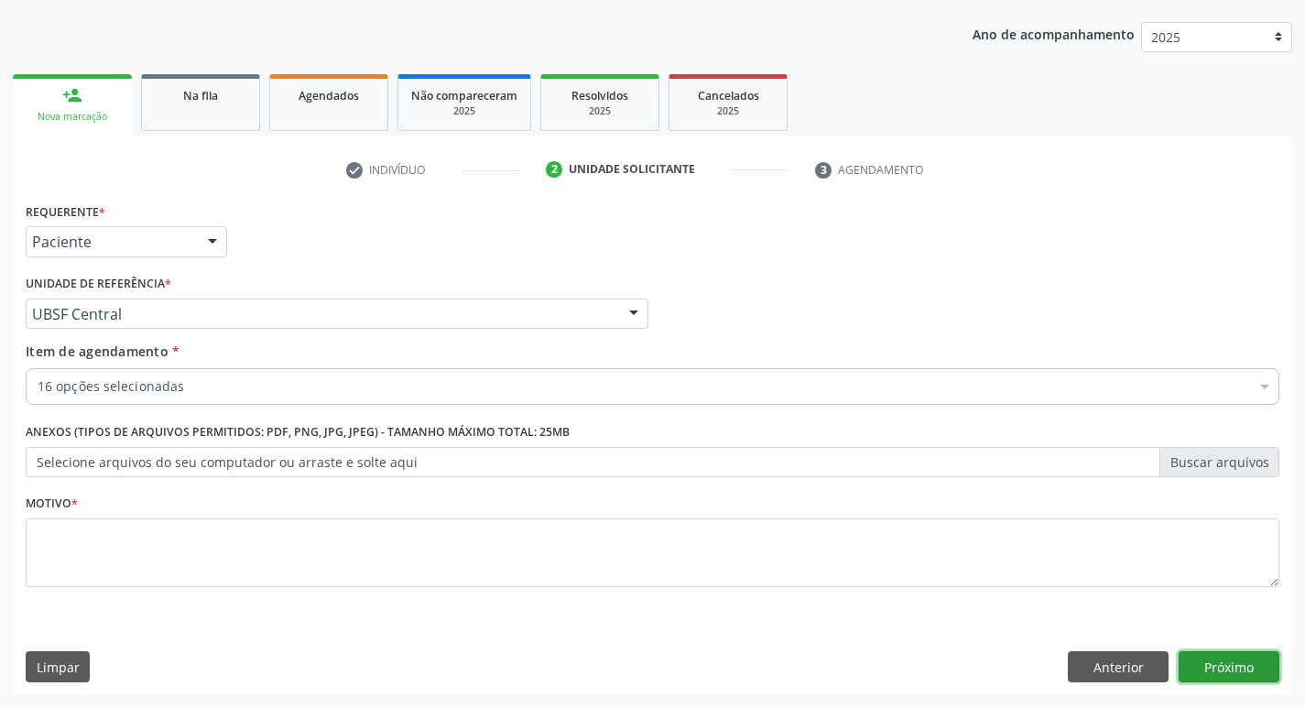
click at [1233, 662] on button "Próximo" at bounding box center [1228, 666] width 101 height 31
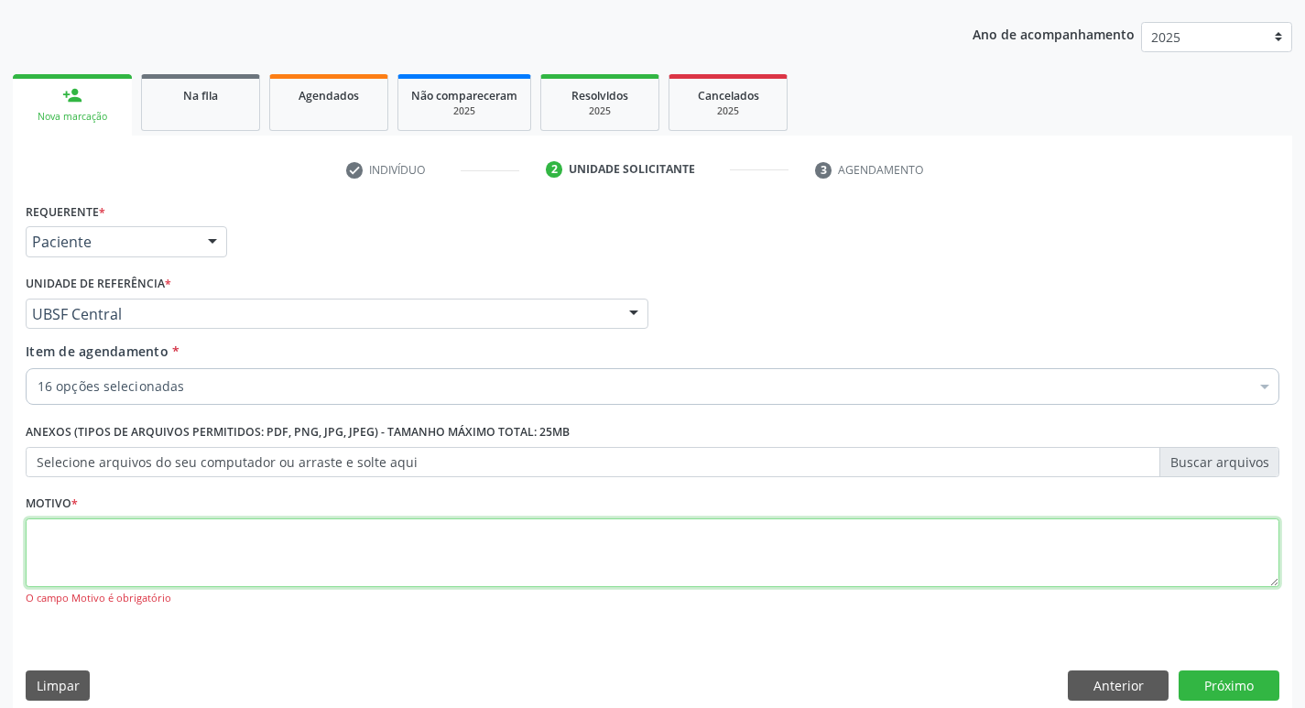
click at [178, 554] on textarea at bounding box center [653, 553] width 1254 height 70
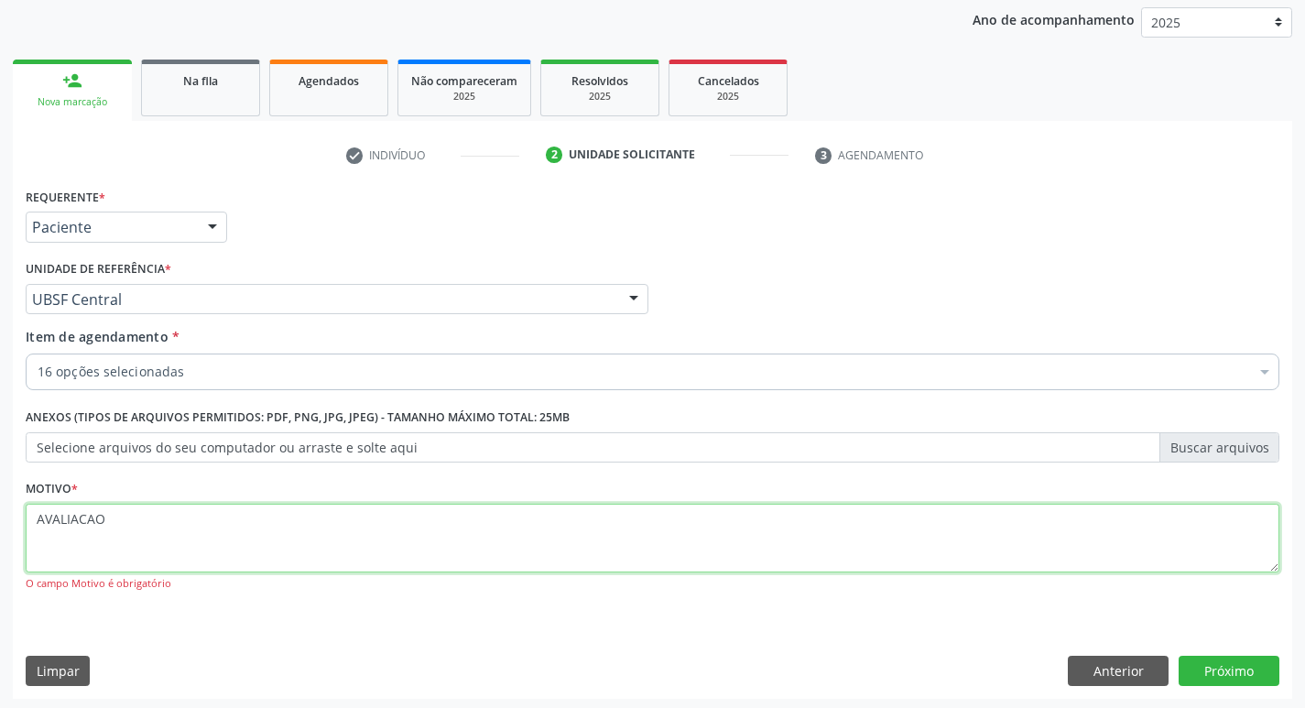
scroll to position [218, 0]
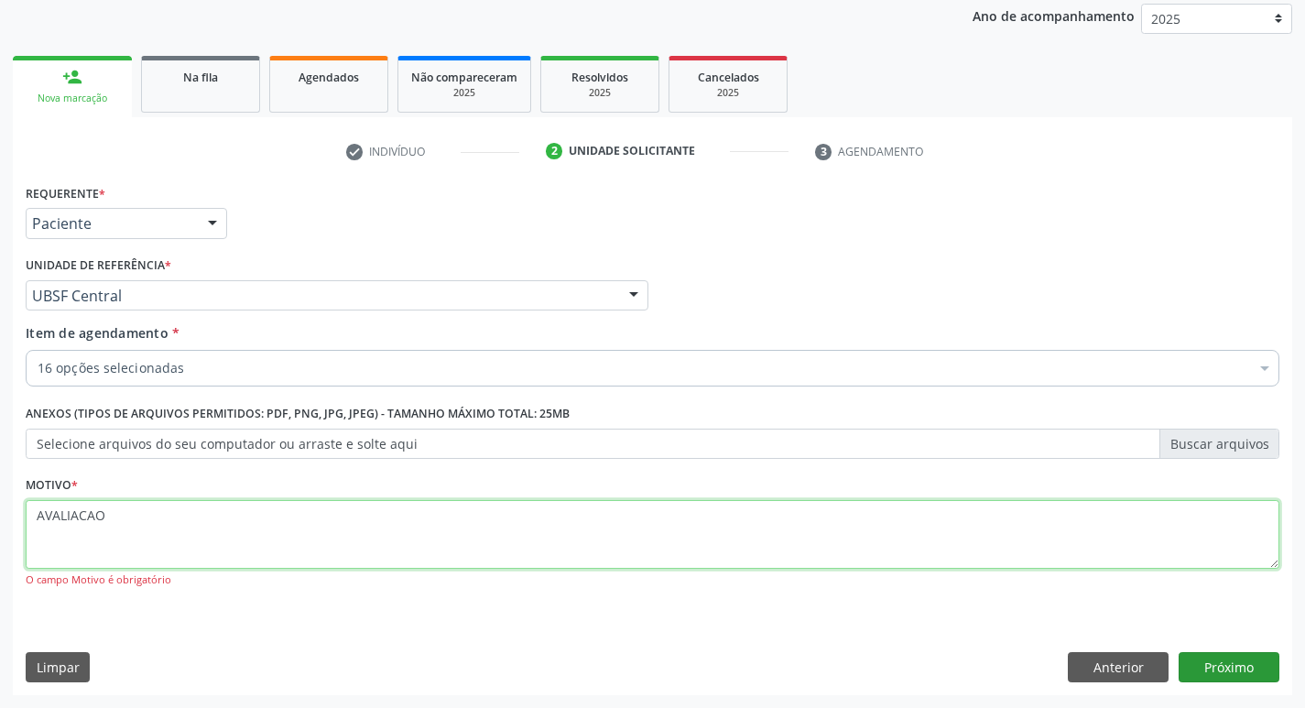
type textarea "AVALIACAO"
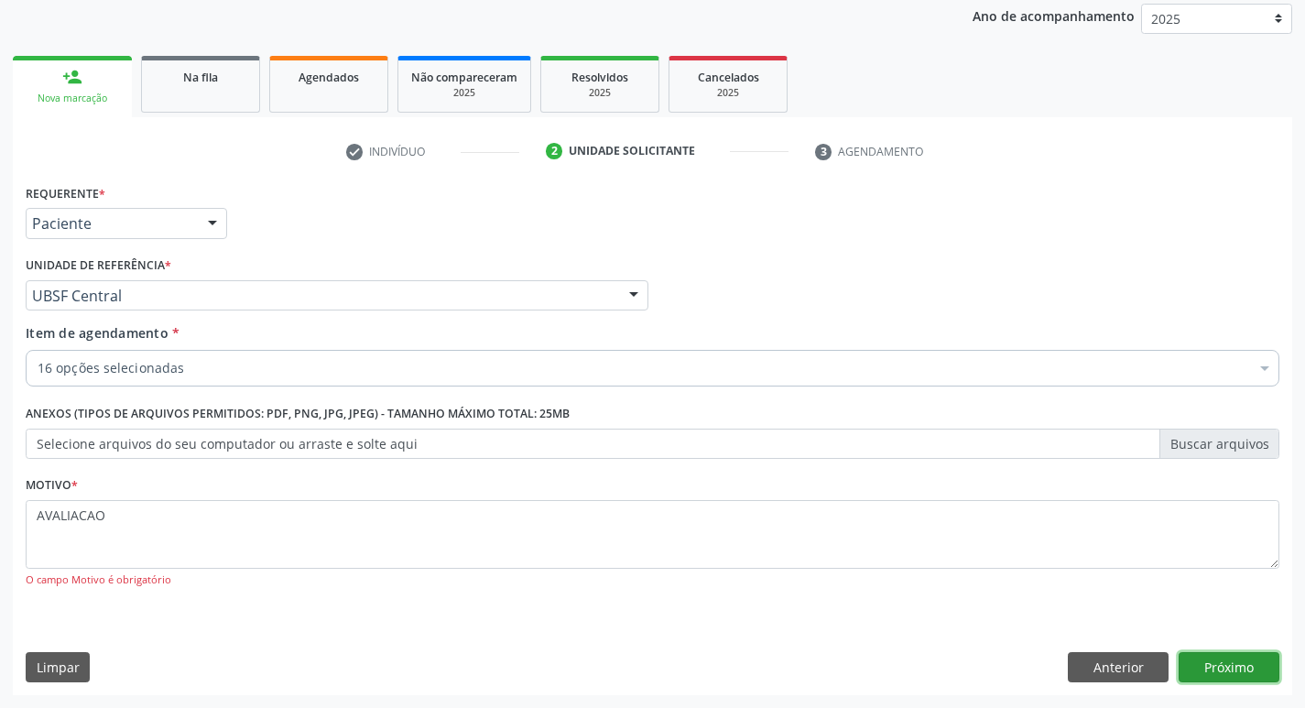
click at [1251, 666] on button "Próximo" at bounding box center [1228, 667] width 101 height 31
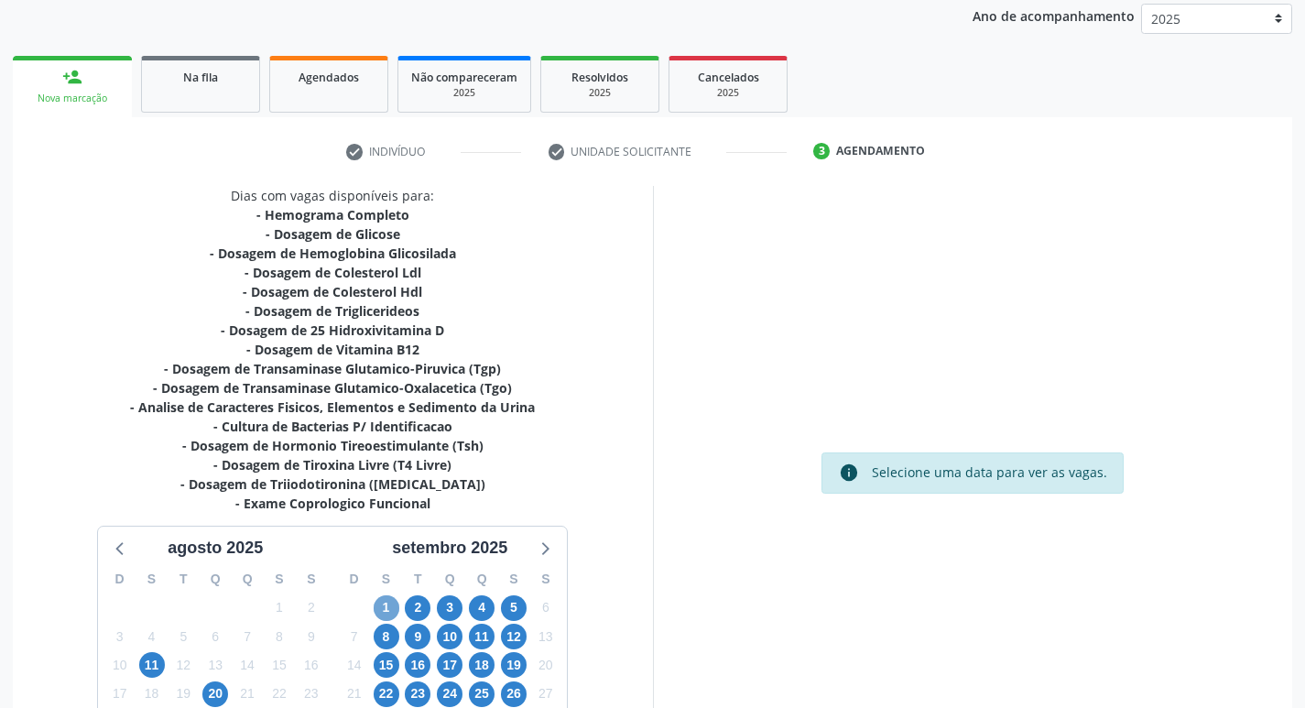
click at [394, 604] on span "1" at bounding box center [387, 608] width 26 height 26
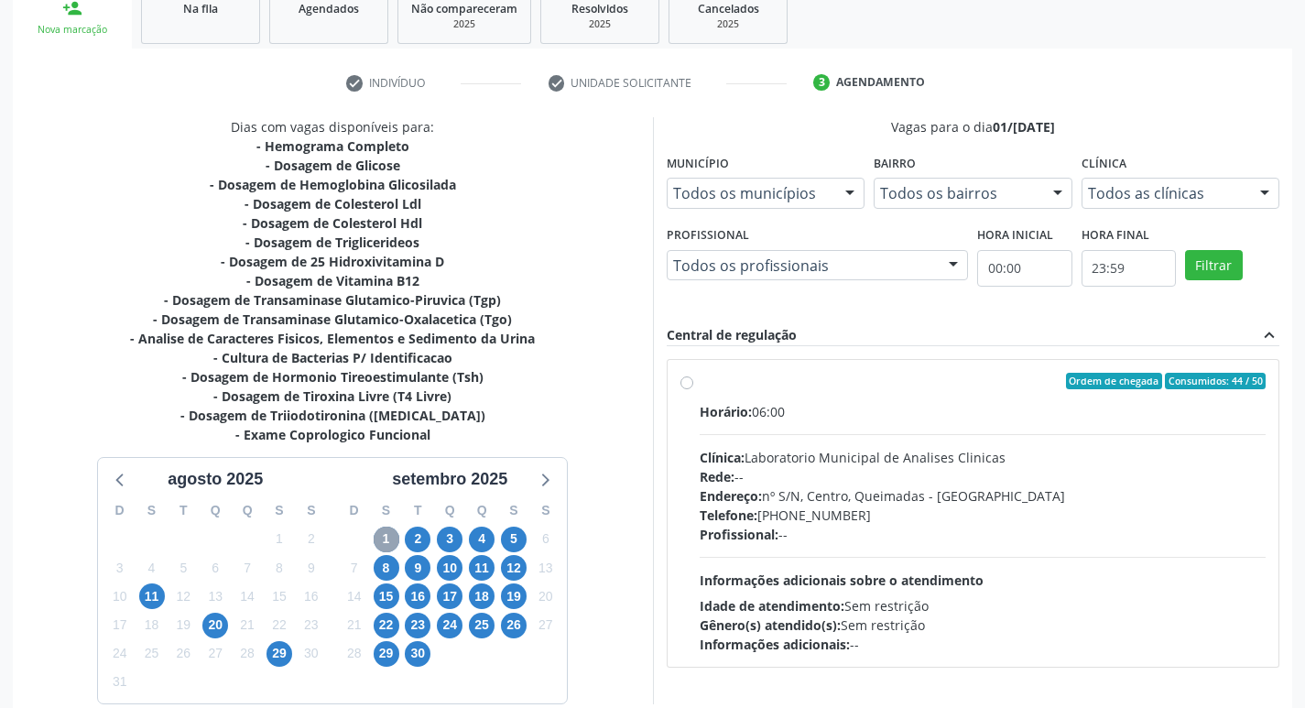
scroll to position [377, 0]
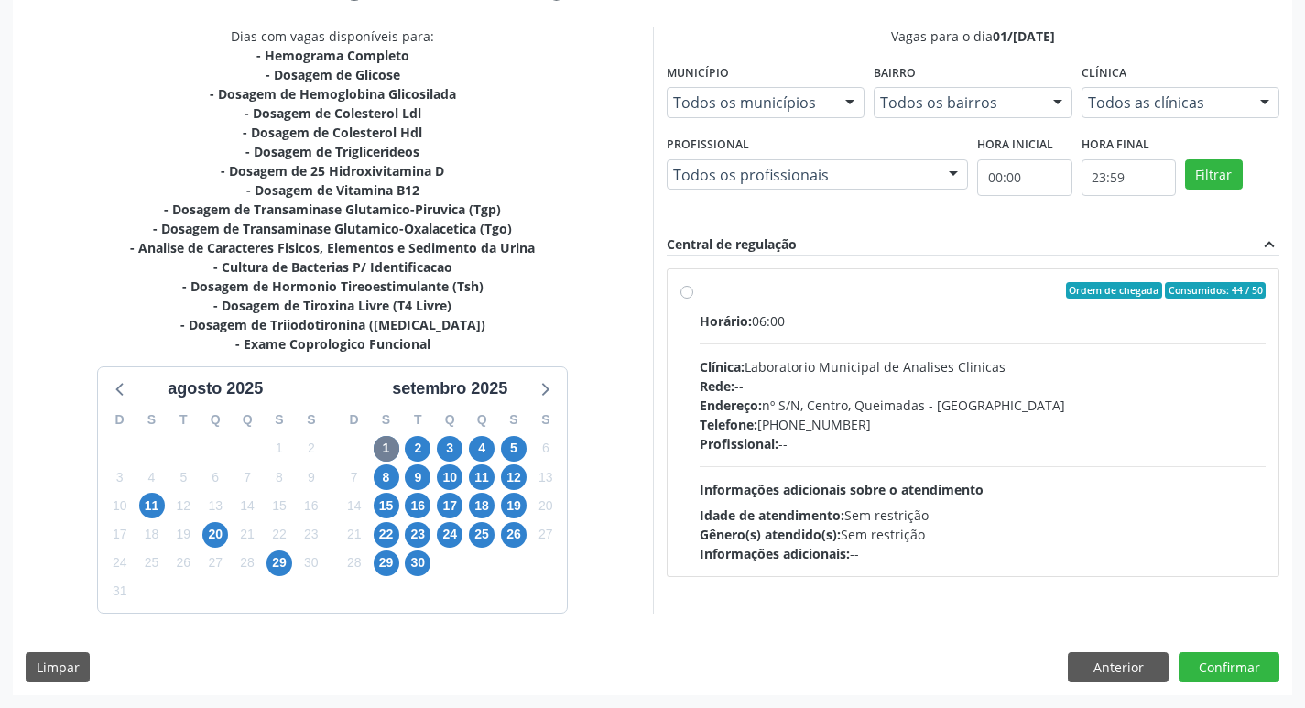
click at [896, 415] on div "Telefone: (83) 33921344" at bounding box center [983, 424] width 567 height 19
click at [693, 299] on input "Ordem de chegada Consumidos: 44 / 50 Horário: 06:00 Clínica: Laboratorio Munici…" at bounding box center [686, 290] width 13 height 16
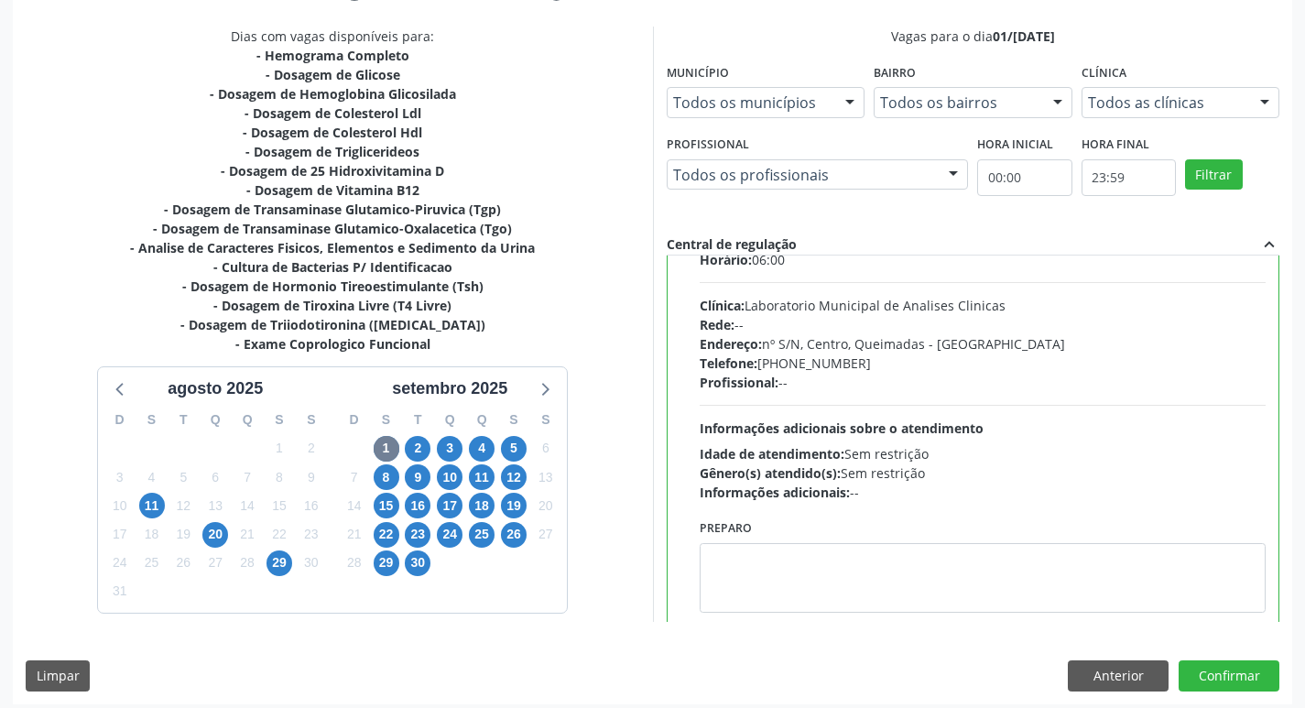
scroll to position [91, 0]
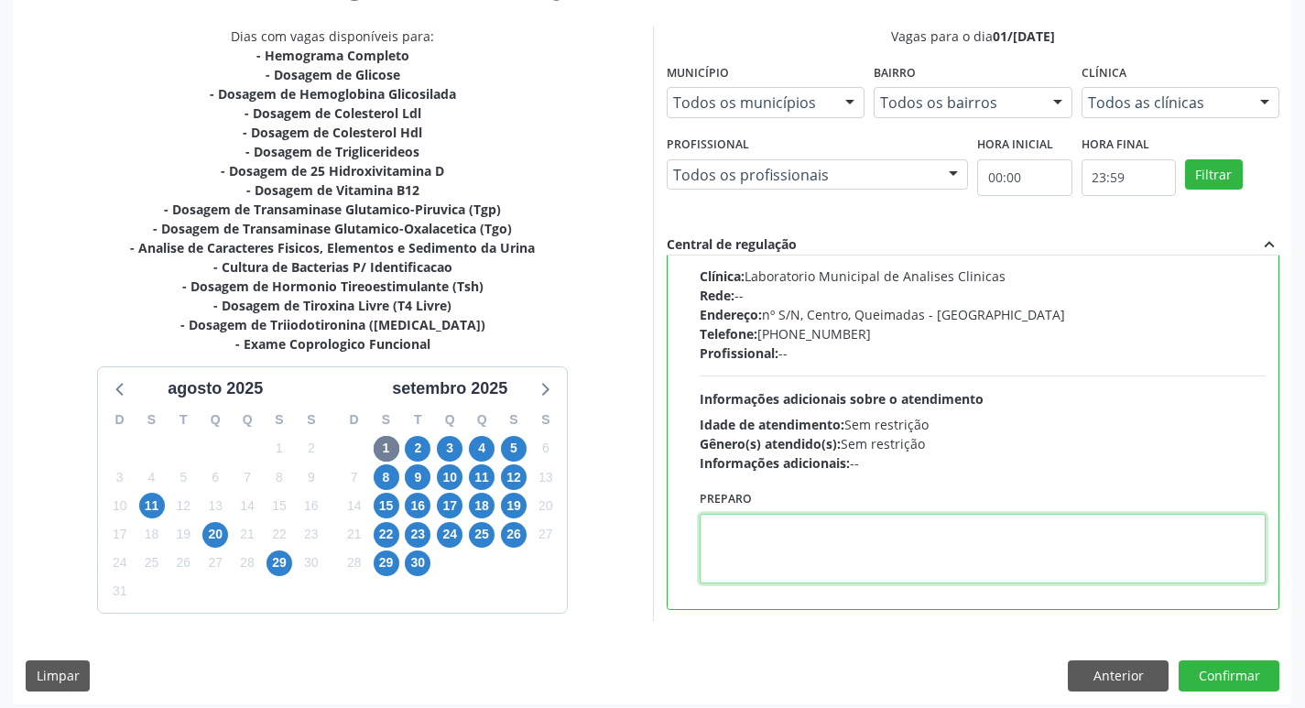
click at [798, 548] on textarea at bounding box center [983, 549] width 567 height 70
paste textarea "IR EM [GEOGRAPHIC_DATA]"
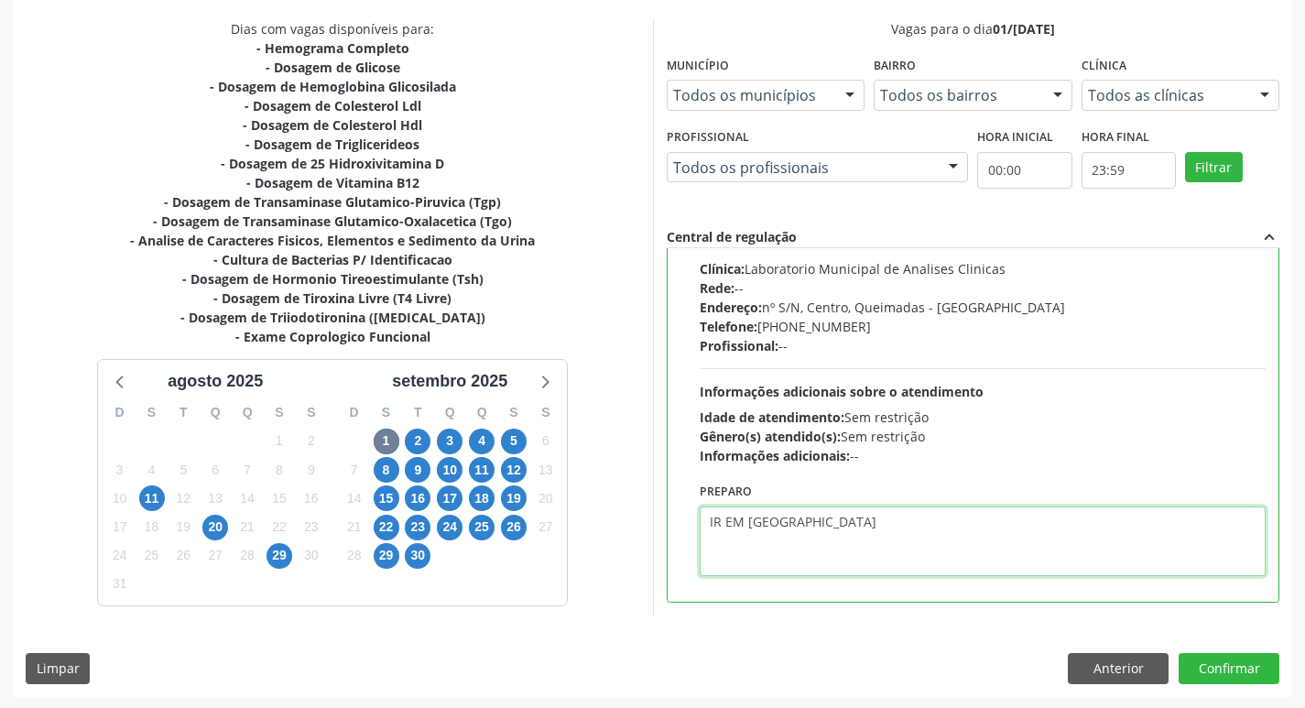
scroll to position [386, 0]
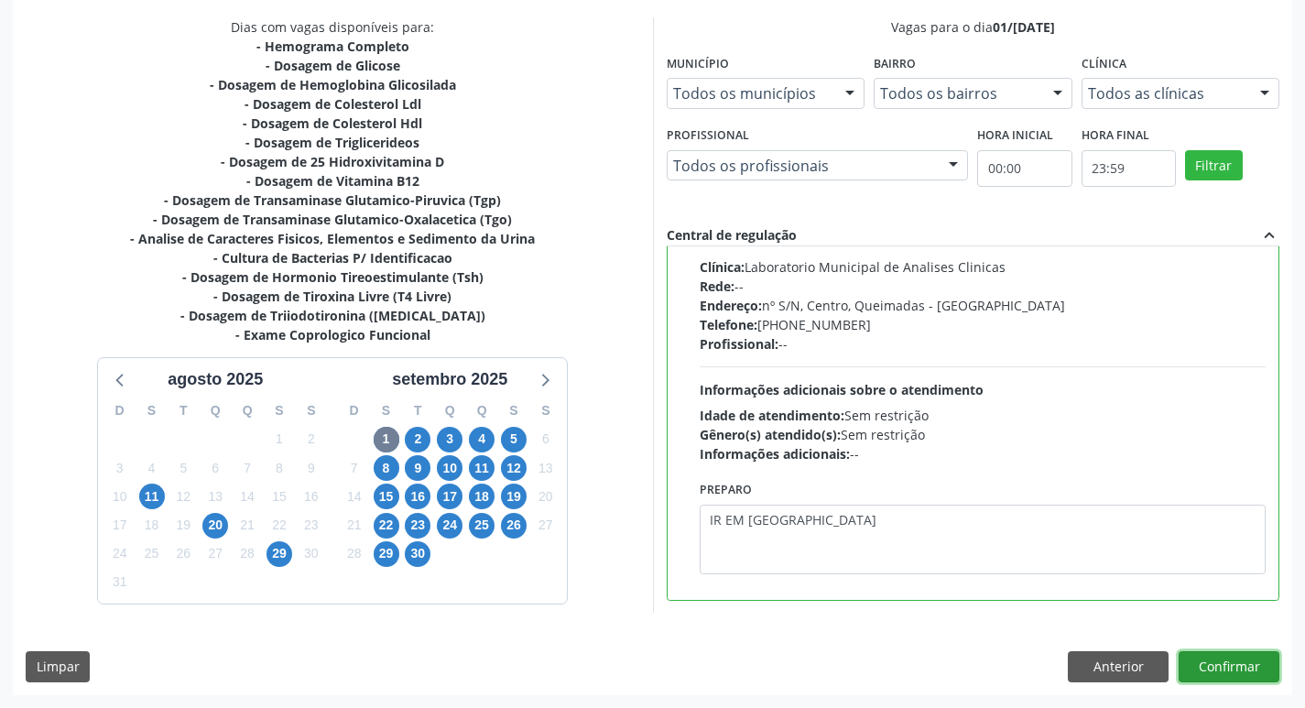
click at [1212, 656] on button "Confirmar" at bounding box center [1228, 666] width 101 height 31
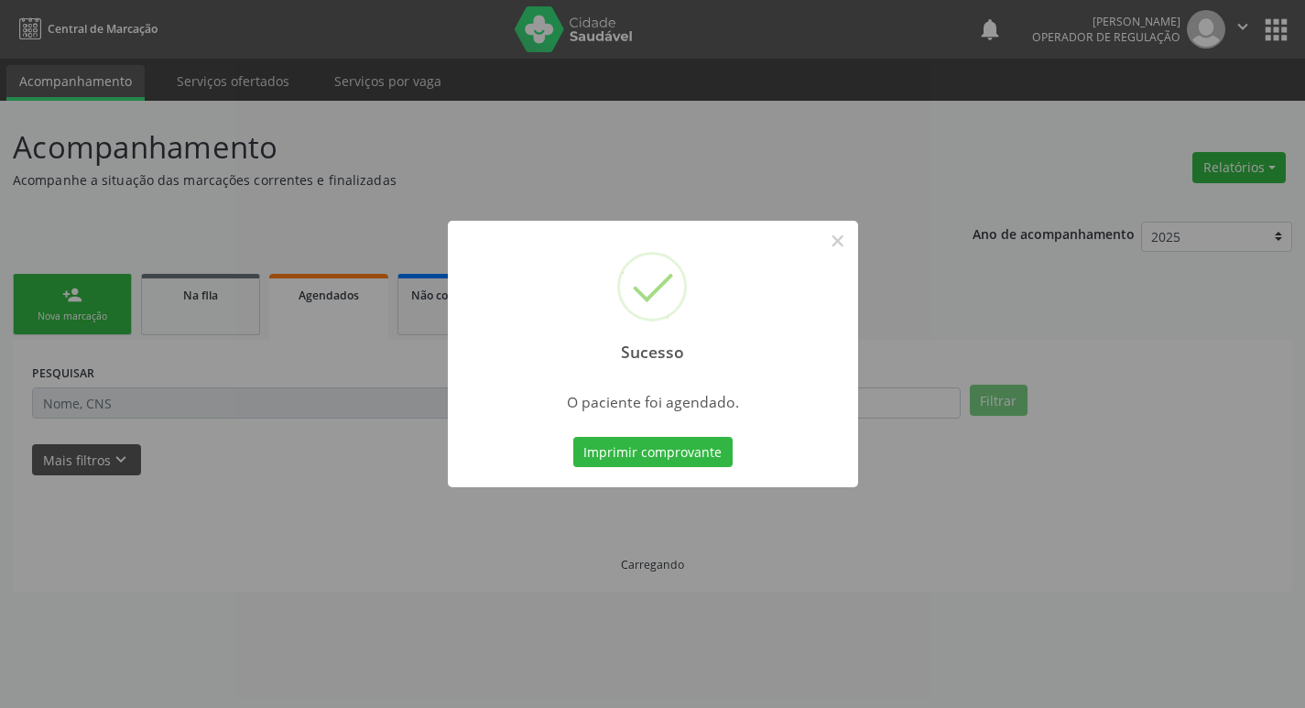
scroll to position [0, 0]
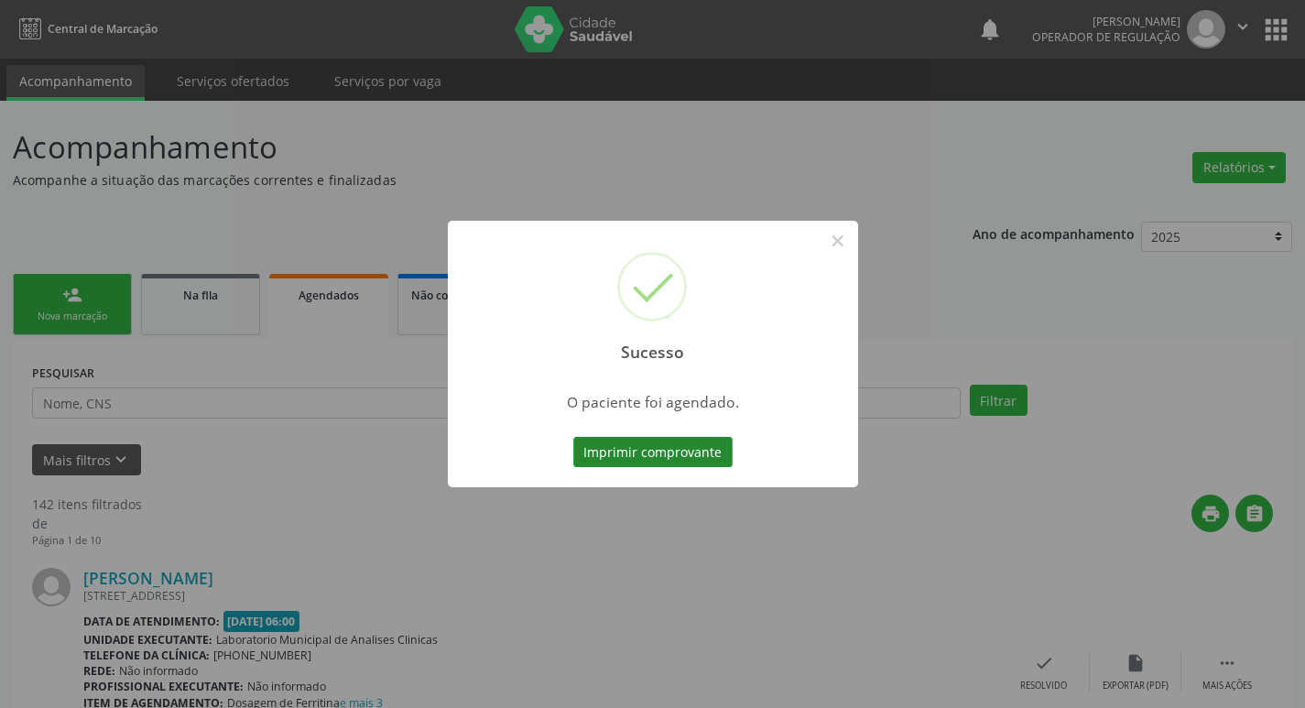
click at [668, 455] on button "Imprimir comprovante" at bounding box center [652, 452] width 159 height 31
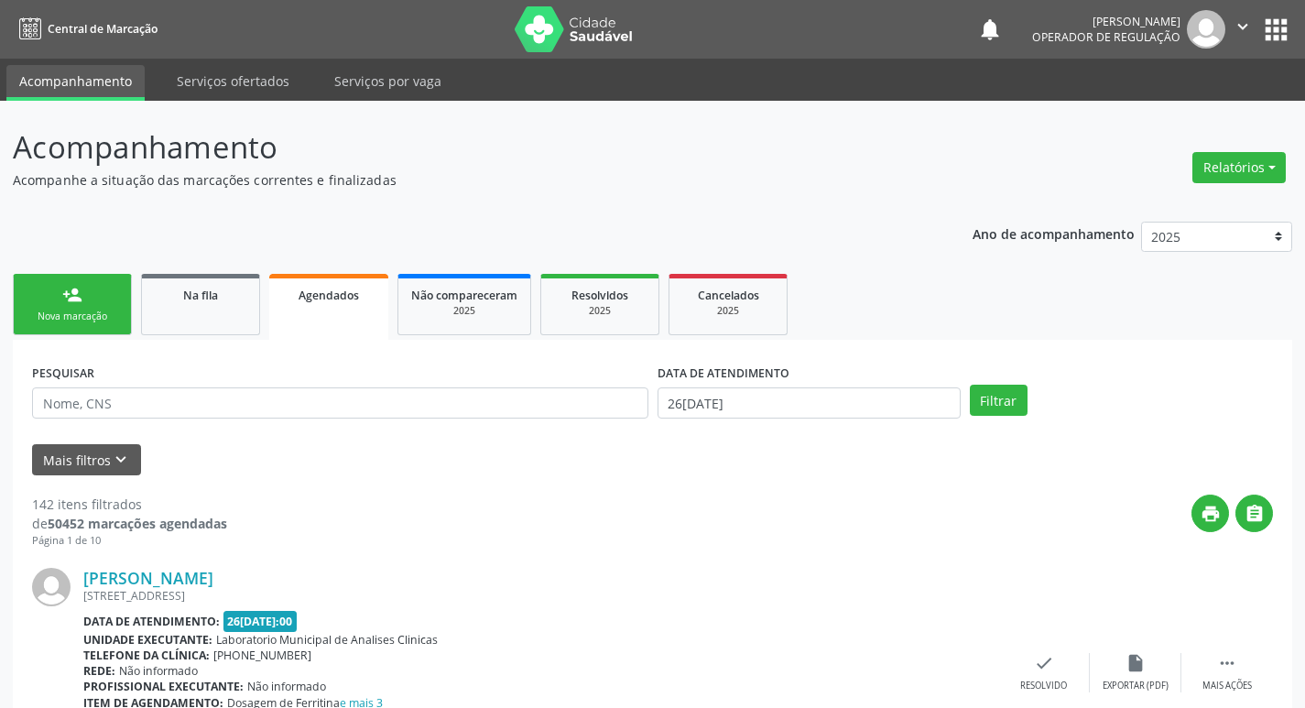
click at [70, 324] on link "person_add Nova marcação" at bounding box center [72, 304] width 119 height 61
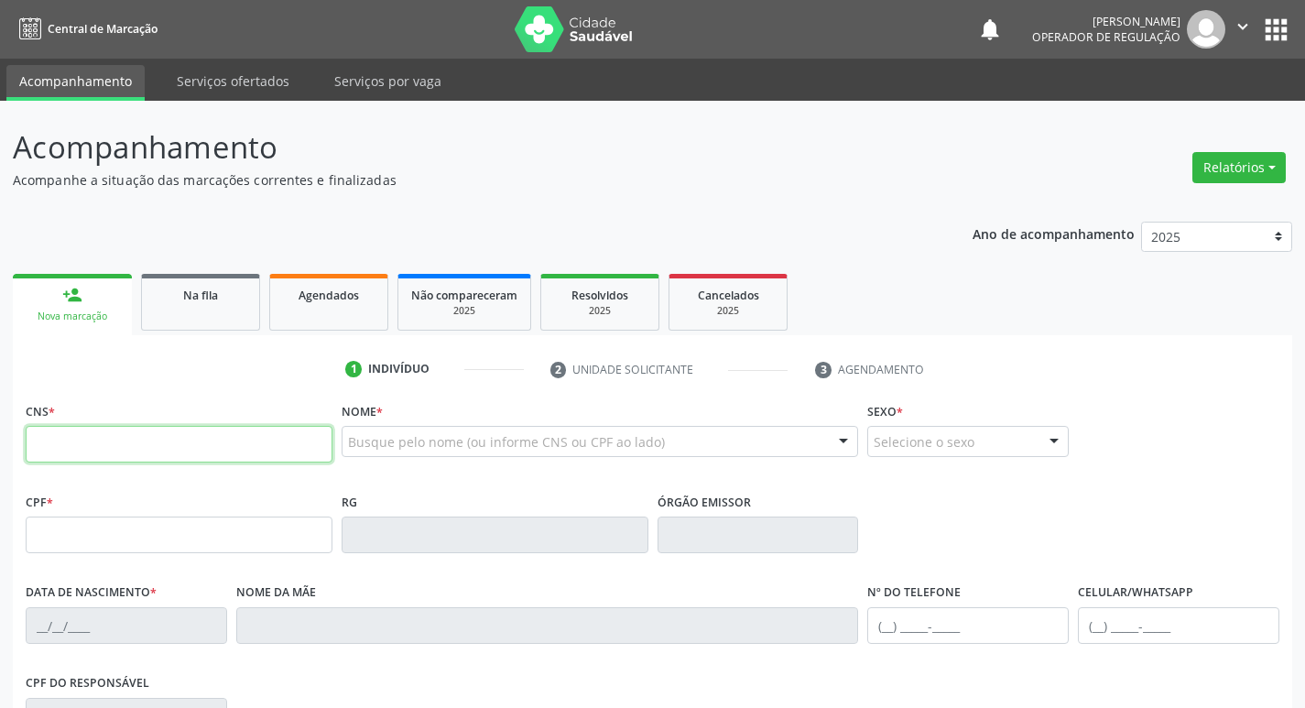
drag, startPoint x: 127, startPoint y: 433, endPoint x: 127, endPoint y: 447, distance: 13.7
click at [127, 447] on input "text" at bounding box center [179, 444] width 307 height 37
click at [157, 444] on input "text" at bounding box center [179, 444] width 307 height 37
type input "708 2001 7268 6243"
type input "087.057.264-41"
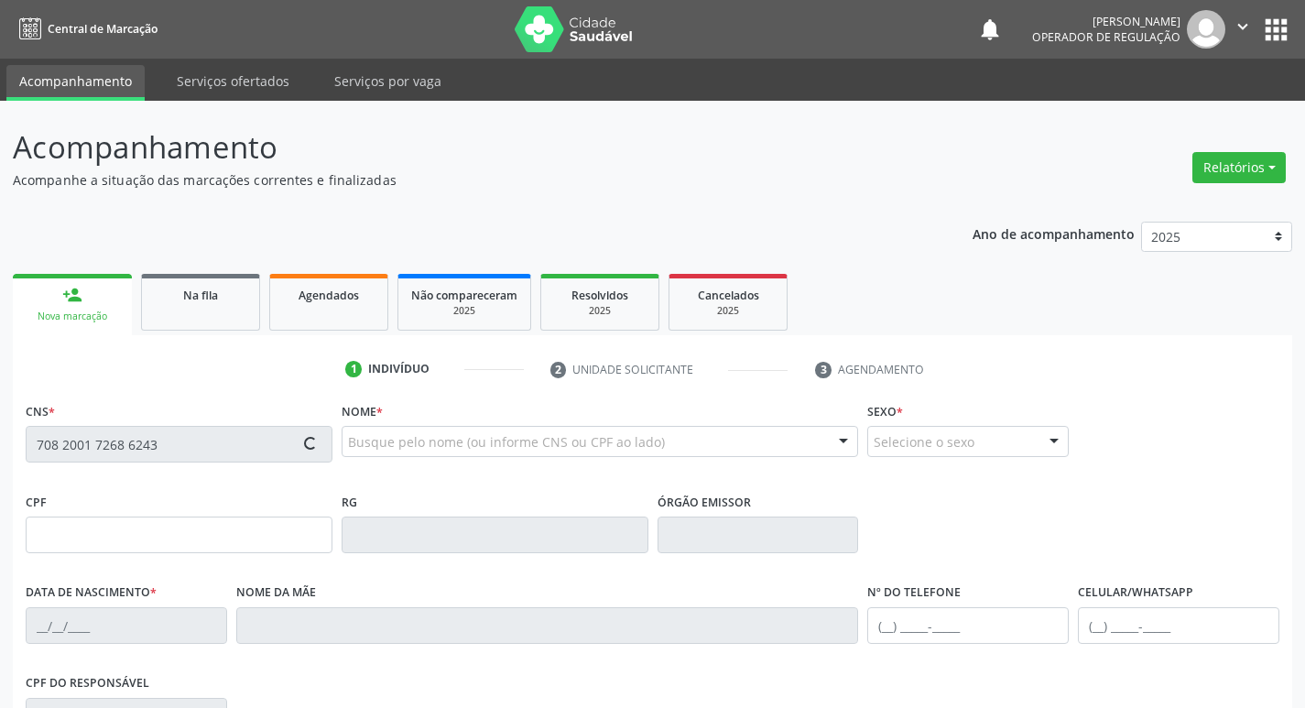
type input "10[DATE]"
type input "[PERSON_NAME]"
type input "[PHONE_NUMBER]"
type input "S/N"
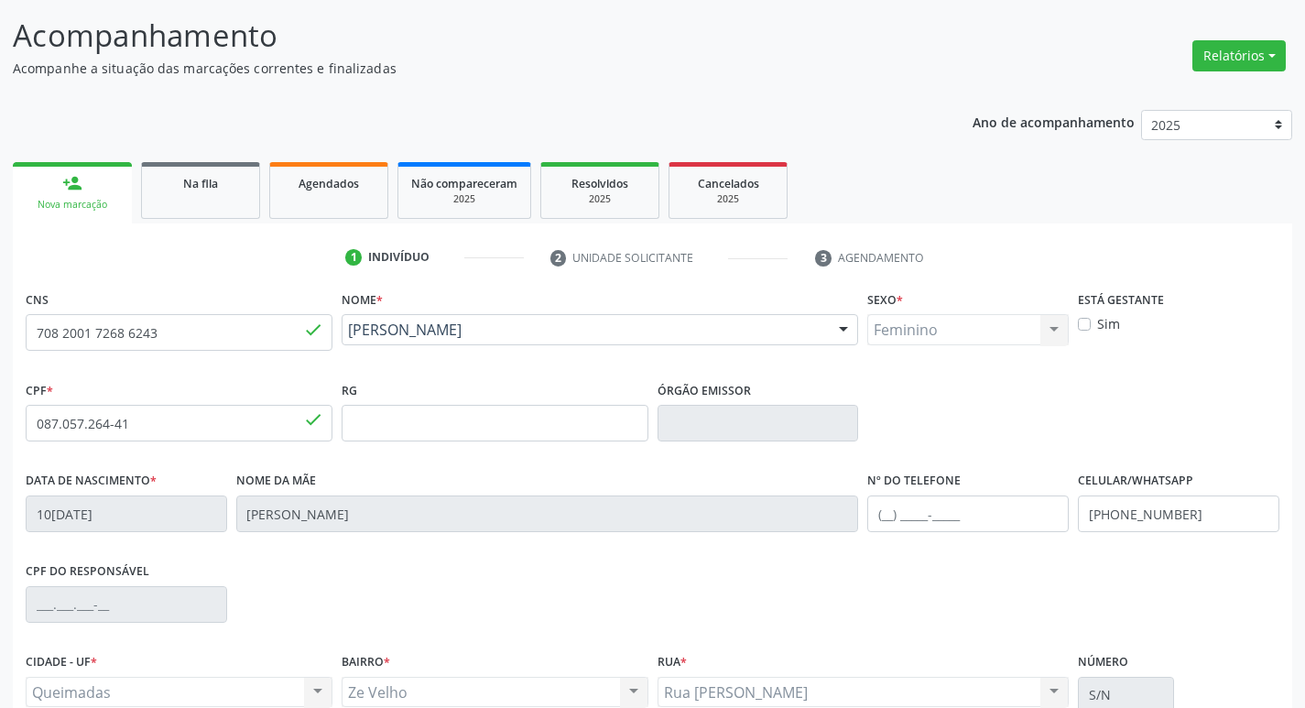
scroll to position [285, 0]
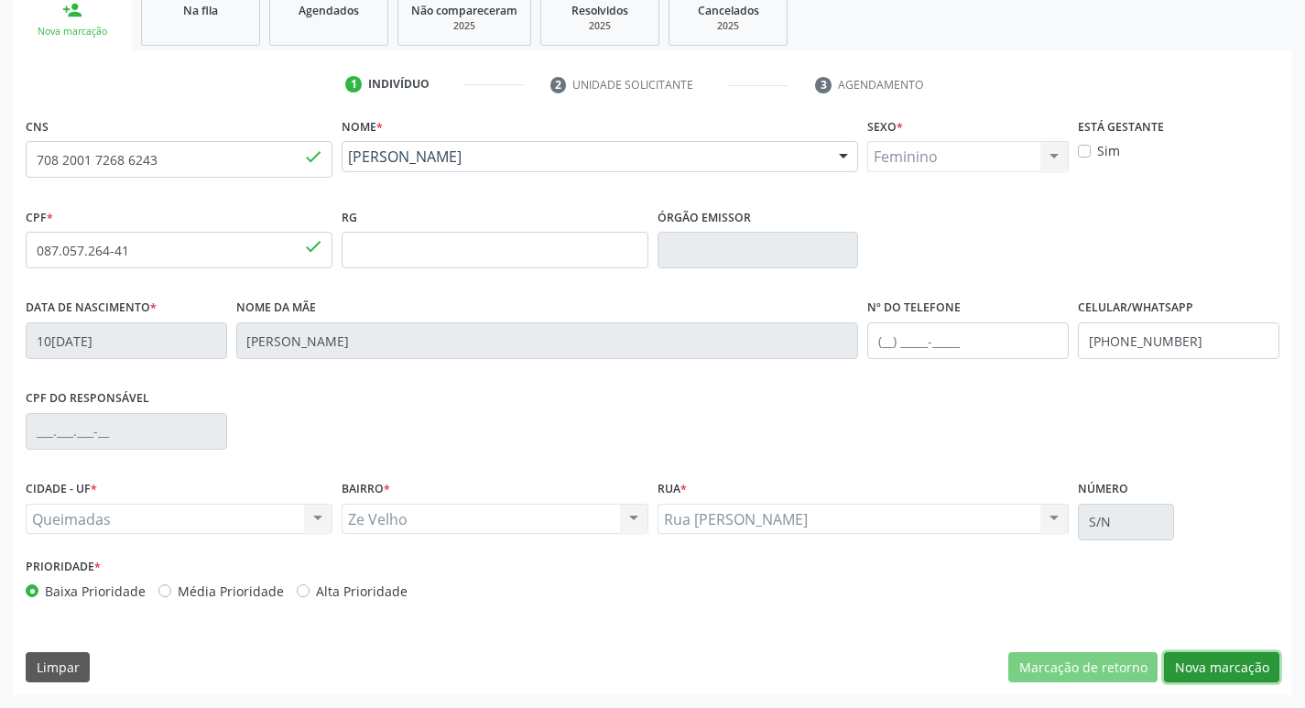
click at [1213, 665] on button "Nova marcação" at bounding box center [1221, 667] width 115 height 31
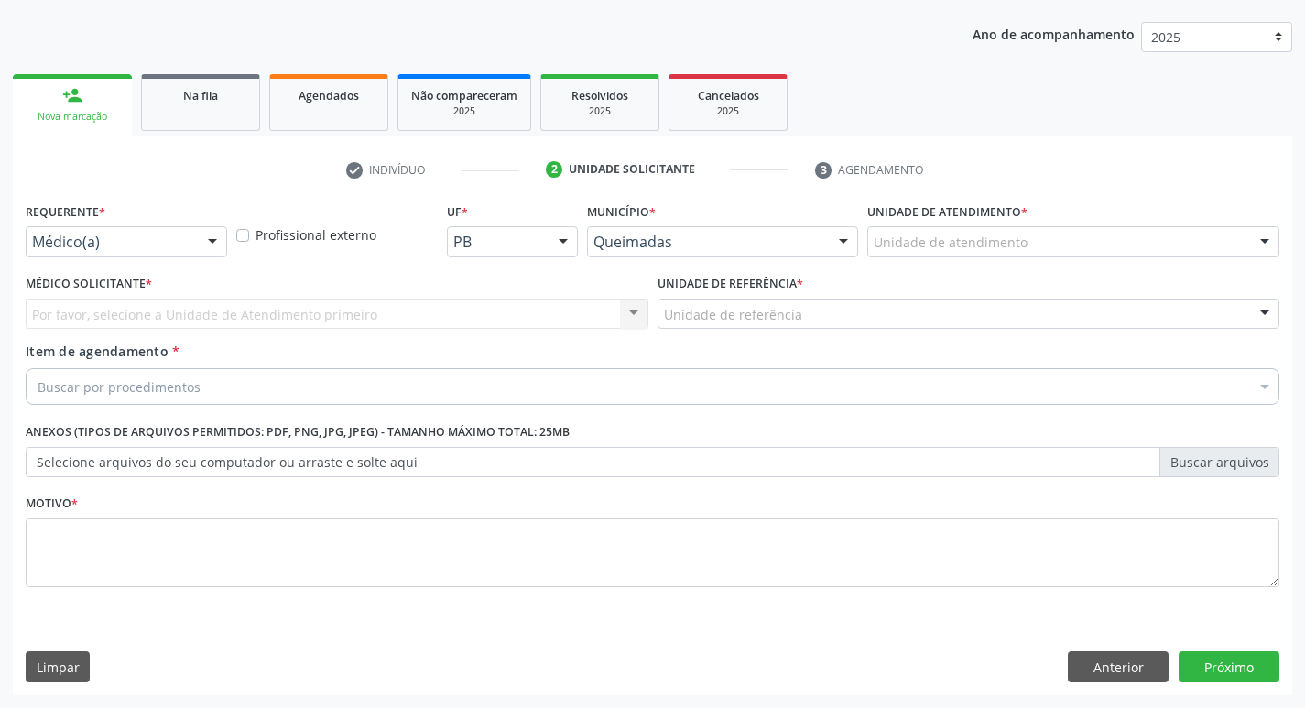
scroll to position [200, 0]
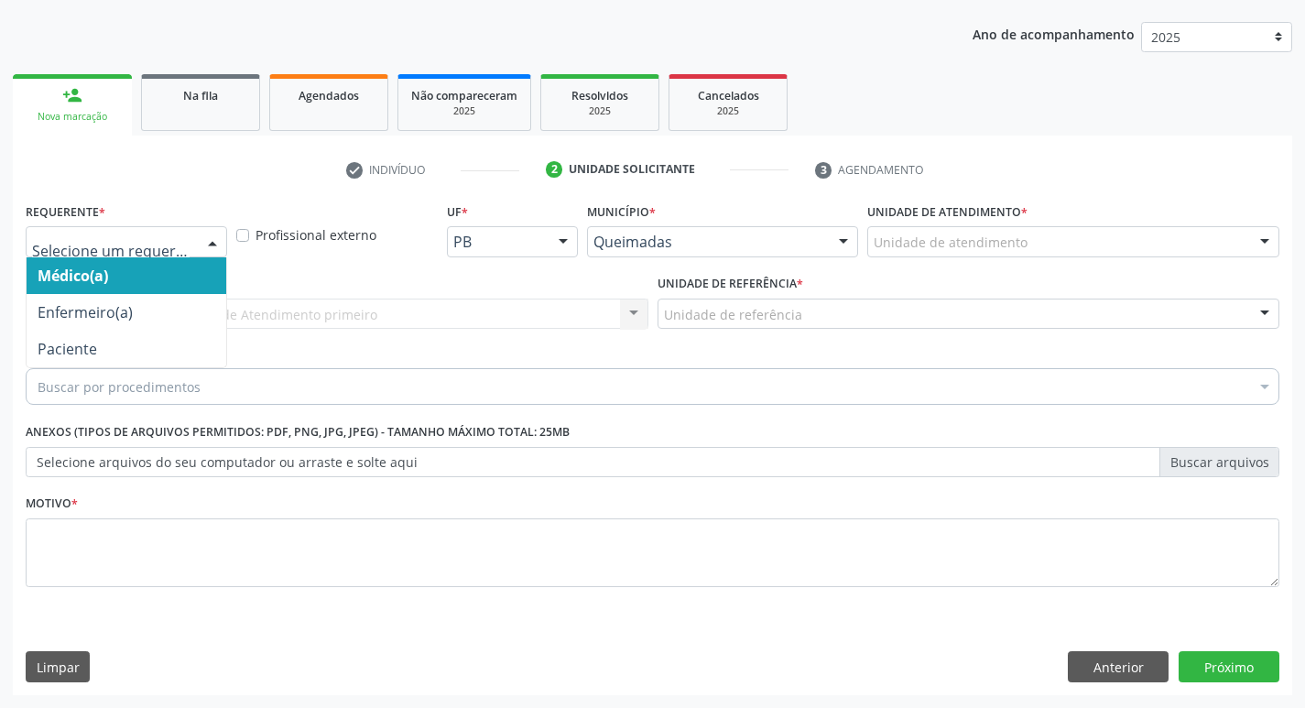
click at [115, 226] on div at bounding box center [126, 241] width 201 height 31
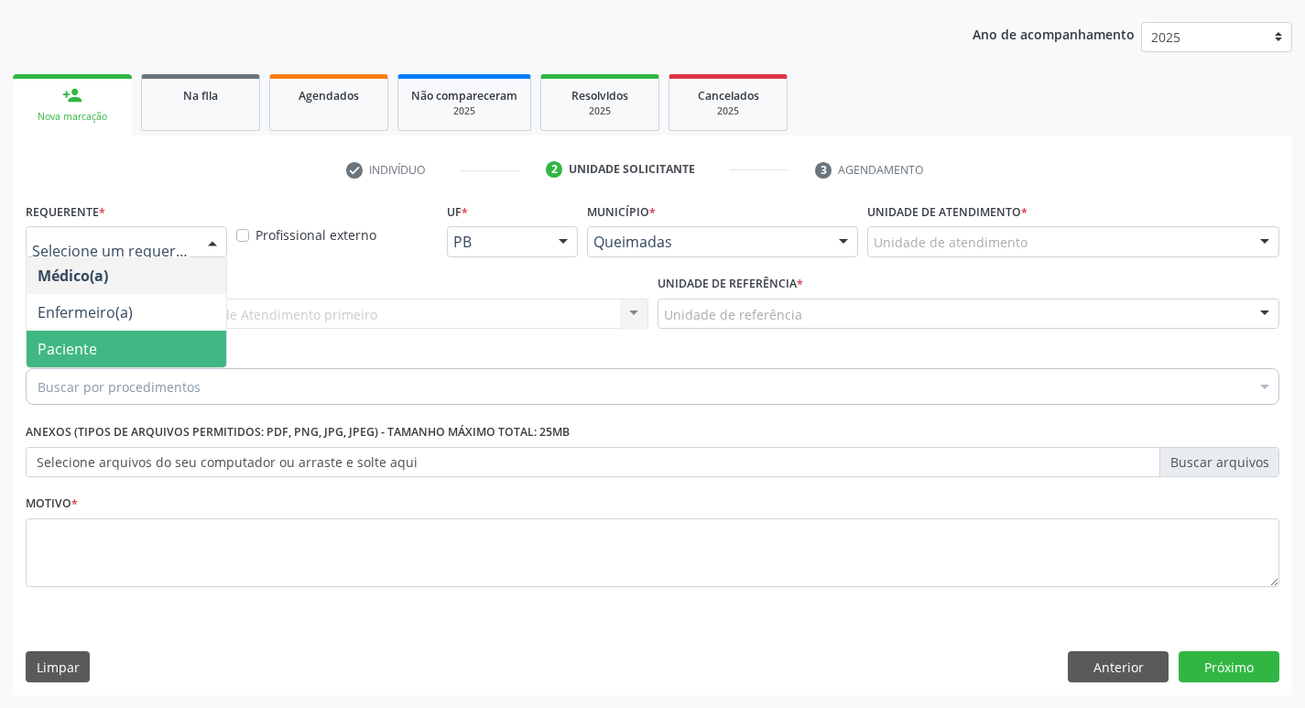
click at [128, 336] on span "Paciente" at bounding box center [127, 349] width 200 height 37
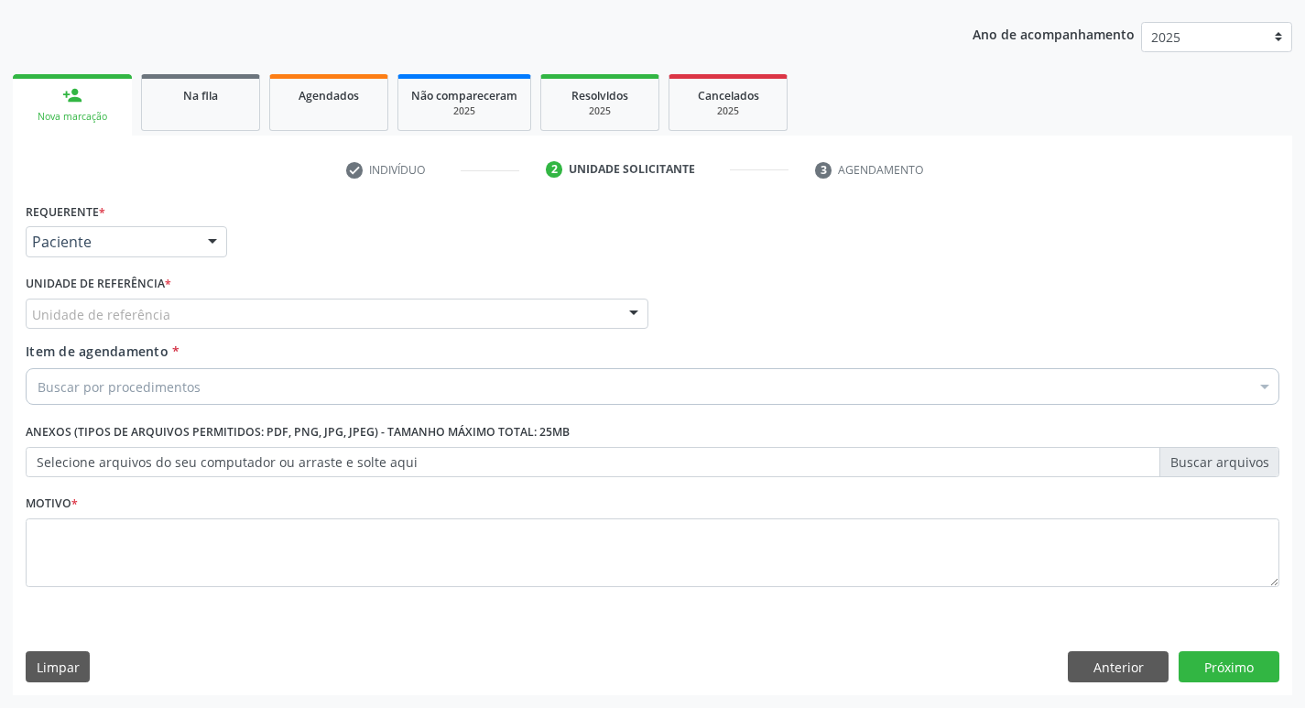
click at [131, 327] on div "Unidade de referência" at bounding box center [337, 314] width 623 height 31
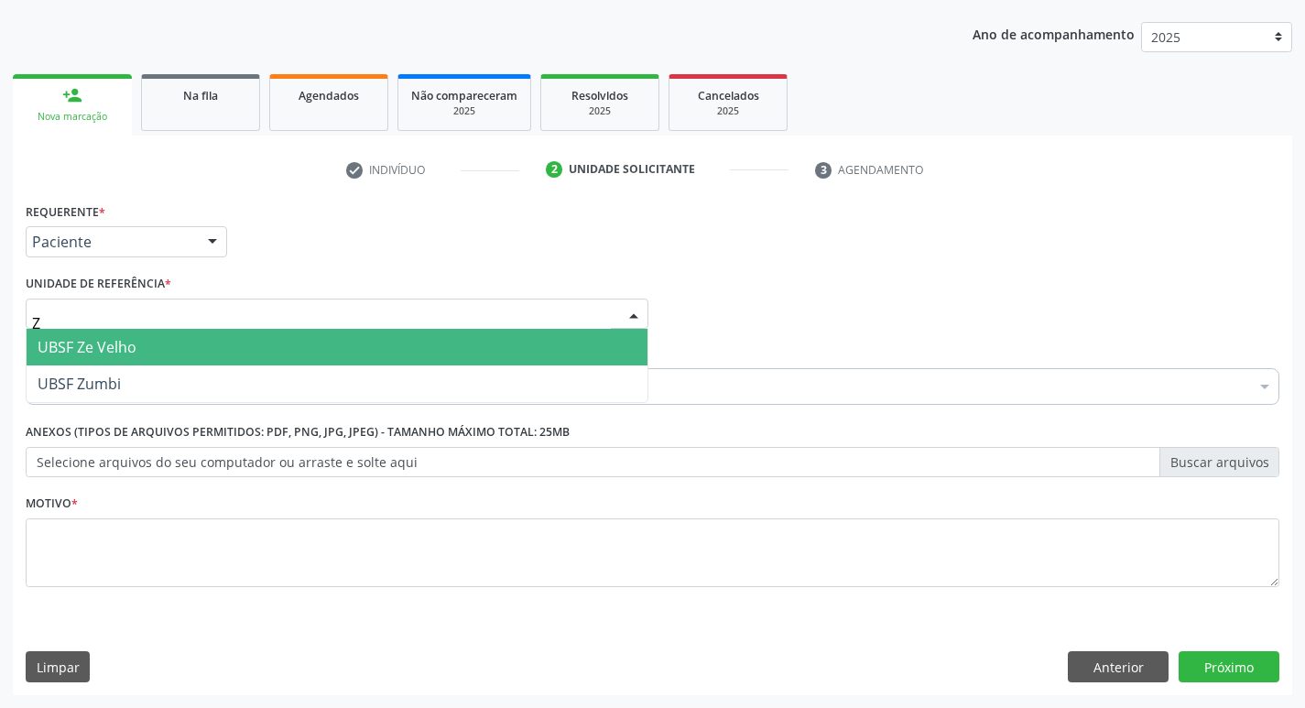
type input "ZE"
click at [138, 354] on span "UBSF Ze Velho" at bounding box center [337, 347] width 621 height 37
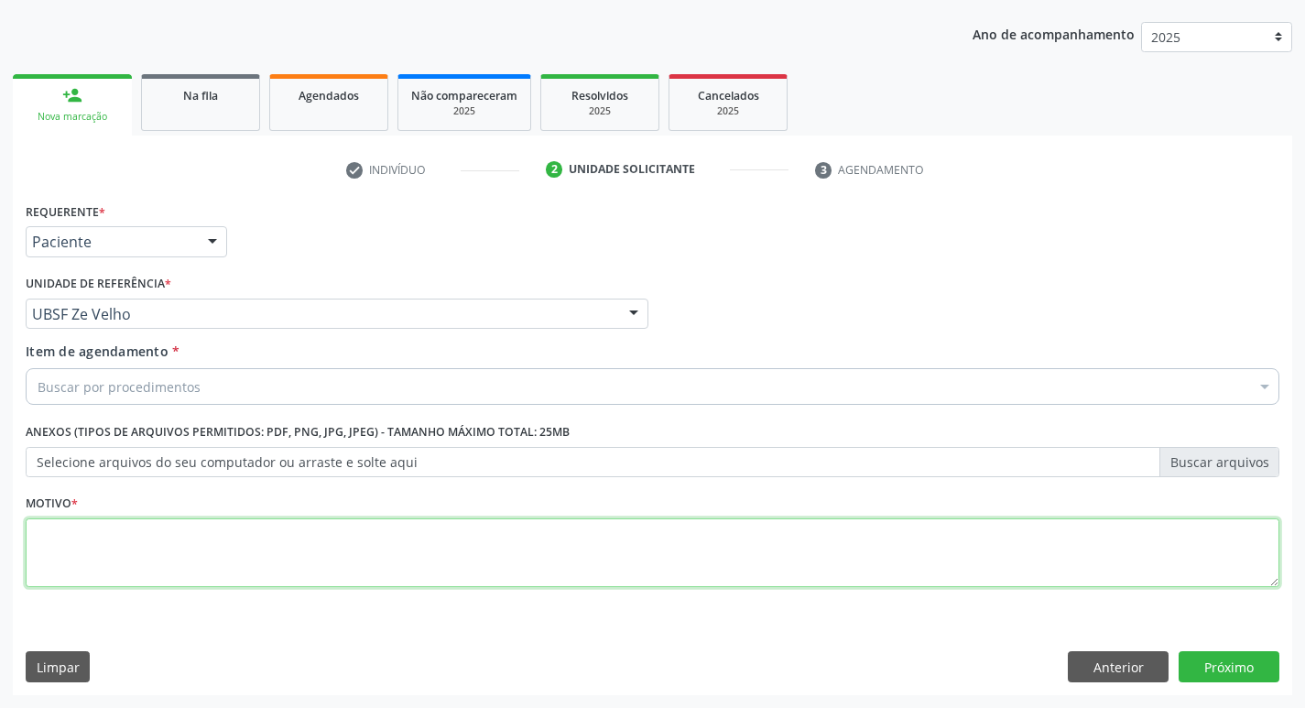
click at [146, 532] on textarea at bounding box center [653, 553] width 1254 height 70
type textarea "AVALIACAO"
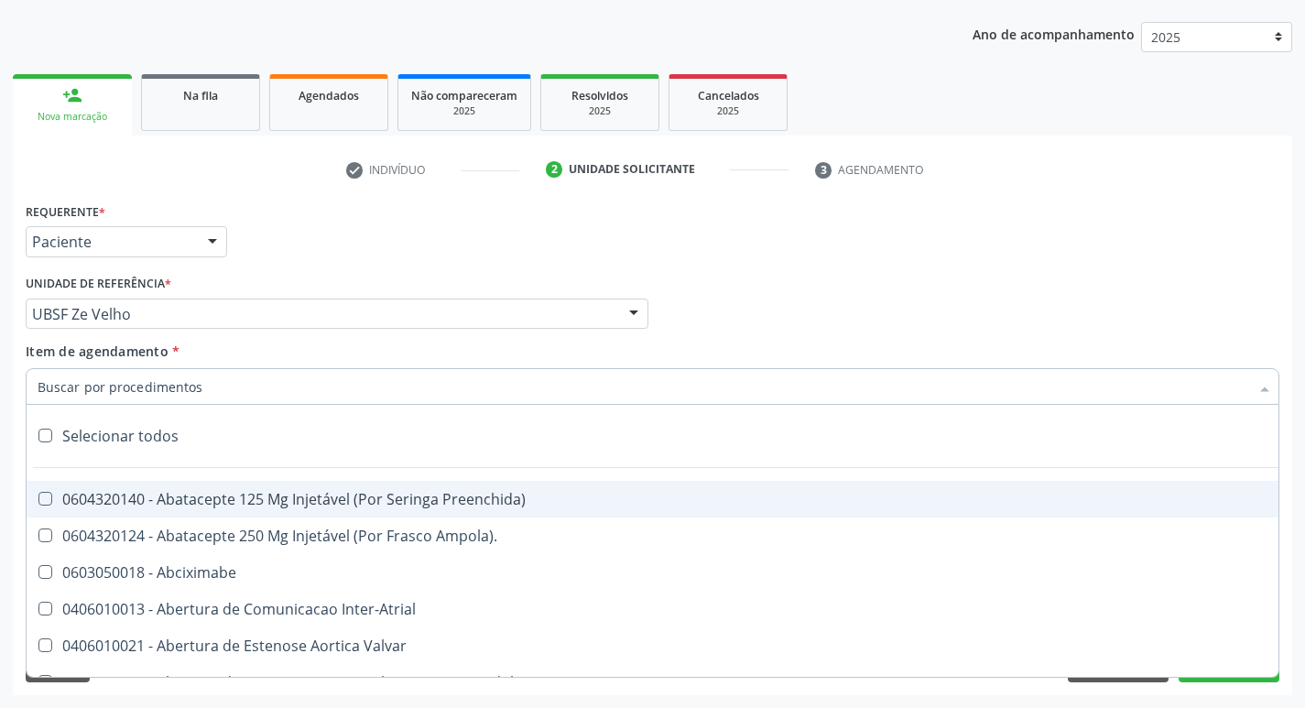
type input "J"
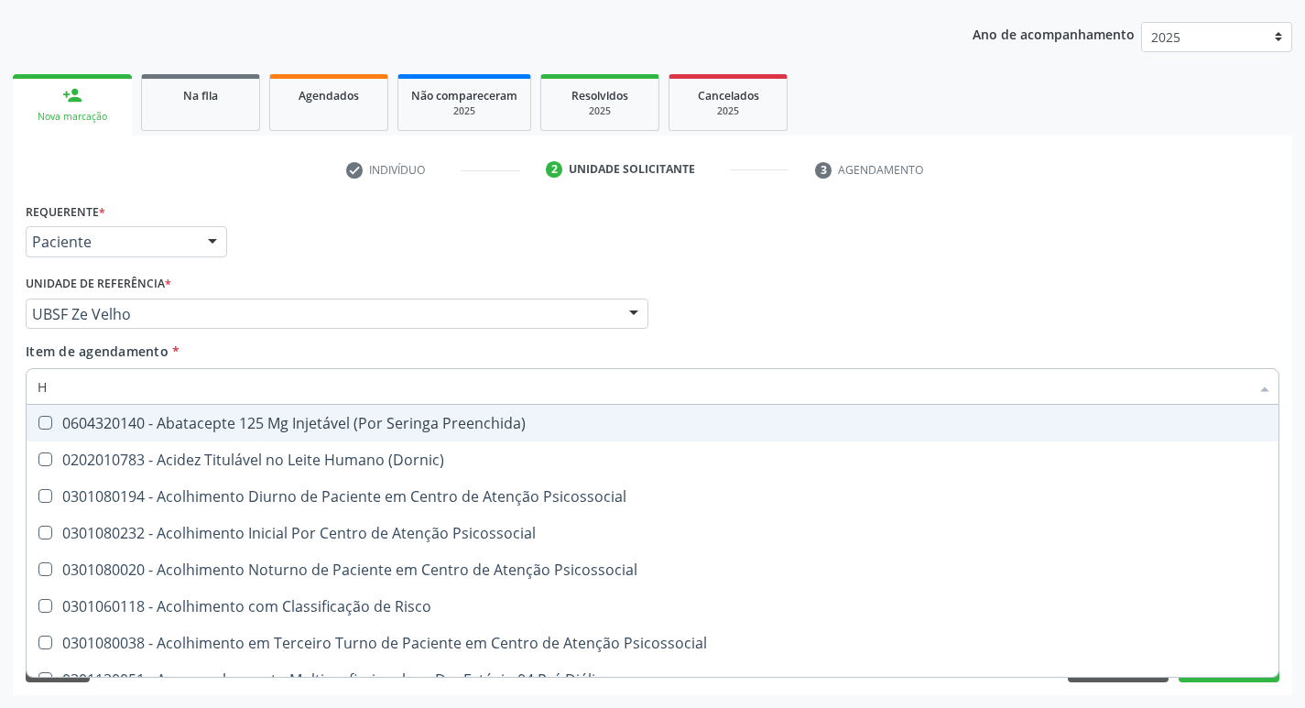
type input "HEMOGLOBINA G"
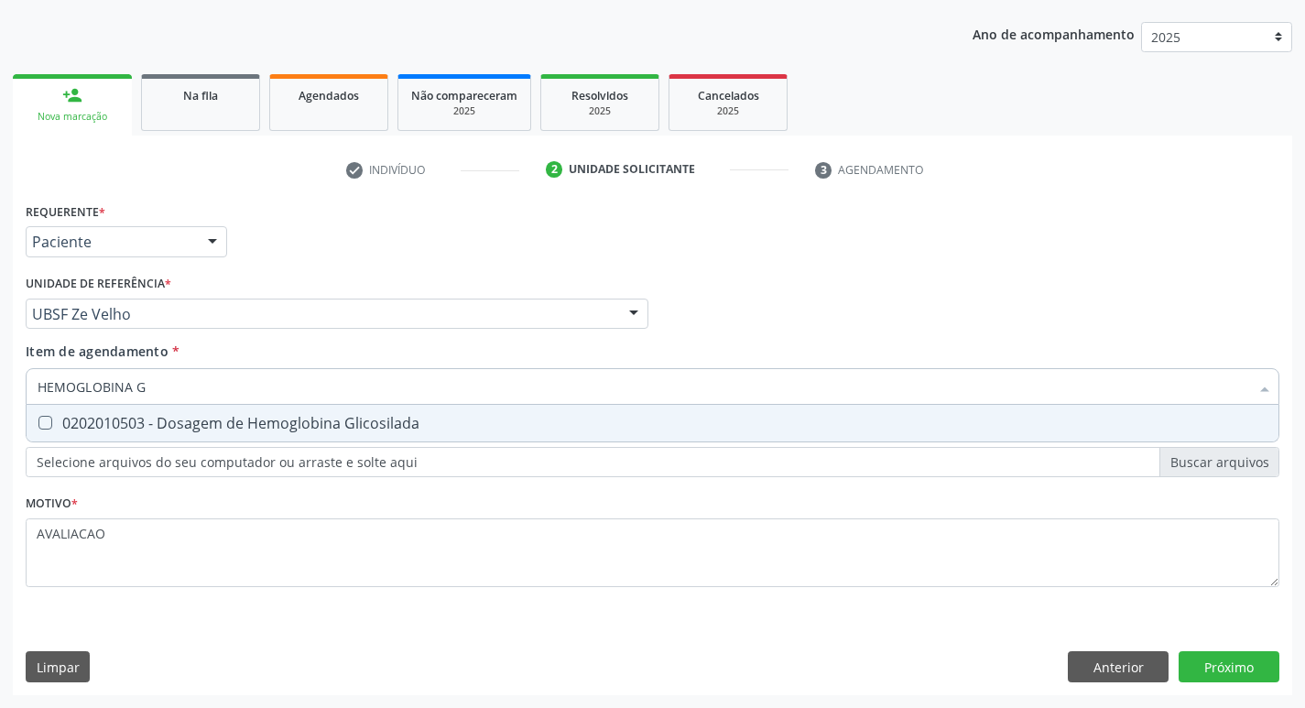
click at [271, 424] on div "0202010503 - Dosagem de Hemoglobina Glicosilada" at bounding box center [653, 423] width 1230 height 15
checkbox Glicosilada "true"
click at [1231, 659] on div "Requerente * Paciente Médico(a) Enfermeiro(a) Paciente Nenhum resultado encontr…" at bounding box center [652, 446] width 1279 height 497
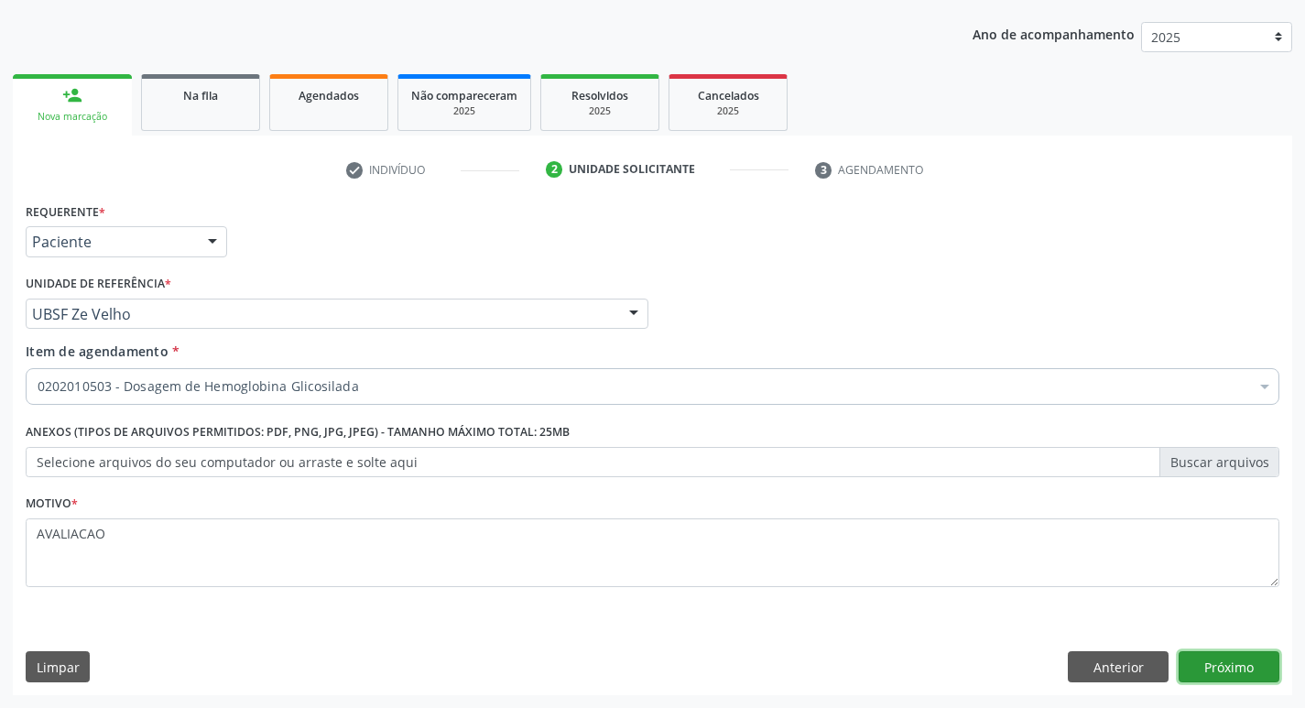
click at [1232, 677] on button "Próximo" at bounding box center [1228, 666] width 101 height 31
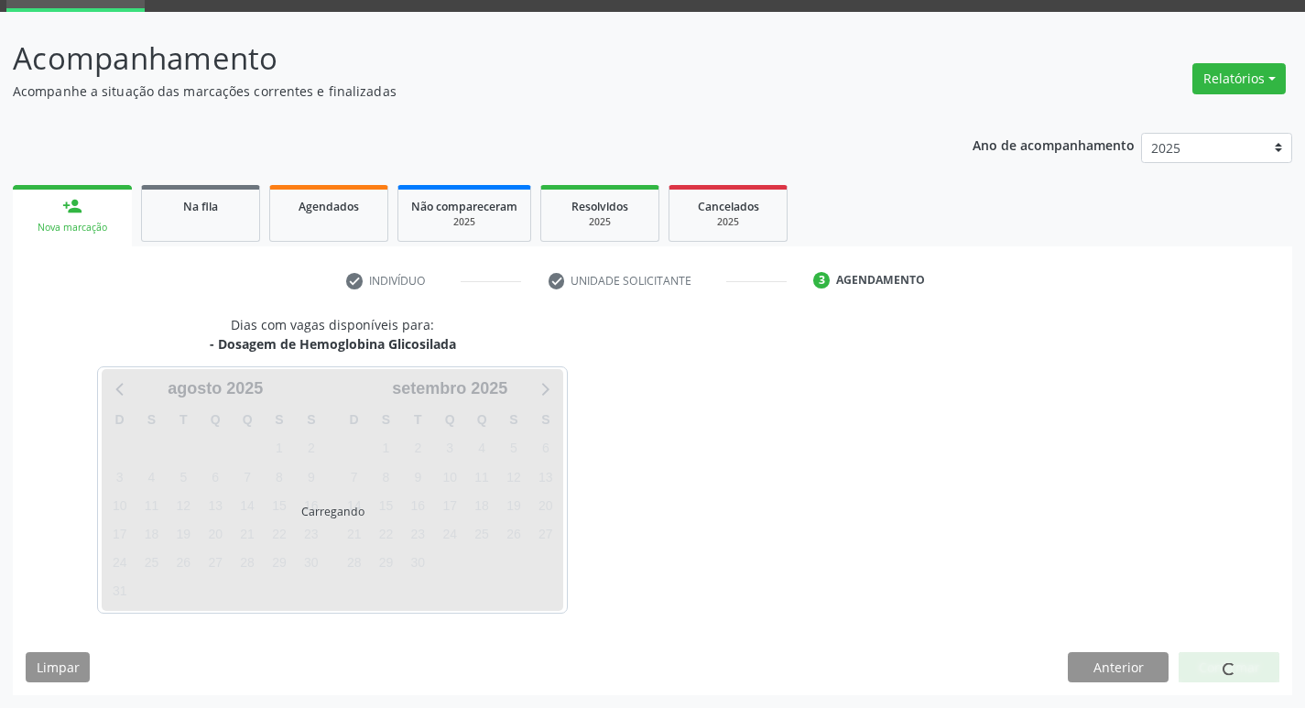
scroll to position [89, 0]
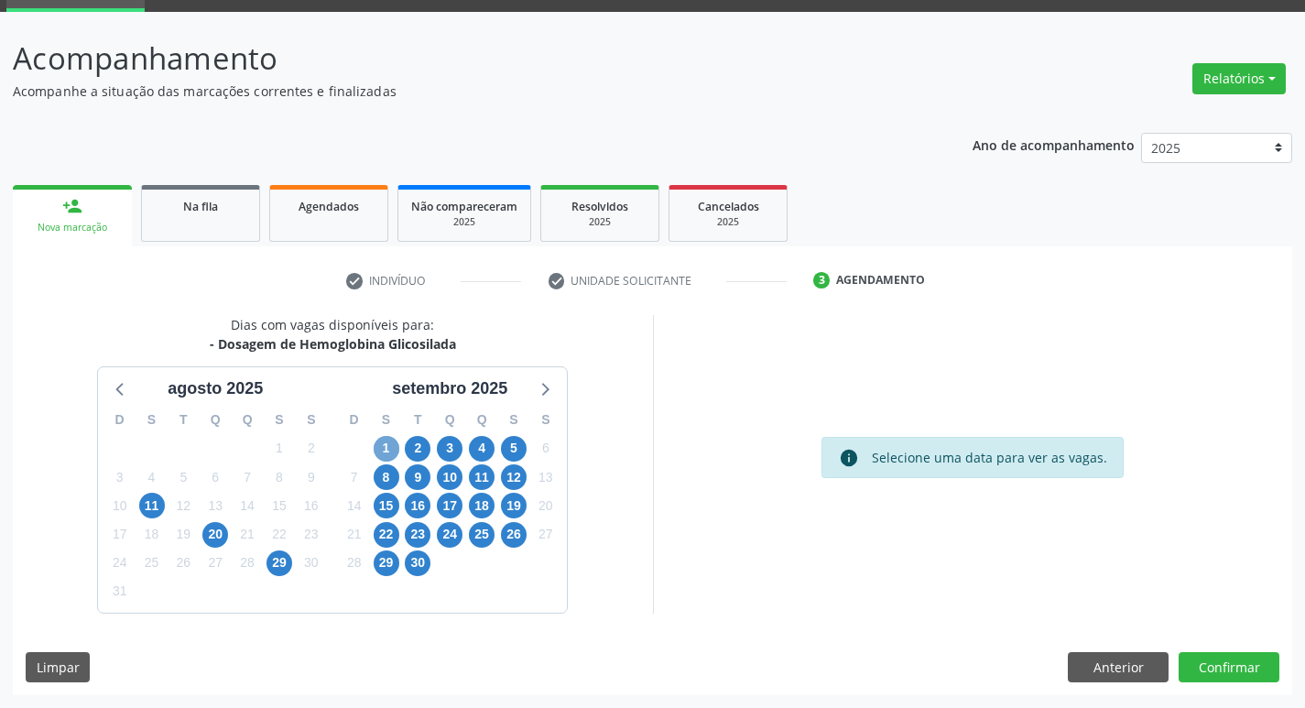
click at [397, 453] on span "1" at bounding box center [387, 449] width 26 height 26
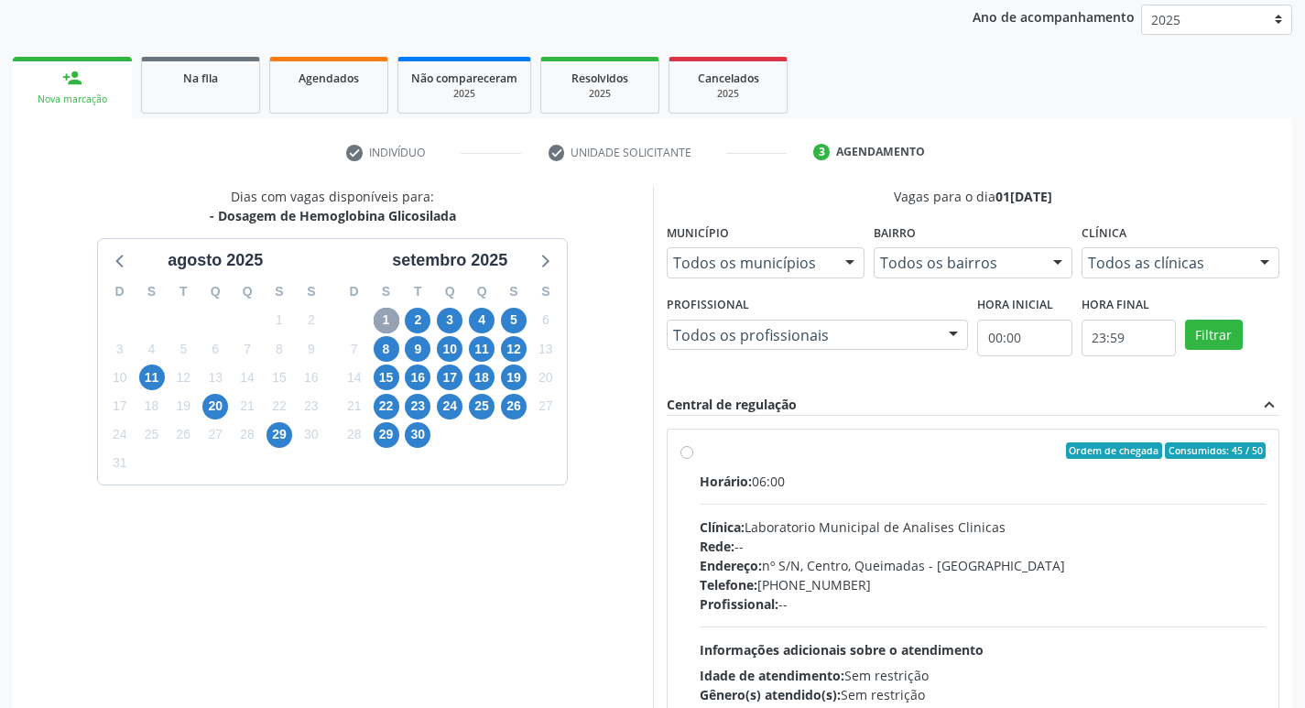
scroll to position [353, 0]
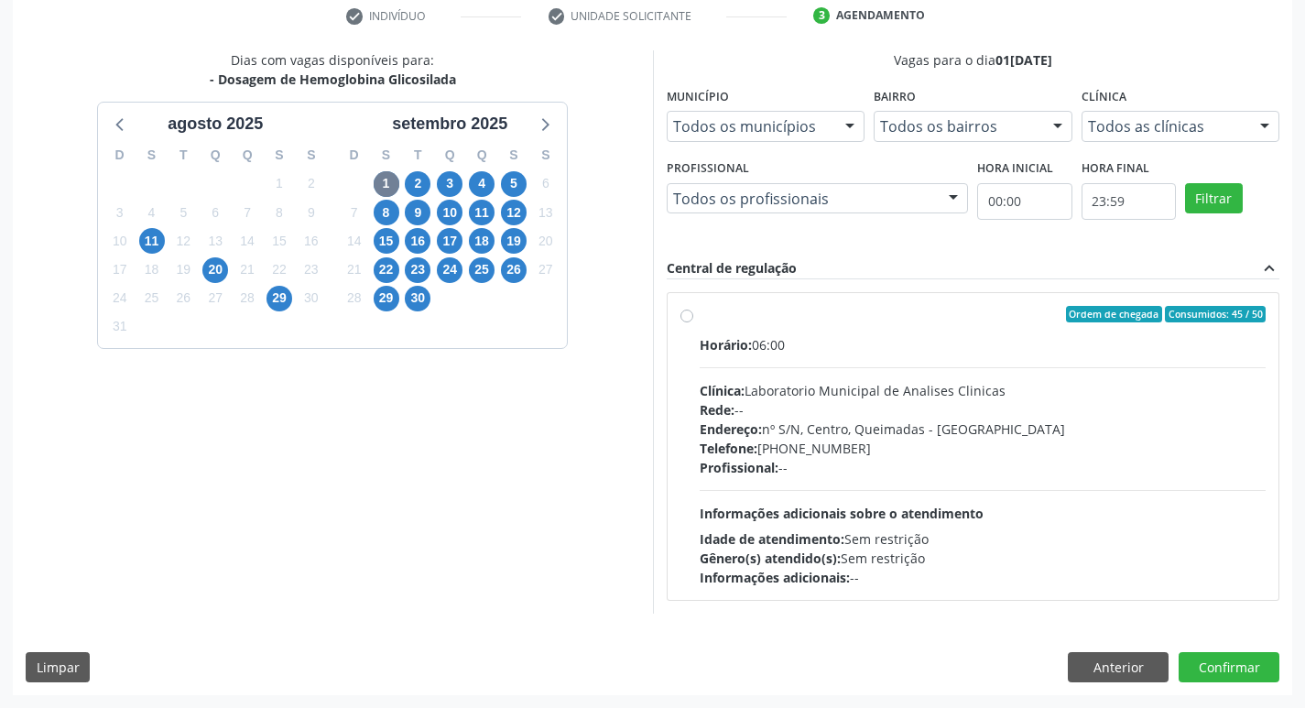
click at [890, 396] on div "Clínica: Laboratorio Municipal de Analises Clinicas" at bounding box center [983, 390] width 567 height 19
click at [693, 322] on input "Ordem de chegada Consumidos: 45 / 50 Horário: 06:00 Clínica: Laboratorio Munici…" at bounding box center [686, 314] width 13 height 16
radio input "true"
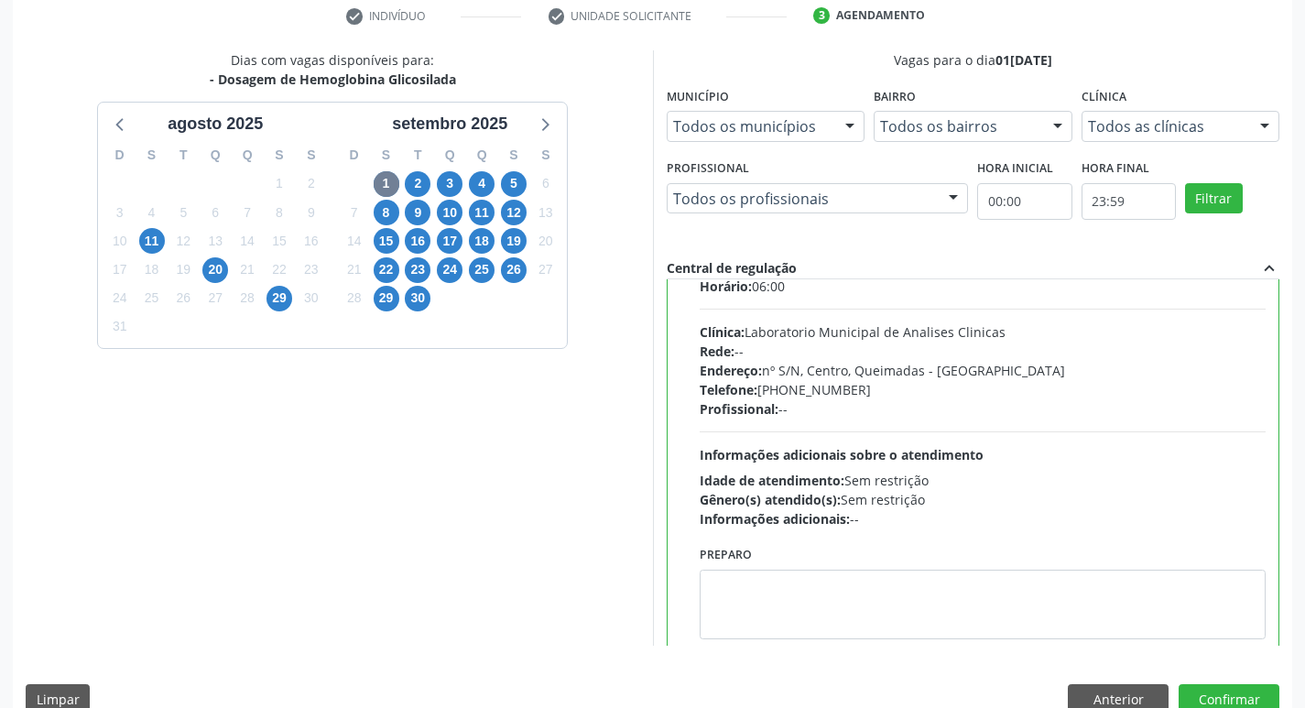
scroll to position [91, 0]
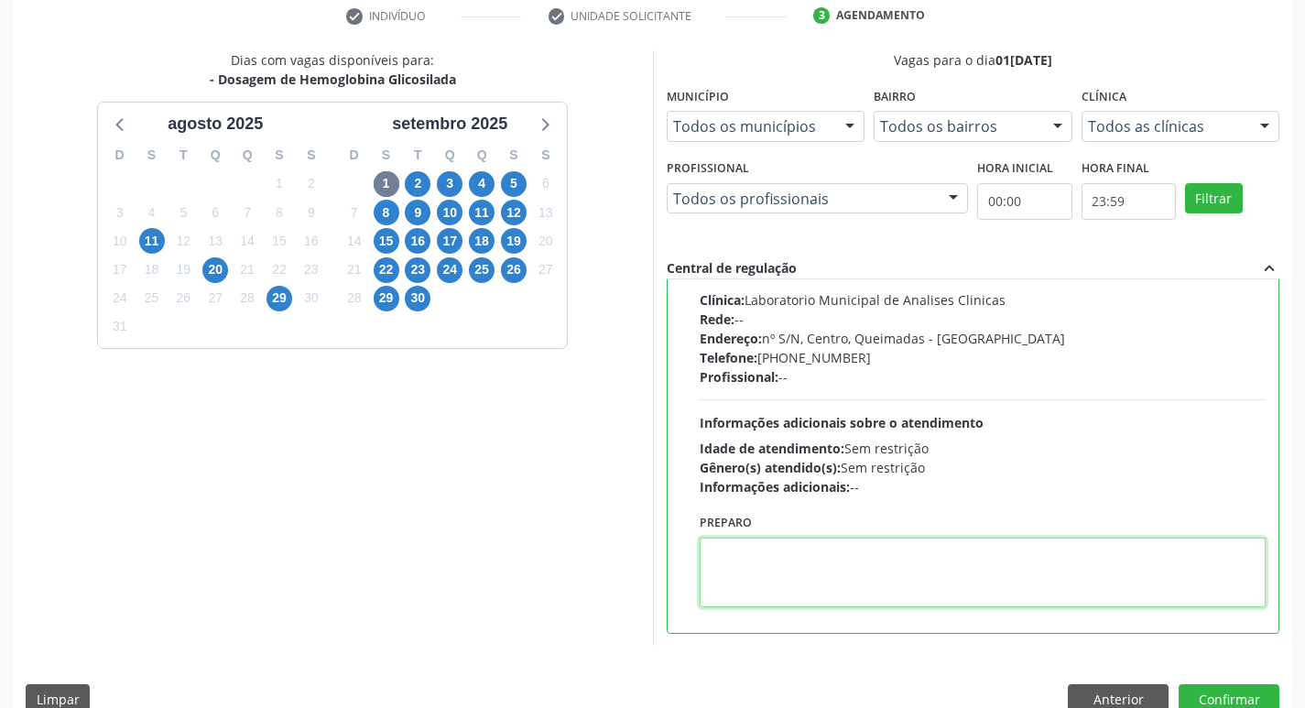
click at [809, 565] on textarea at bounding box center [983, 572] width 567 height 70
paste textarea "IR EM [GEOGRAPHIC_DATA]"
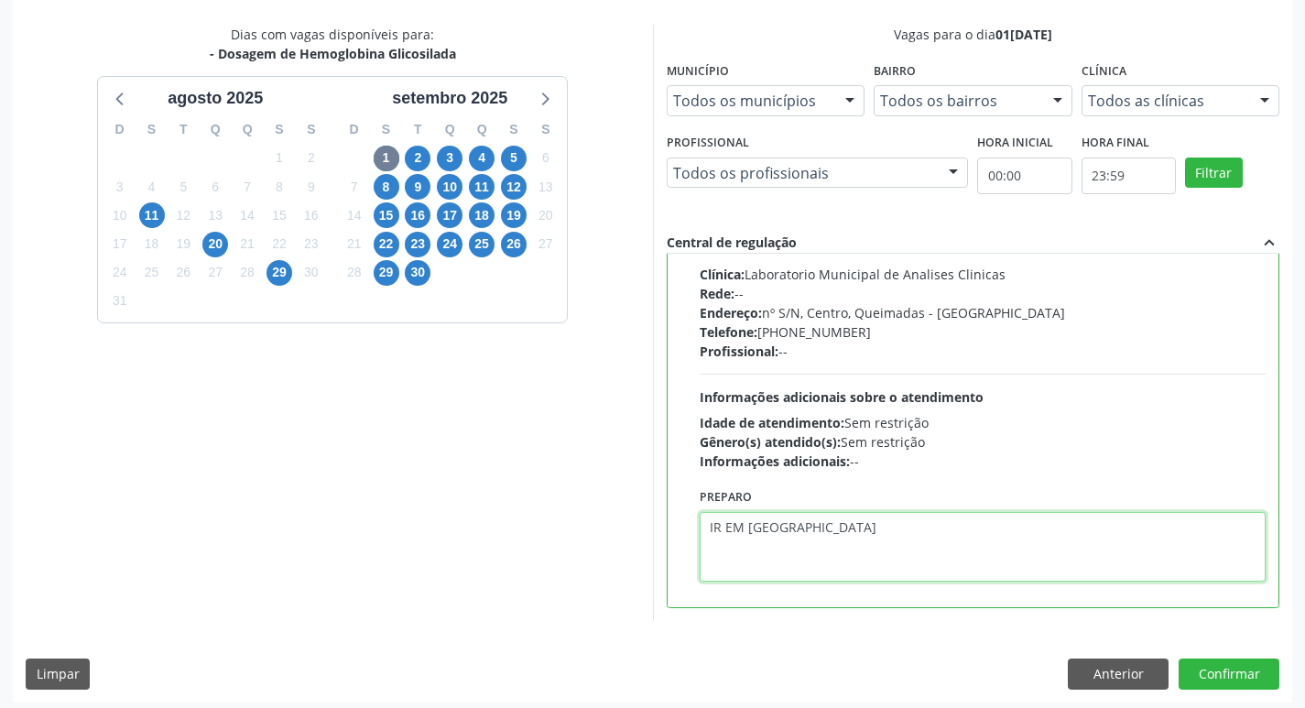
scroll to position [386, 0]
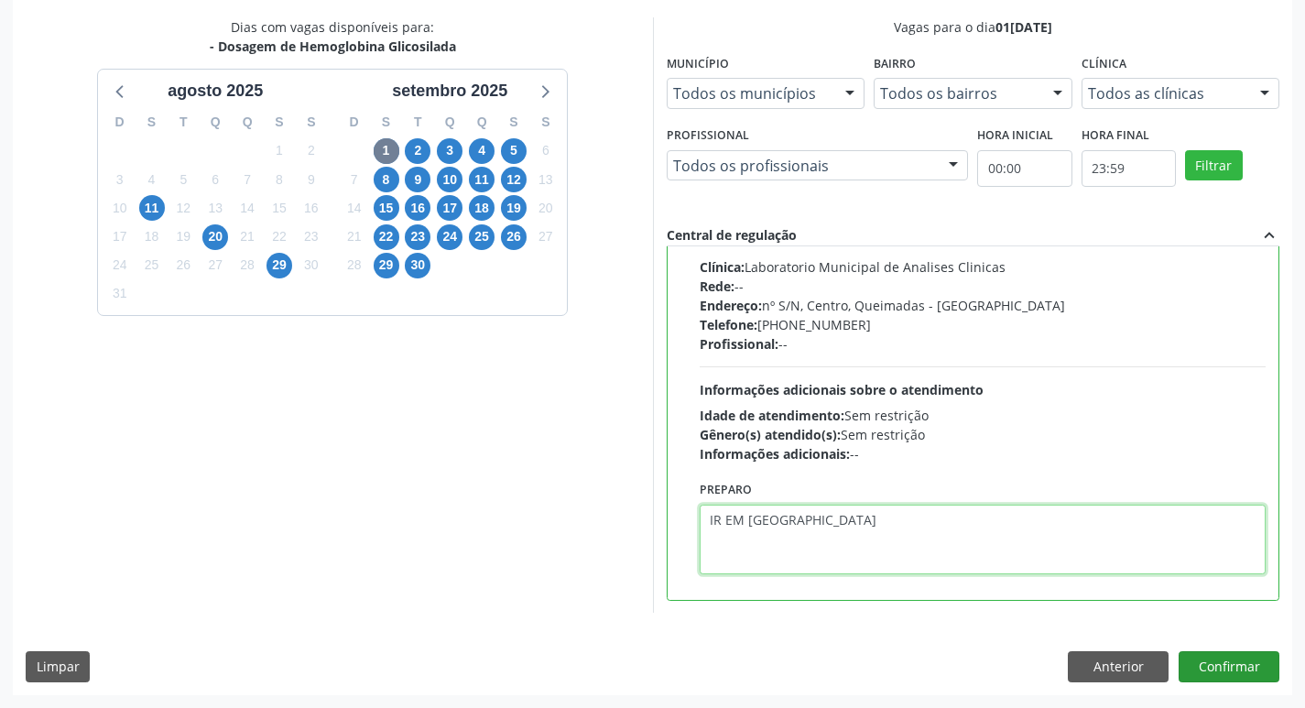
type textarea "IR EM [GEOGRAPHIC_DATA]"
click at [1210, 664] on button "Confirmar" at bounding box center [1228, 666] width 101 height 31
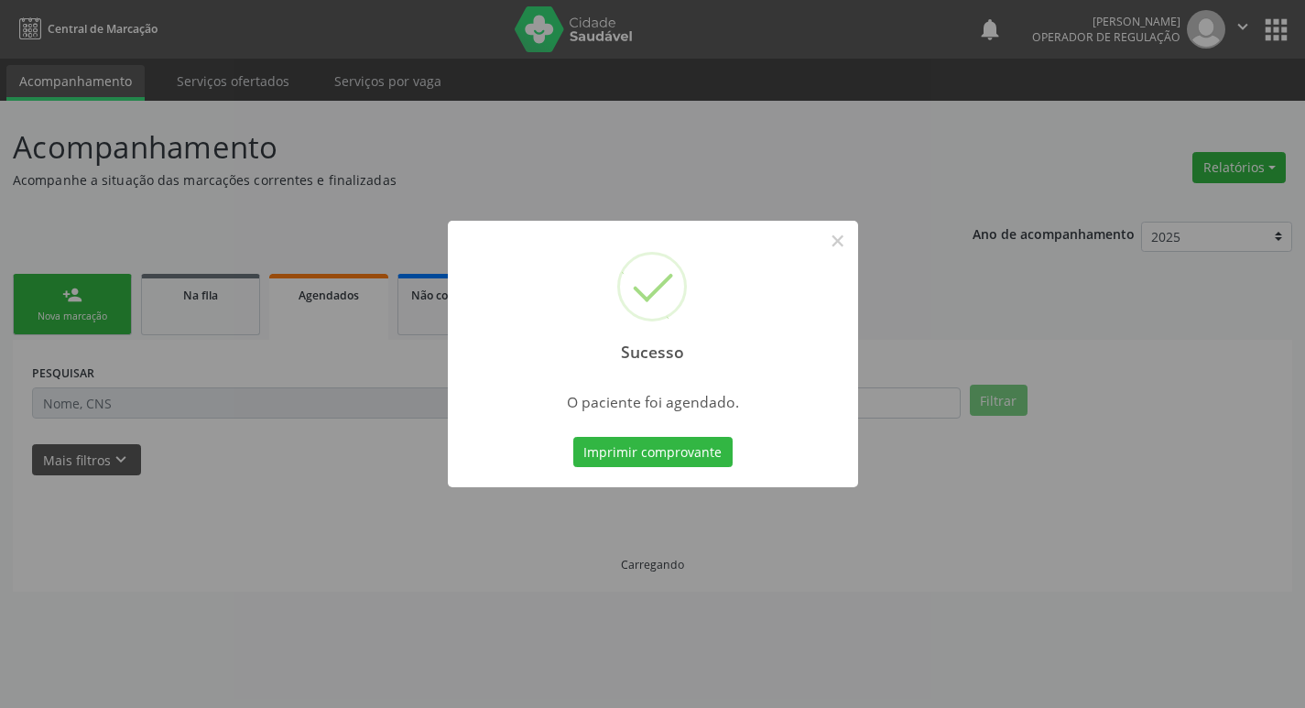
scroll to position [0, 0]
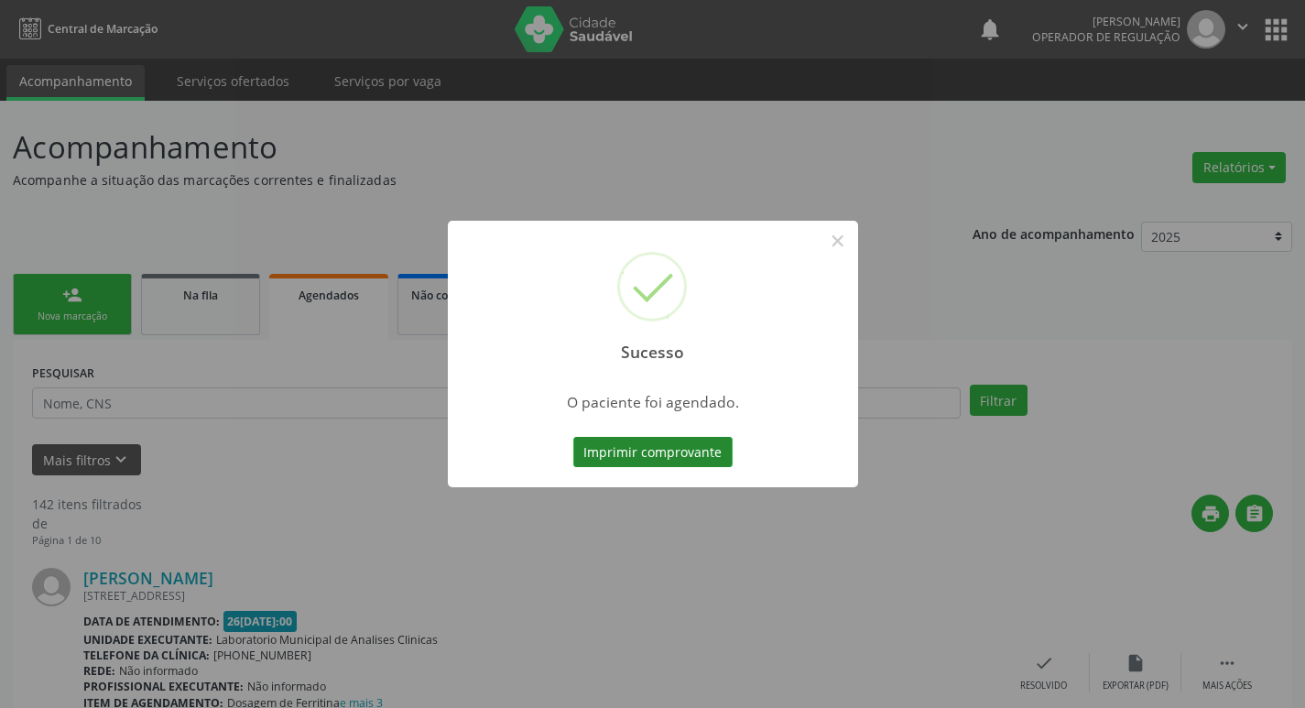
click at [638, 464] on button "Imprimir comprovante" at bounding box center [652, 452] width 159 height 31
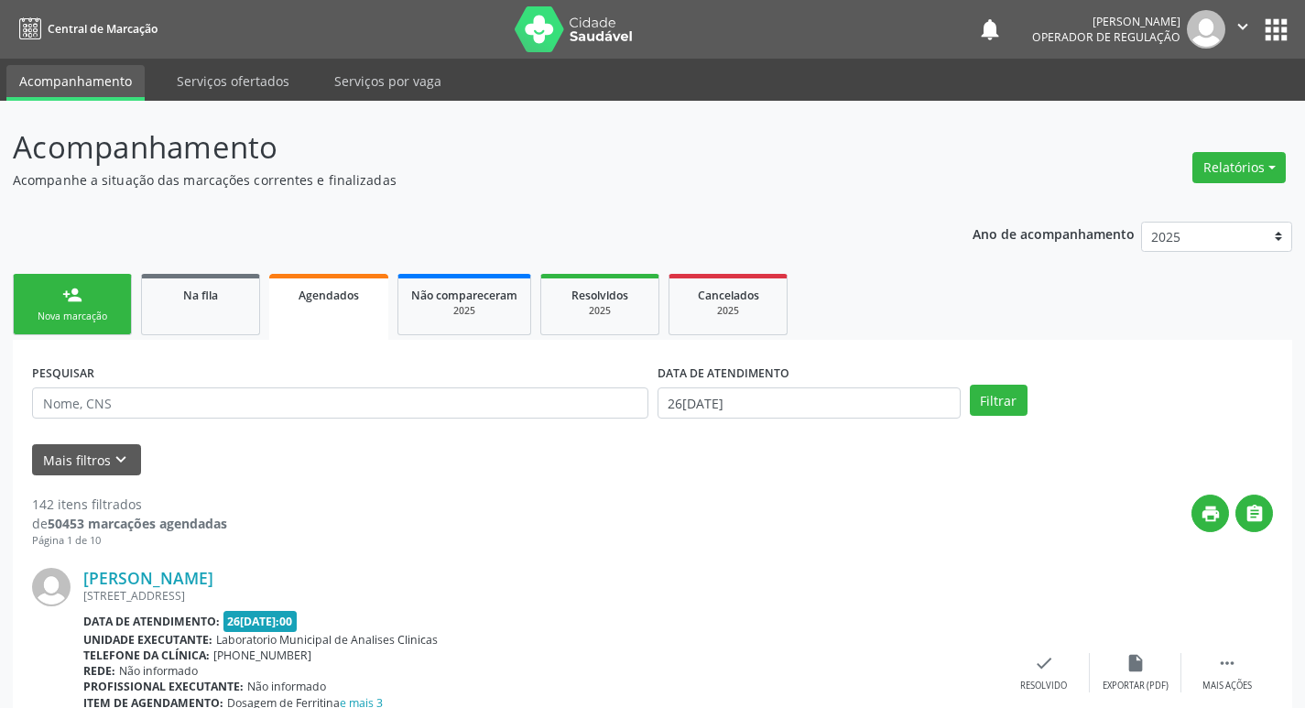
click at [1287, 37] on button "apps" at bounding box center [1276, 30] width 32 height 32
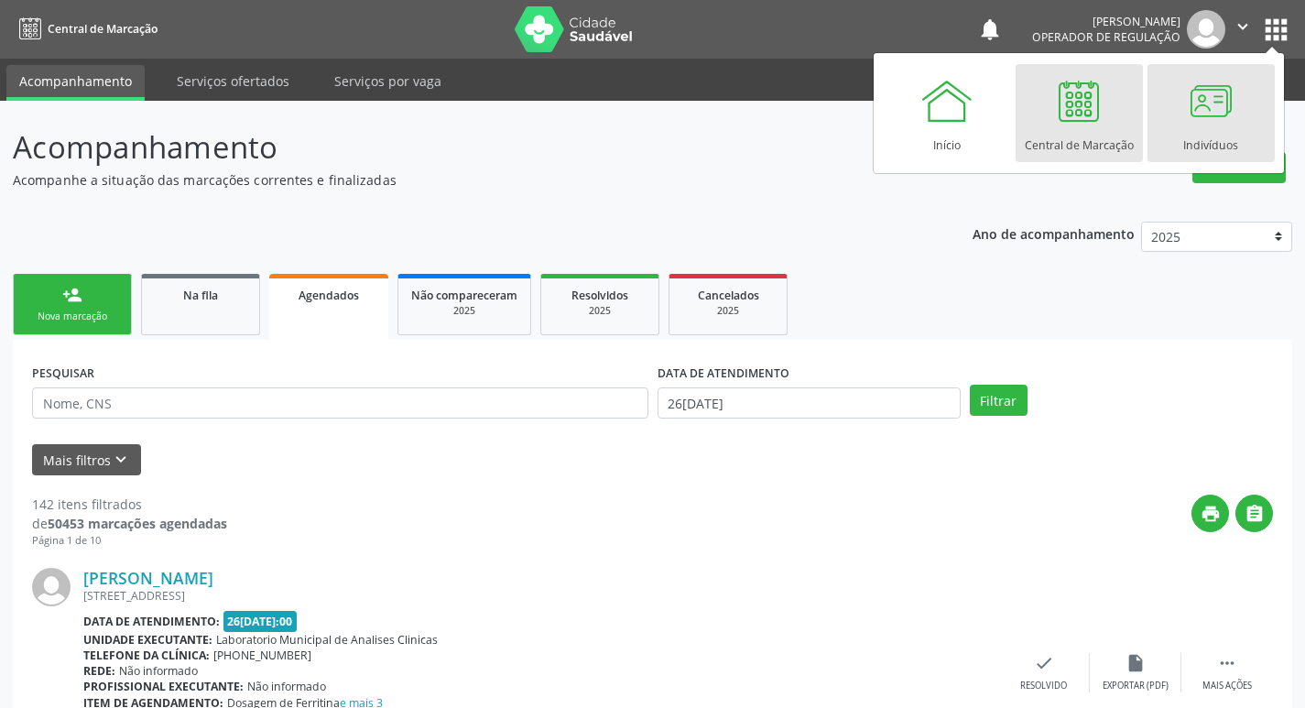
click at [1189, 99] on div at bounding box center [1210, 100] width 55 height 55
